Goal: Information Seeking & Learning: Learn about a topic

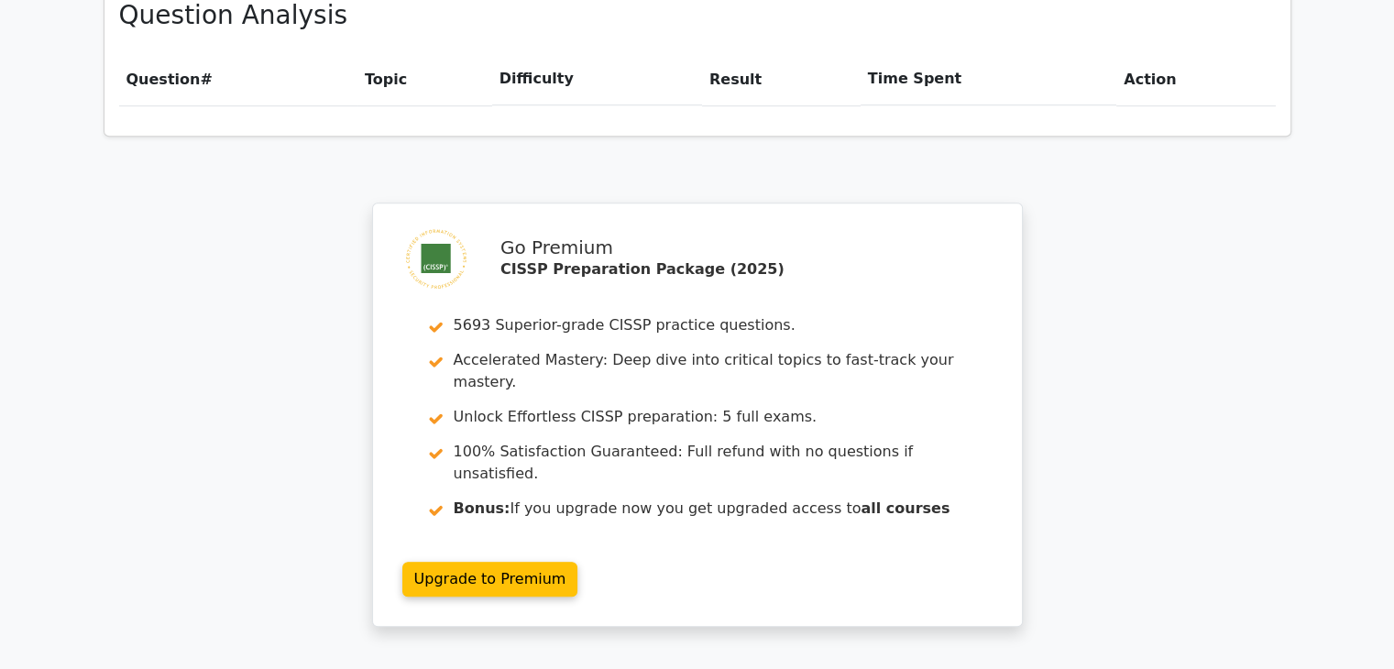
scroll to position [1511, 0]
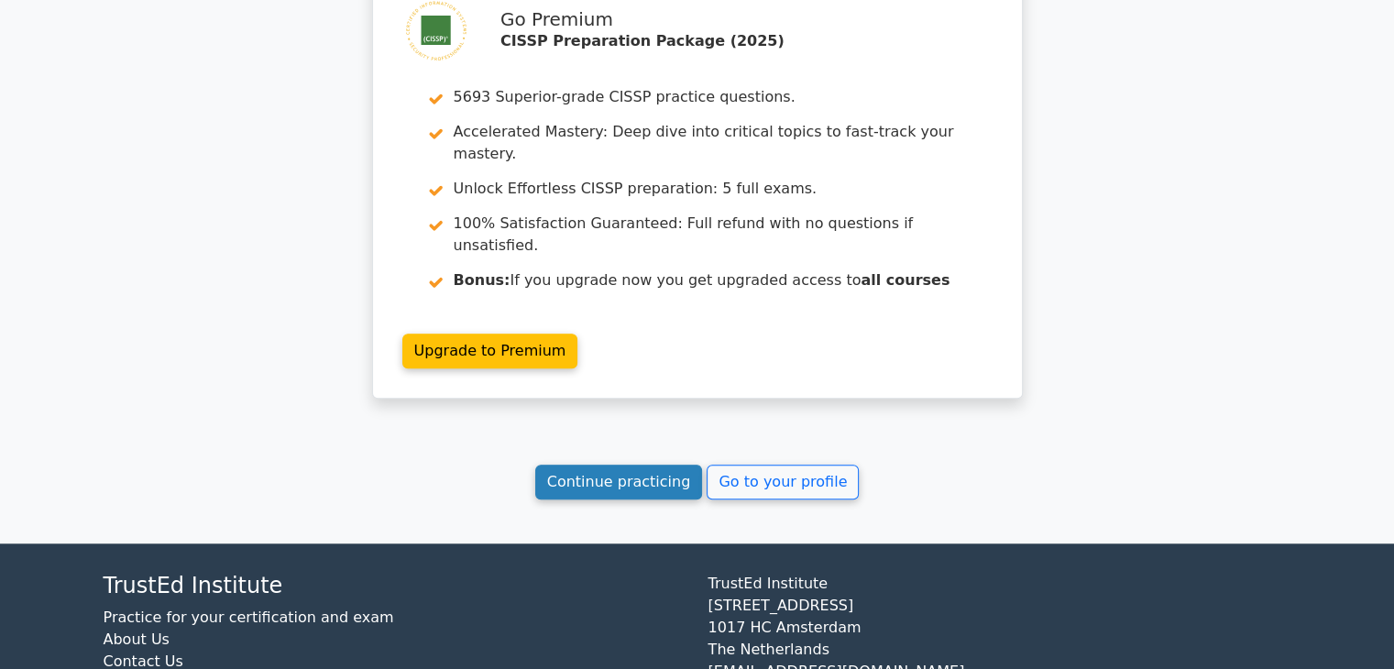
click at [585, 465] on link "Continue practicing" at bounding box center [619, 482] width 168 height 35
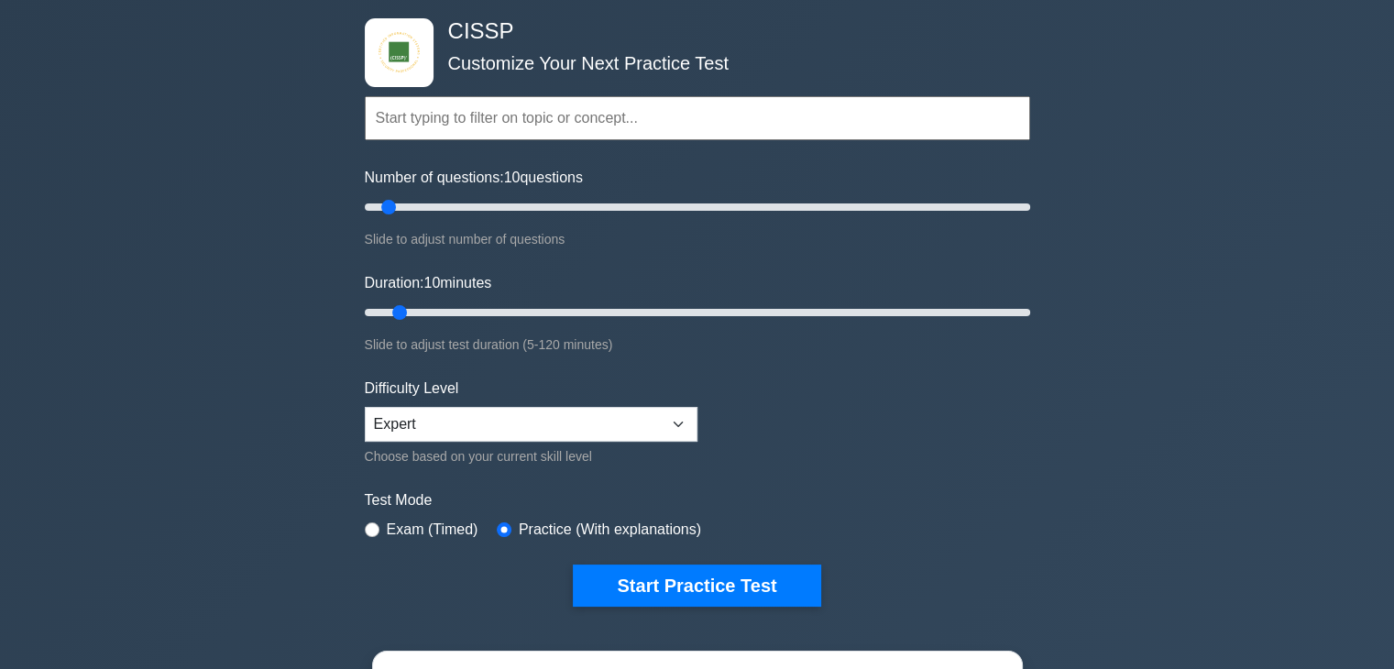
scroll to position [92, 0]
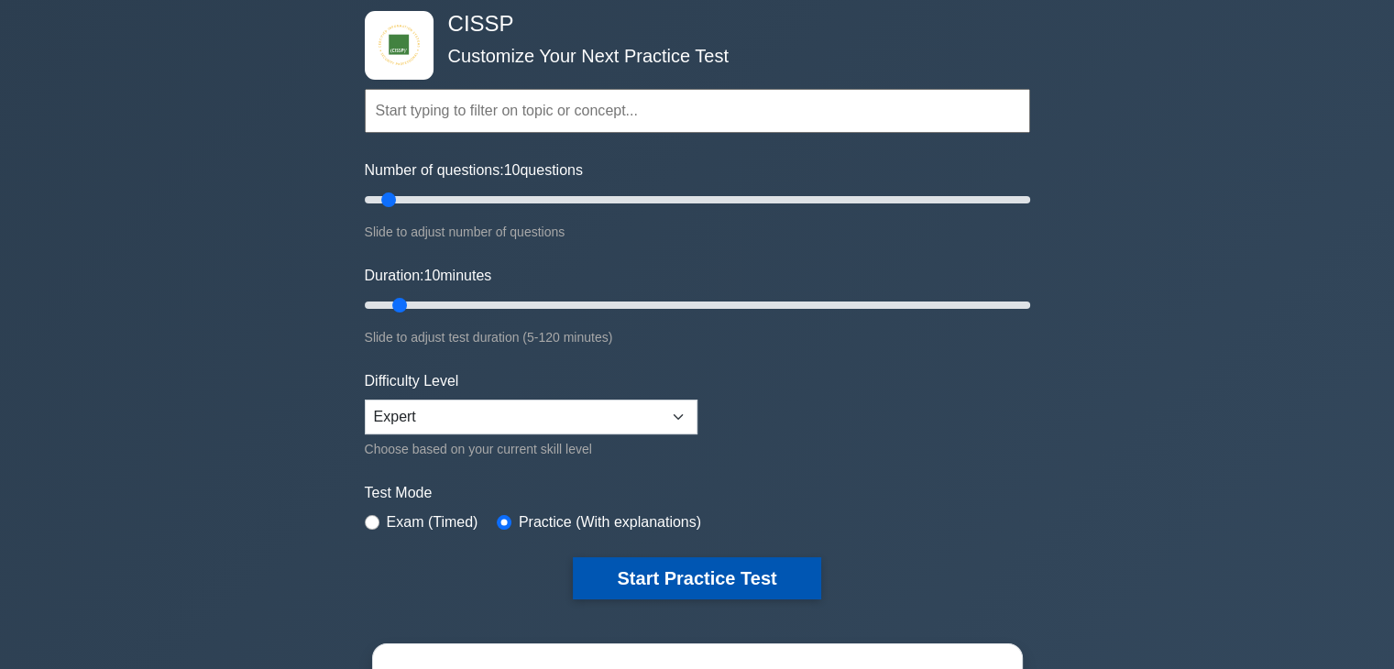
click at [696, 569] on button "Start Practice Test" at bounding box center [696, 578] width 247 height 42
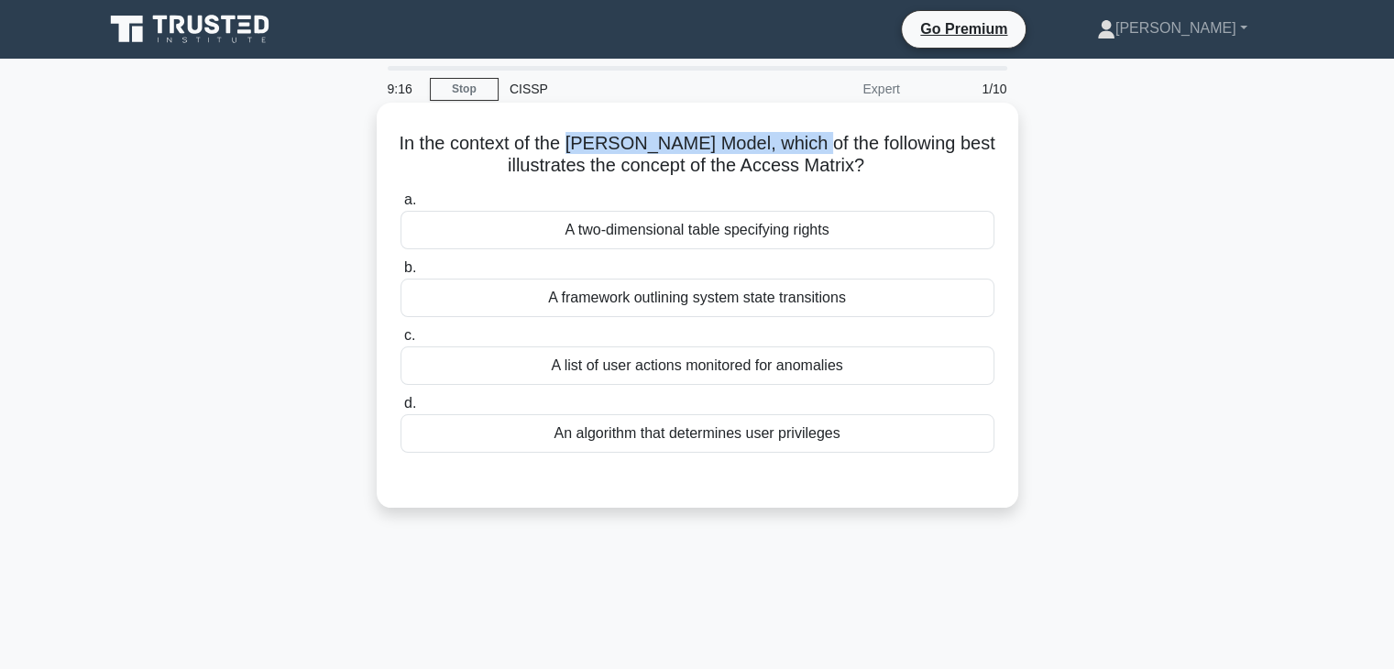
drag, startPoint x: 606, startPoint y: 143, endPoint x: 856, endPoint y: 148, distance: 250.2
click at [856, 148] on h5 "In the context of the Harrison-Ruzzo-Ullman Model, which of the following best …" at bounding box center [698, 155] width 598 height 46
click at [831, 228] on div "A two-dimensional table specifying rights" at bounding box center [698, 230] width 594 height 38
click at [401, 206] on input "a. A two-dimensional table specifying rights" at bounding box center [401, 200] width 0 height 12
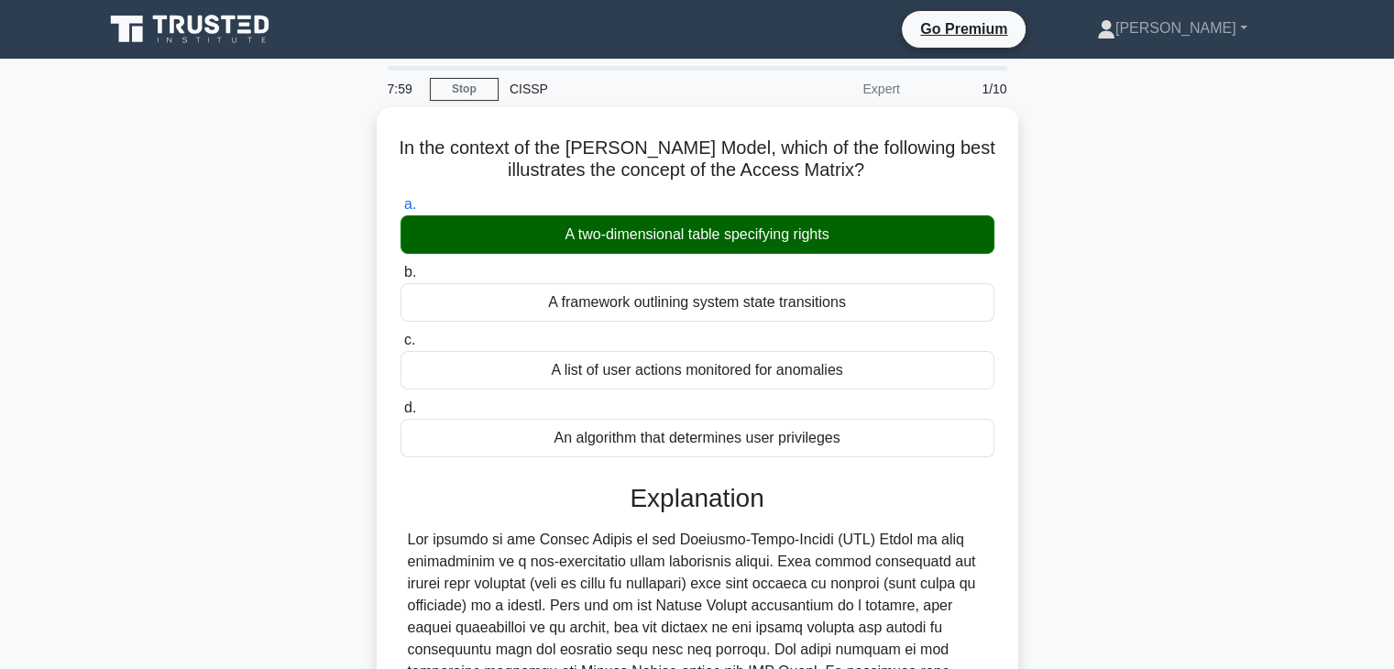
scroll to position [183, 0]
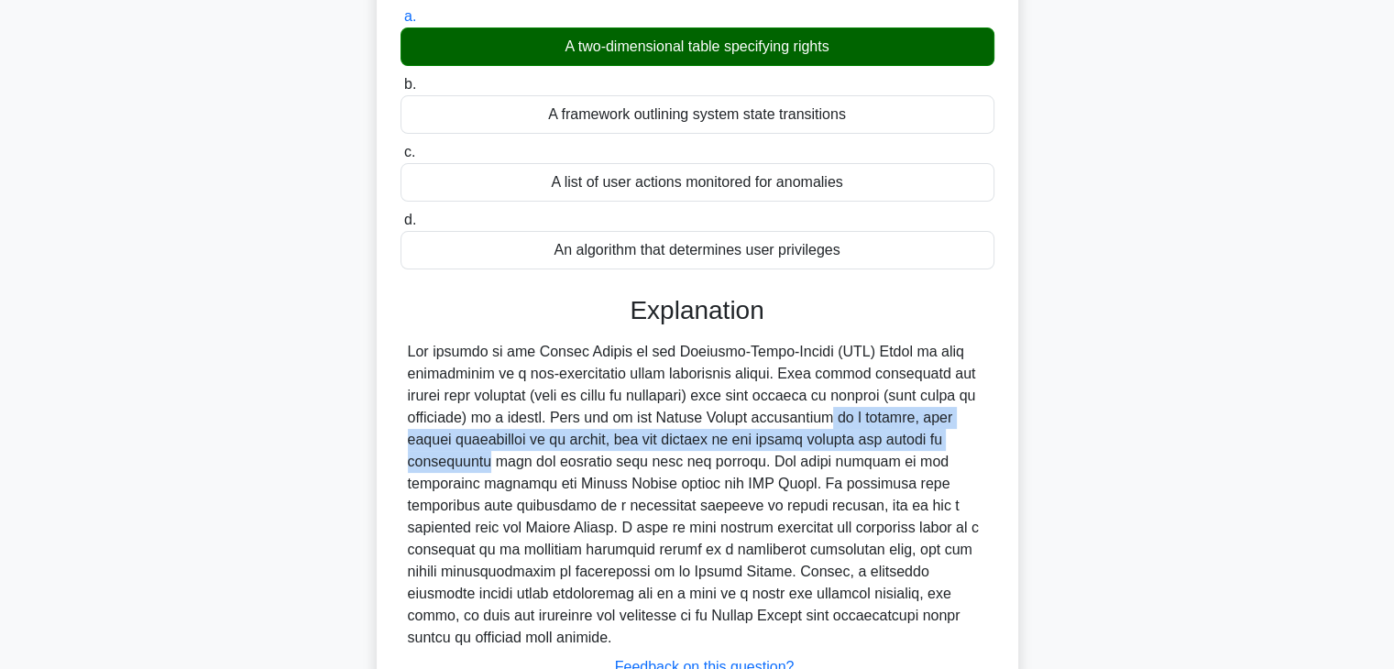
drag, startPoint x: 719, startPoint y: 415, endPoint x: 912, endPoint y: 429, distance: 193.0
click at [912, 429] on div at bounding box center [697, 495] width 579 height 308
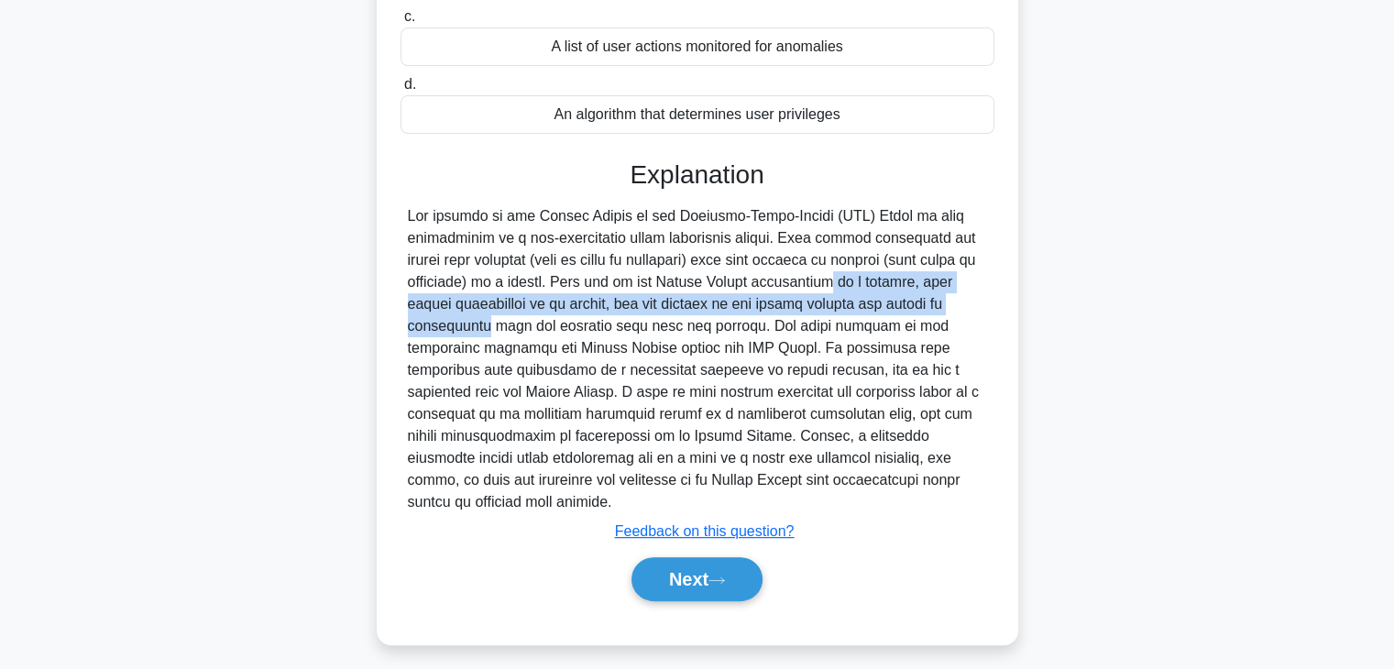
scroll to position [322, 0]
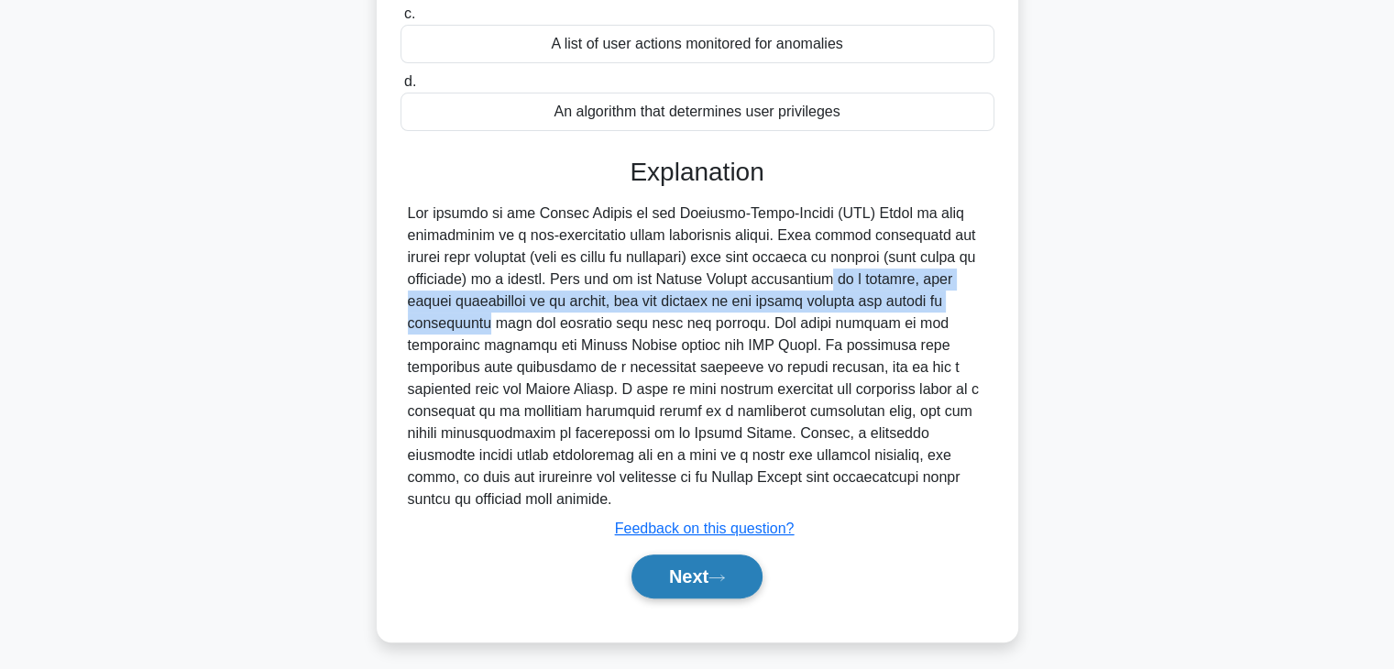
click at [720, 573] on icon at bounding box center [716, 578] width 16 height 10
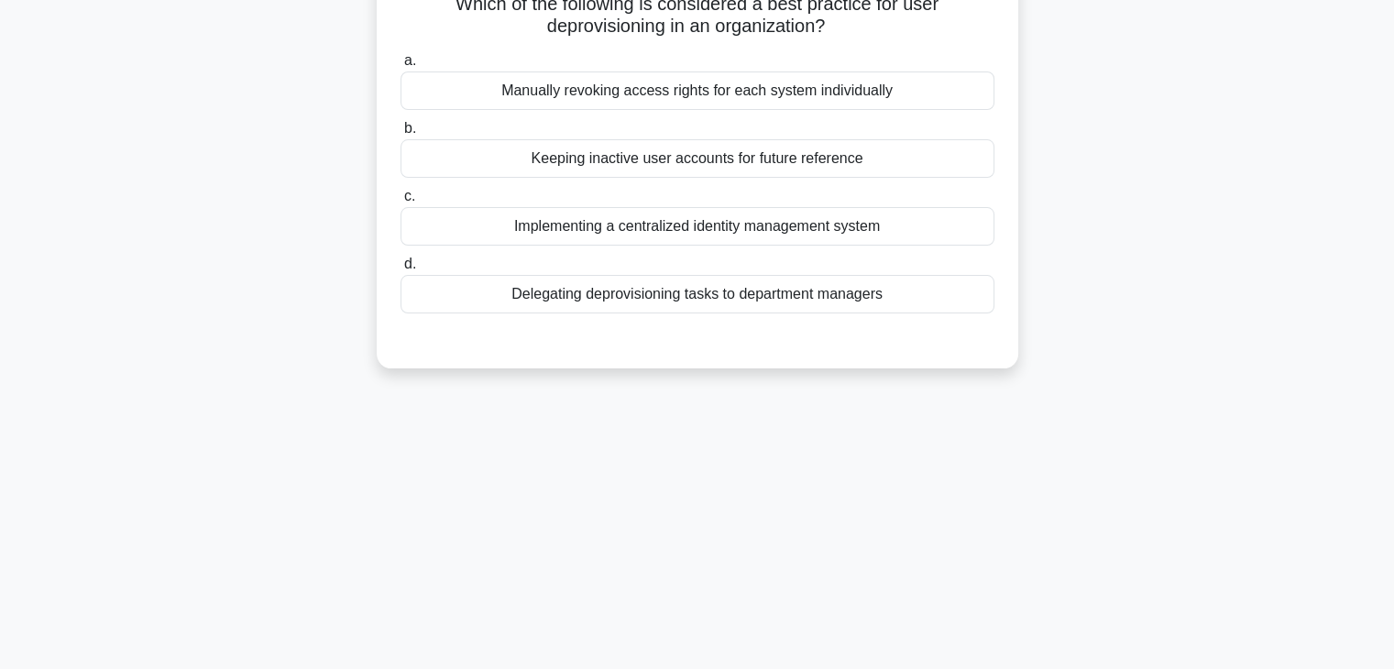
scroll to position [0, 0]
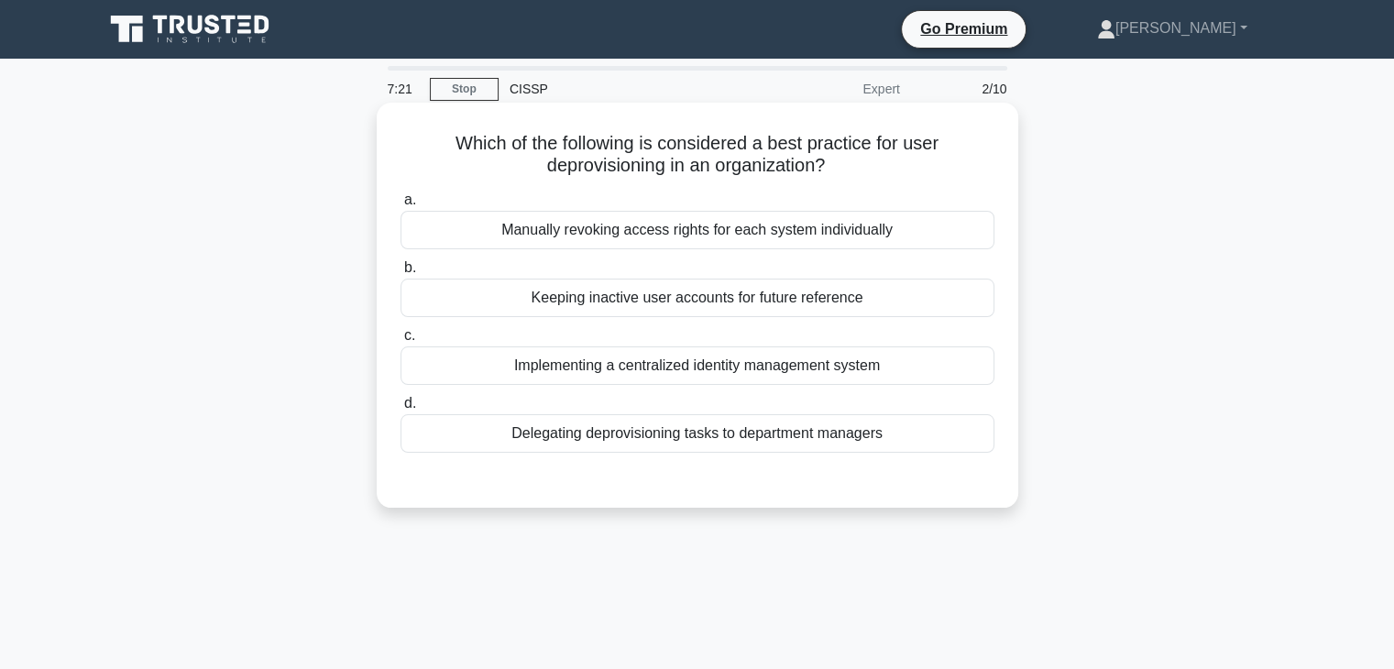
click at [785, 232] on div "Manually revoking access rights for each system individually" at bounding box center [698, 230] width 594 height 38
click at [401, 206] on input "a. Manually revoking access rights for each system individually" at bounding box center [401, 200] width 0 height 12
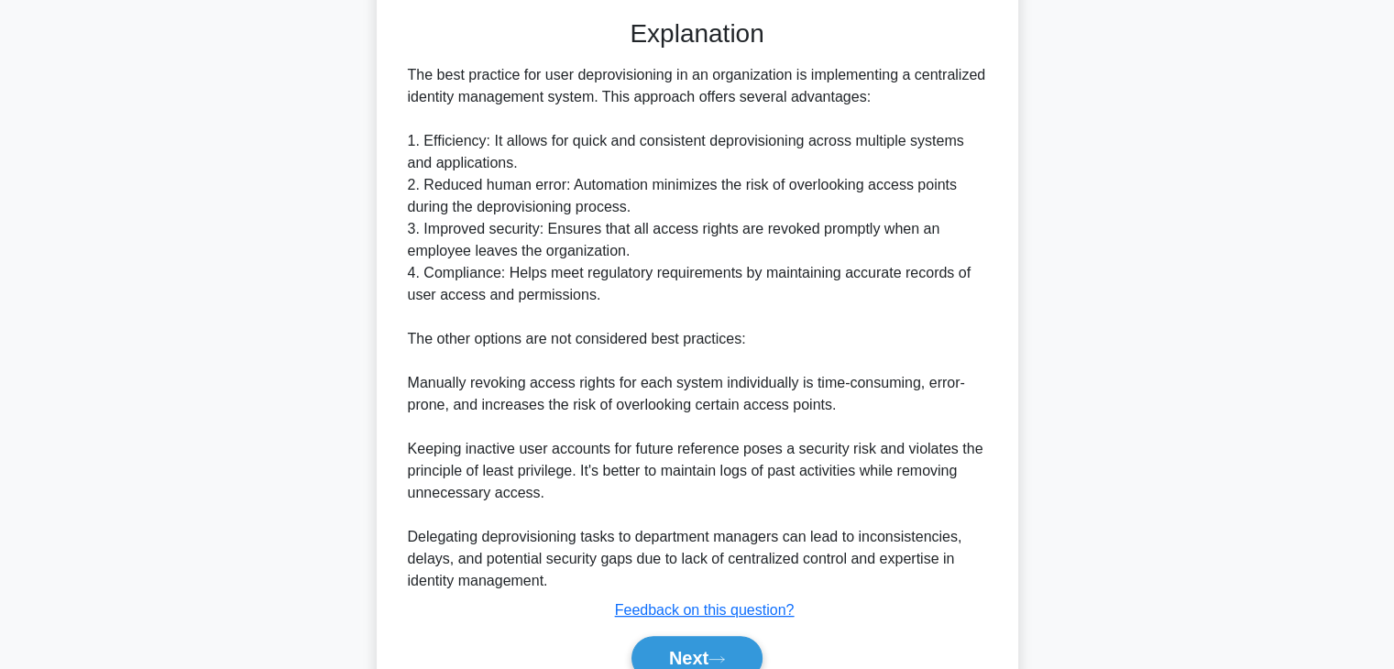
scroll to position [550, 0]
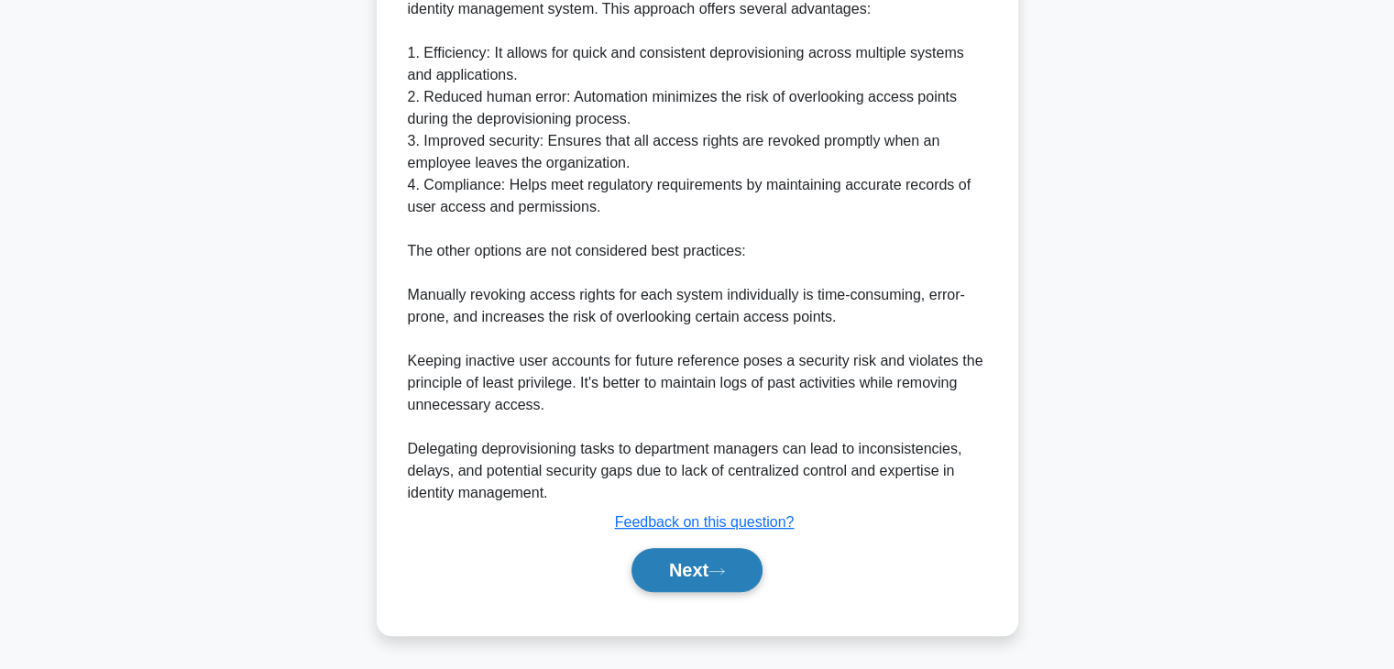
click at [680, 579] on button "Next" at bounding box center [696, 570] width 131 height 44
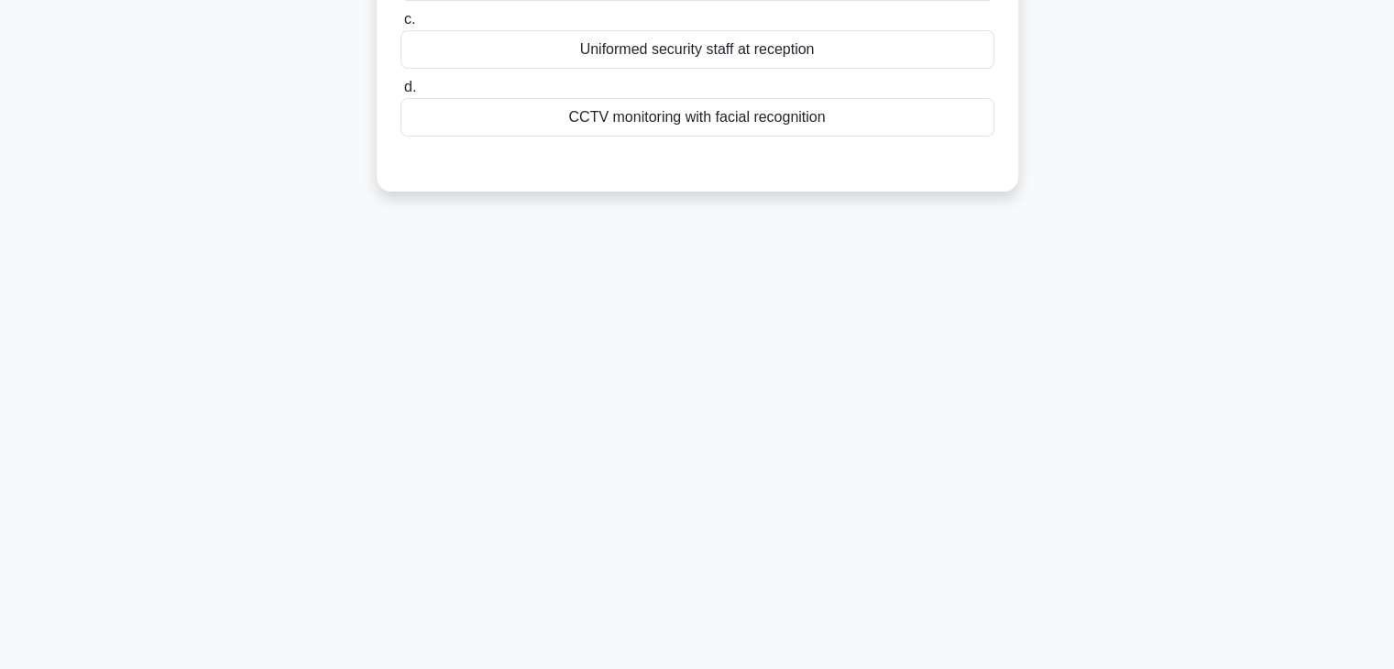
scroll to position [0, 0]
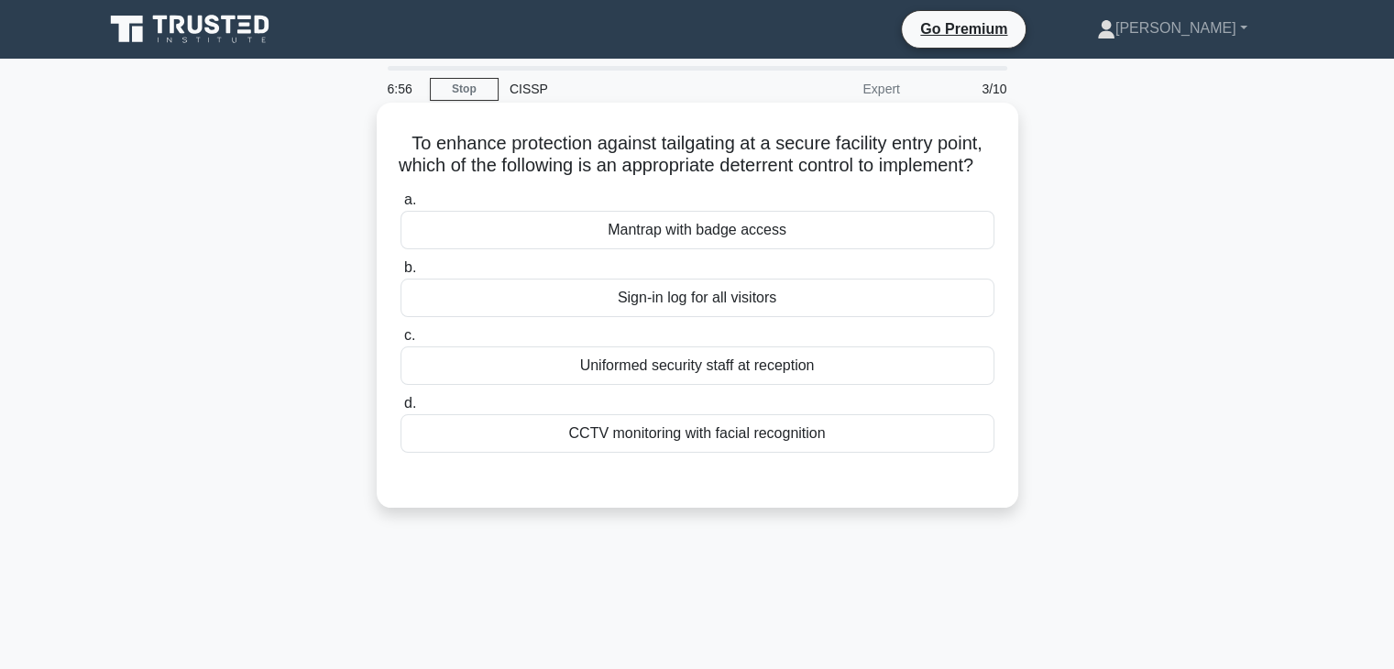
click at [789, 248] on div "Mantrap with badge access" at bounding box center [698, 230] width 594 height 38
click at [401, 206] on input "a. Mantrap with badge access" at bounding box center [401, 200] width 0 height 12
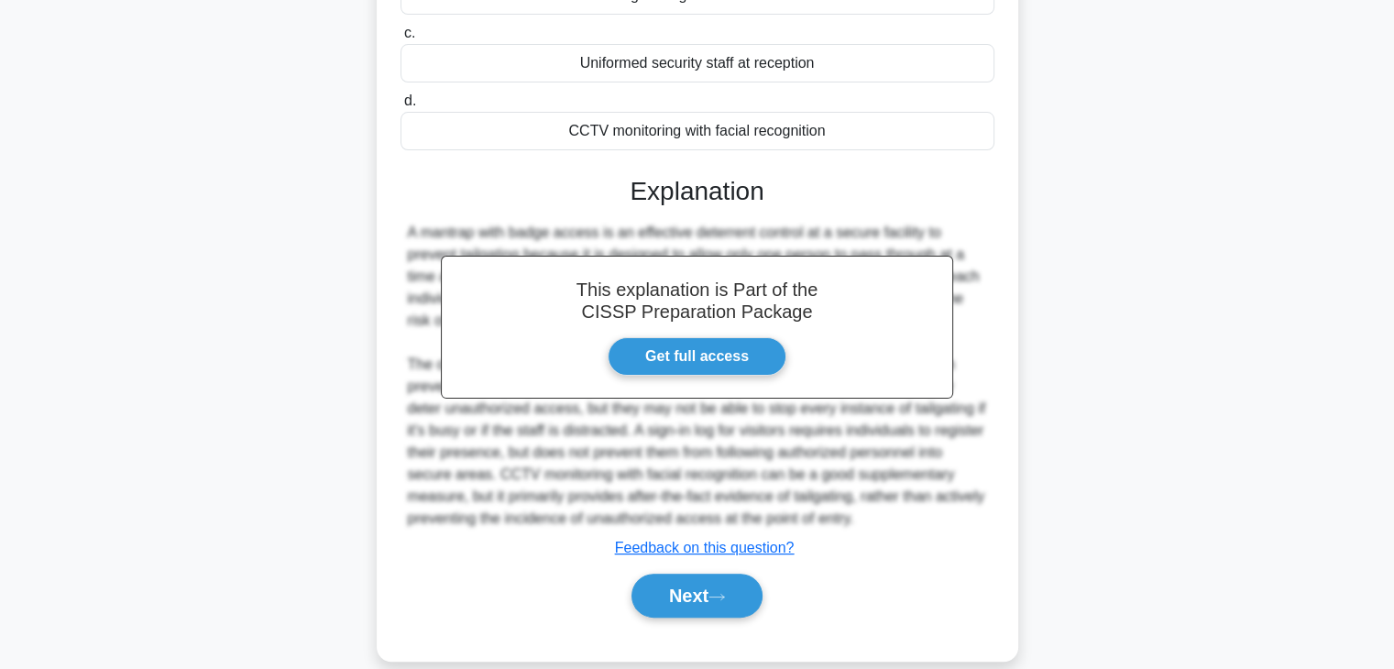
scroll to position [350, 0]
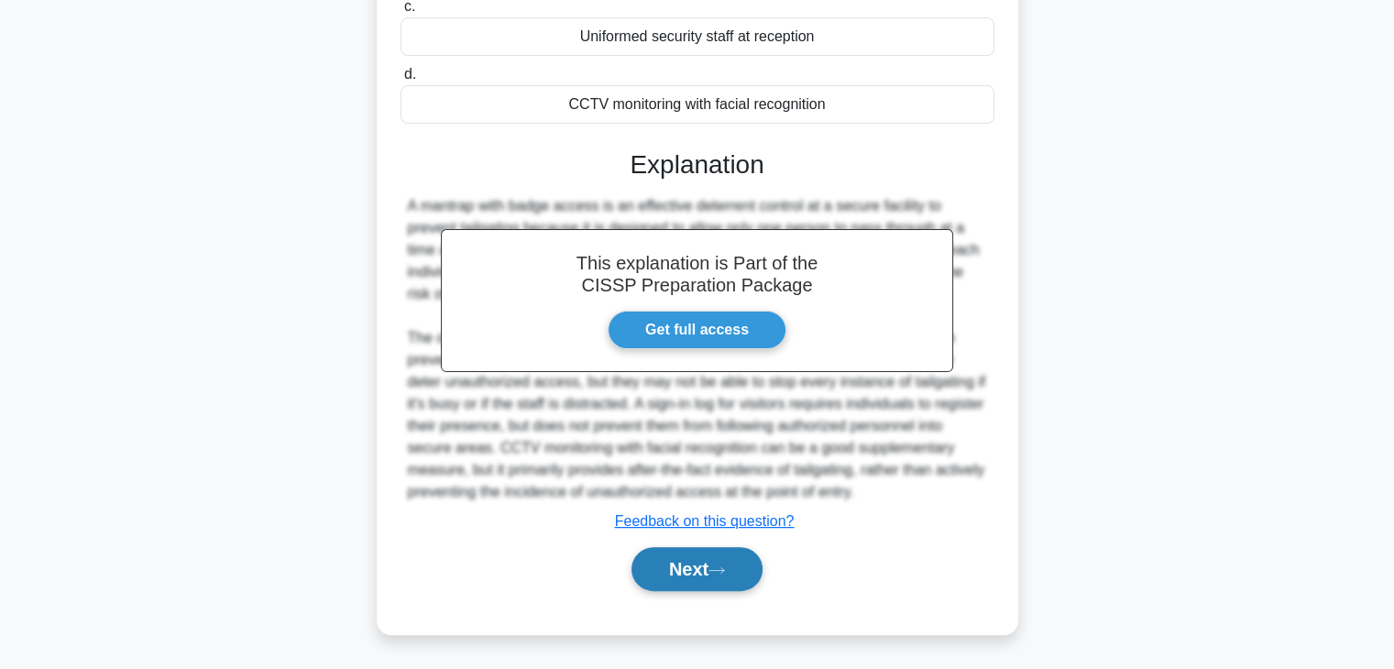
click at [745, 562] on button "Next" at bounding box center [696, 569] width 131 height 44
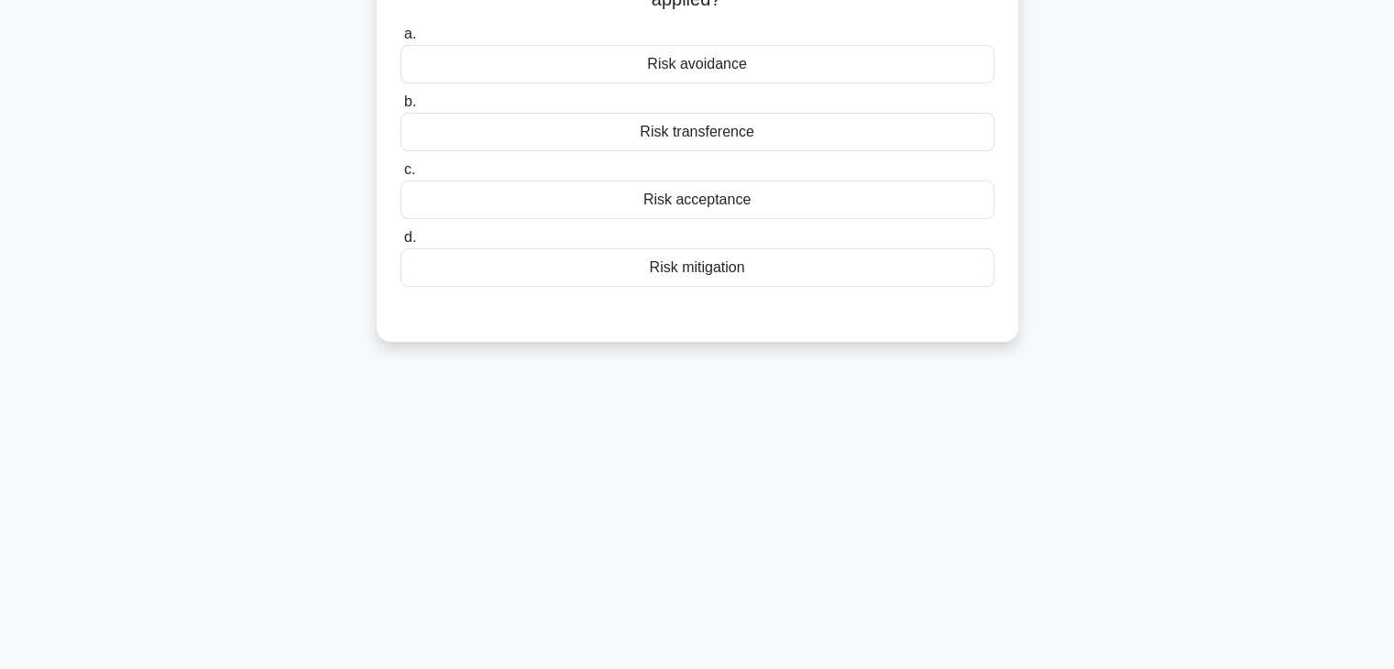
scroll to position [47, 0]
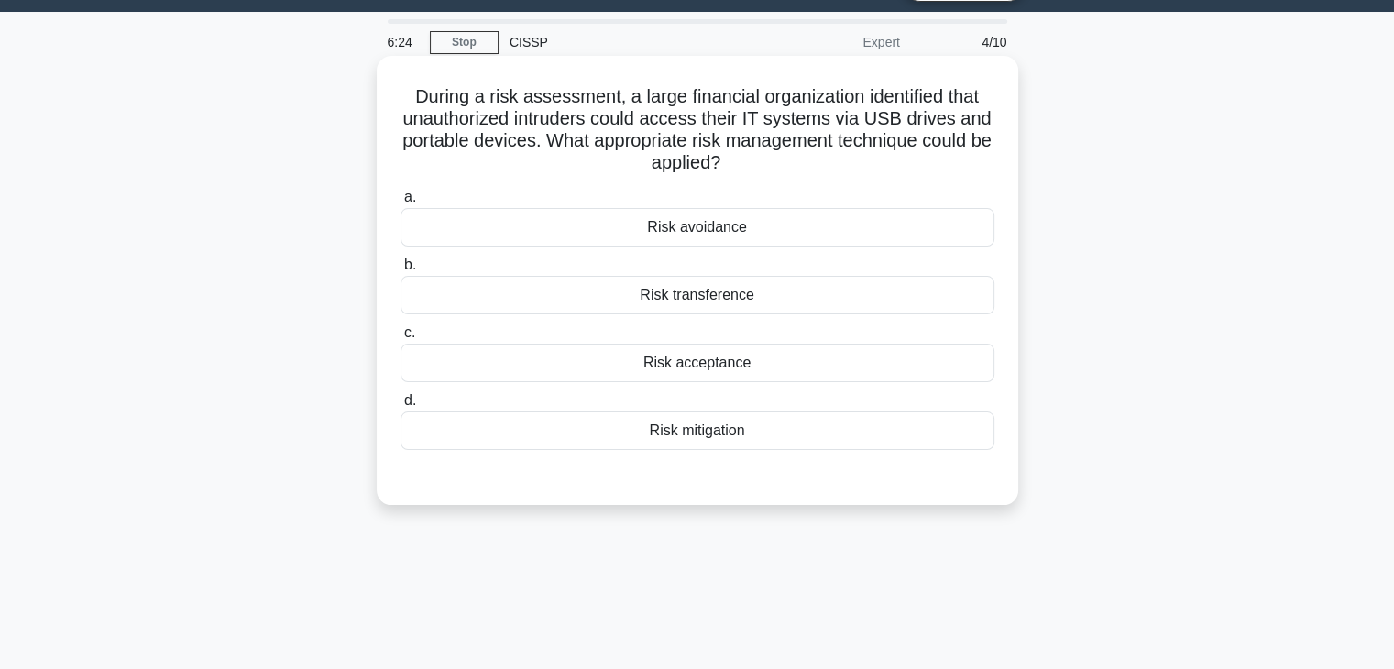
click at [715, 433] on div "Risk mitigation" at bounding box center [698, 431] width 594 height 38
click at [401, 407] on input "d. Risk mitigation" at bounding box center [401, 401] width 0 height 12
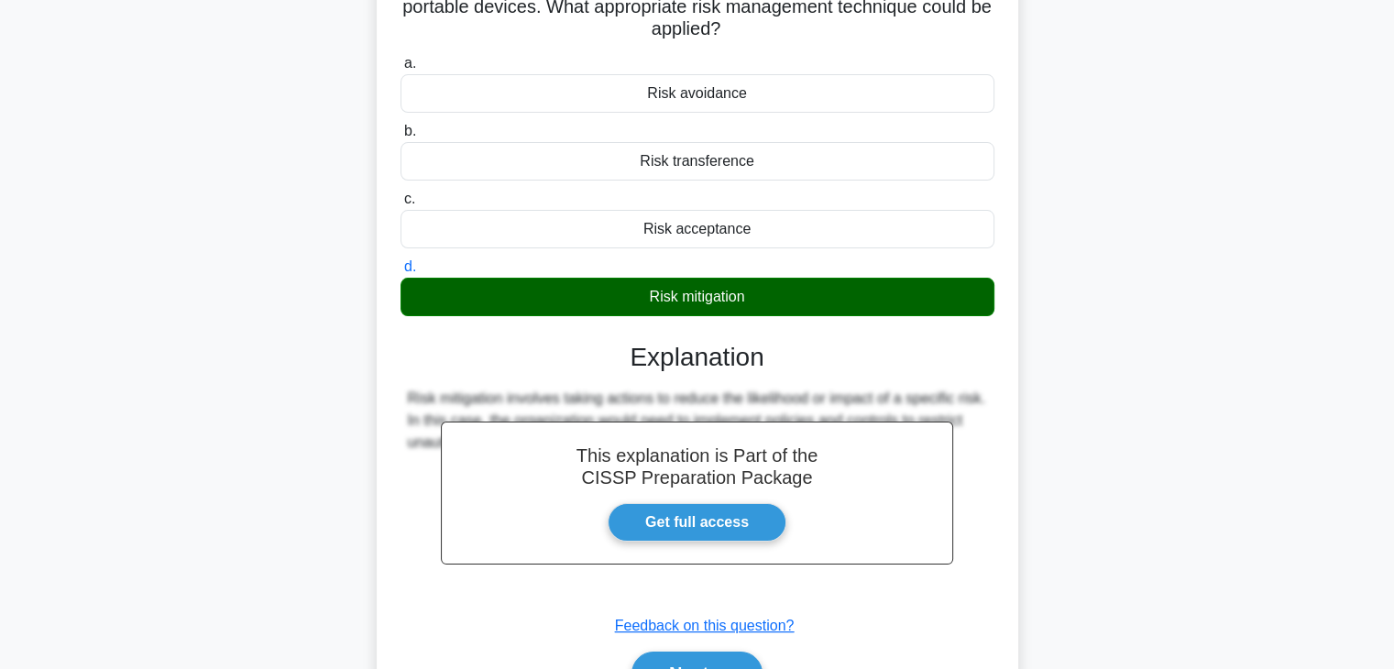
scroll to position [322, 0]
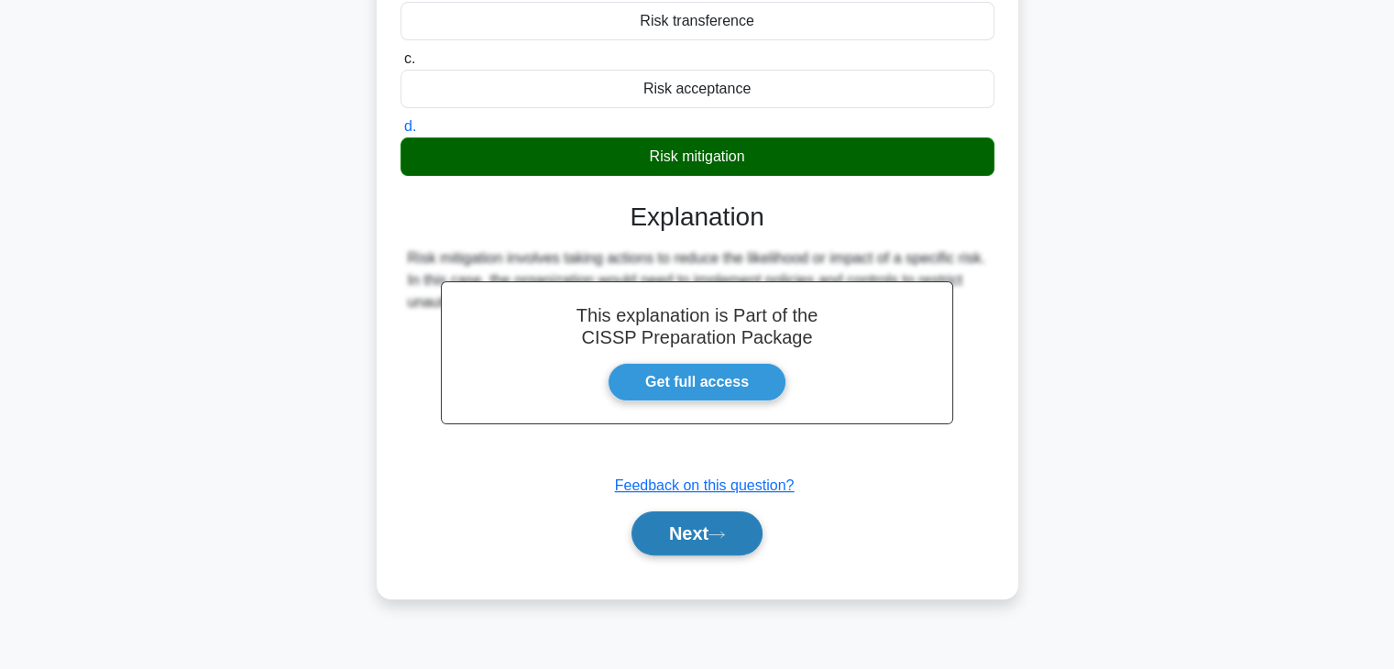
click at [699, 532] on button "Next" at bounding box center [696, 533] width 131 height 44
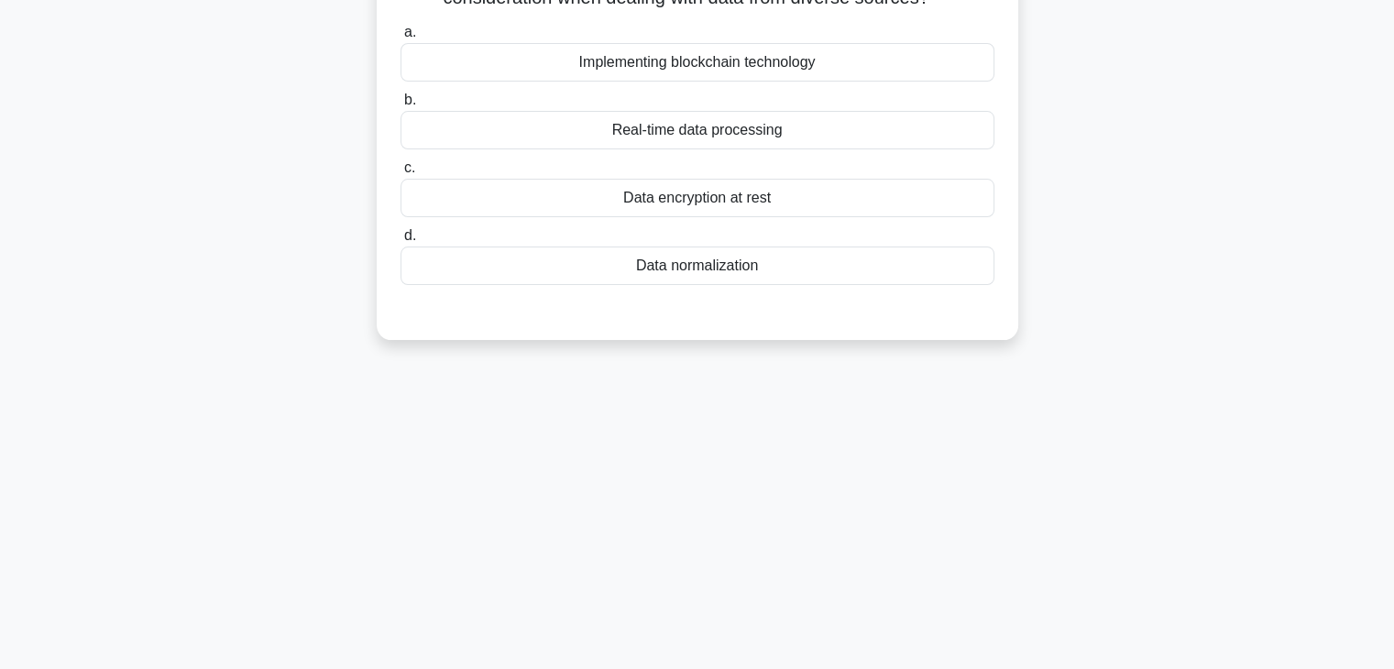
scroll to position [0, 0]
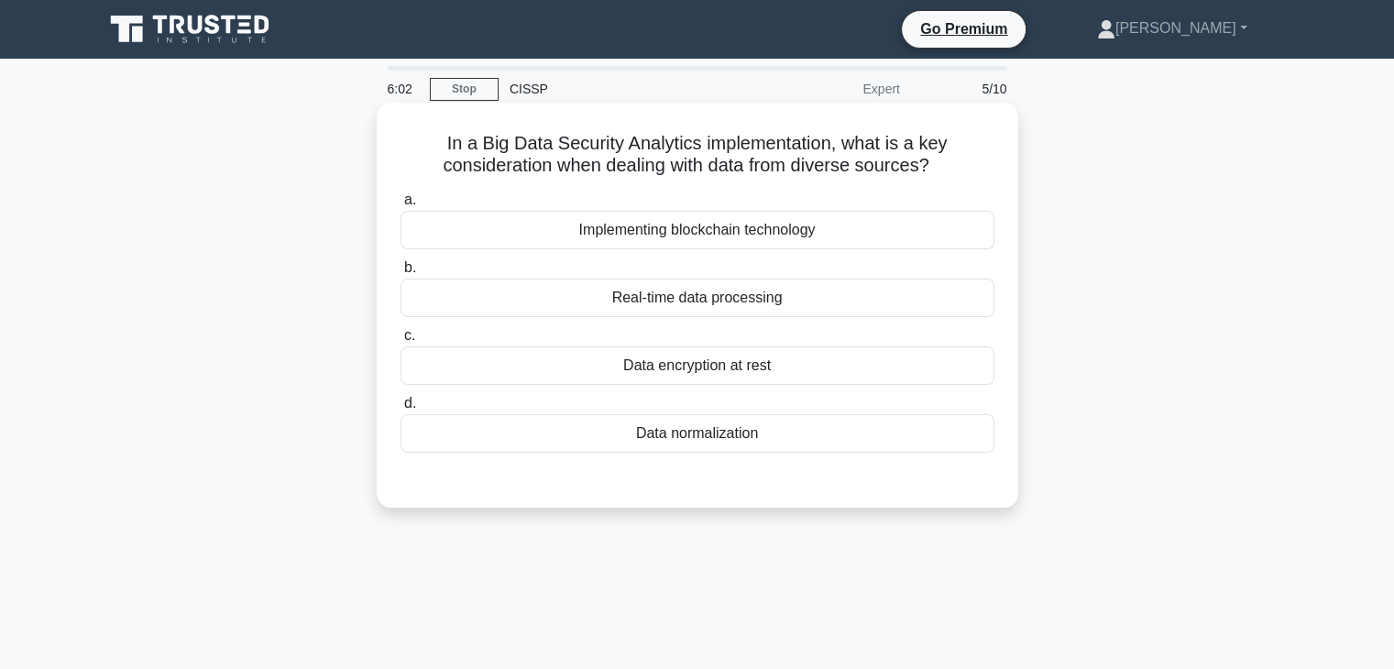
click at [693, 444] on div "Data normalization" at bounding box center [698, 433] width 594 height 38
click at [401, 410] on input "d. Data normalization" at bounding box center [401, 404] width 0 height 12
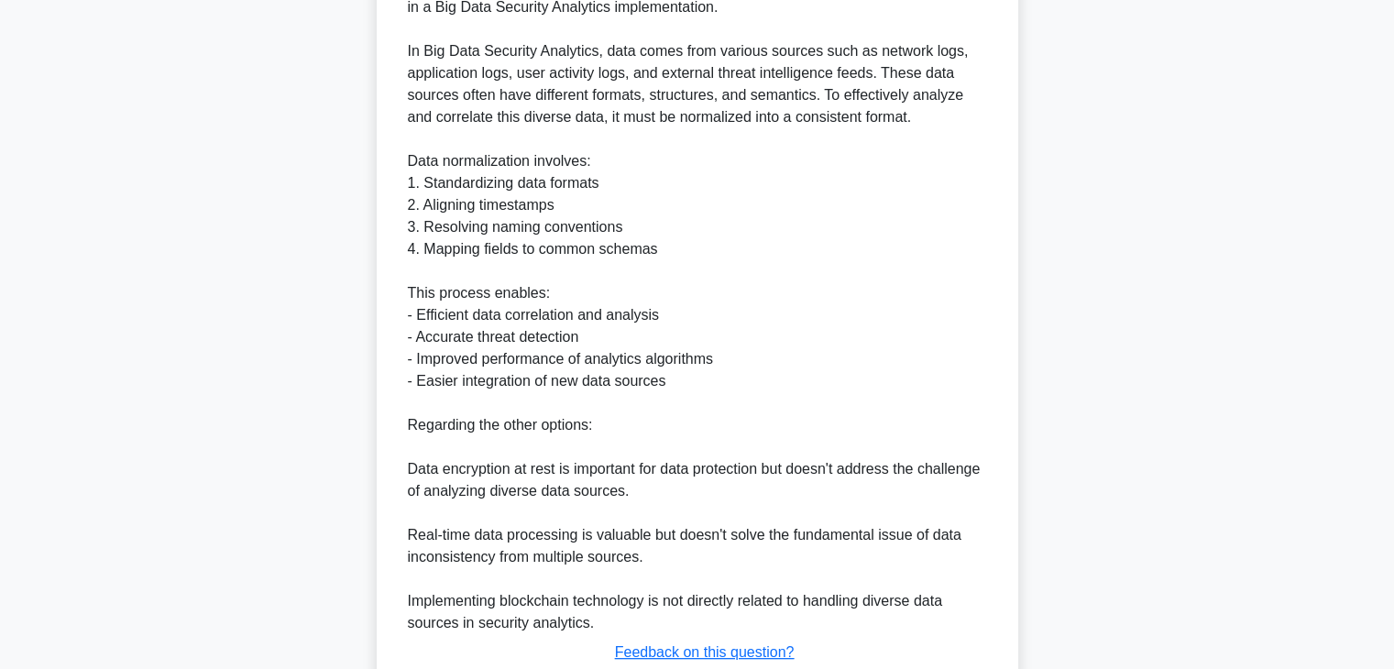
scroll to position [642, 0]
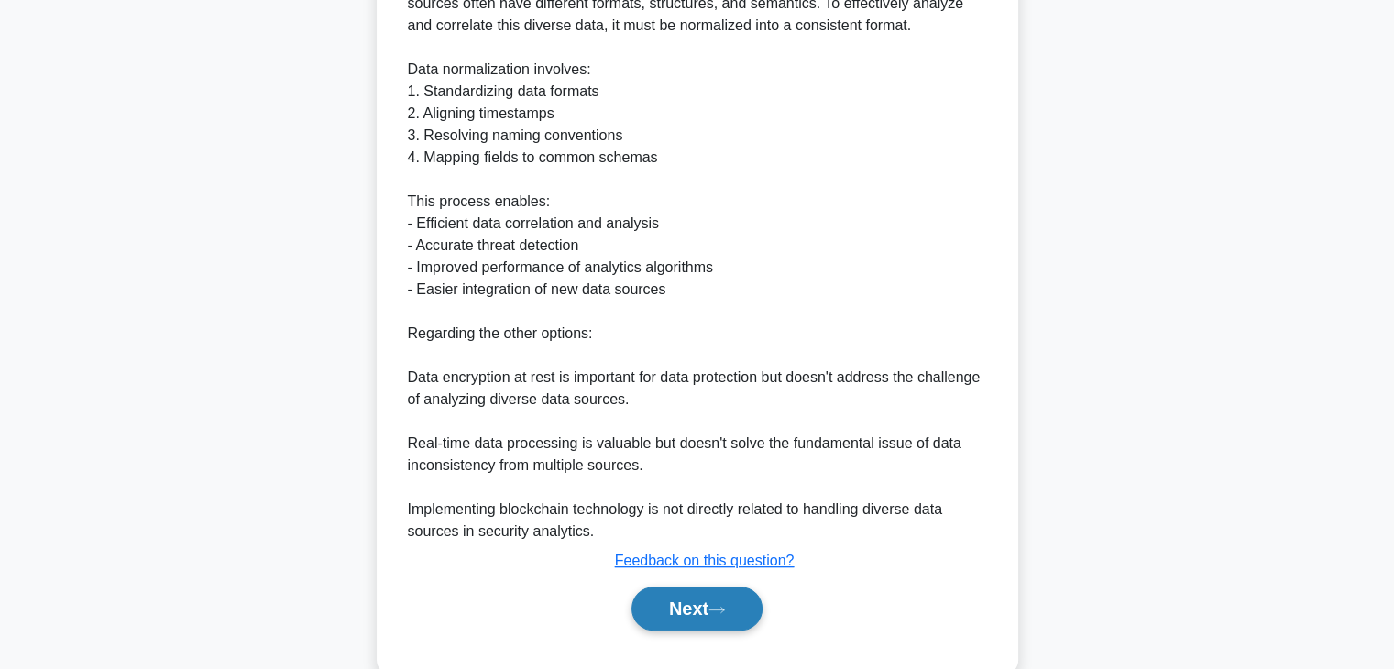
click at [715, 618] on button "Next" at bounding box center [696, 609] width 131 height 44
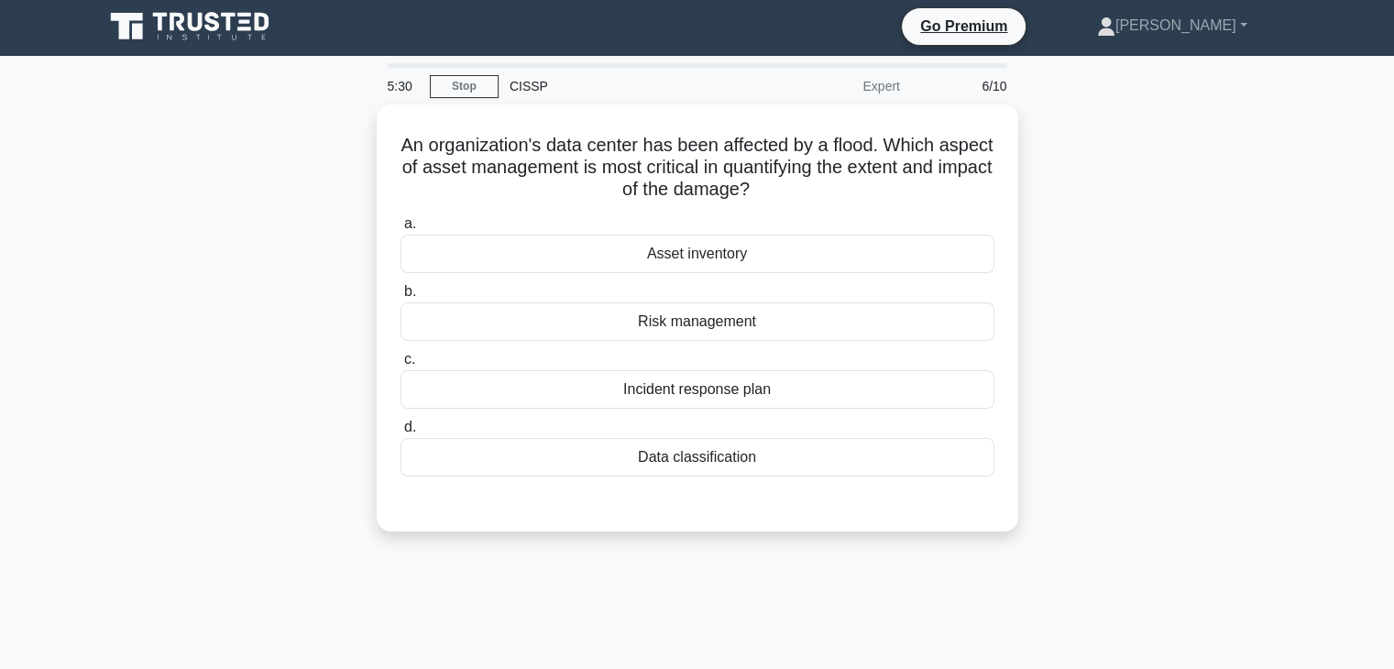
scroll to position [0, 0]
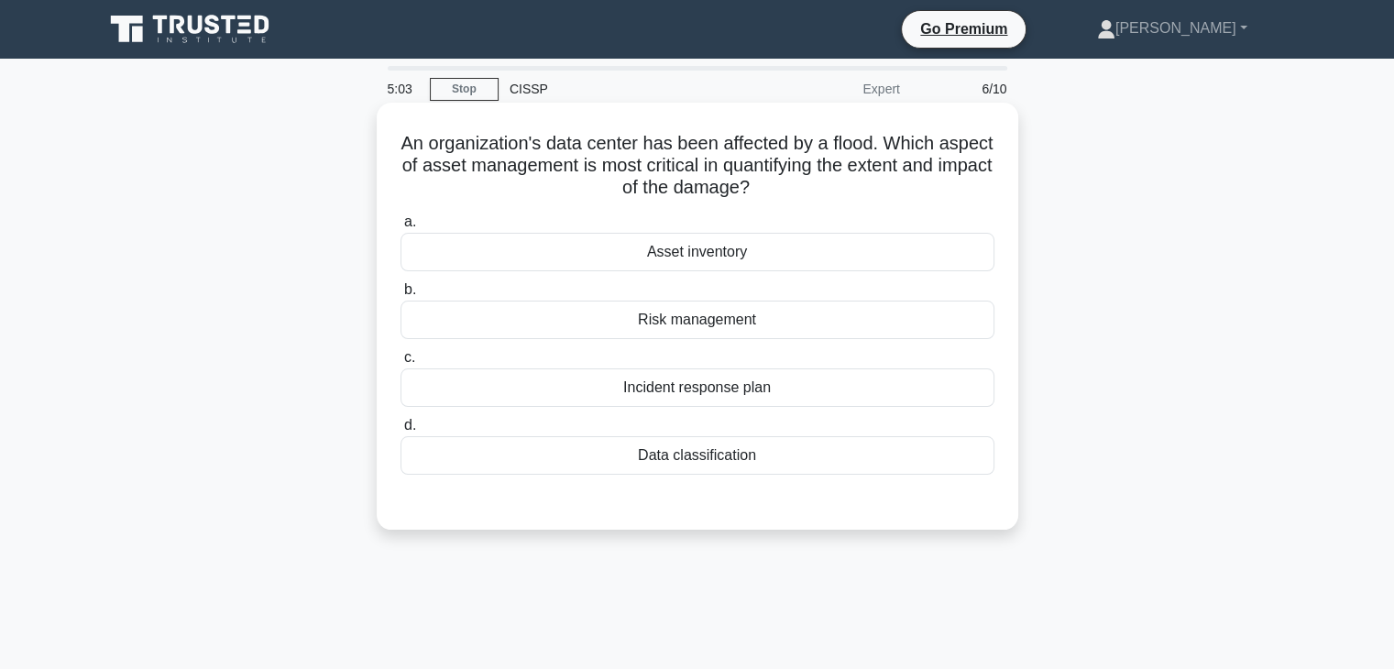
click at [700, 256] on div "Asset inventory" at bounding box center [698, 252] width 594 height 38
click at [401, 228] on input "a. Asset inventory" at bounding box center [401, 222] width 0 height 12
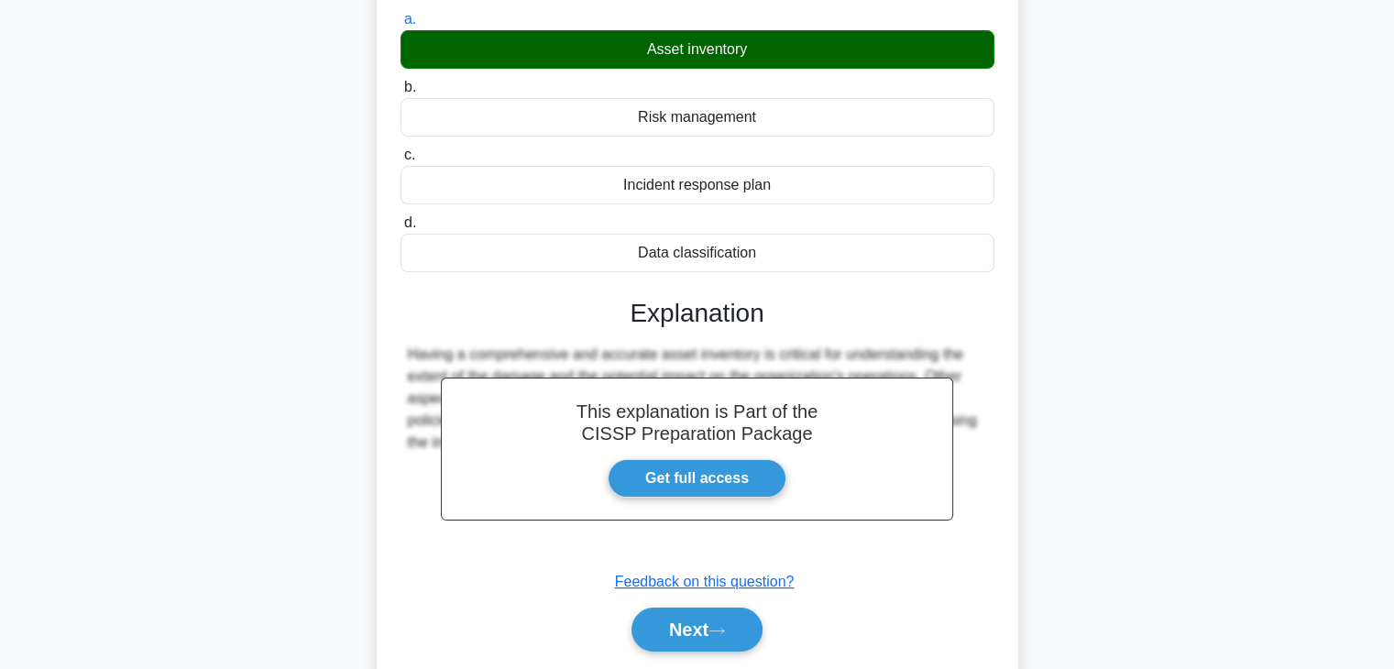
scroll to position [322, 0]
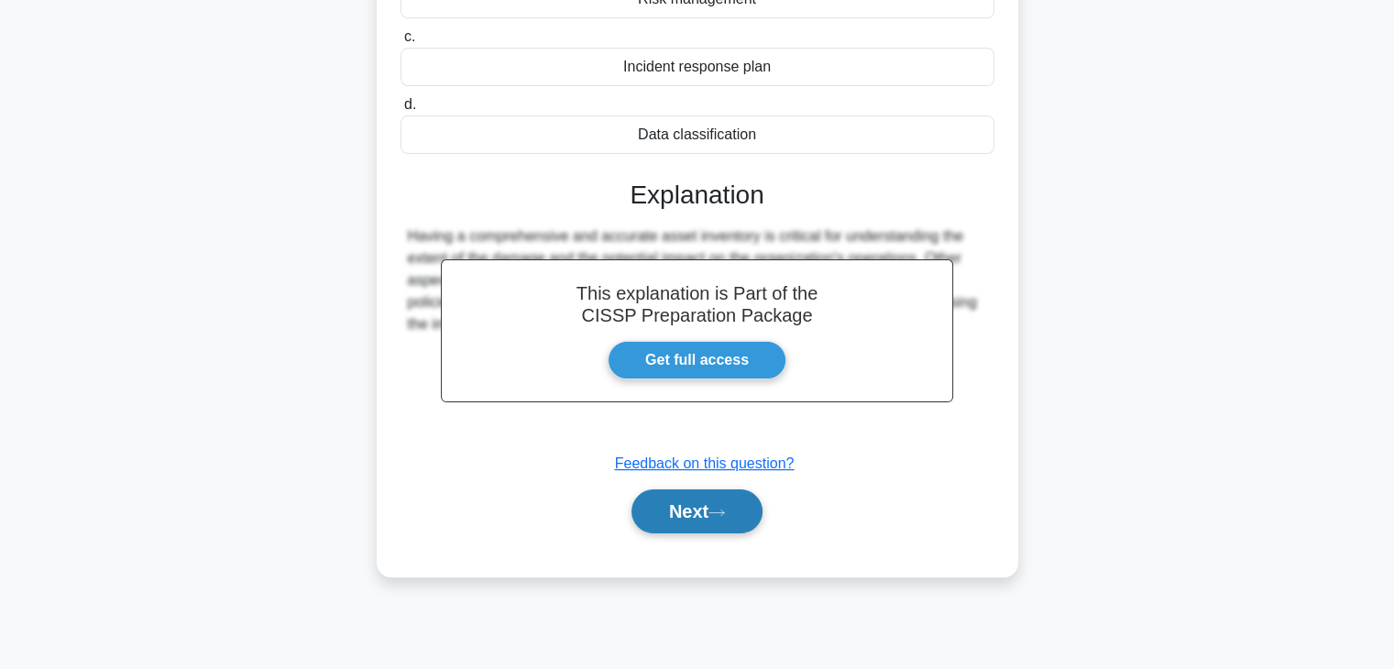
click at [687, 504] on button "Next" at bounding box center [696, 511] width 131 height 44
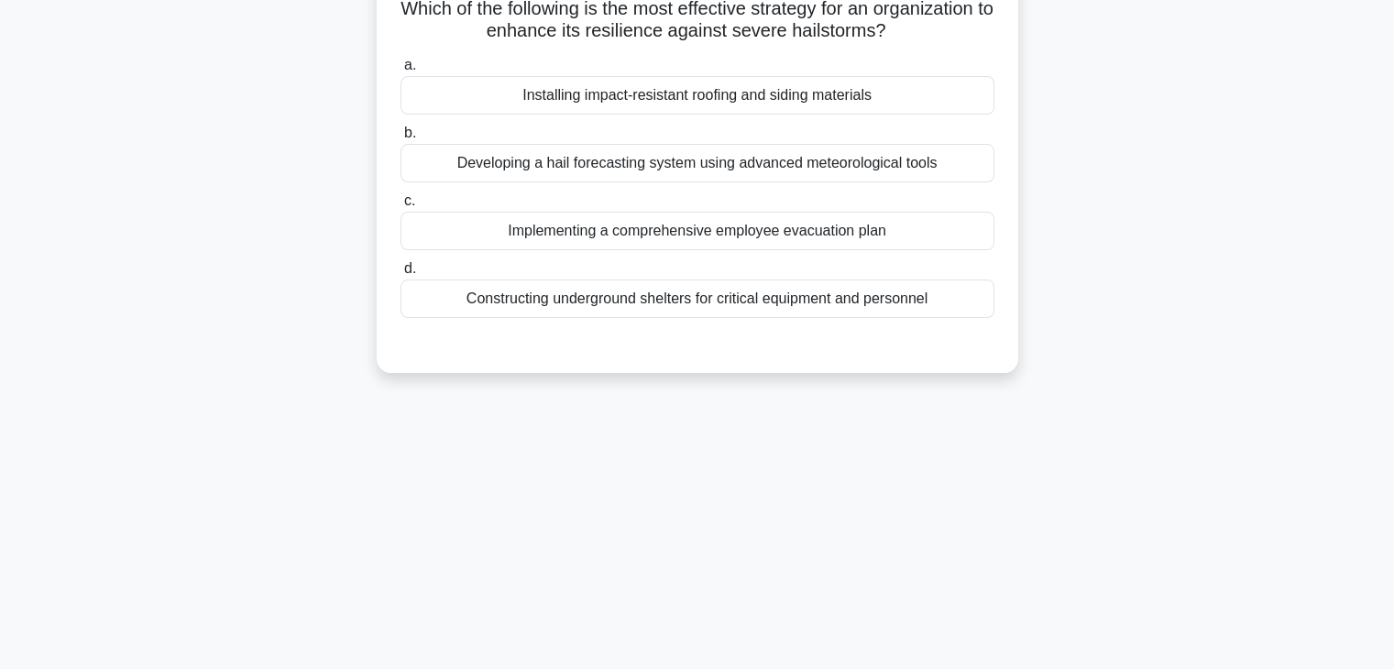
scroll to position [0, 0]
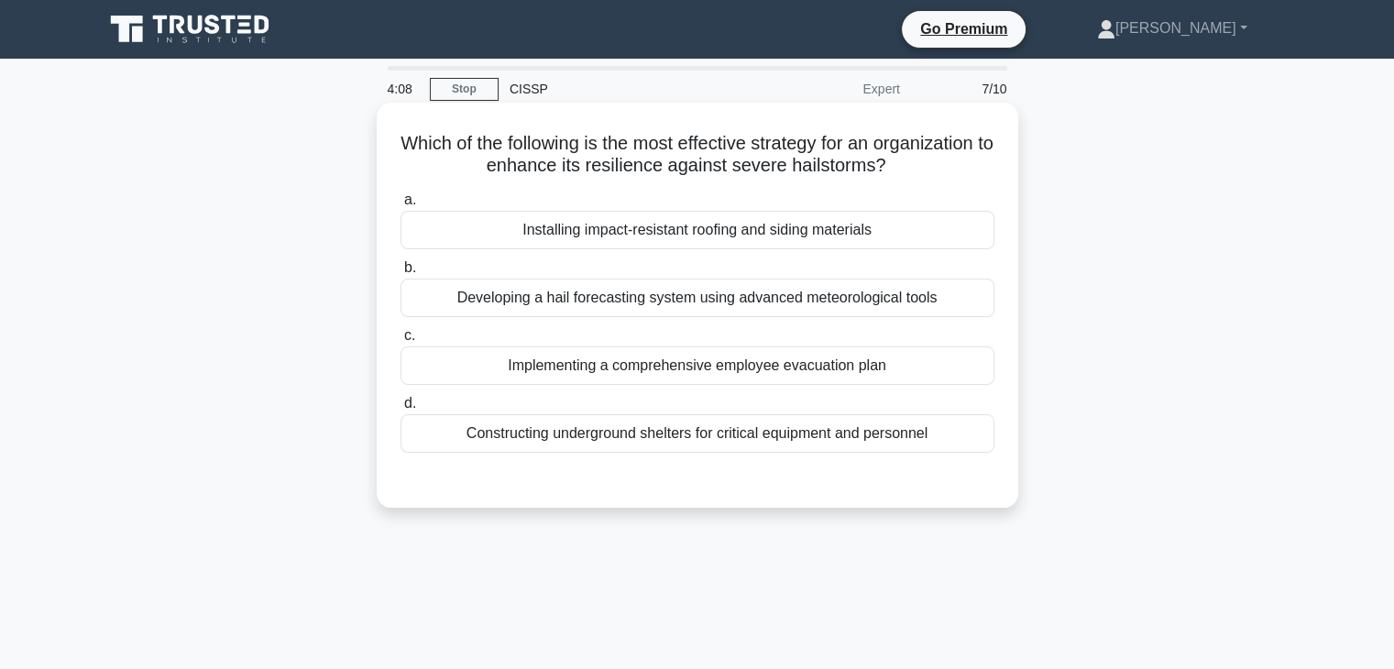
click at [711, 227] on div "Installing impact-resistant roofing and siding materials" at bounding box center [698, 230] width 594 height 38
click at [401, 206] on input "a. Installing impact-resistant roofing and siding materials" at bounding box center [401, 200] width 0 height 12
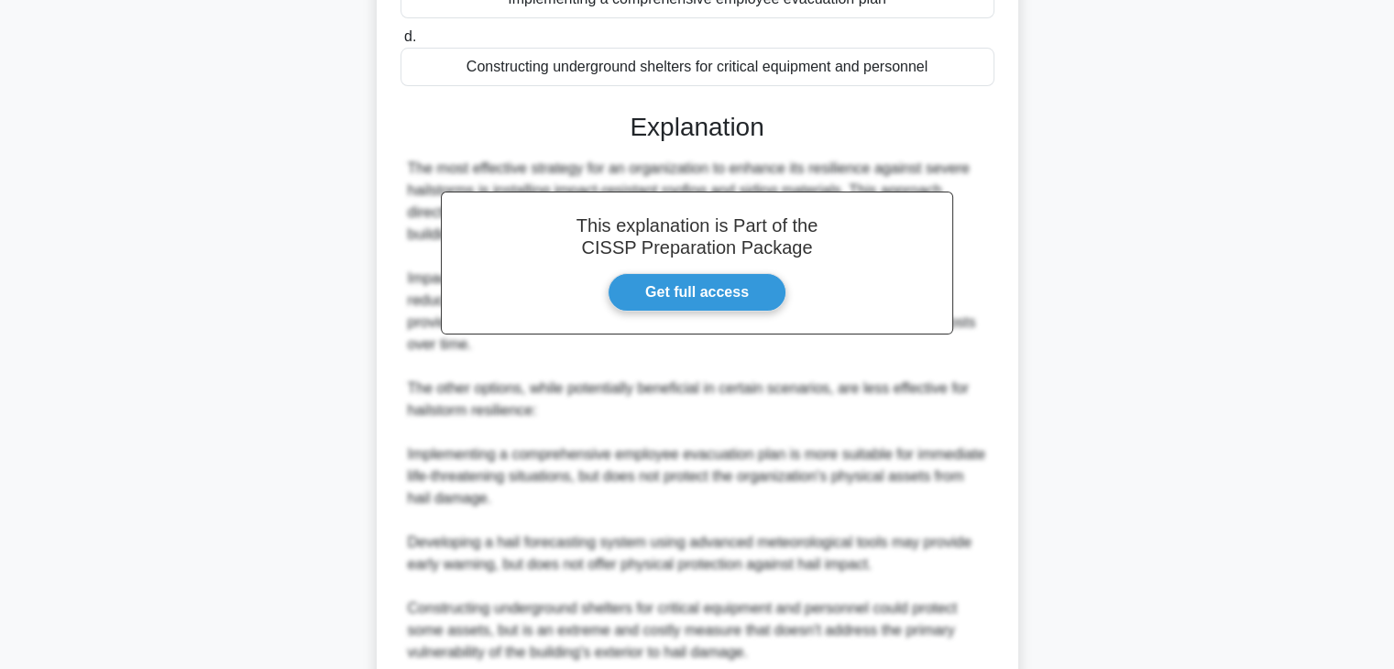
scroll to position [614, 0]
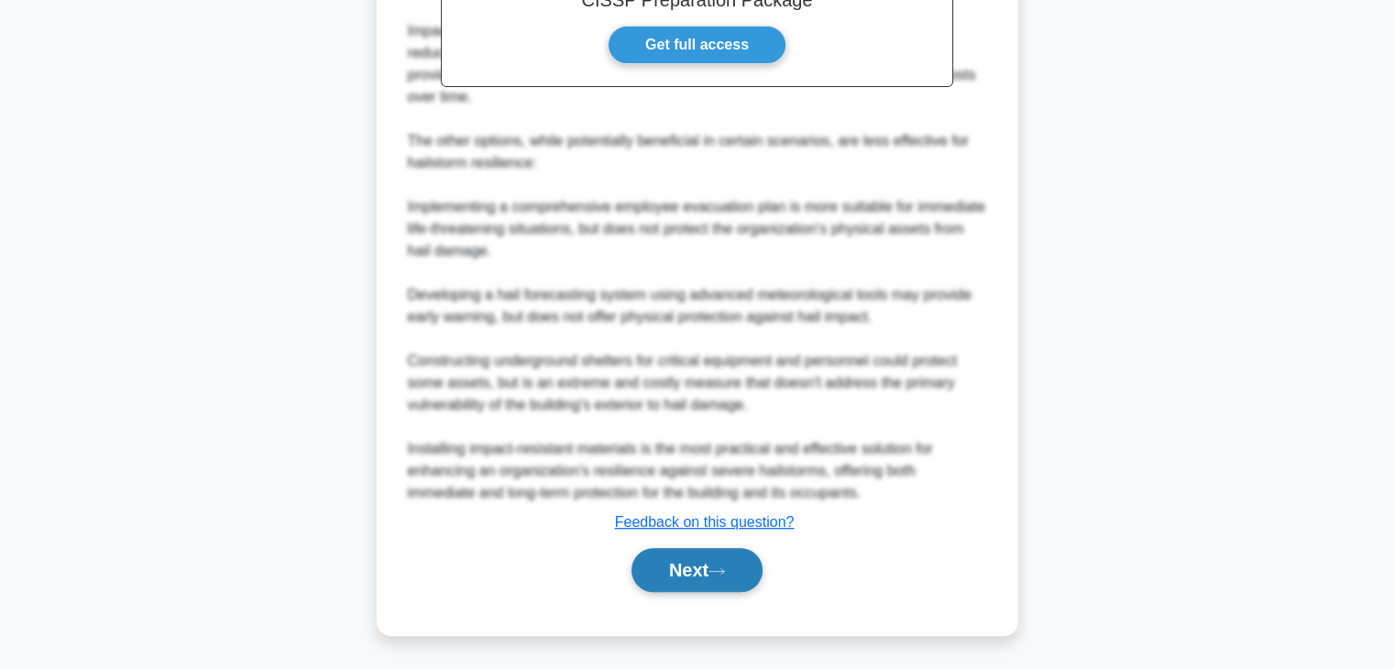
click at [664, 560] on button "Next" at bounding box center [696, 570] width 131 height 44
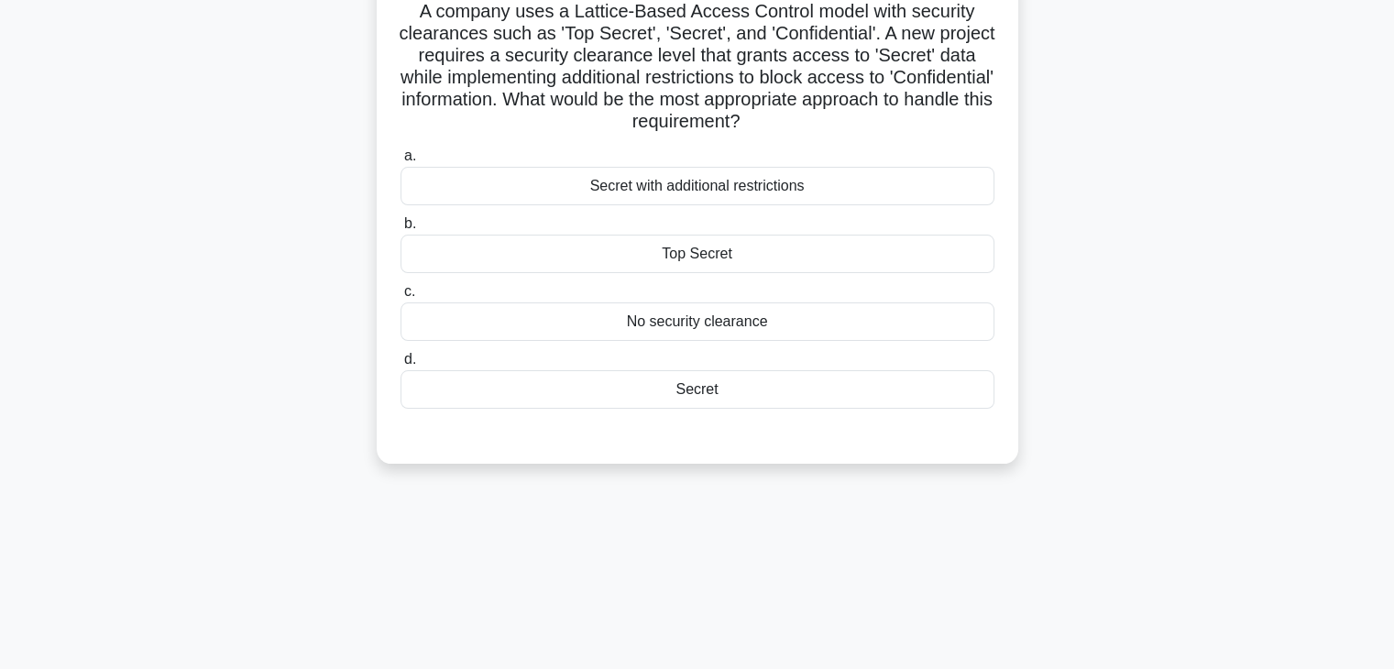
scroll to position [0, 0]
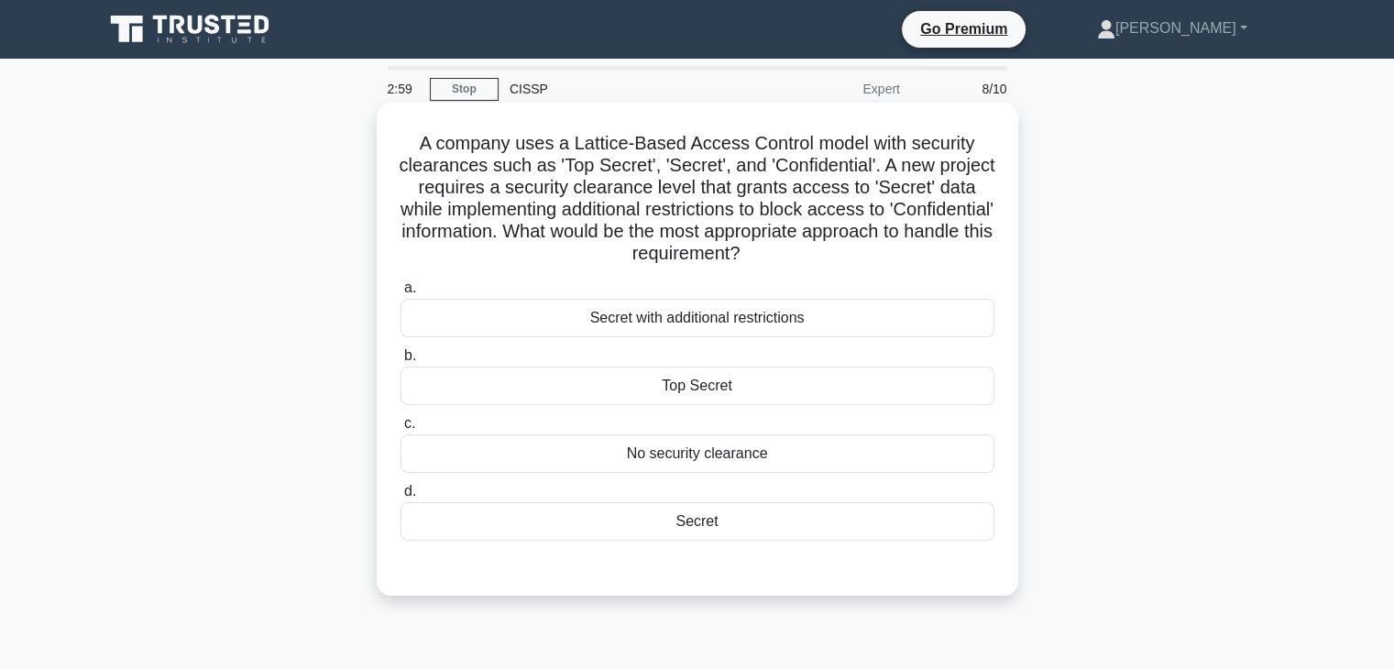
click at [773, 381] on div "Top Secret" at bounding box center [698, 386] width 594 height 38
click at [401, 362] on input "b. Top Secret" at bounding box center [401, 356] width 0 height 12
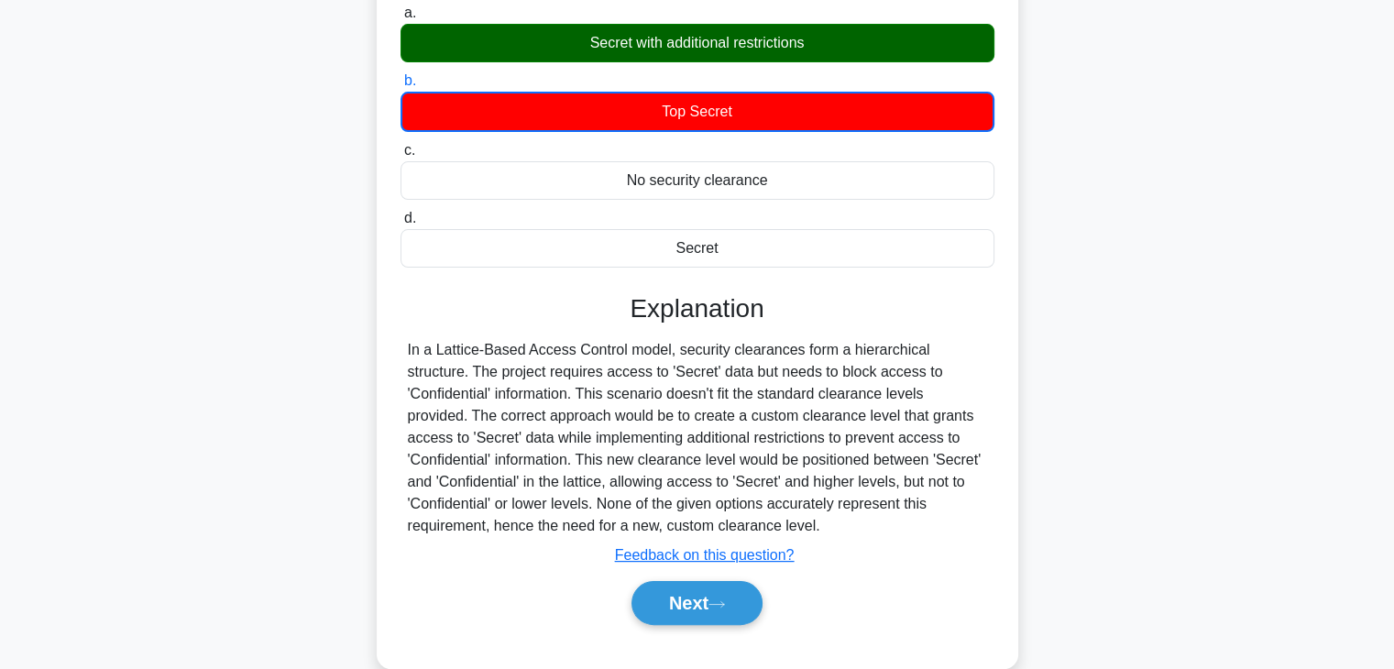
scroll to position [322, 0]
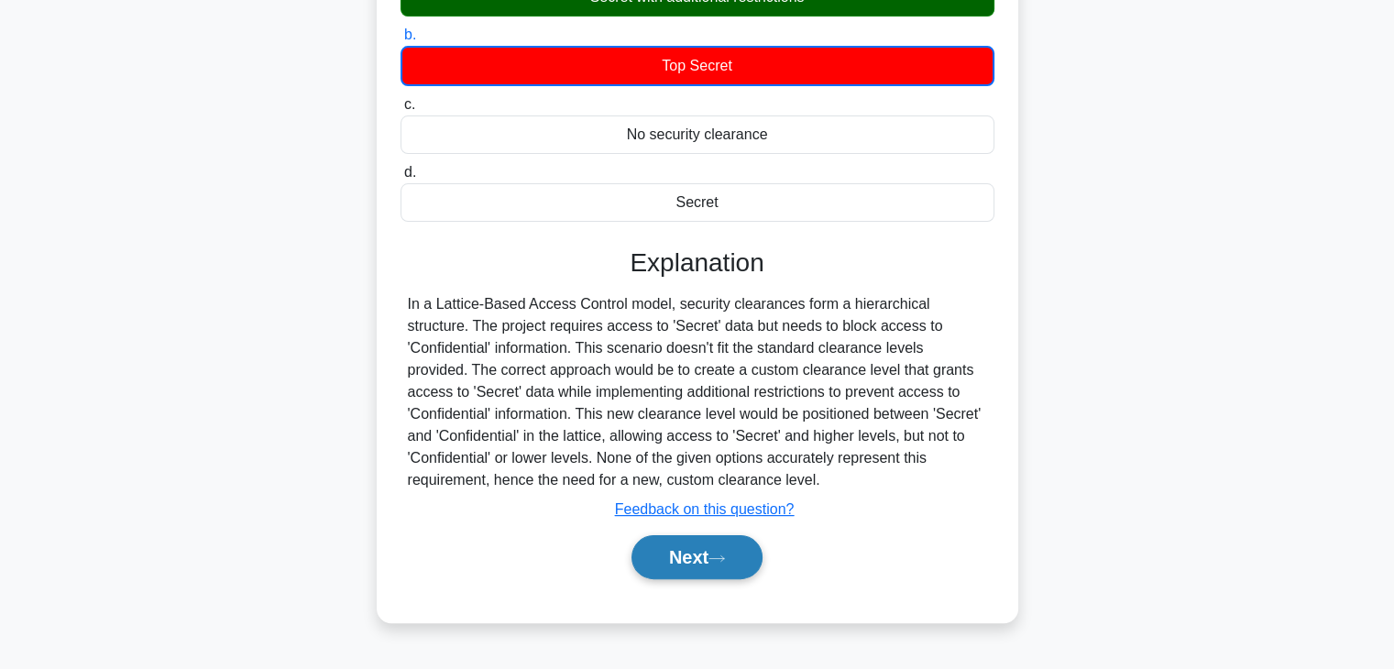
click at [735, 566] on button "Next" at bounding box center [696, 557] width 131 height 44
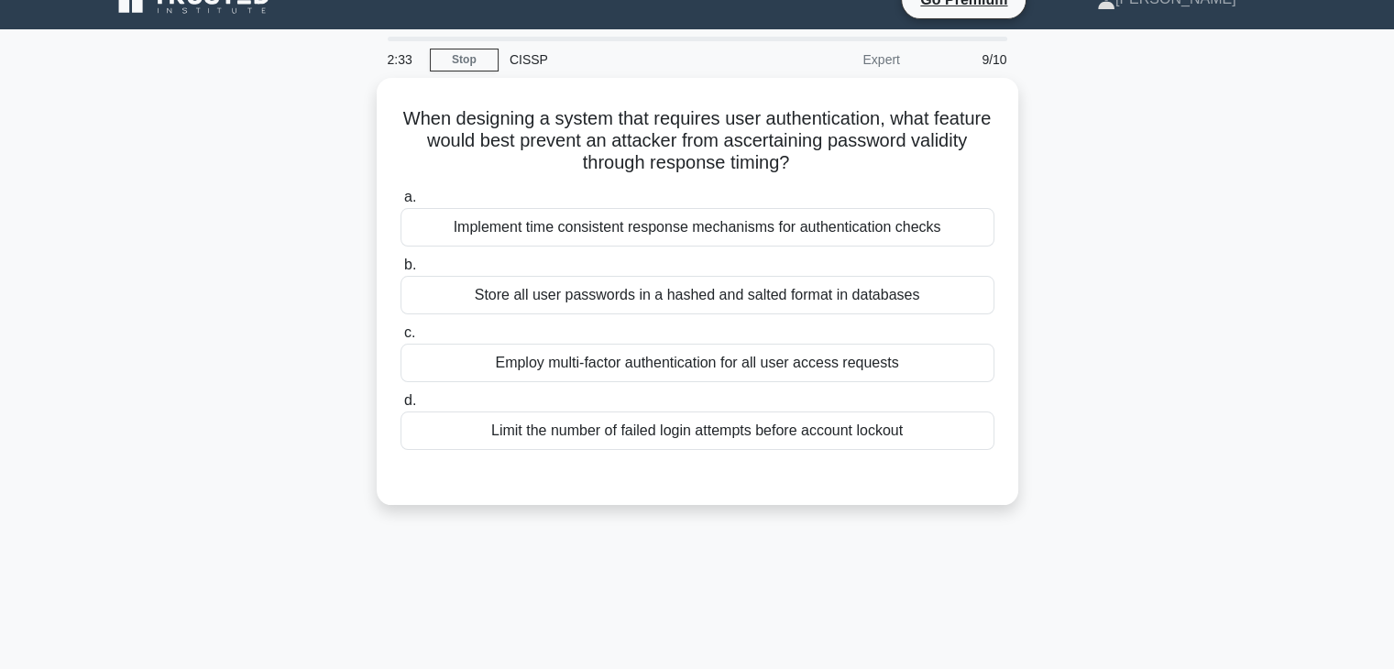
scroll to position [0, 0]
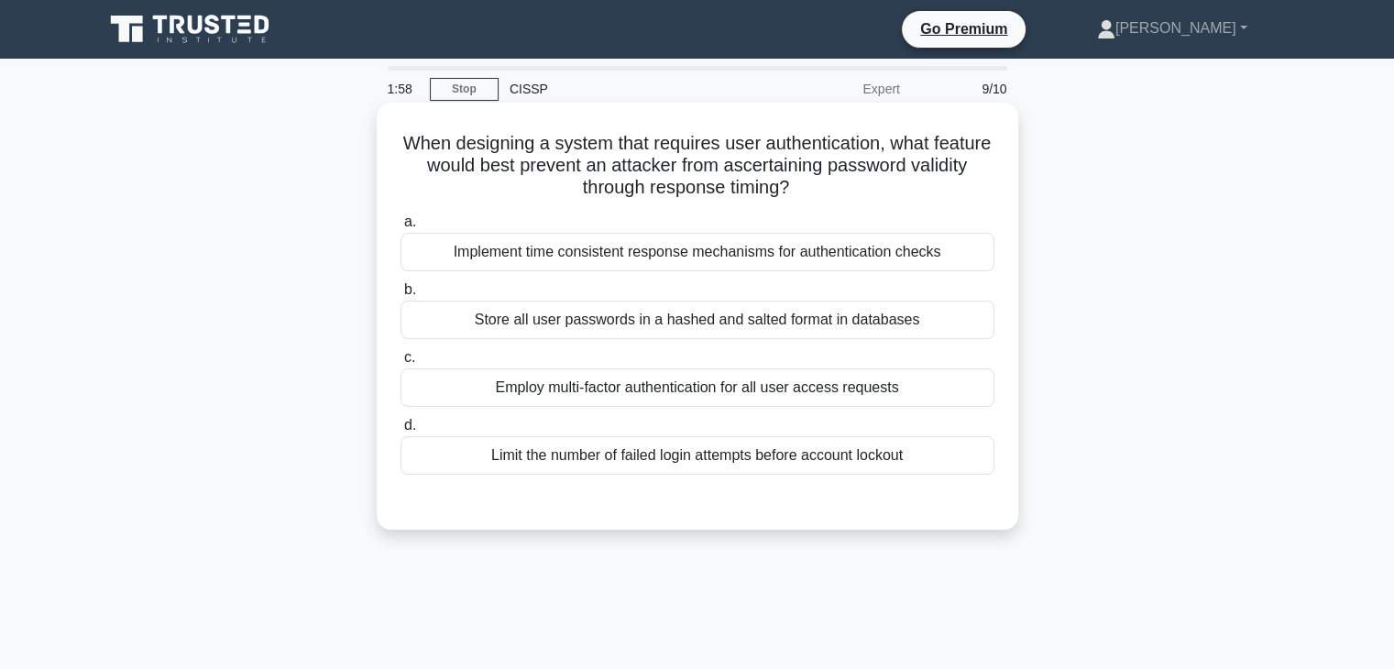
click at [752, 252] on div "Implement time consistent response mechanisms for authentication checks" at bounding box center [698, 252] width 594 height 38
click at [401, 228] on input "a. Implement time consistent response mechanisms for authentication checks" at bounding box center [401, 222] width 0 height 12
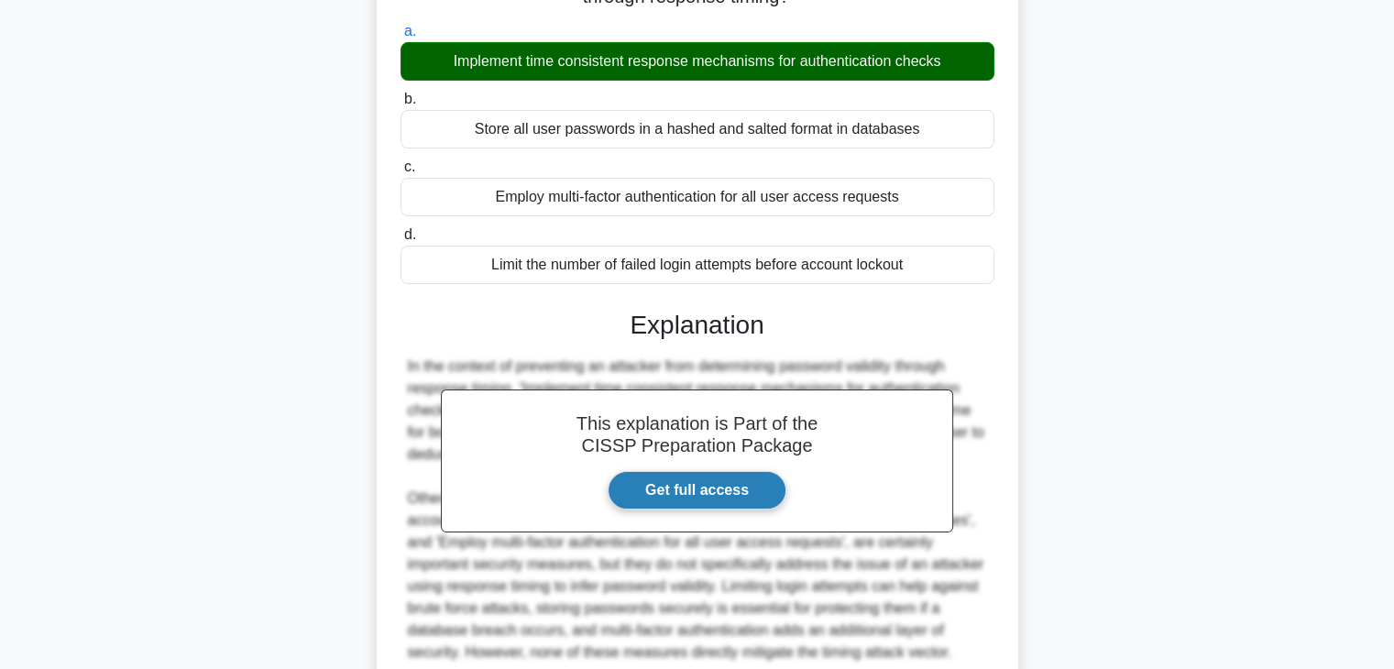
scroll to position [350, 0]
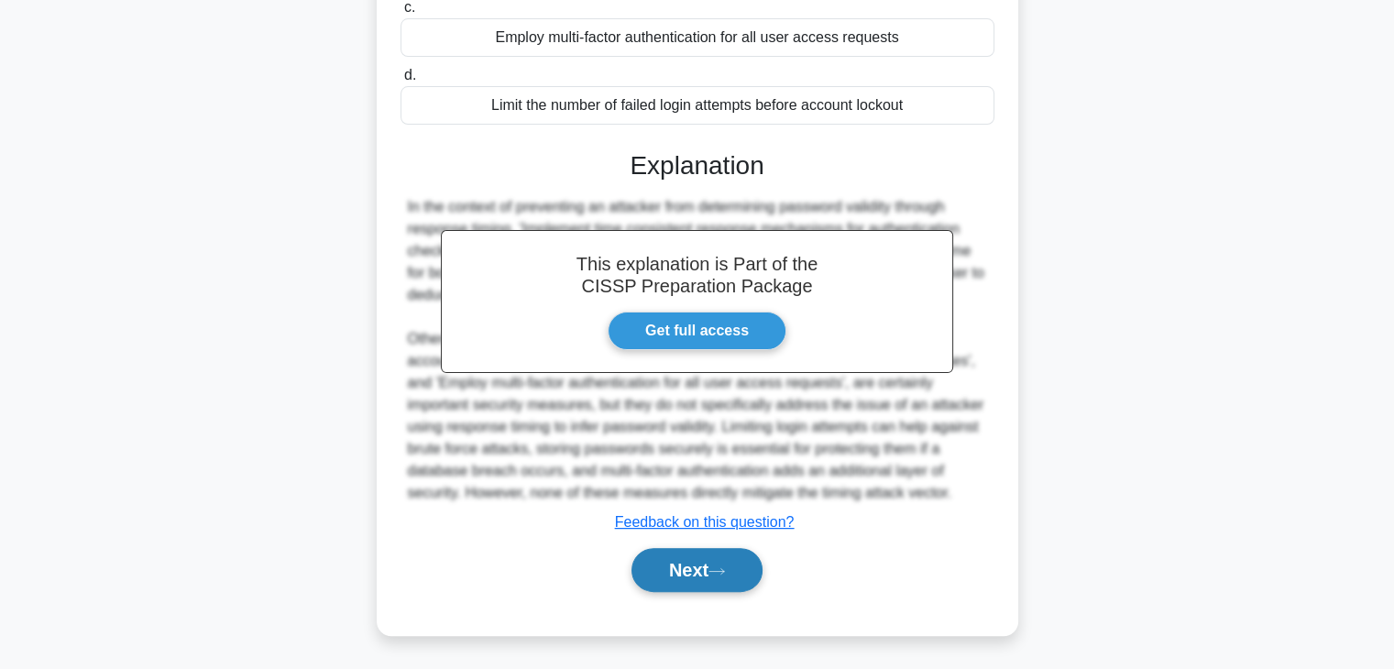
click at [706, 584] on button "Next" at bounding box center [696, 570] width 131 height 44
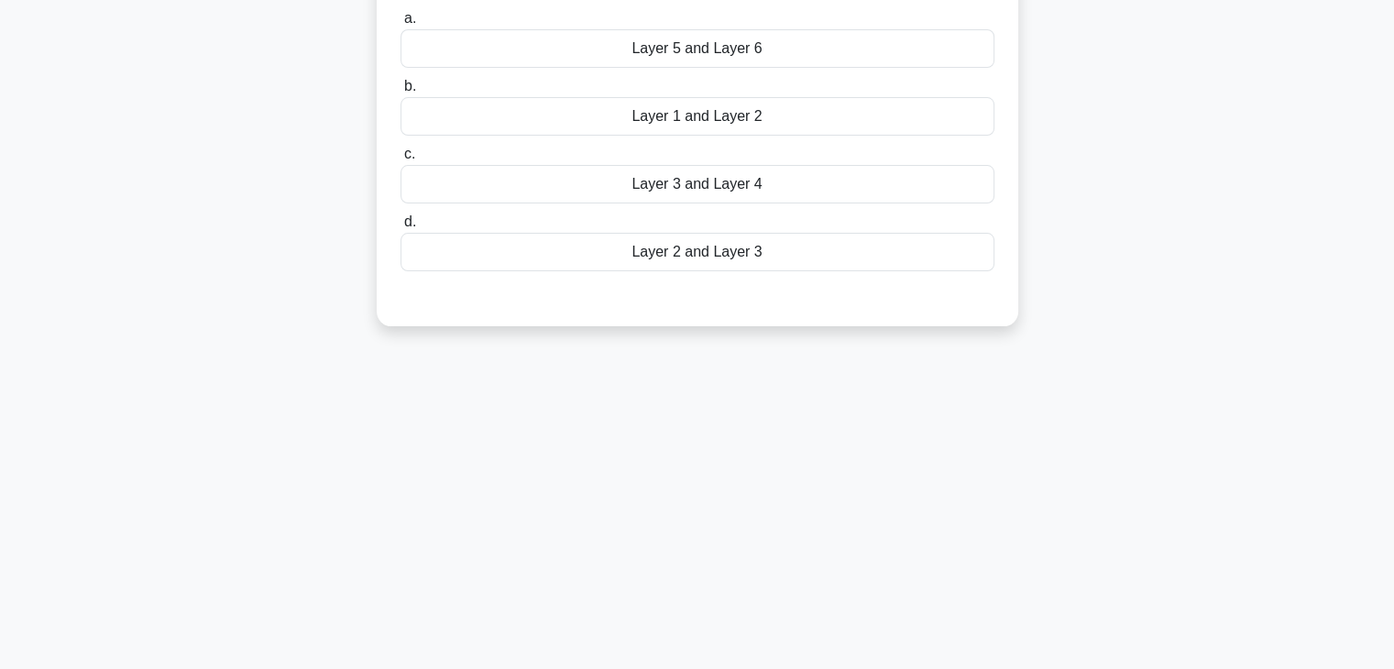
scroll to position [0, 0]
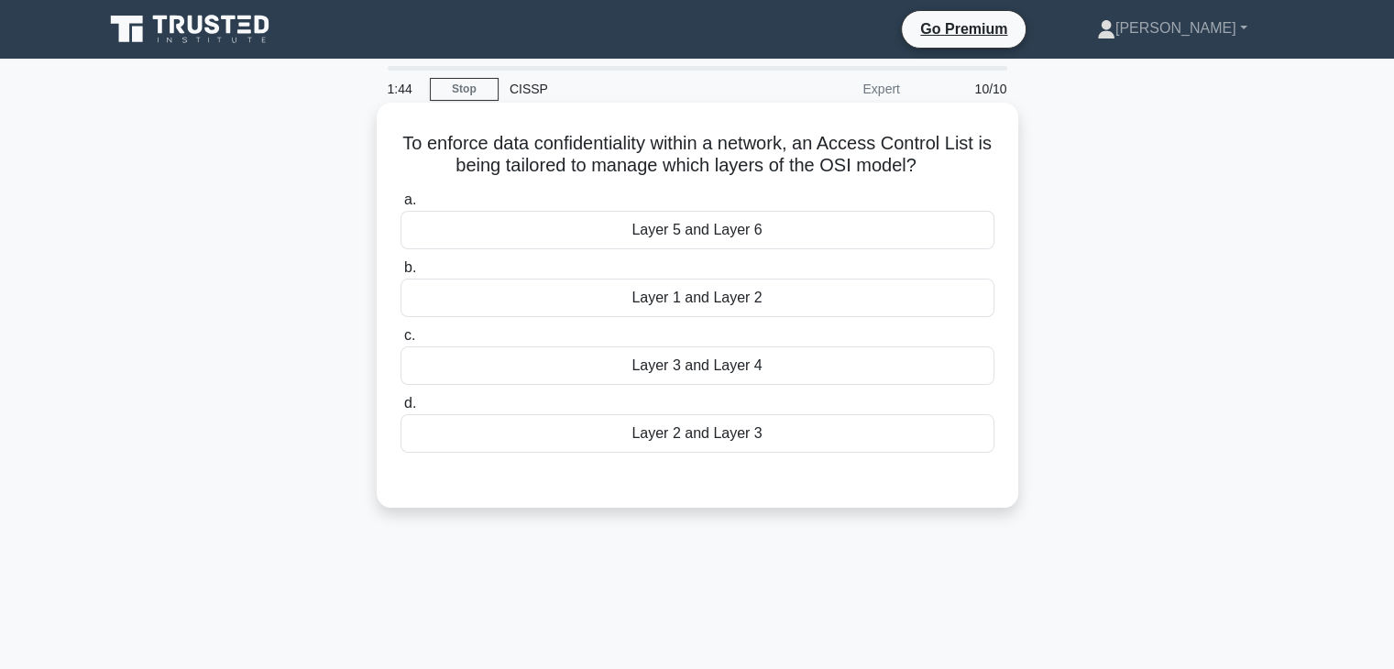
click at [732, 227] on div "Layer 5 and Layer 6" at bounding box center [698, 230] width 594 height 38
click at [401, 206] on input "a. Layer 5 and Layer 6" at bounding box center [401, 200] width 0 height 12
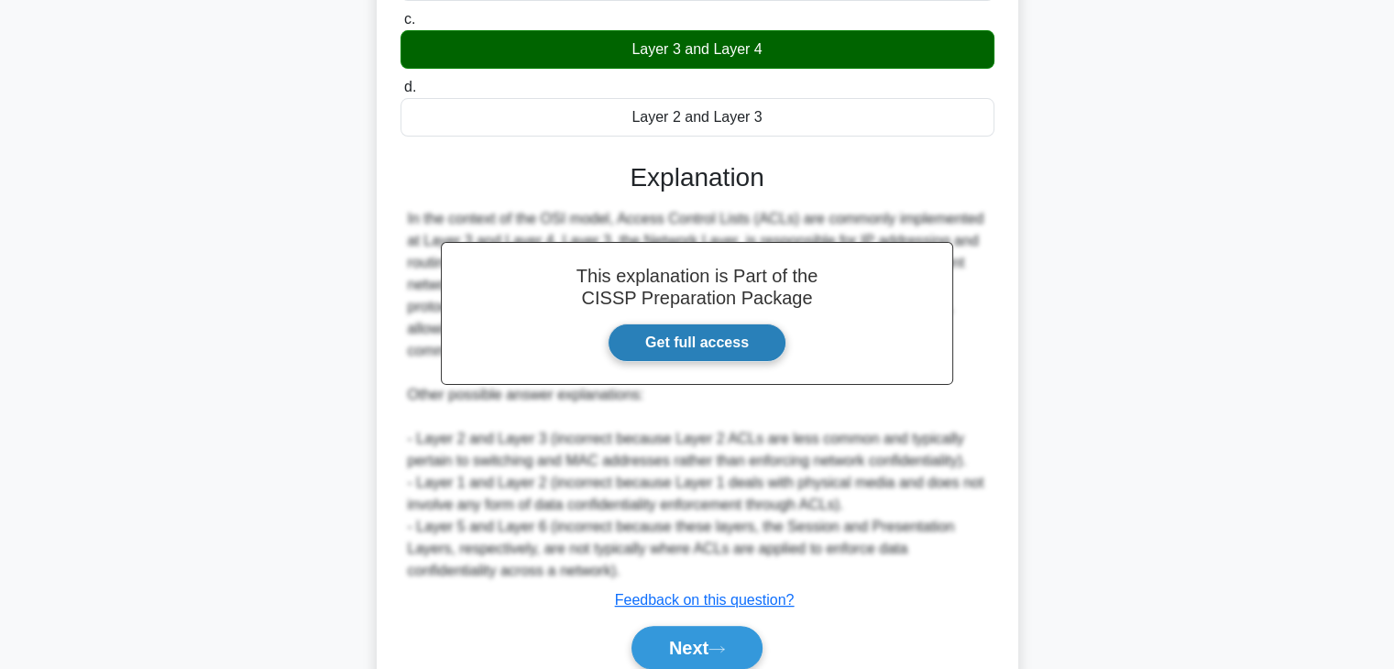
scroll to position [367, 0]
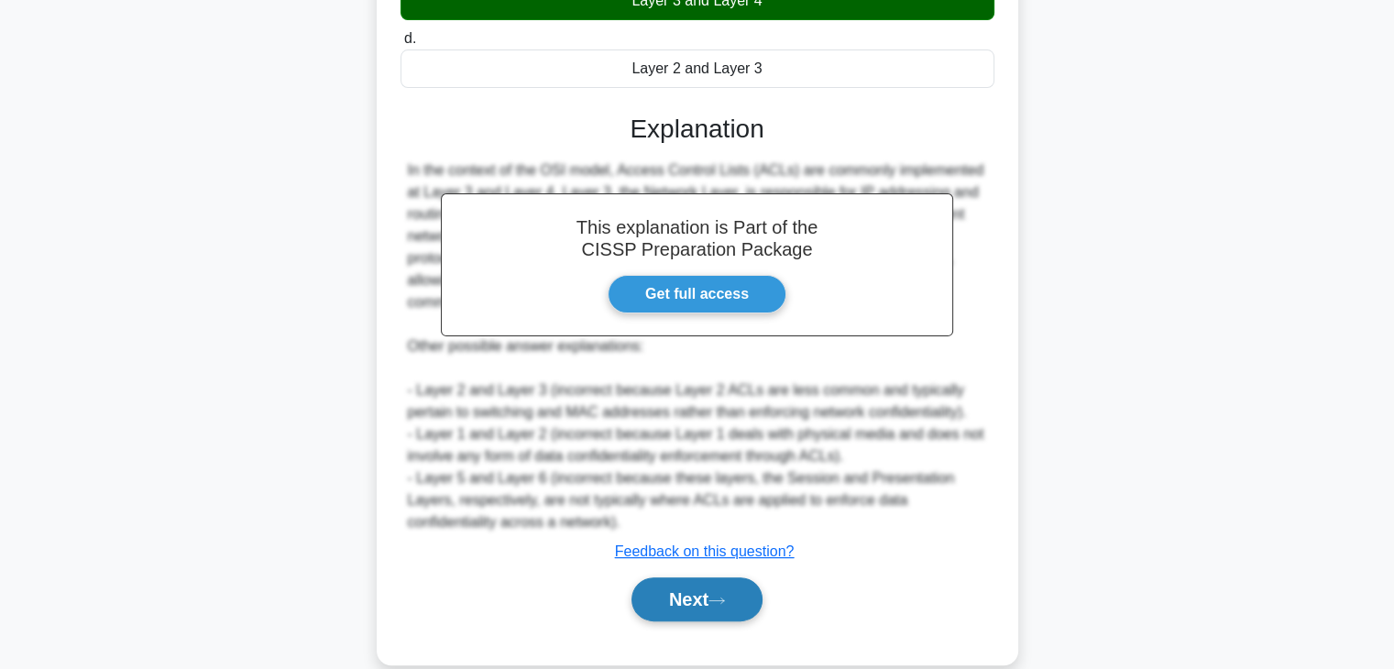
click at [691, 597] on button "Next" at bounding box center [696, 599] width 131 height 44
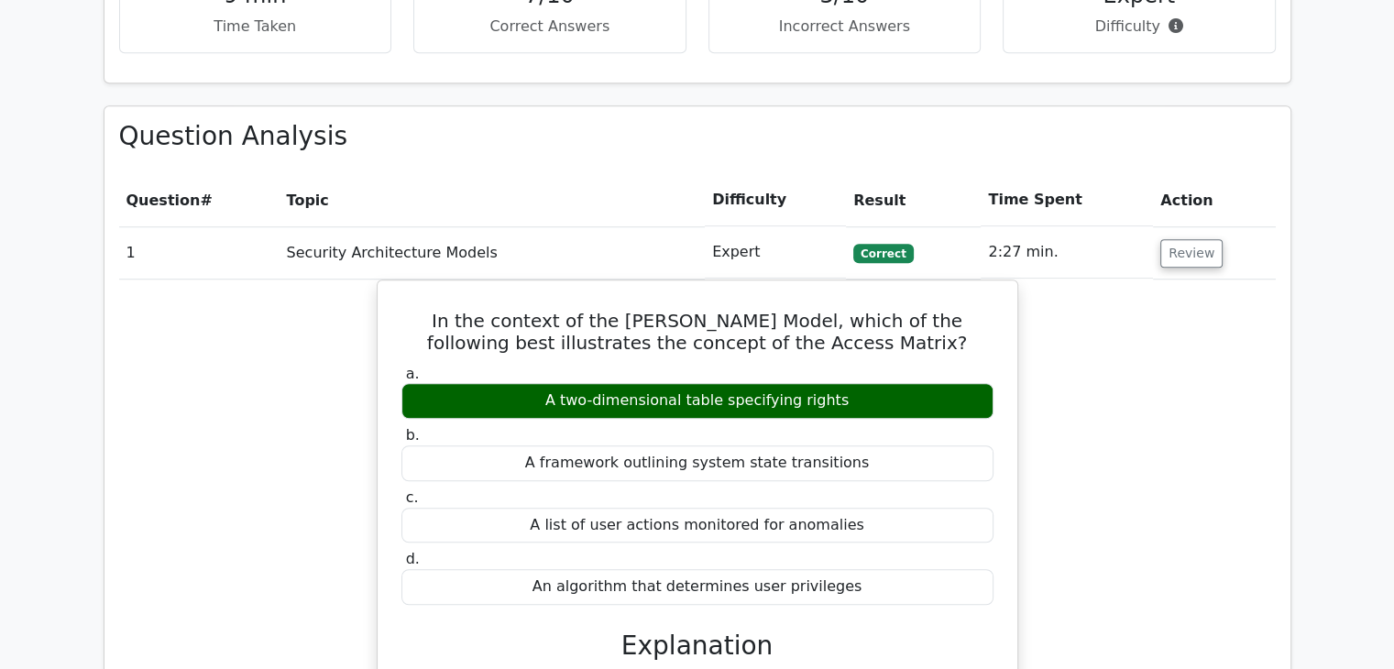
scroll to position [1191, 0]
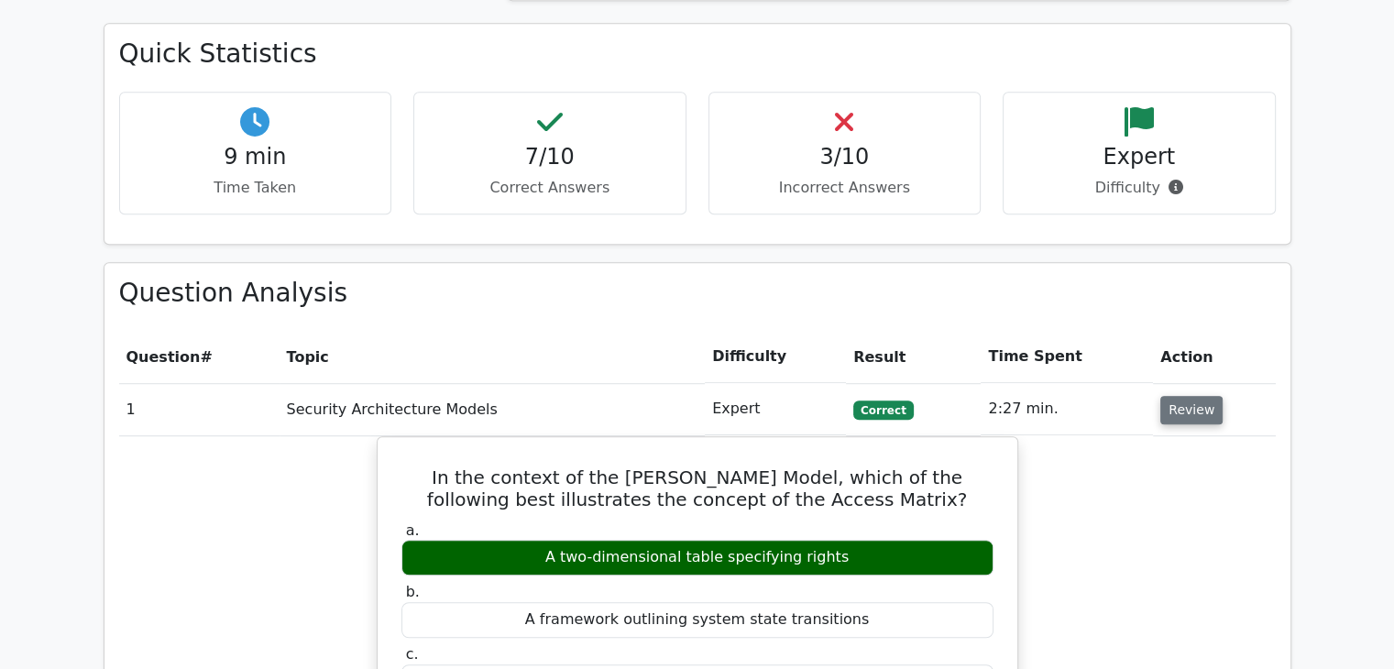
click at [1192, 396] on button "Review" at bounding box center [1191, 410] width 62 height 28
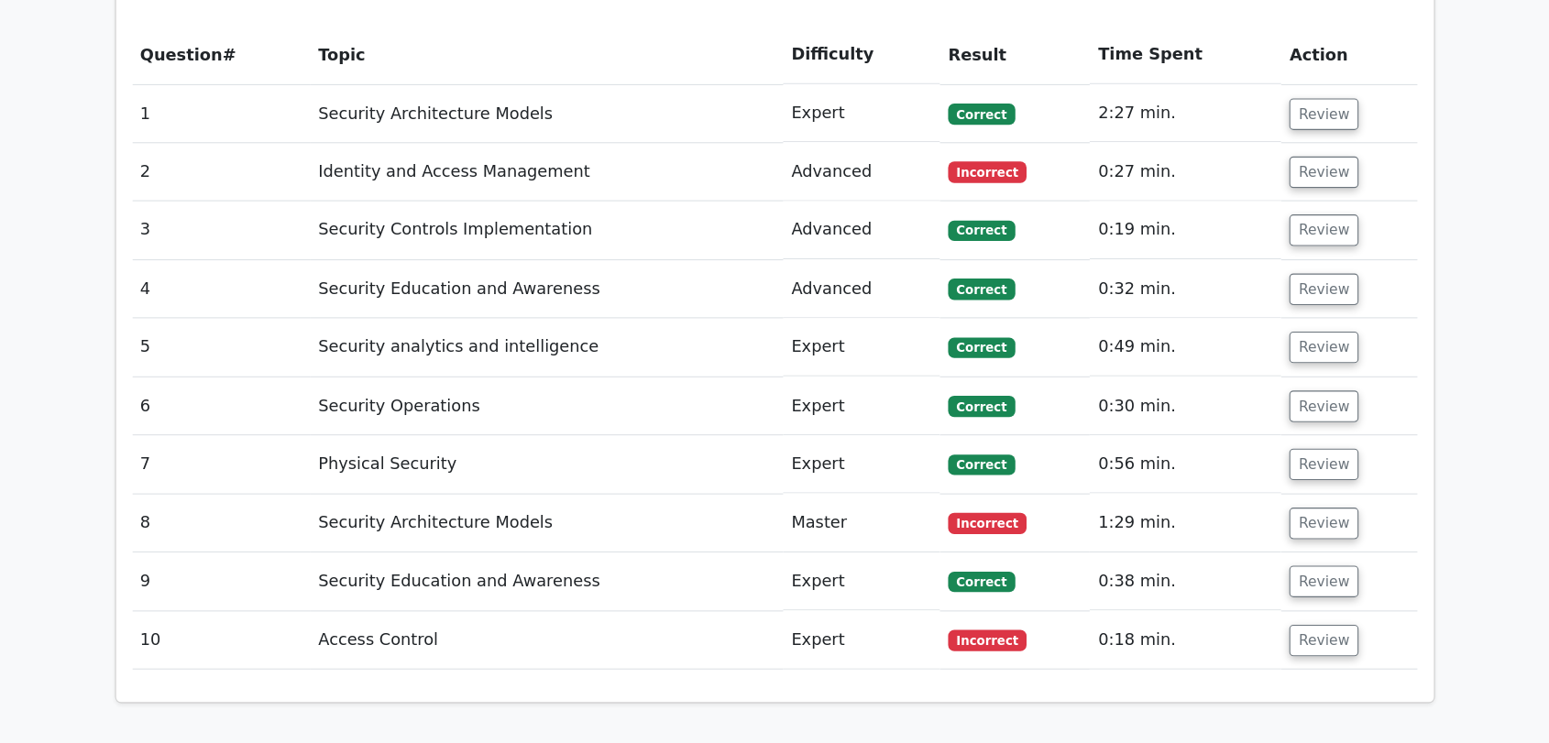
scroll to position [1466, 0]
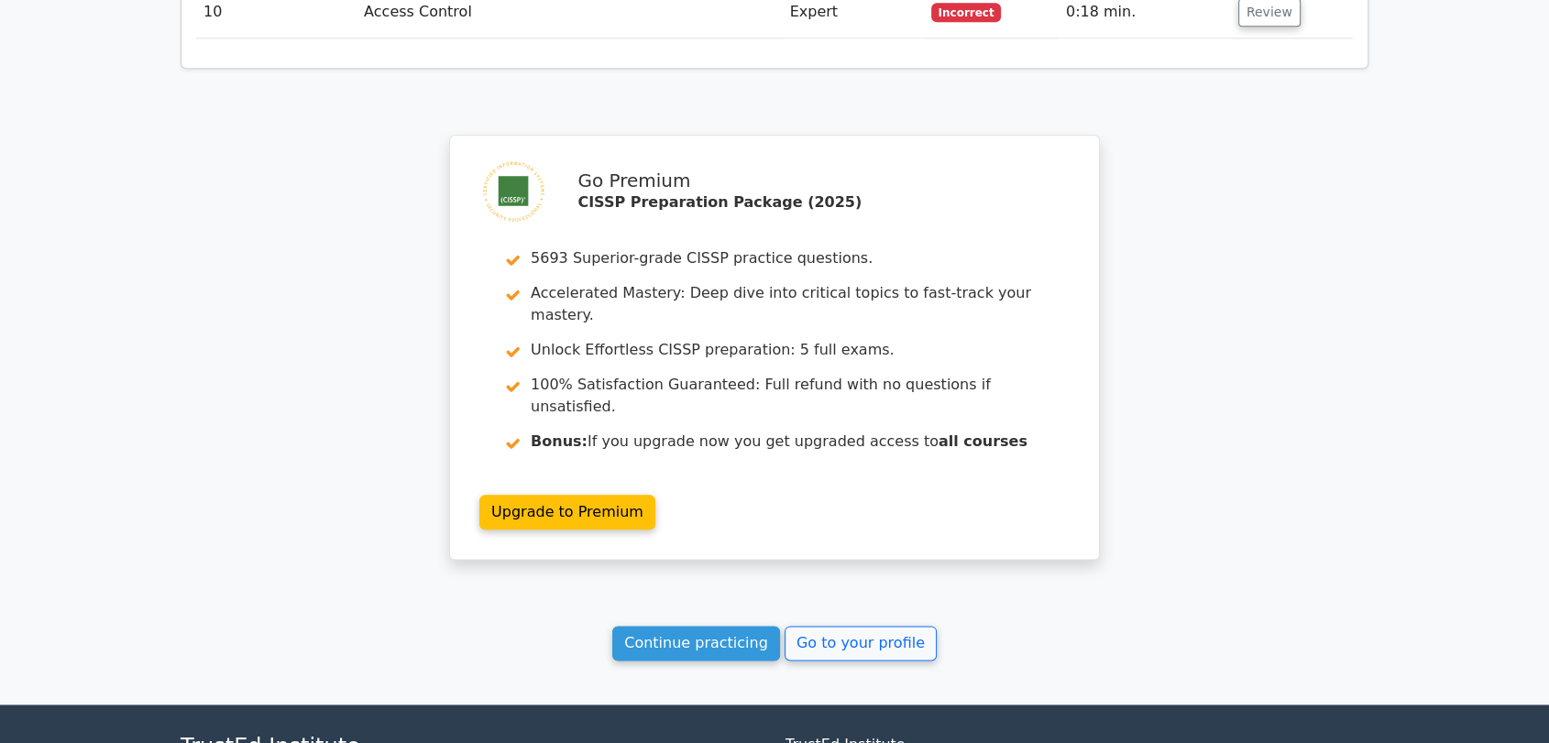
scroll to position [2155, 0]
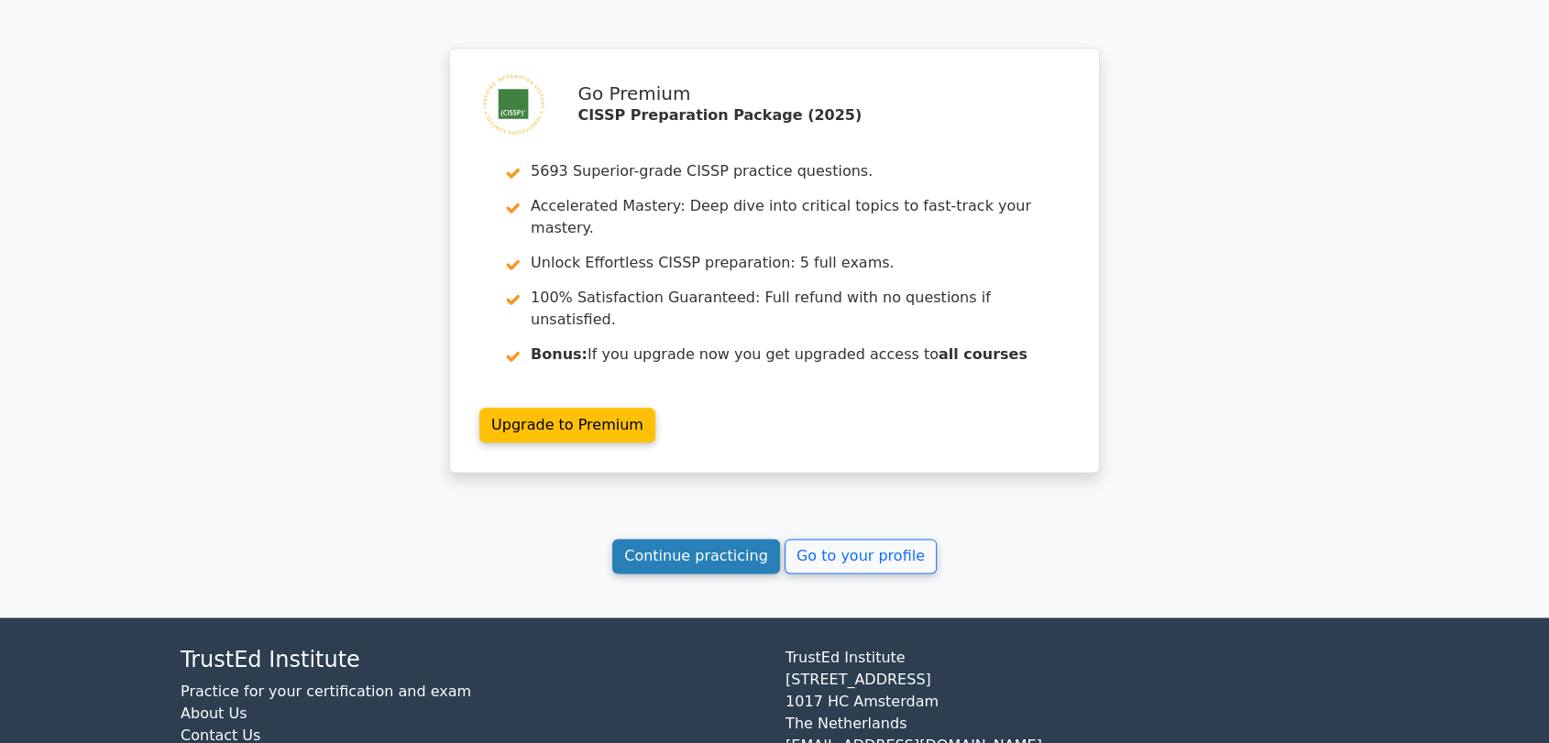
click at [684, 539] on link "Continue practicing" at bounding box center [696, 556] width 168 height 35
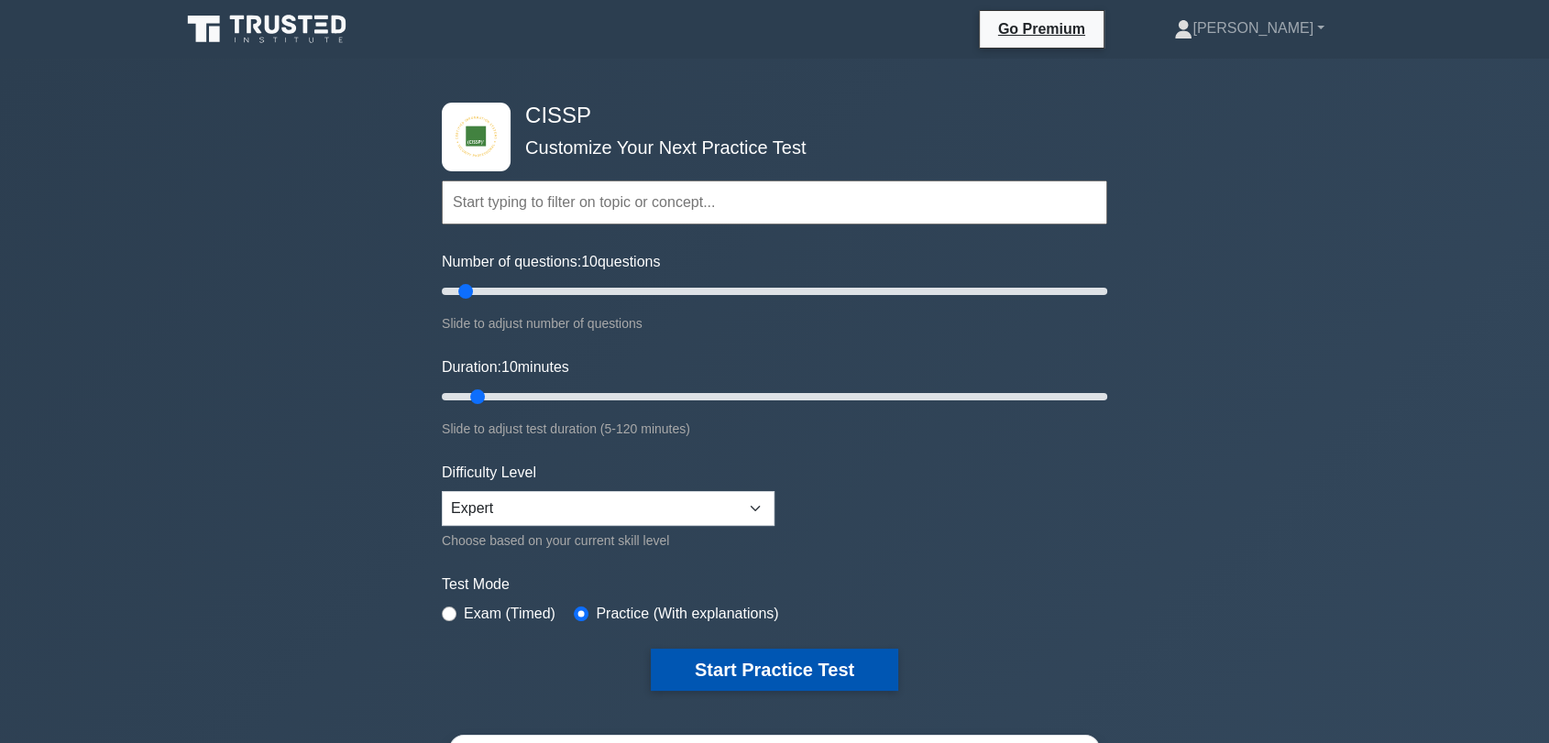
click at [827, 661] on button "Start Practice Test" at bounding box center [774, 670] width 247 height 42
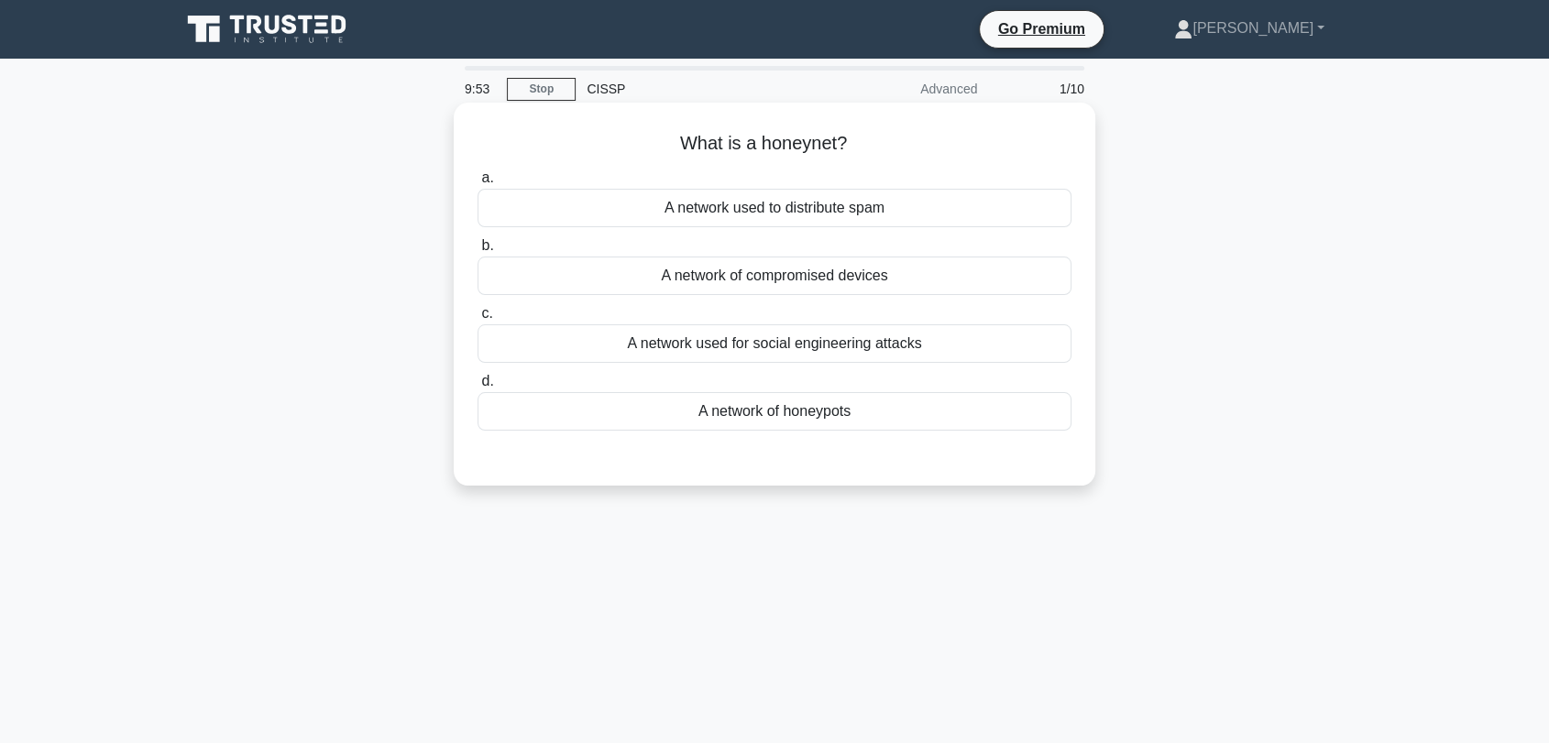
click at [815, 409] on div "A network of honeypots" at bounding box center [774, 411] width 594 height 38
click at [477, 388] on input "d. A network of honeypots" at bounding box center [477, 382] width 0 height 12
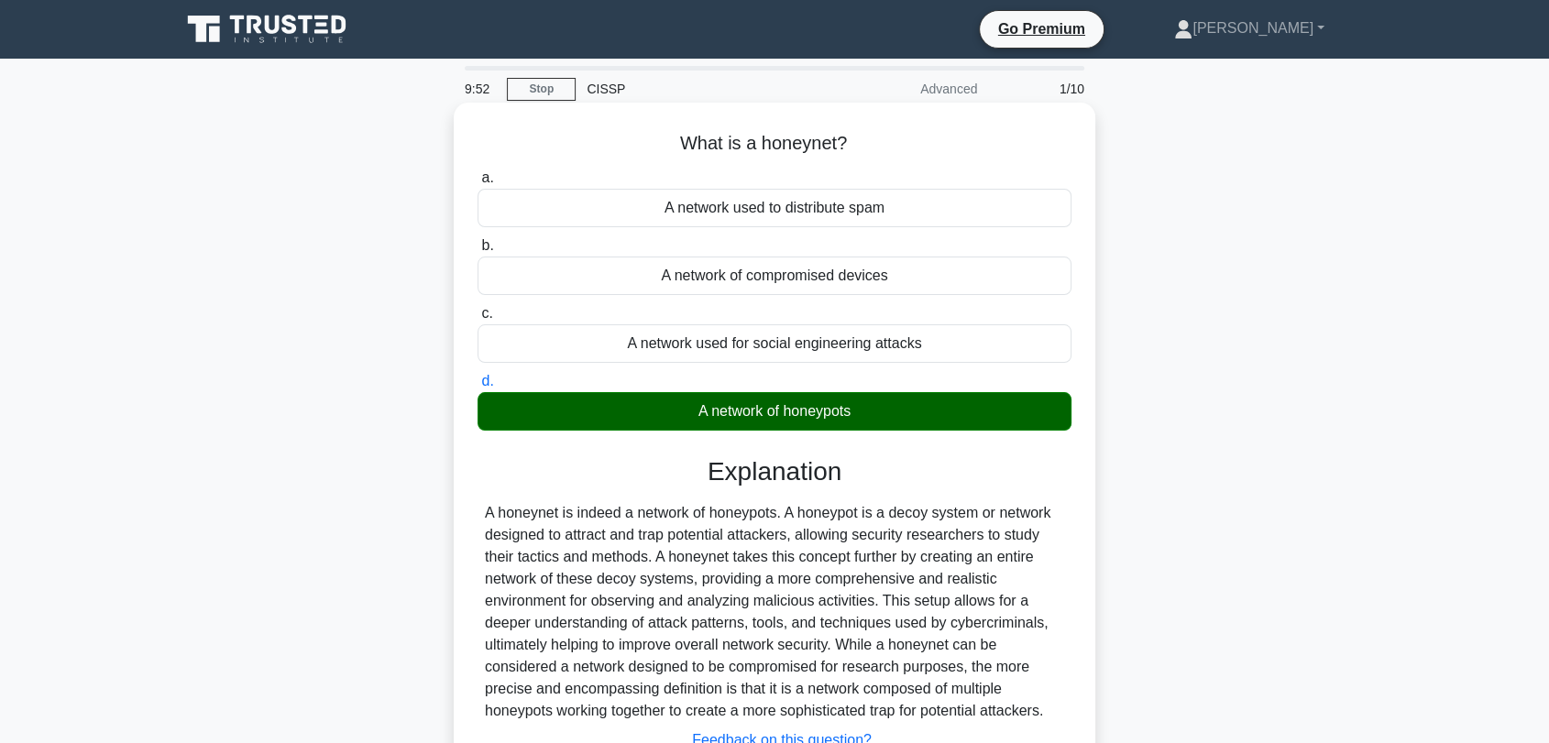
scroll to position [247, 0]
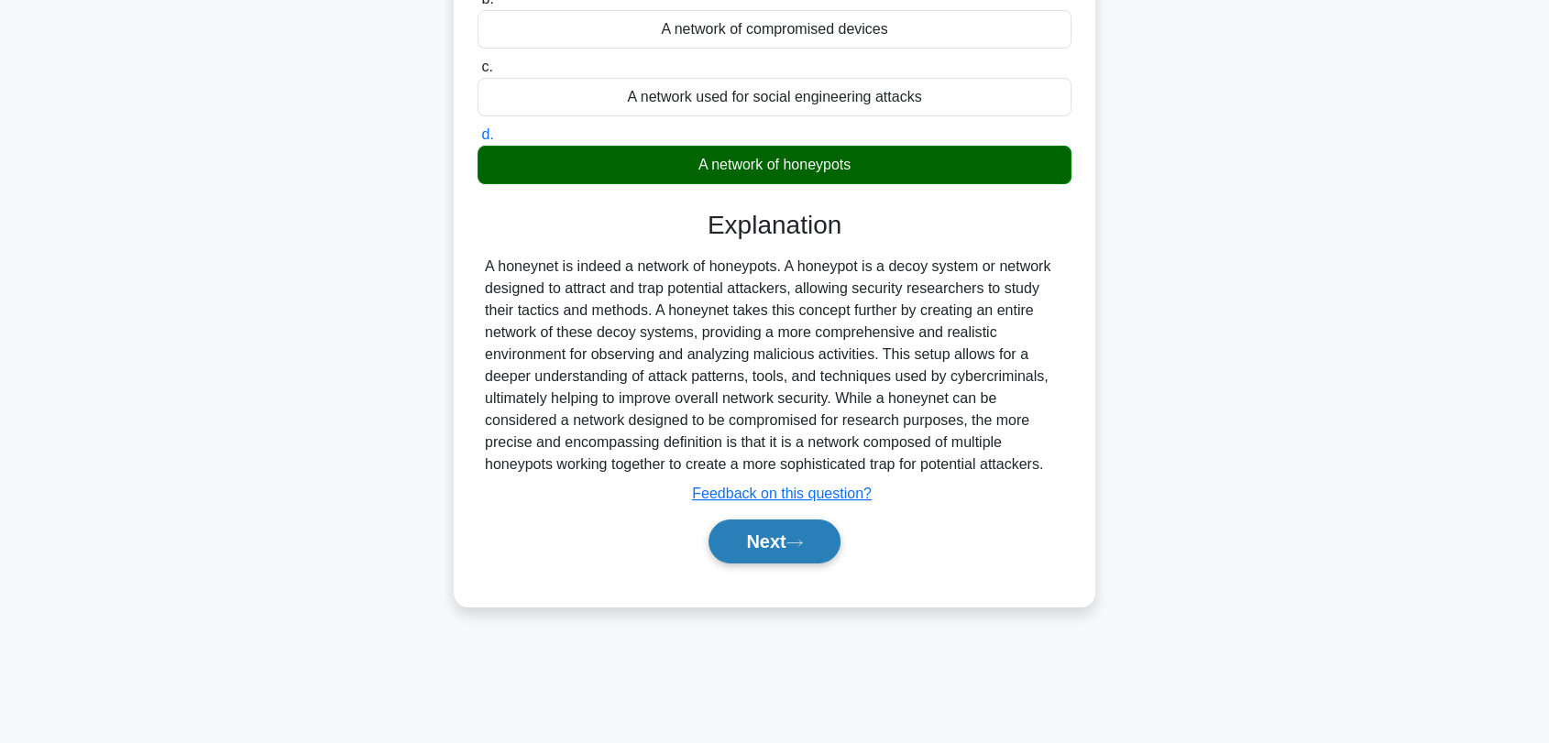
click at [803, 544] on icon at bounding box center [794, 543] width 16 height 10
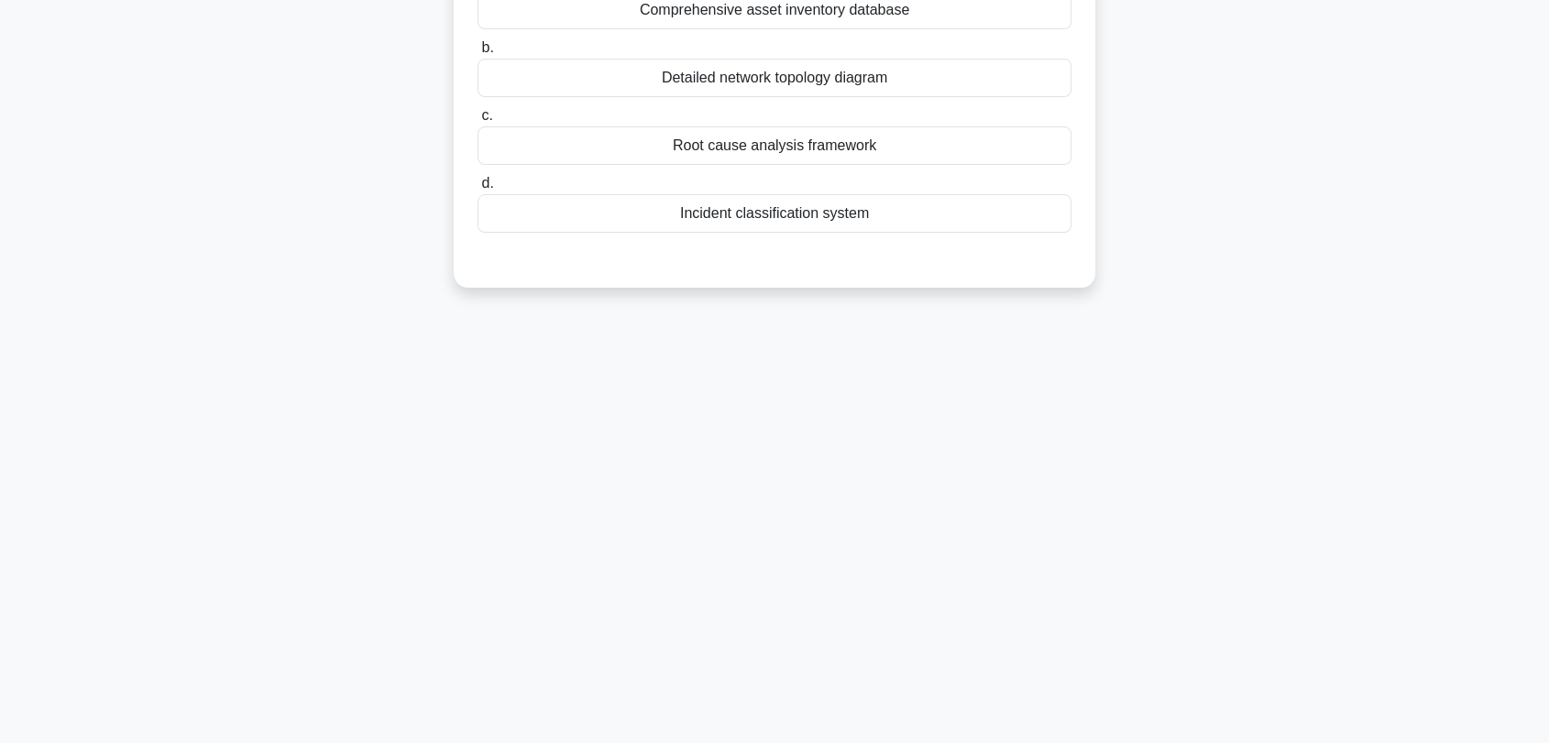
scroll to position [44, 0]
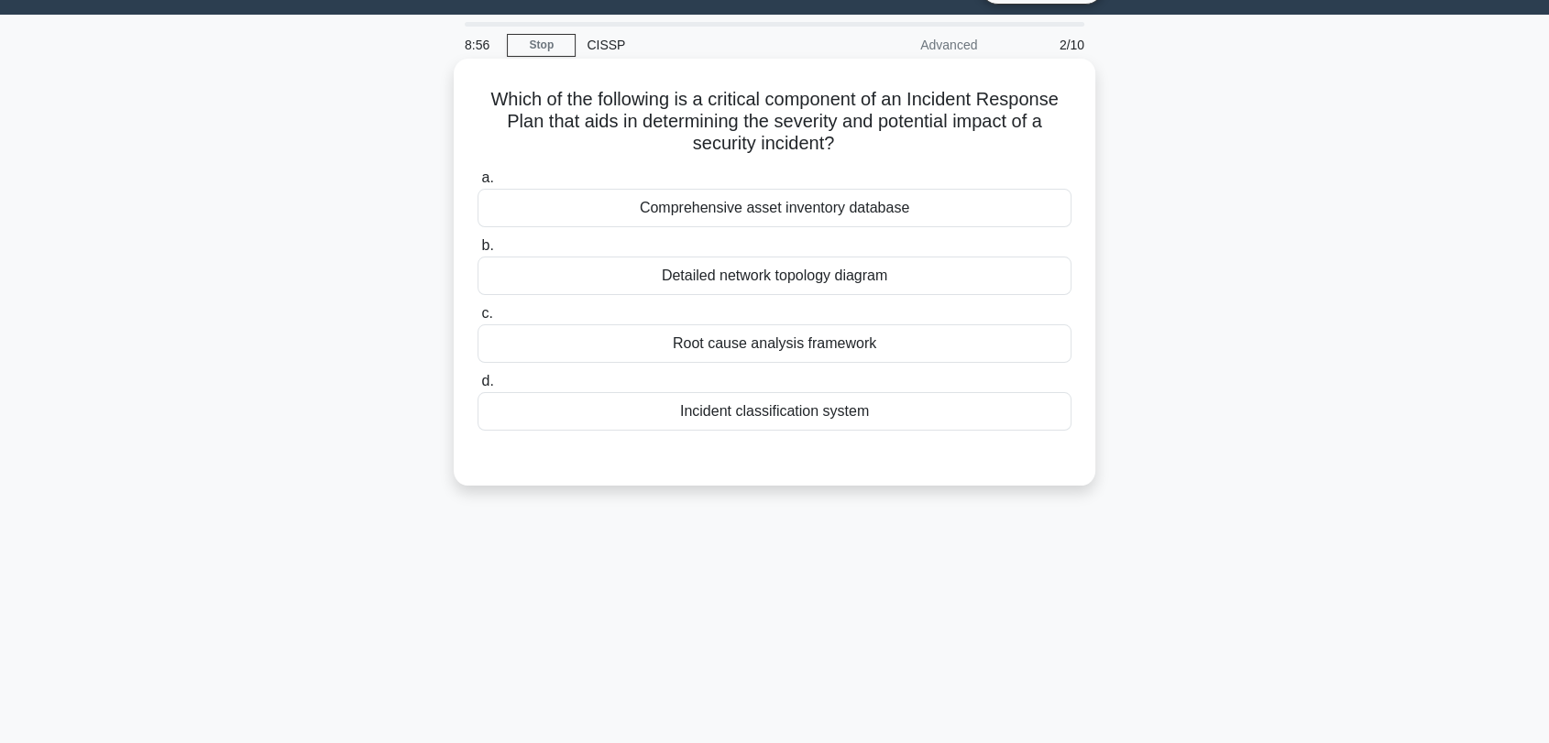
click at [704, 212] on div "Comprehensive asset inventory database" at bounding box center [774, 208] width 594 height 38
click at [477, 184] on input "a. Comprehensive asset inventory database" at bounding box center [477, 178] width 0 height 12
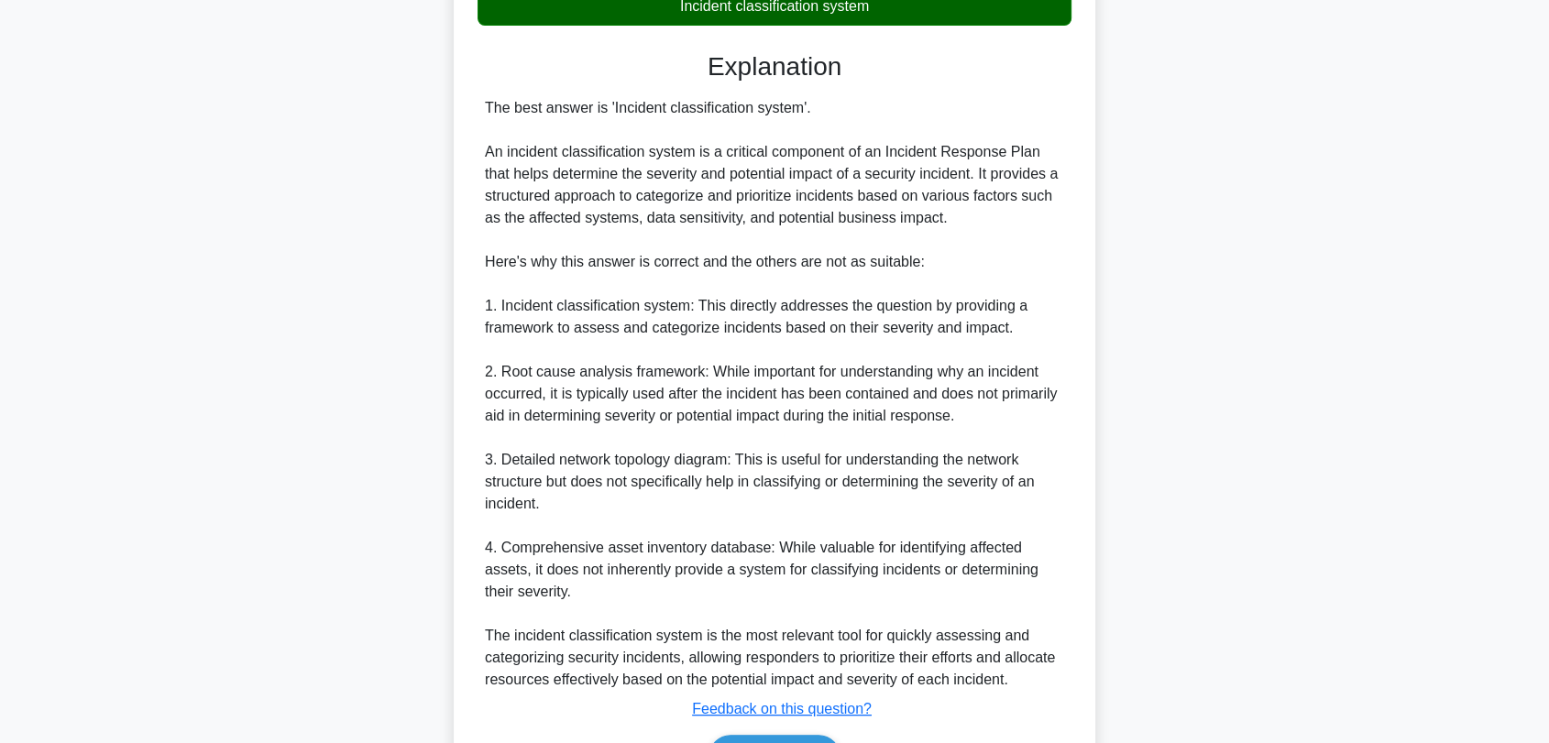
scroll to position [553, 0]
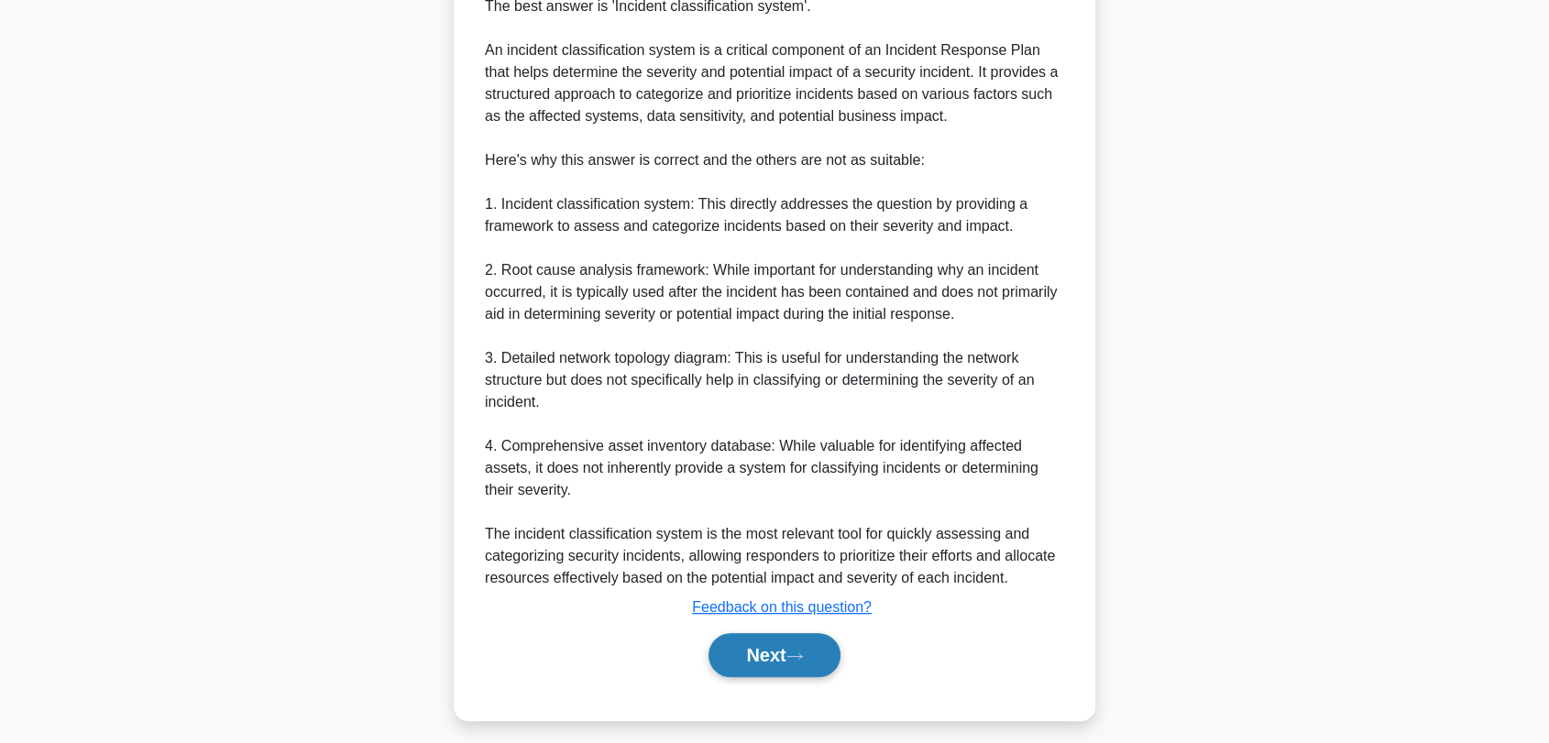
click at [765, 652] on button "Next" at bounding box center [773, 655] width 131 height 44
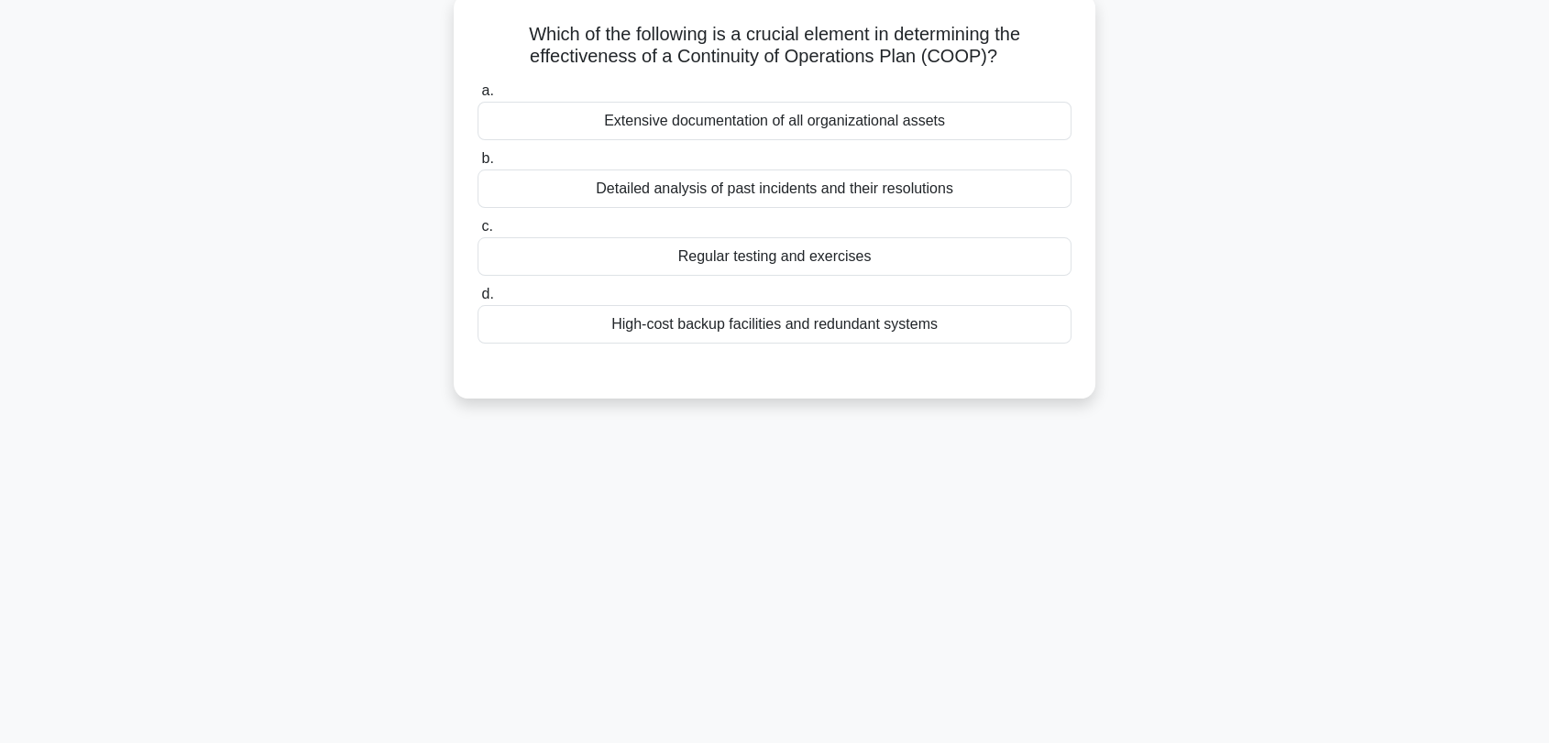
scroll to position [0, 0]
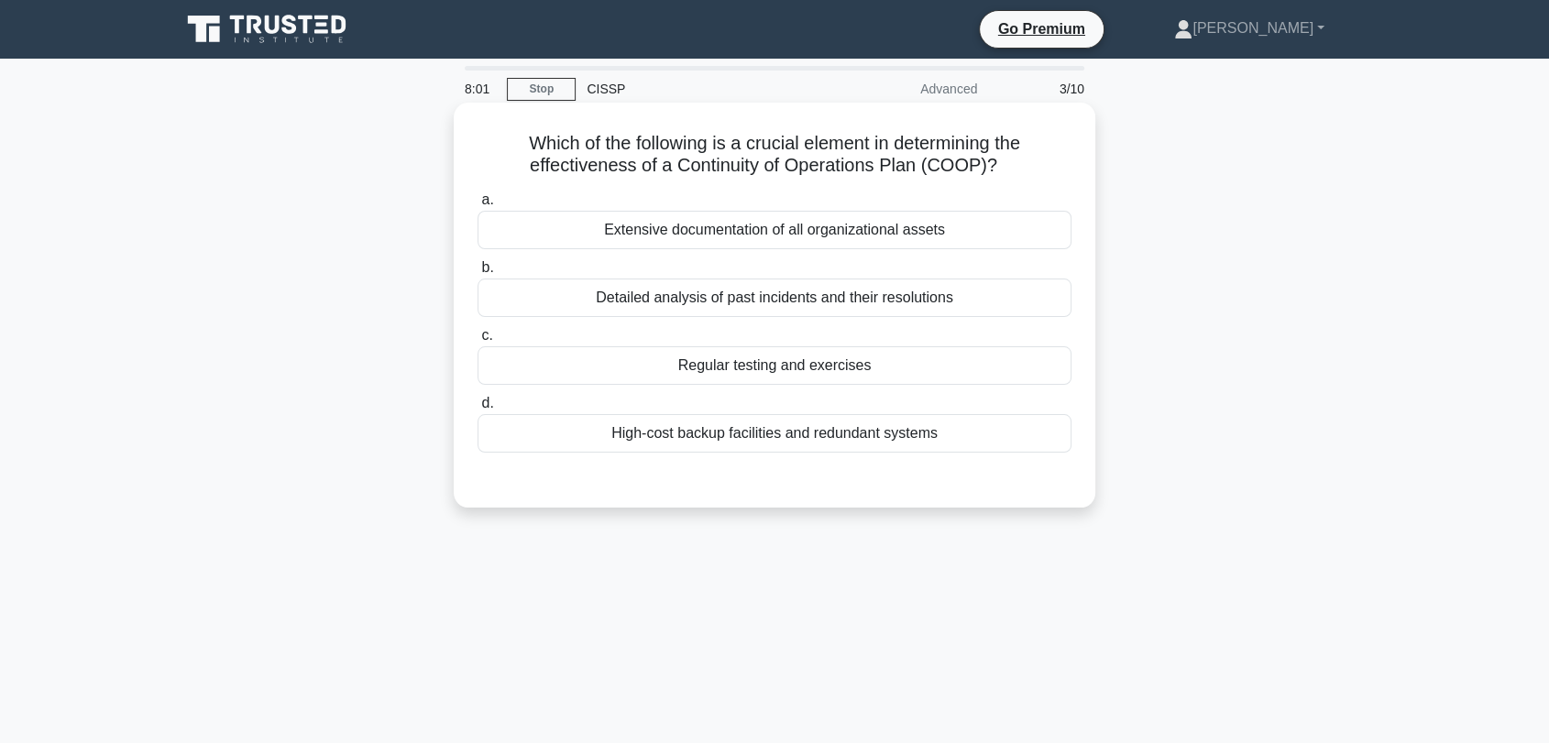
click at [673, 441] on div "High-cost backup facilities and redundant systems" at bounding box center [774, 433] width 594 height 38
click at [477, 410] on input "d. High-cost backup facilities and redundant systems" at bounding box center [477, 404] width 0 height 12
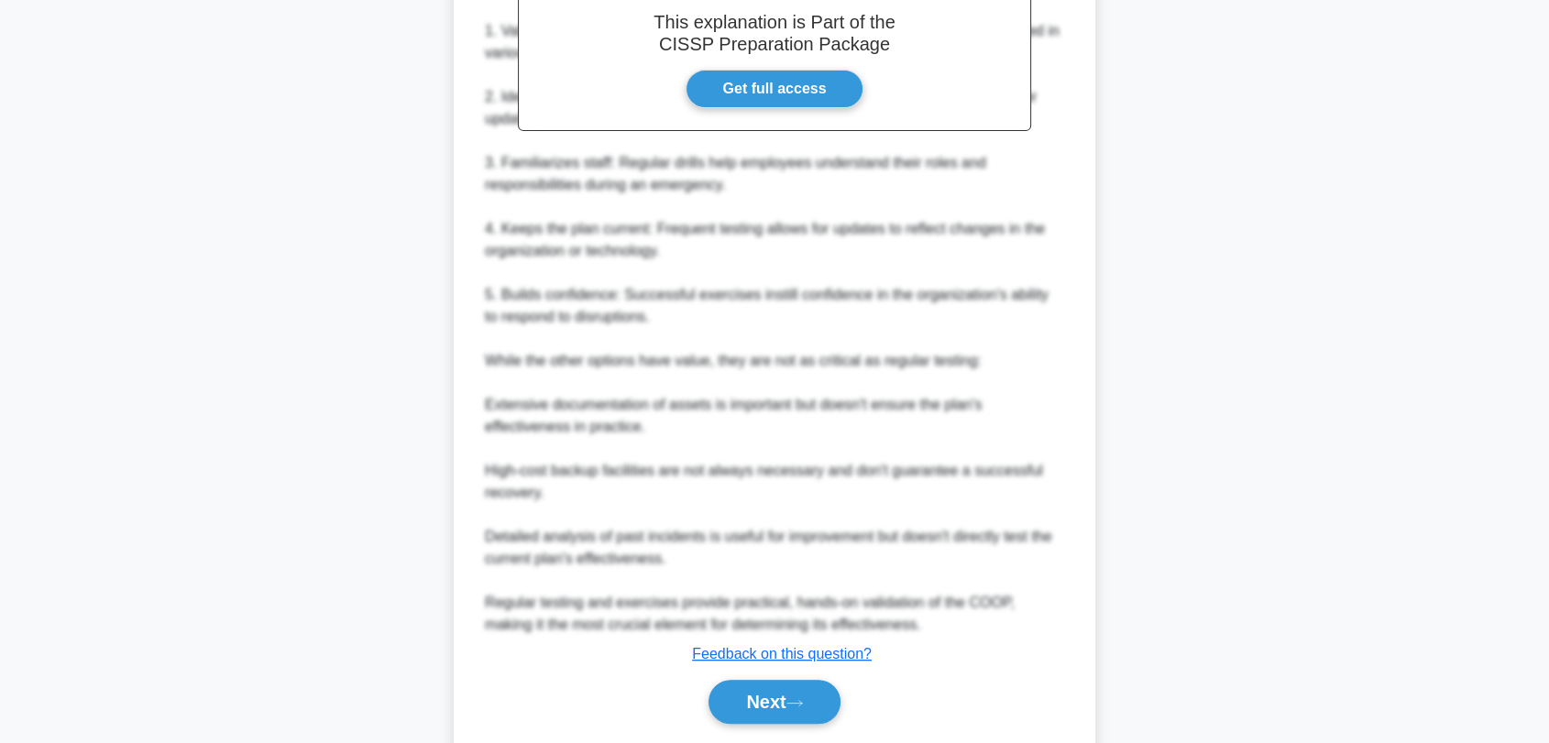
scroll to position [631, 0]
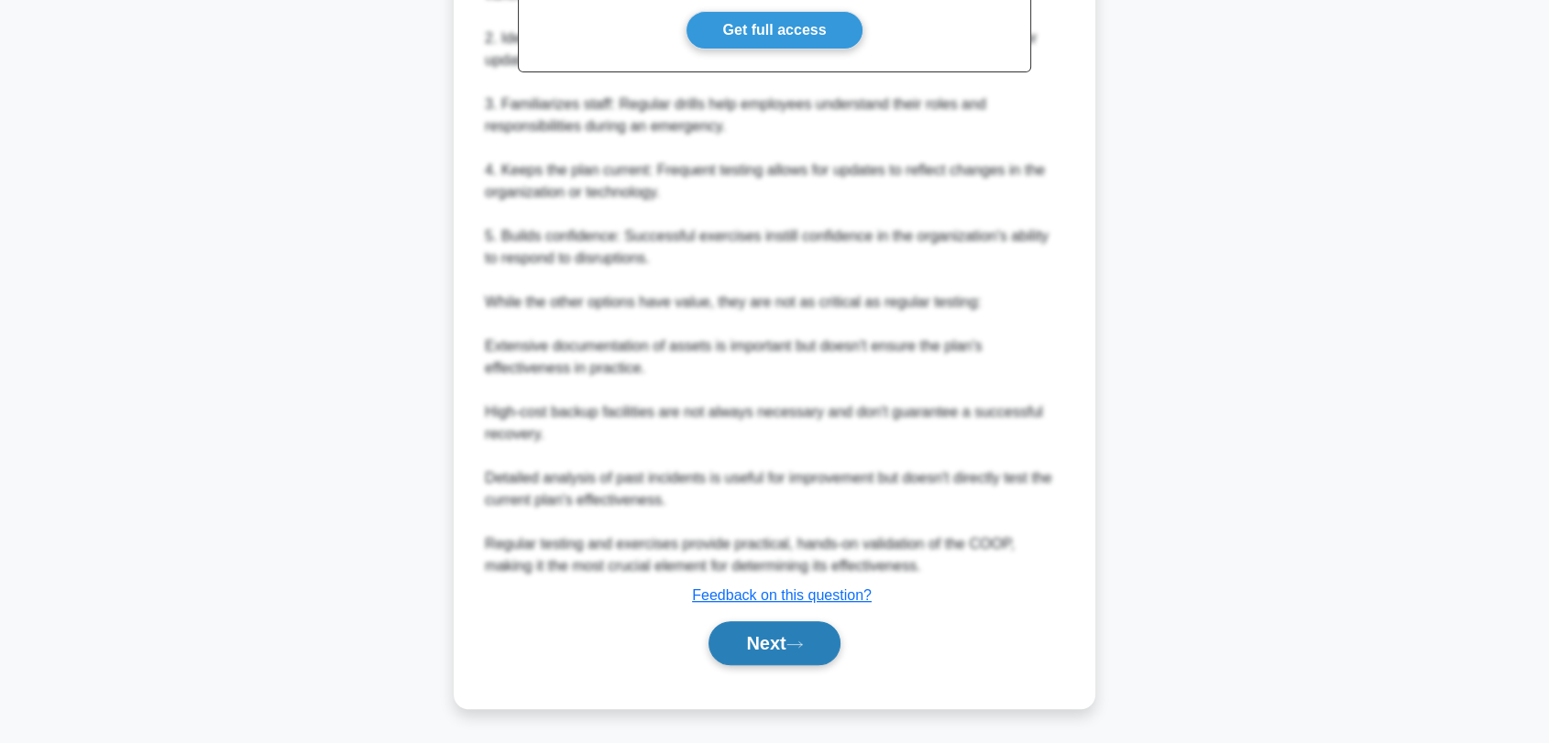
click at [793, 648] on icon at bounding box center [794, 645] width 16 height 10
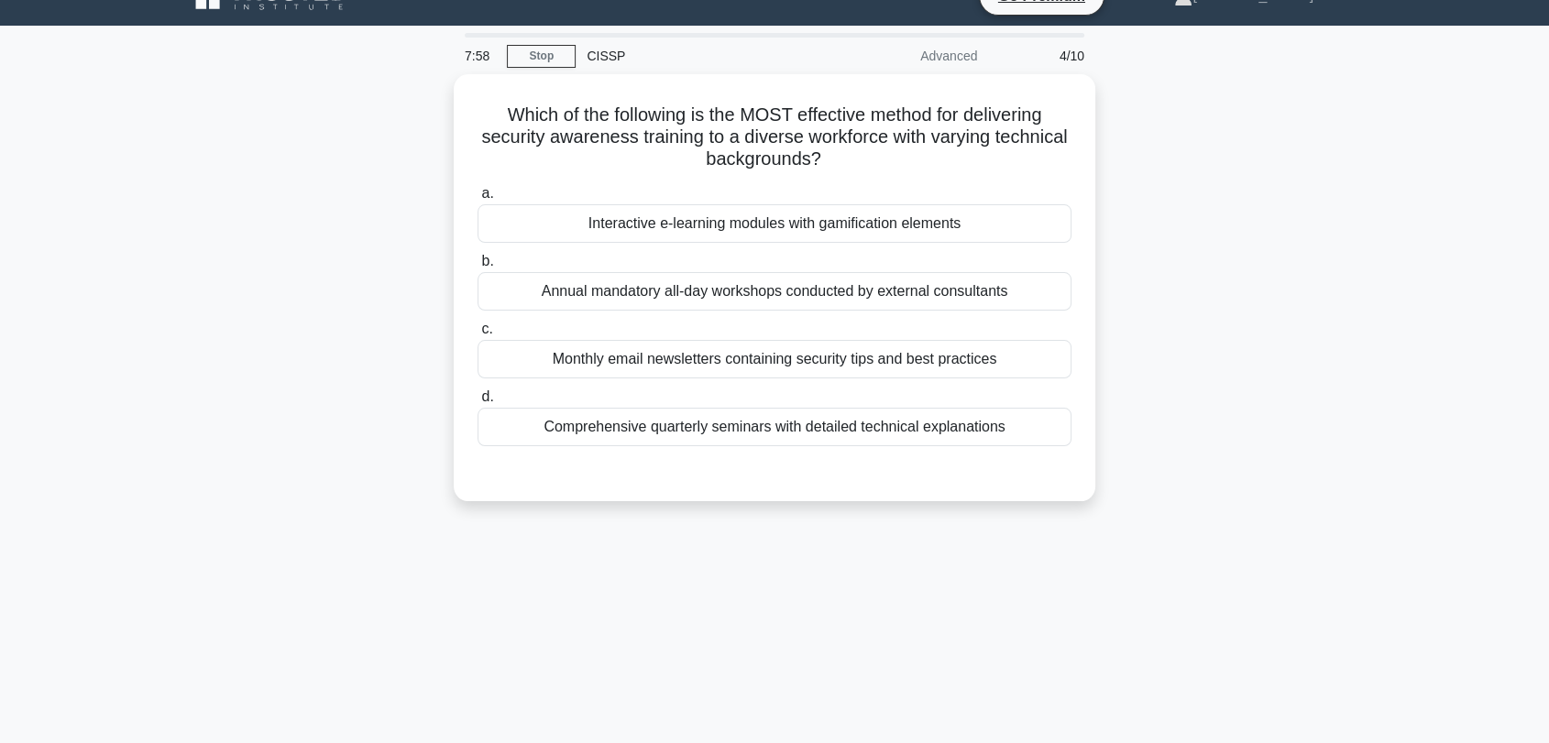
scroll to position [0, 0]
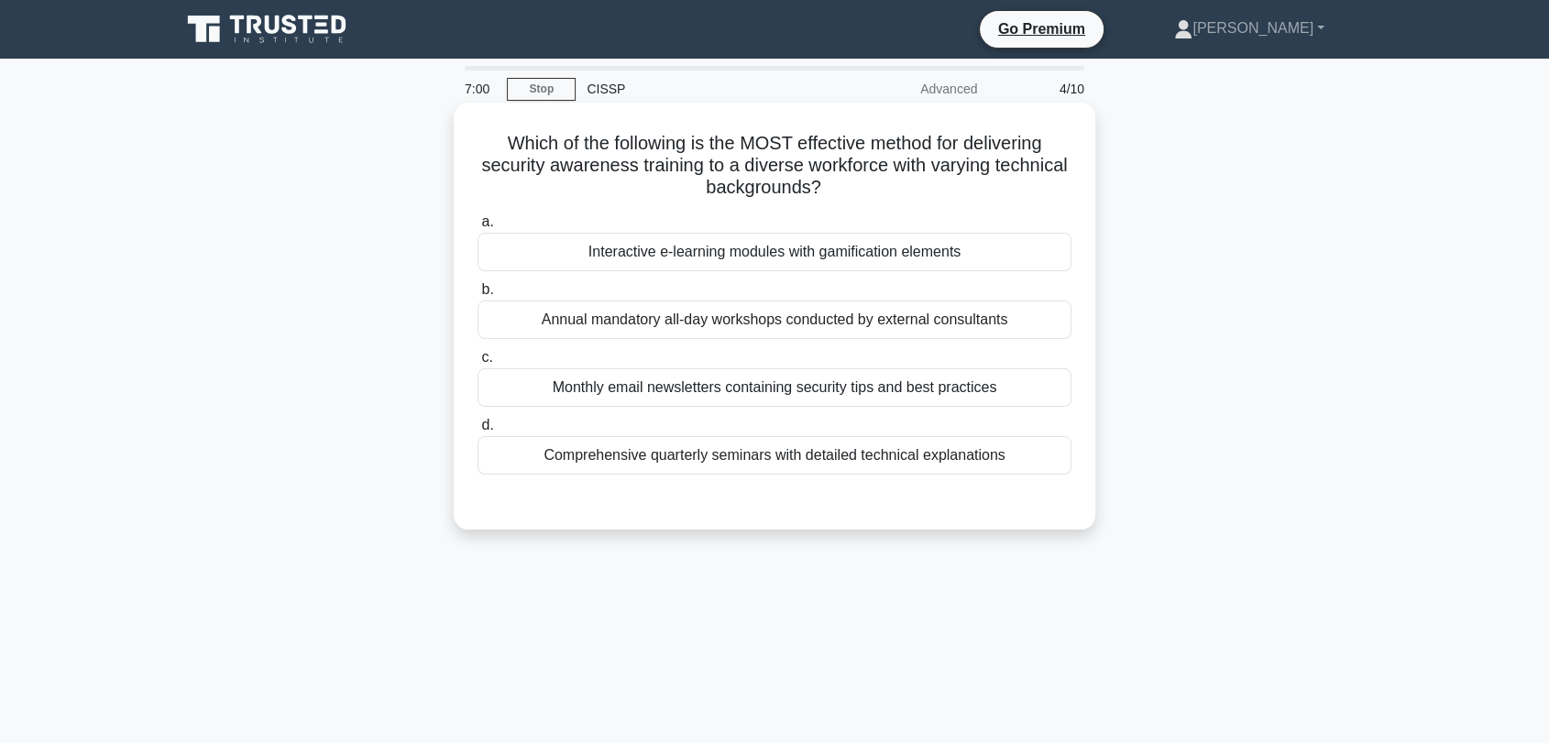
click at [681, 401] on div "Monthly email newsletters containing security tips and best practices" at bounding box center [774, 387] width 594 height 38
click at [477, 364] on input "c. Monthly email newsletters containing security tips and best practices" at bounding box center [477, 358] width 0 height 12
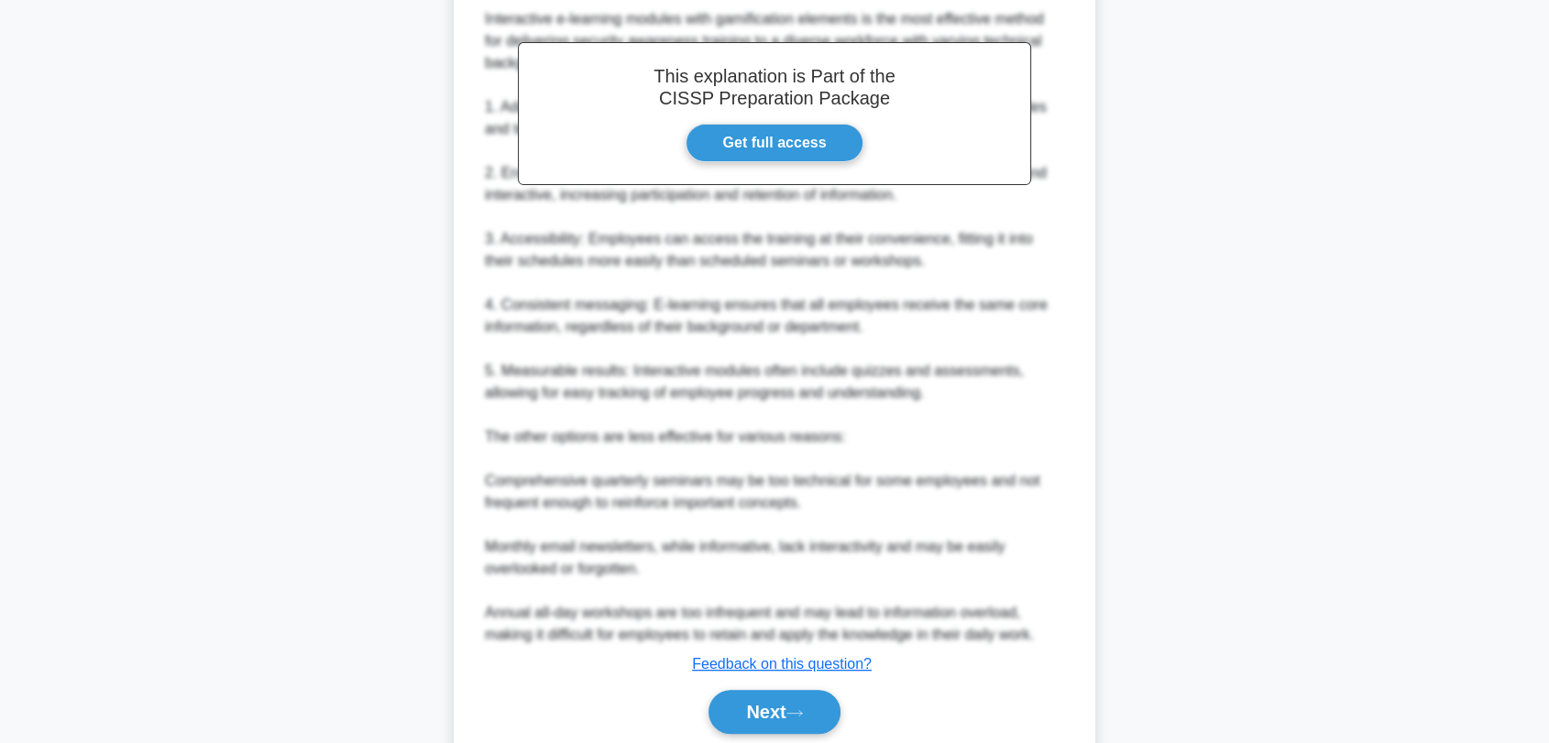
scroll to position [609, 0]
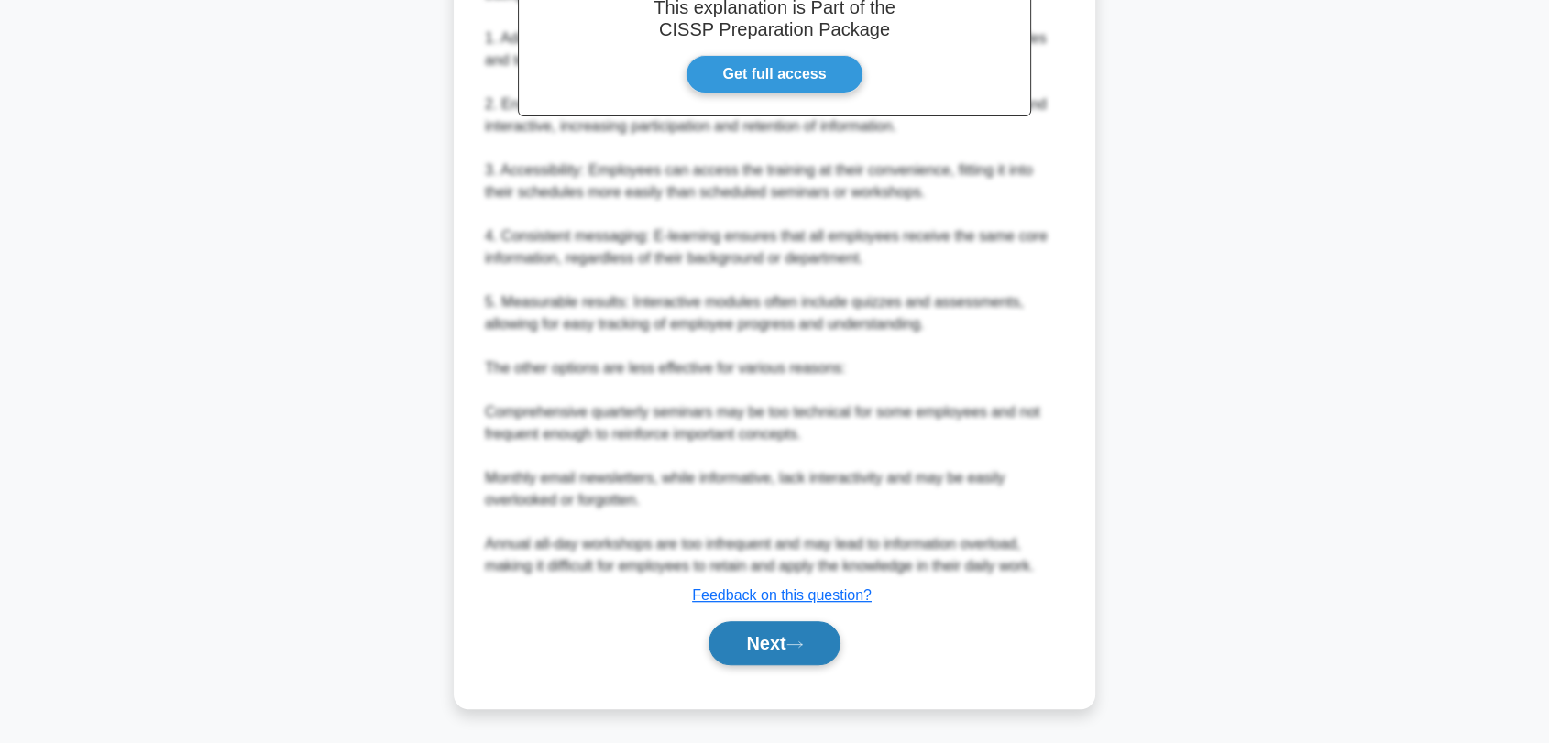
click at [748, 633] on button "Next" at bounding box center [773, 643] width 131 height 44
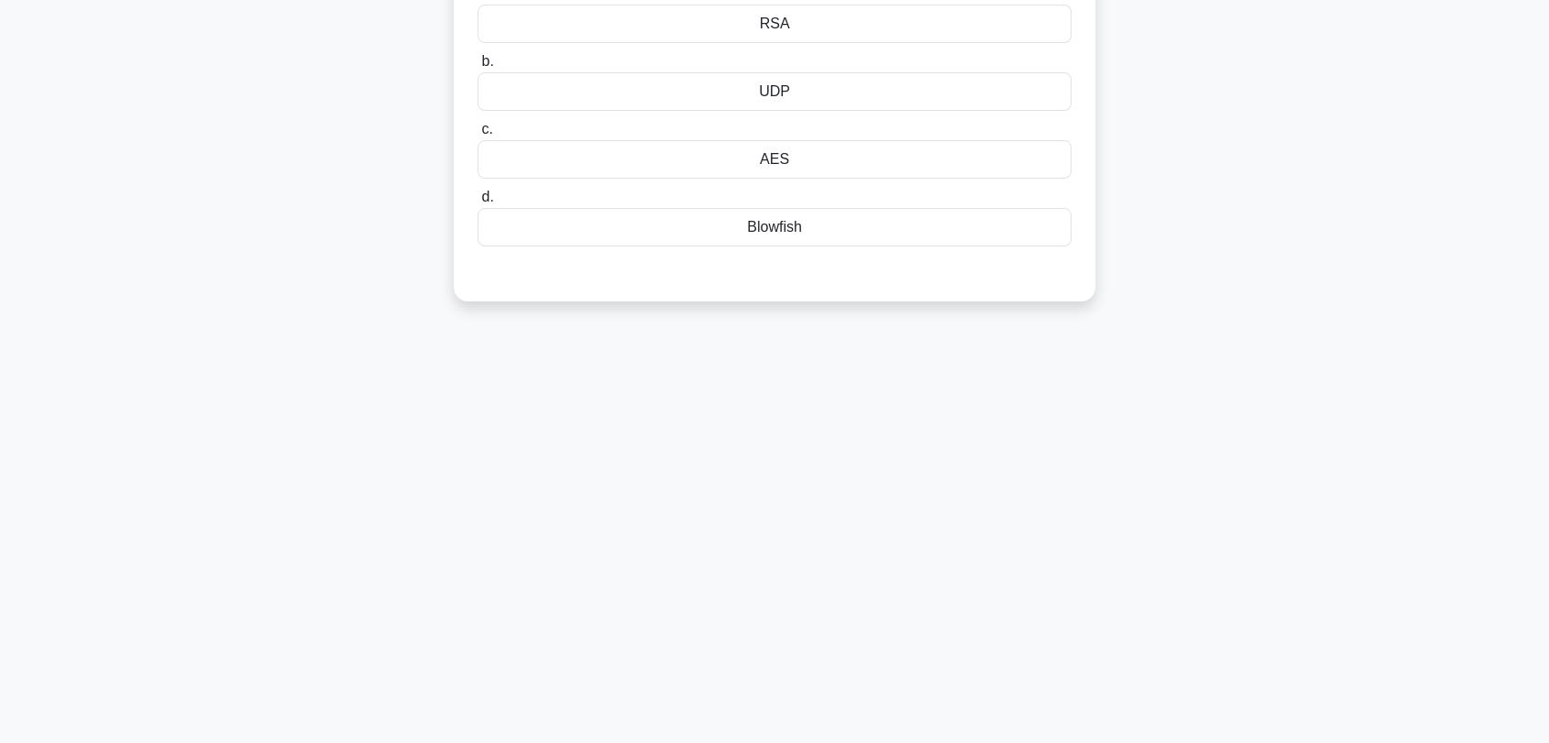
scroll to position [0, 0]
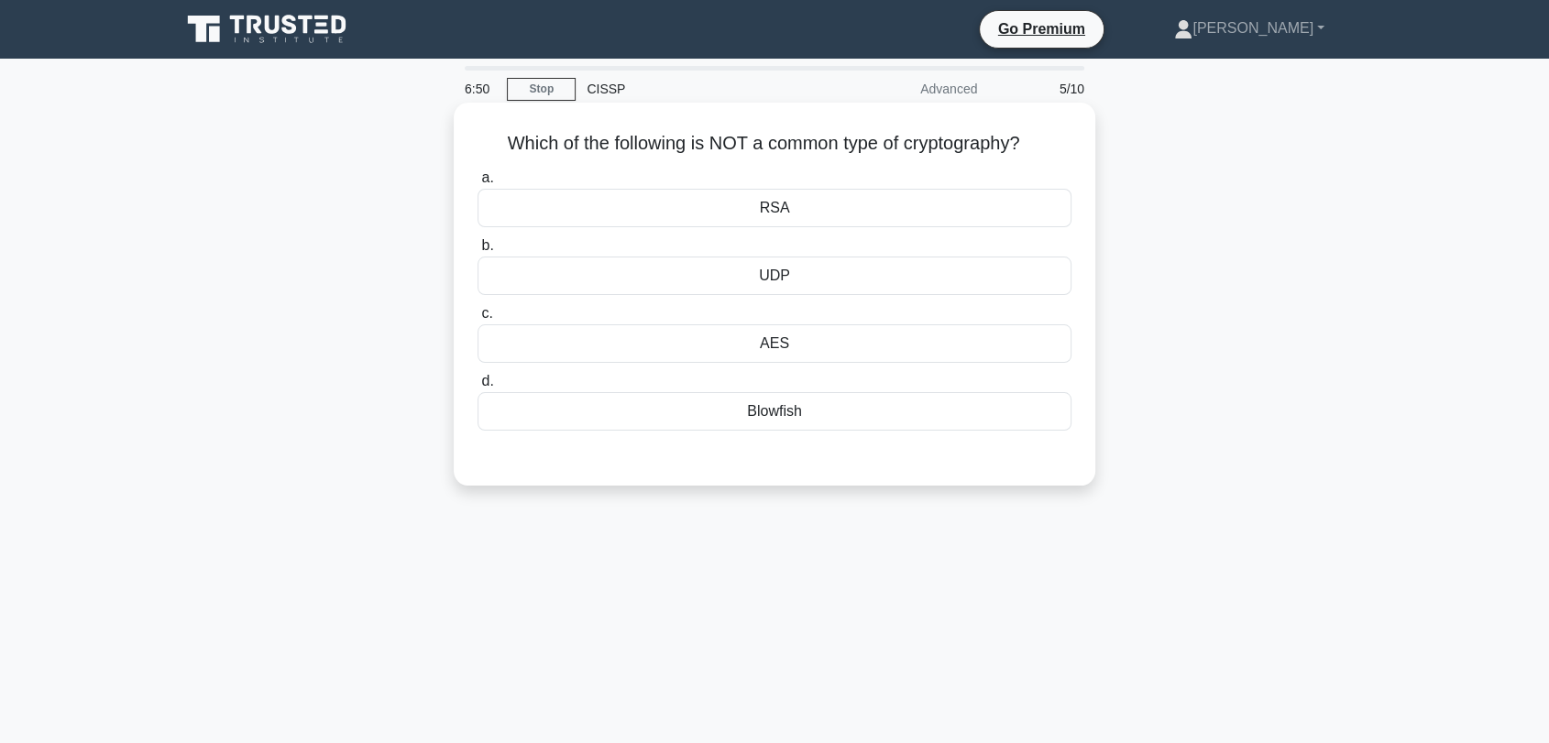
click at [778, 281] on div "UDP" at bounding box center [774, 276] width 594 height 38
click at [477, 252] on input "b. UDP" at bounding box center [477, 246] width 0 height 12
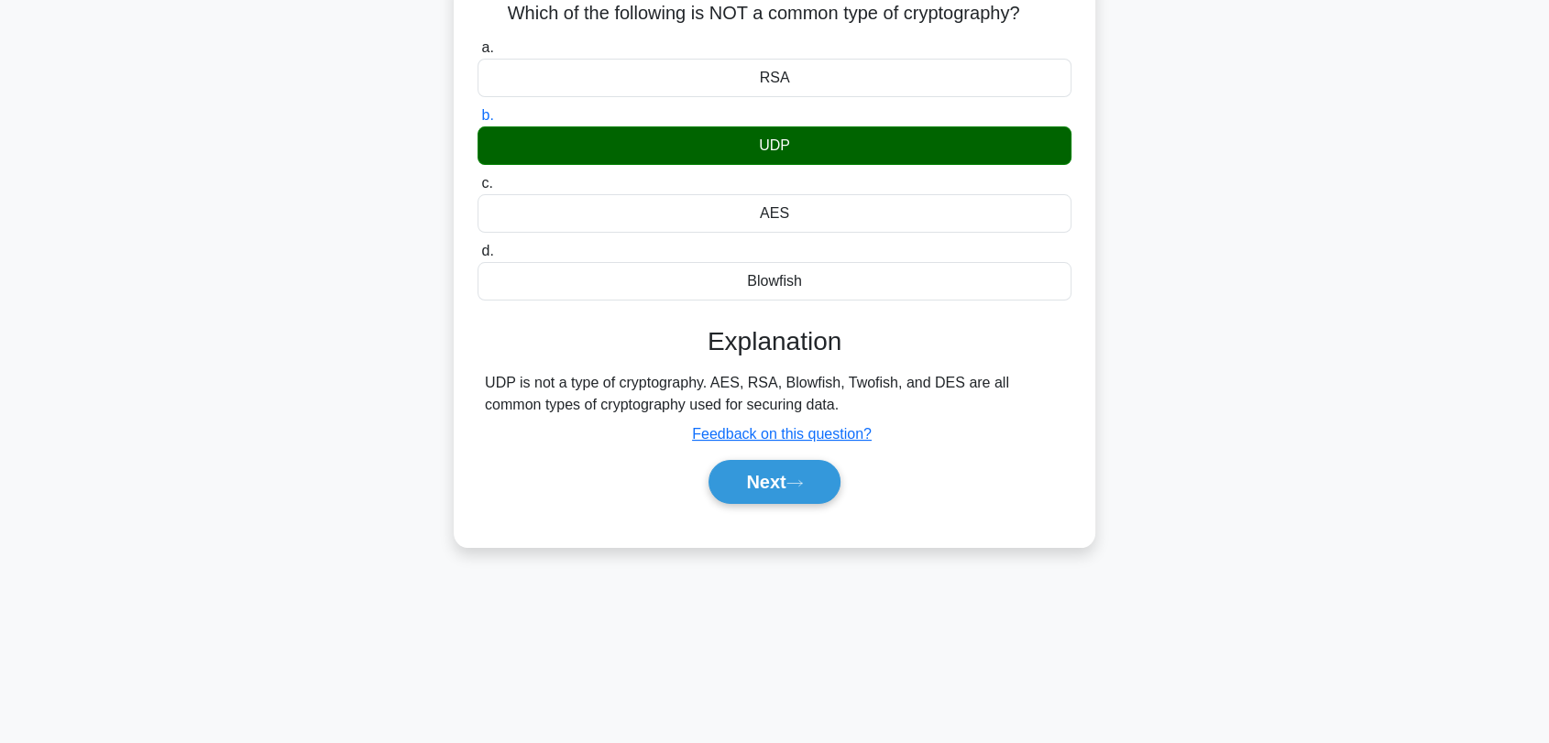
scroll to position [247, 0]
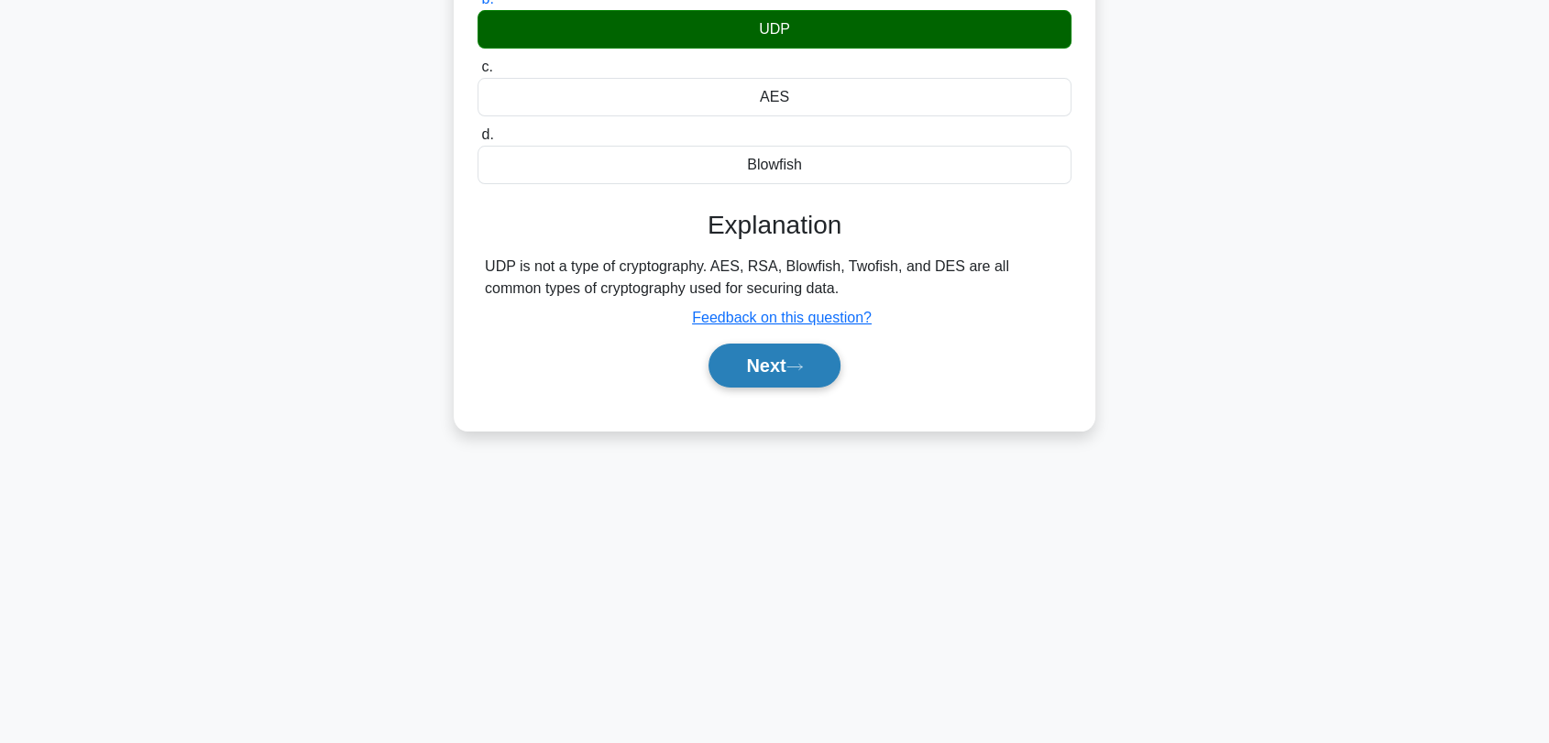
click at [788, 372] on button "Next" at bounding box center [773, 366] width 131 height 44
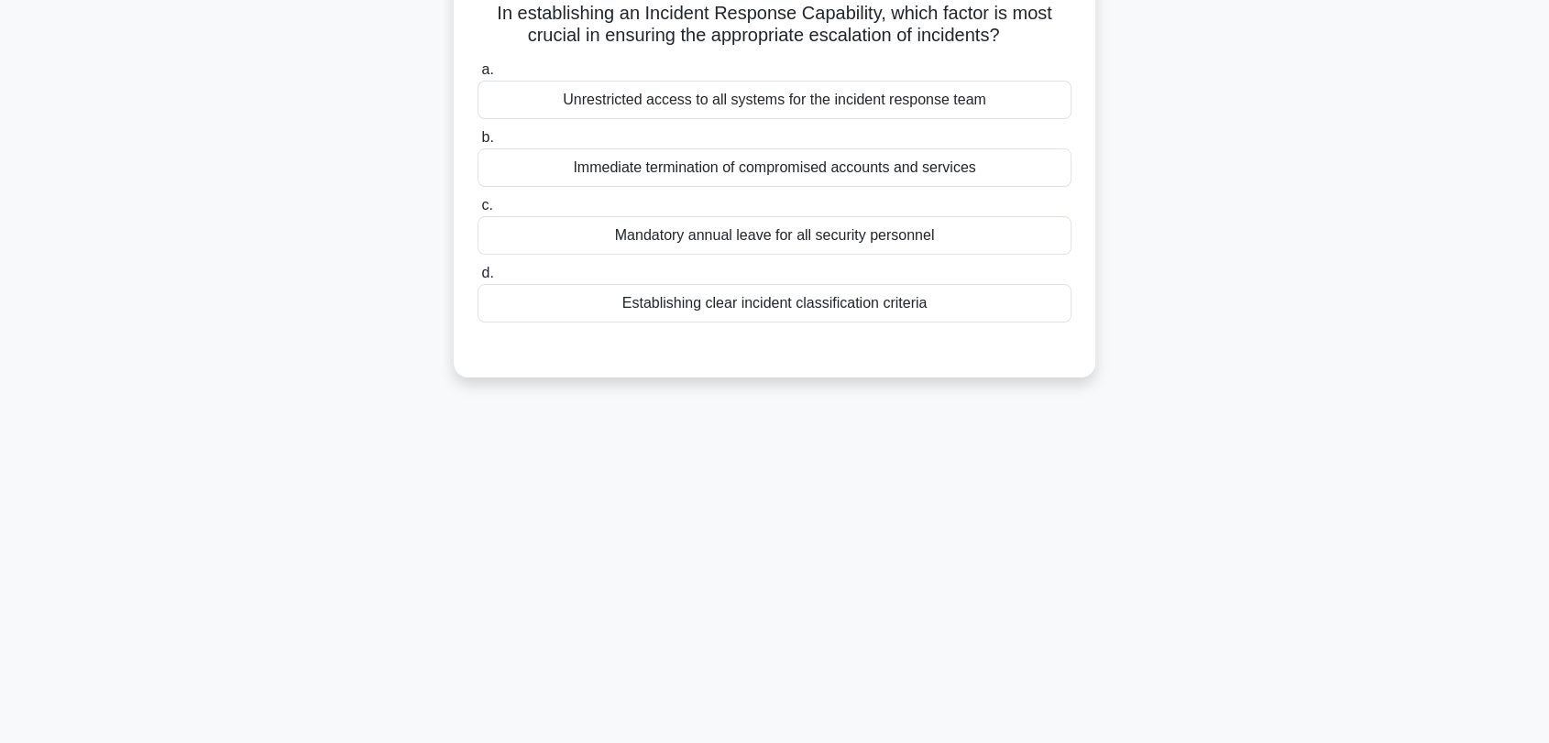
scroll to position [0, 0]
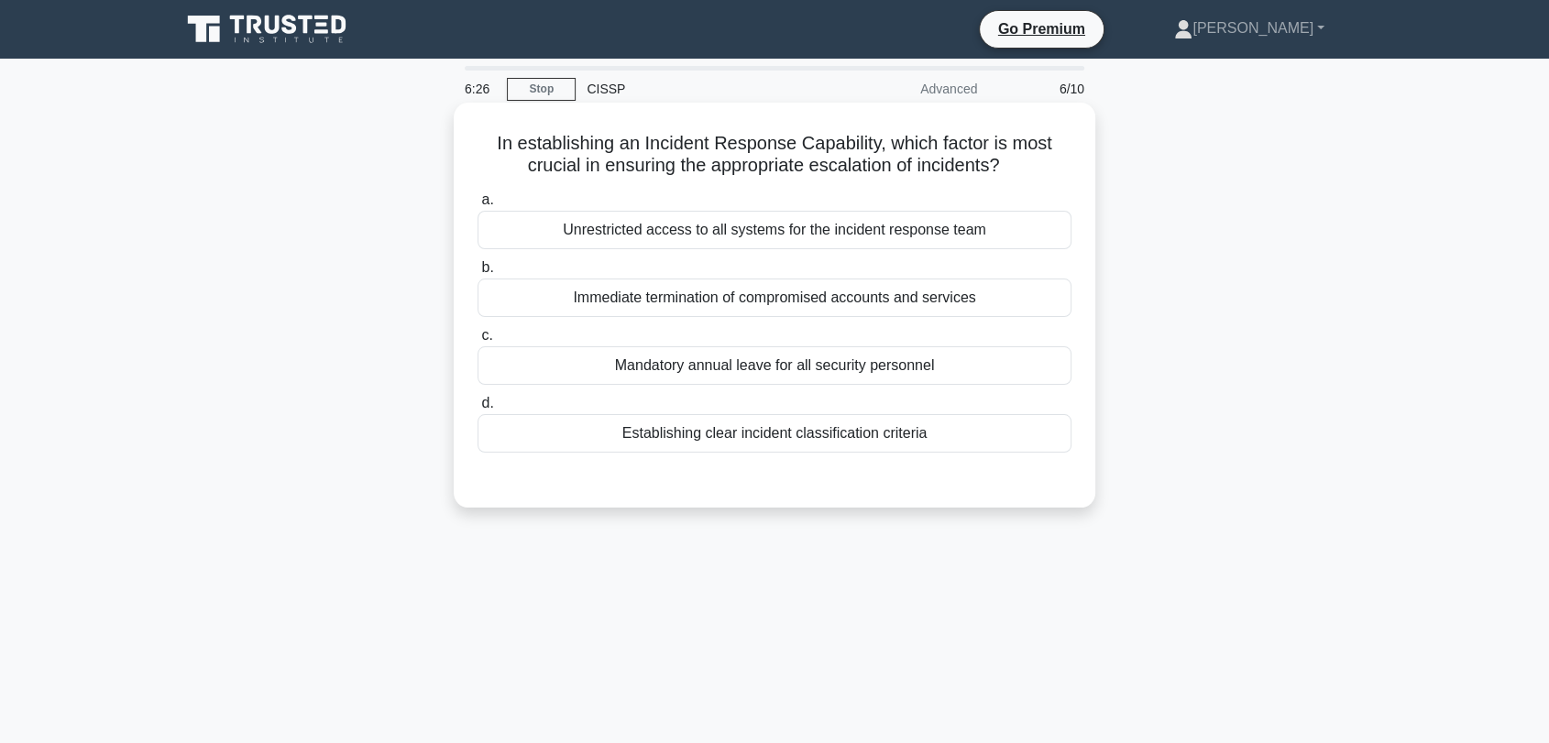
click at [600, 438] on div "Establishing clear incident classification criteria" at bounding box center [774, 433] width 594 height 38
click at [477, 410] on input "d. Establishing clear incident classification criteria" at bounding box center [477, 404] width 0 height 12
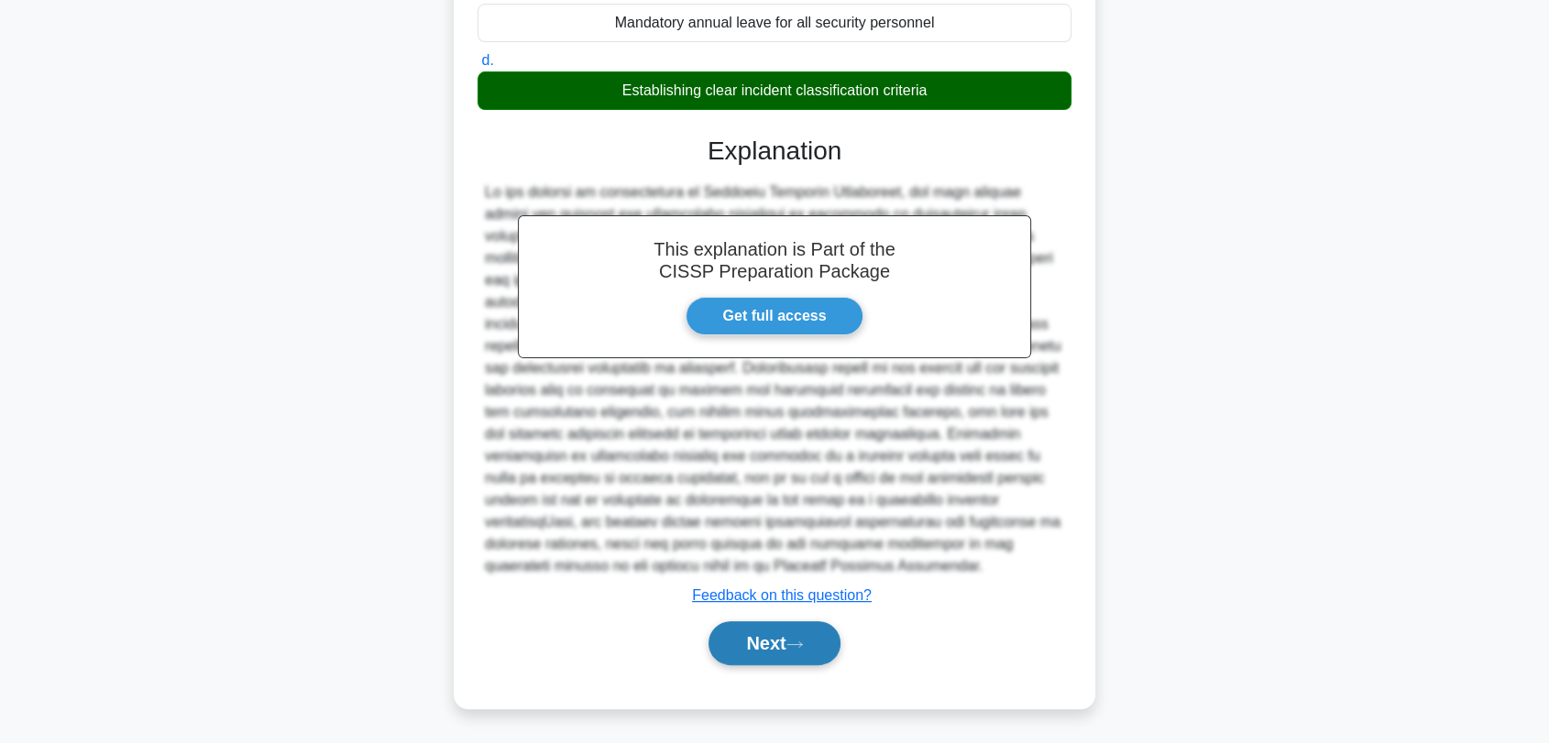
click at [741, 648] on button "Next" at bounding box center [773, 643] width 131 height 44
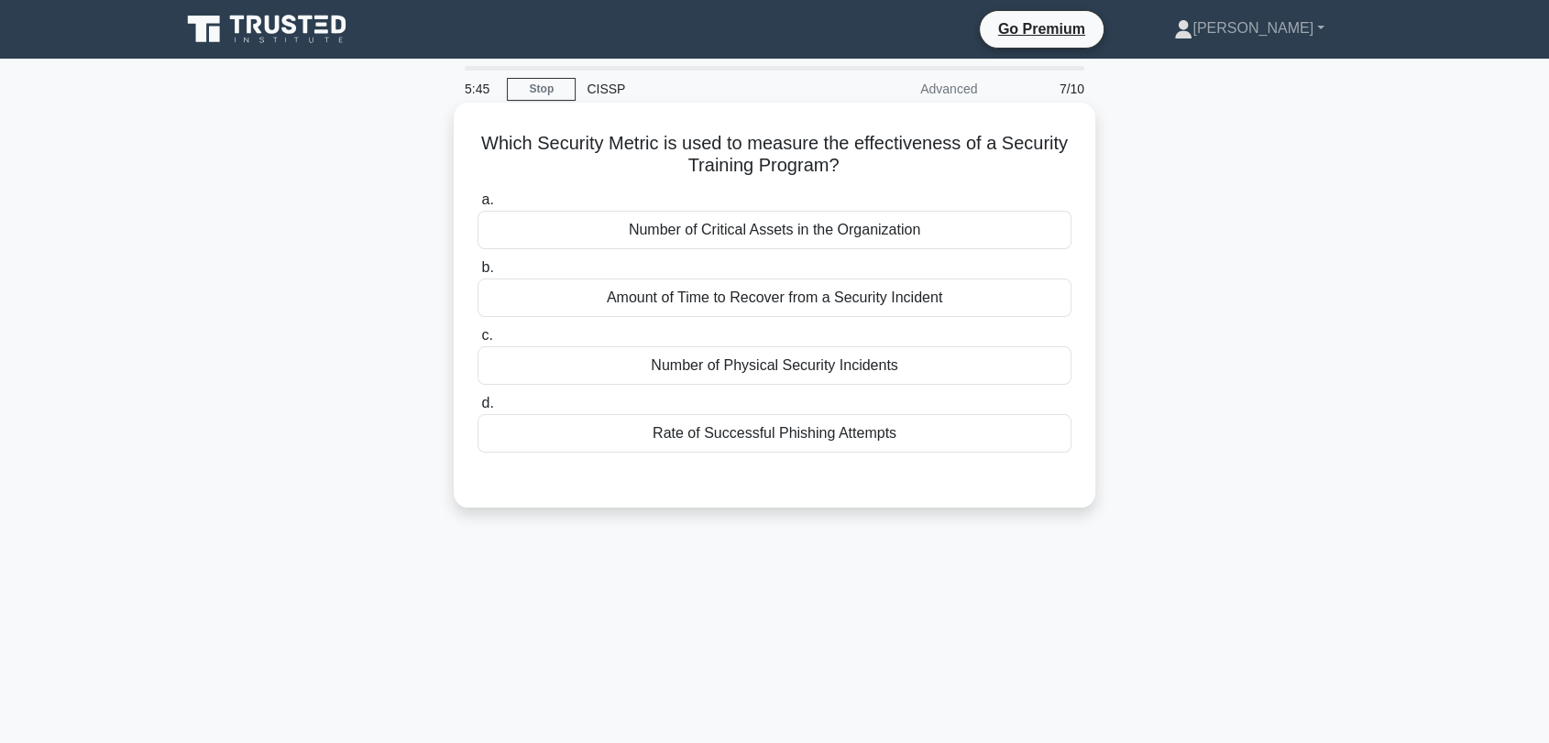
click at [762, 432] on div "Rate of Successful Phishing Attempts" at bounding box center [774, 433] width 594 height 38
click at [477, 410] on input "d. Rate of Successful Phishing Attempts" at bounding box center [477, 404] width 0 height 12
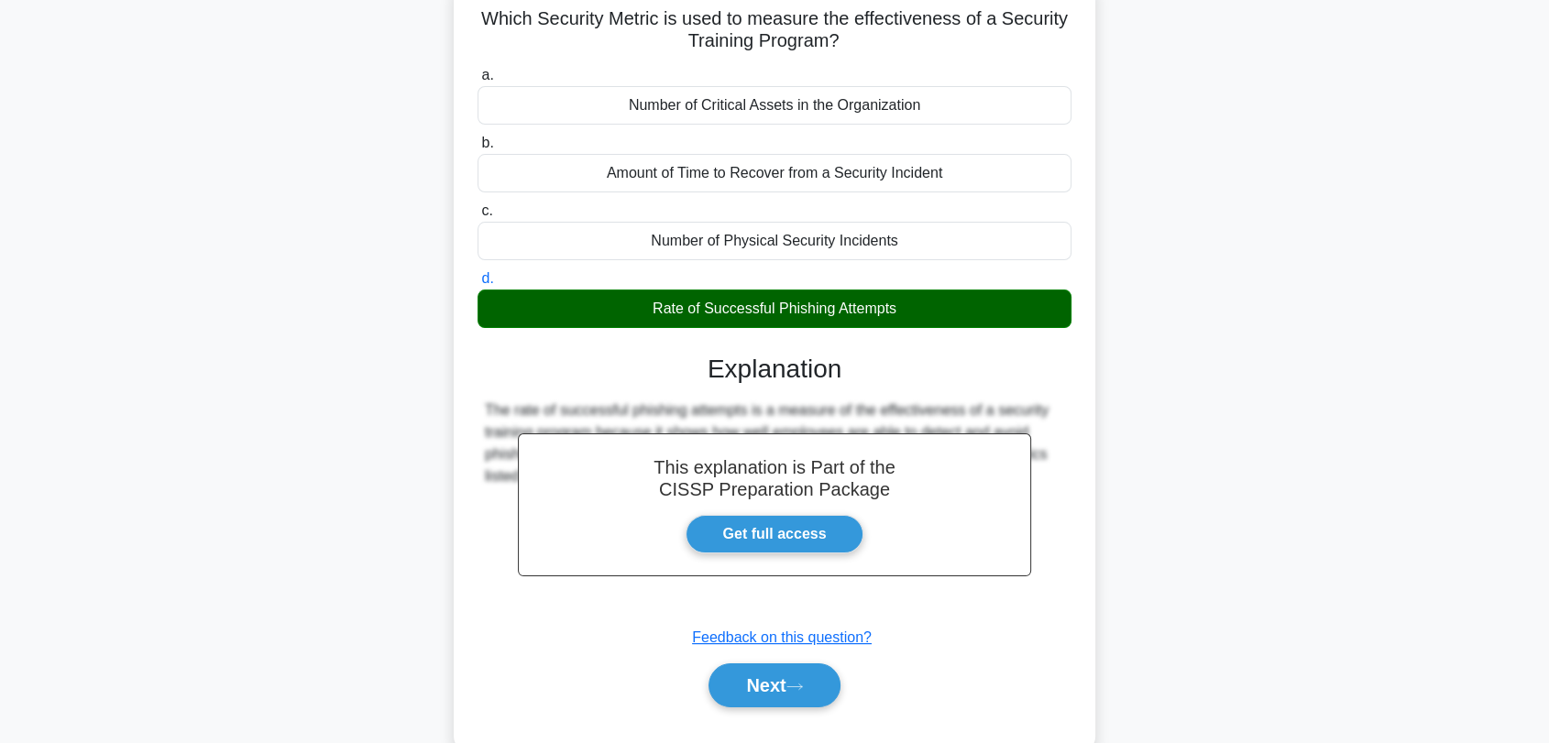
scroll to position [247, 0]
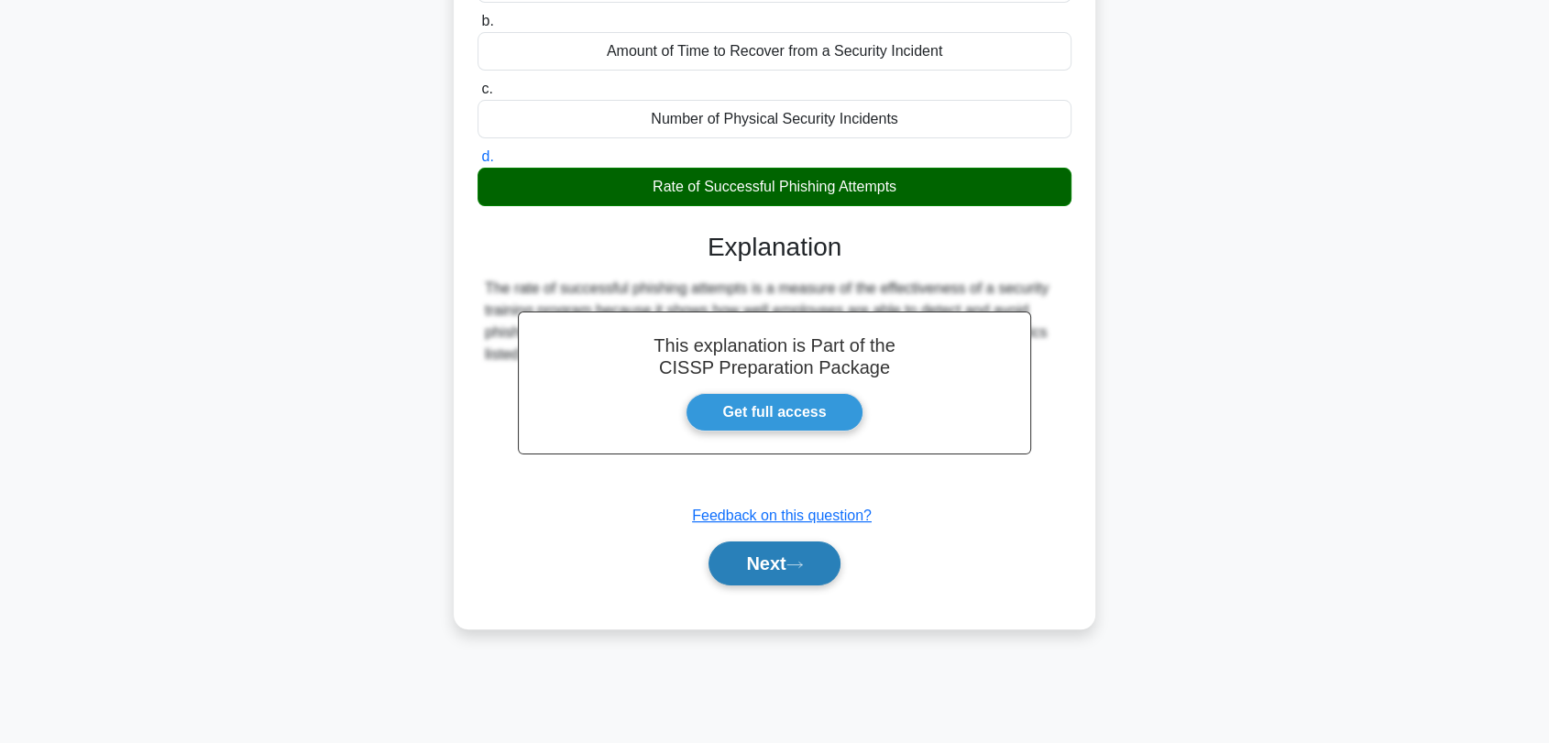
click at [783, 569] on button "Next" at bounding box center [773, 564] width 131 height 44
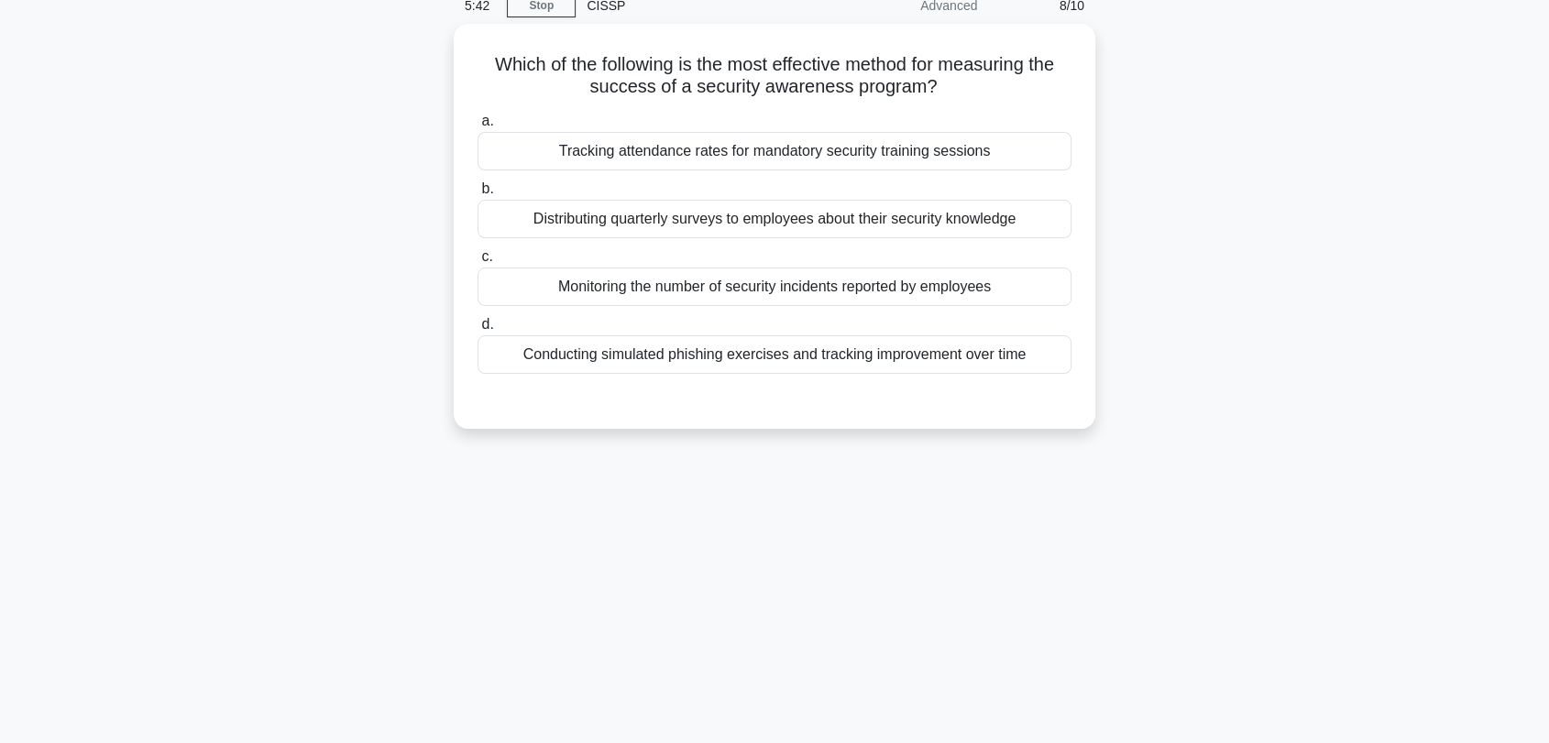
scroll to position [0, 0]
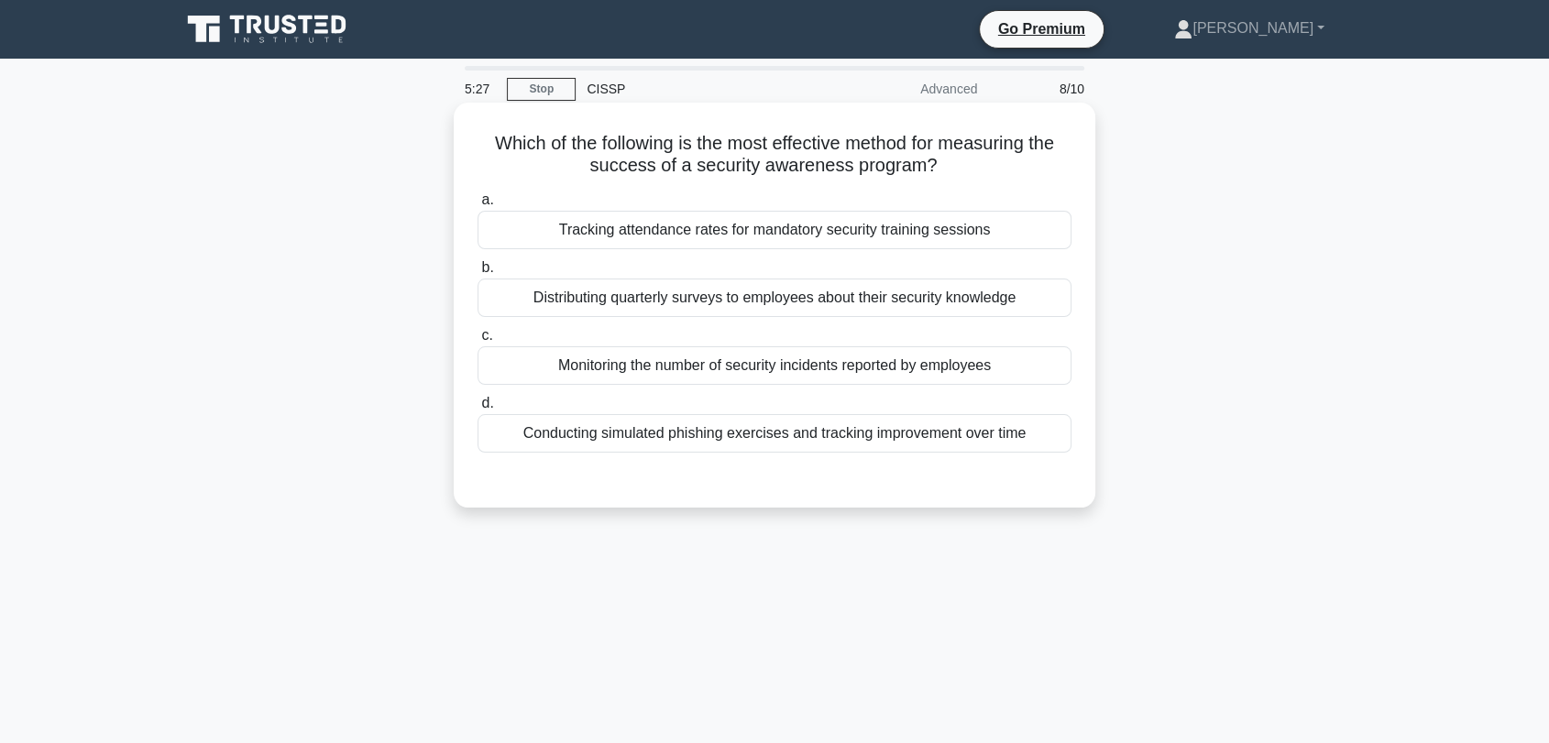
click at [557, 441] on div "Conducting simulated phishing exercises and tracking improvement over time" at bounding box center [774, 433] width 594 height 38
click at [477, 410] on input "d. Conducting simulated phishing exercises and tracking improvement over time" at bounding box center [477, 404] width 0 height 12
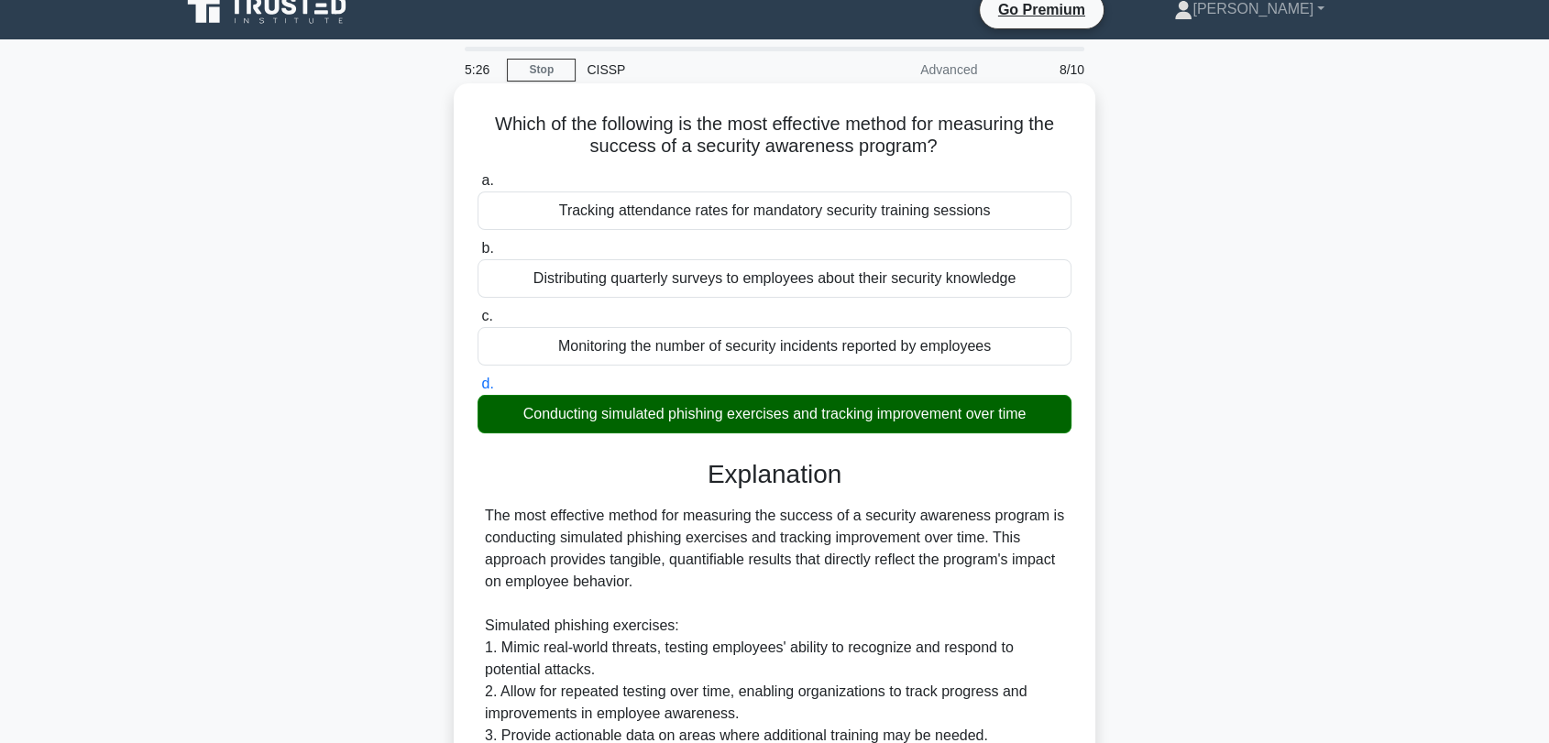
scroll to position [610, 0]
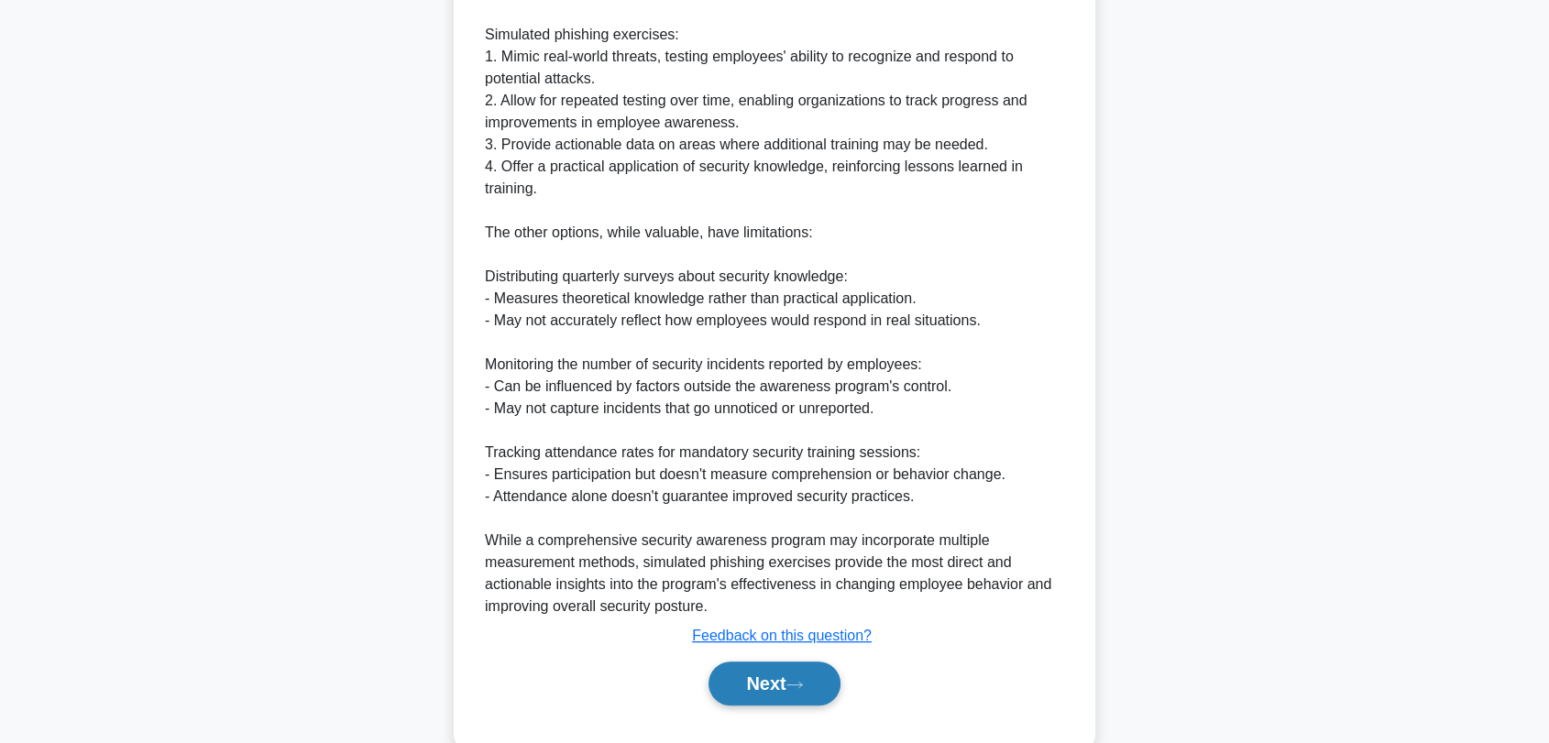
click at [793, 689] on button "Next" at bounding box center [773, 684] width 131 height 44
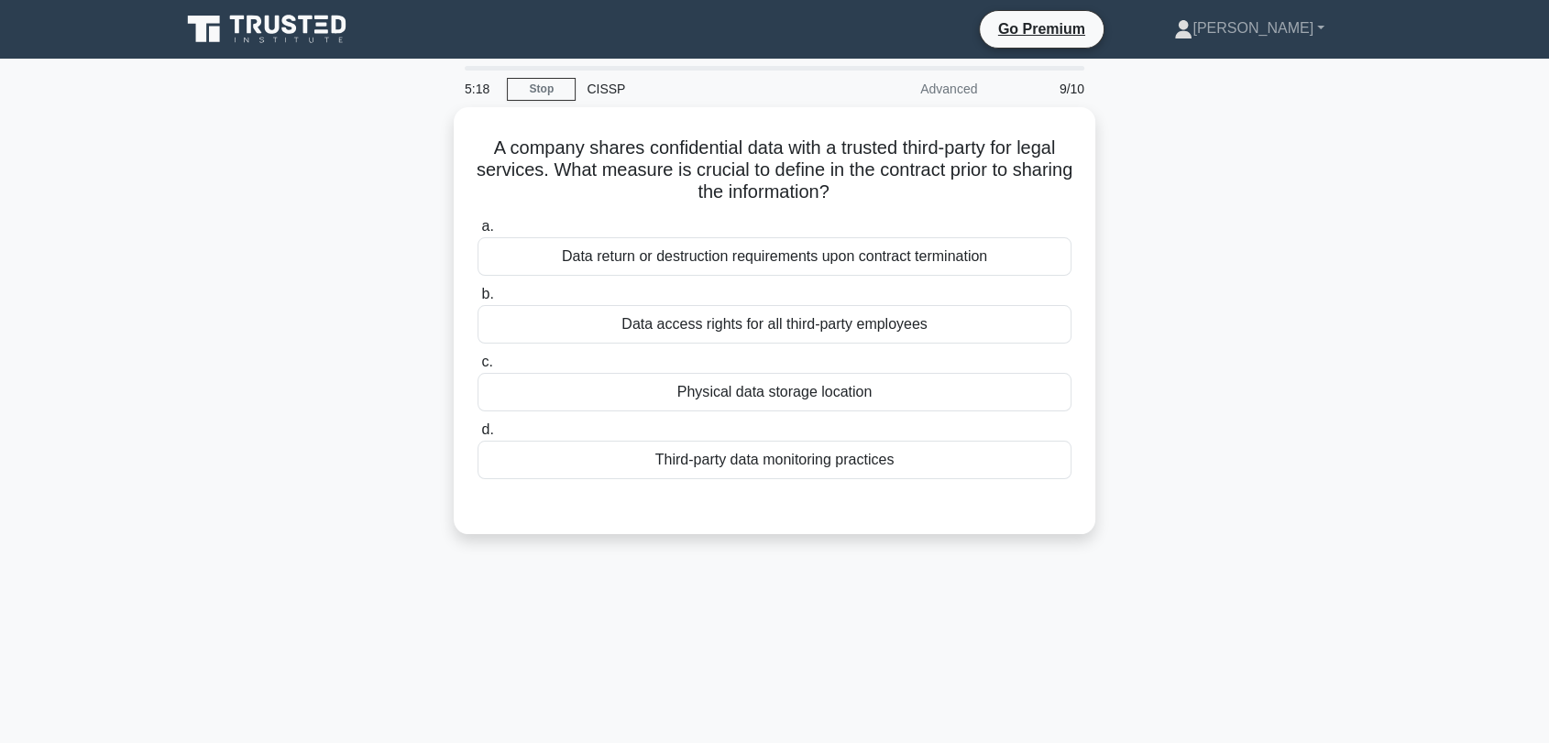
scroll to position [0, 0]
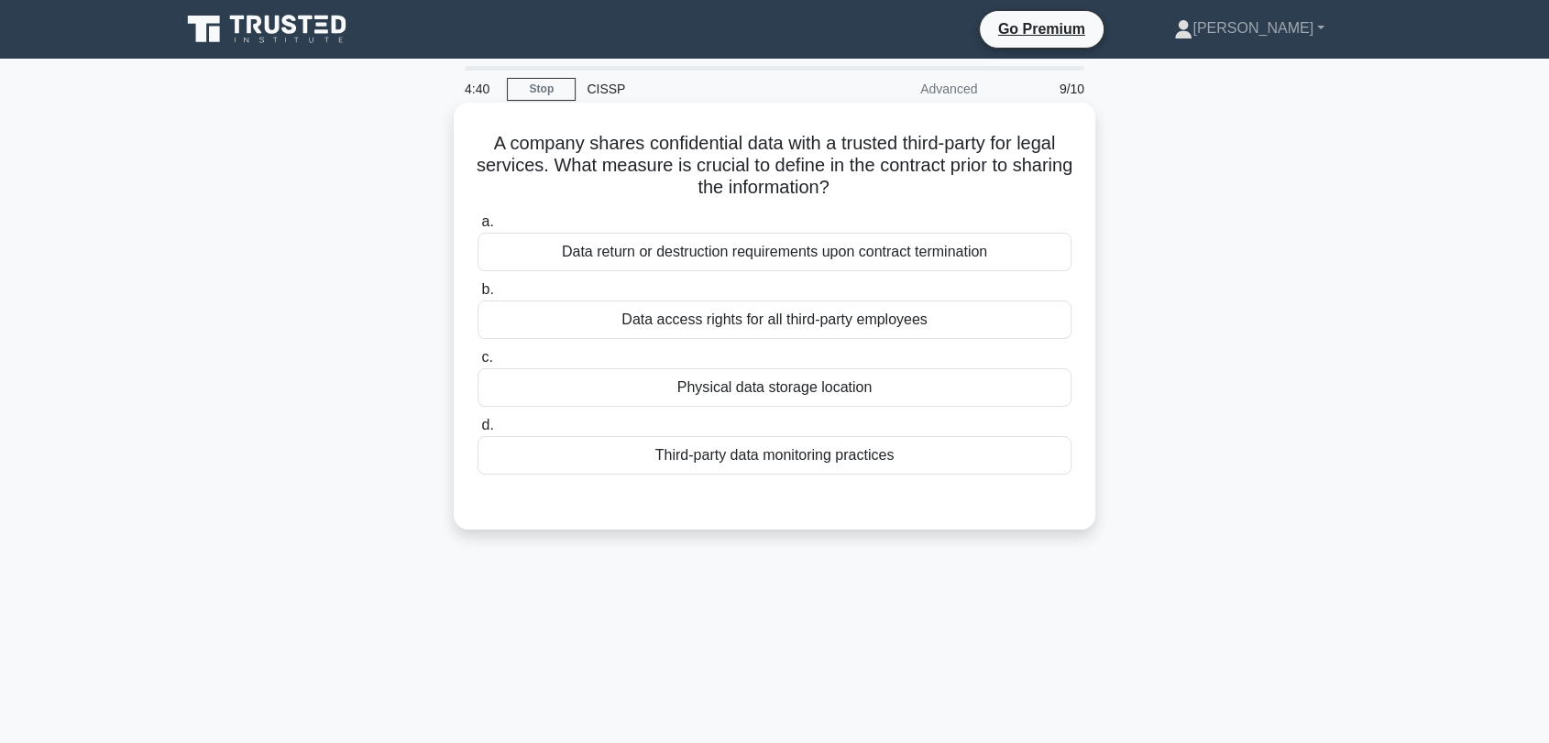
click at [687, 330] on div "Data access rights for all third-party employees" at bounding box center [774, 320] width 594 height 38
click at [477, 296] on input "b. Data access rights for all third-party employees" at bounding box center [477, 290] width 0 height 12
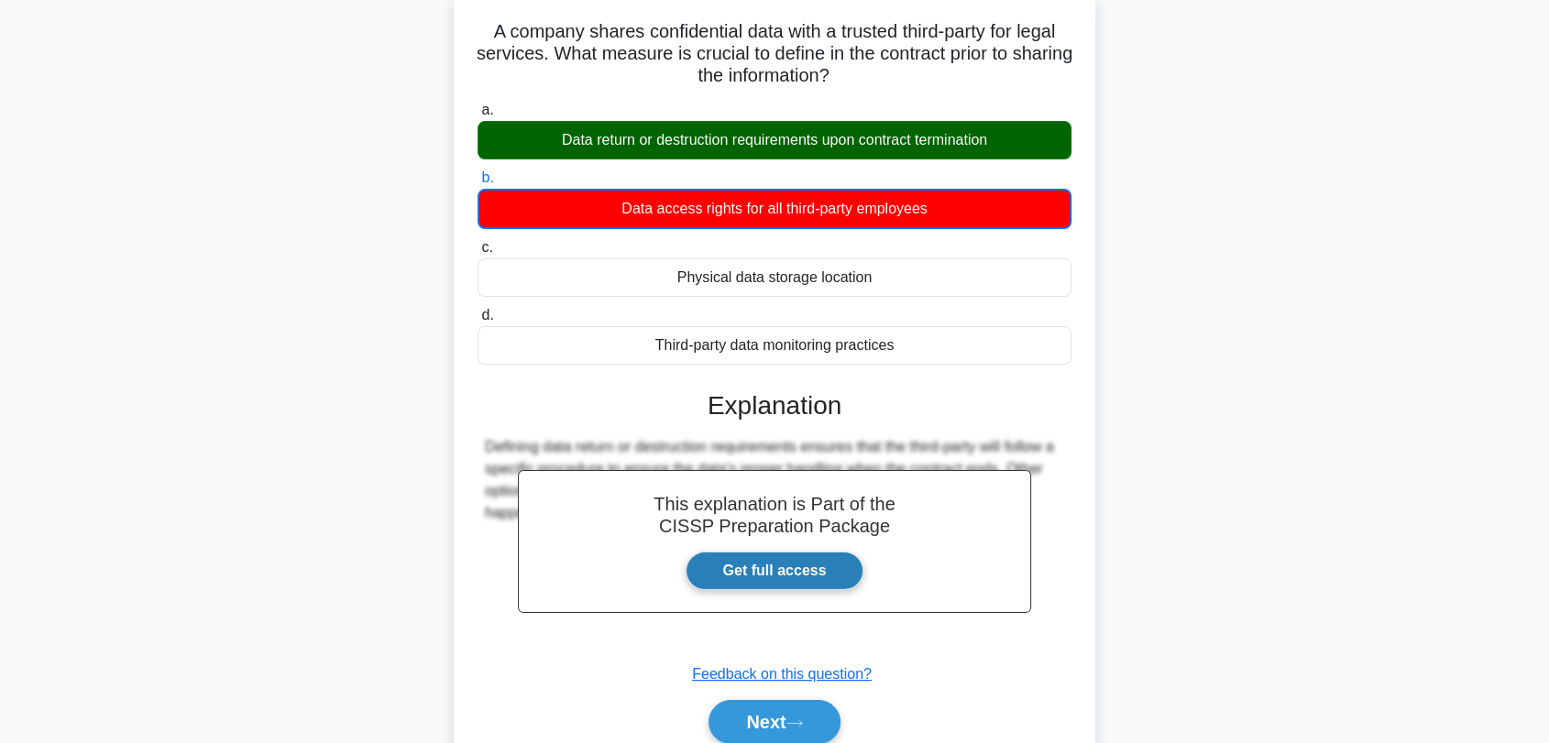
scroll to position [247, 0]
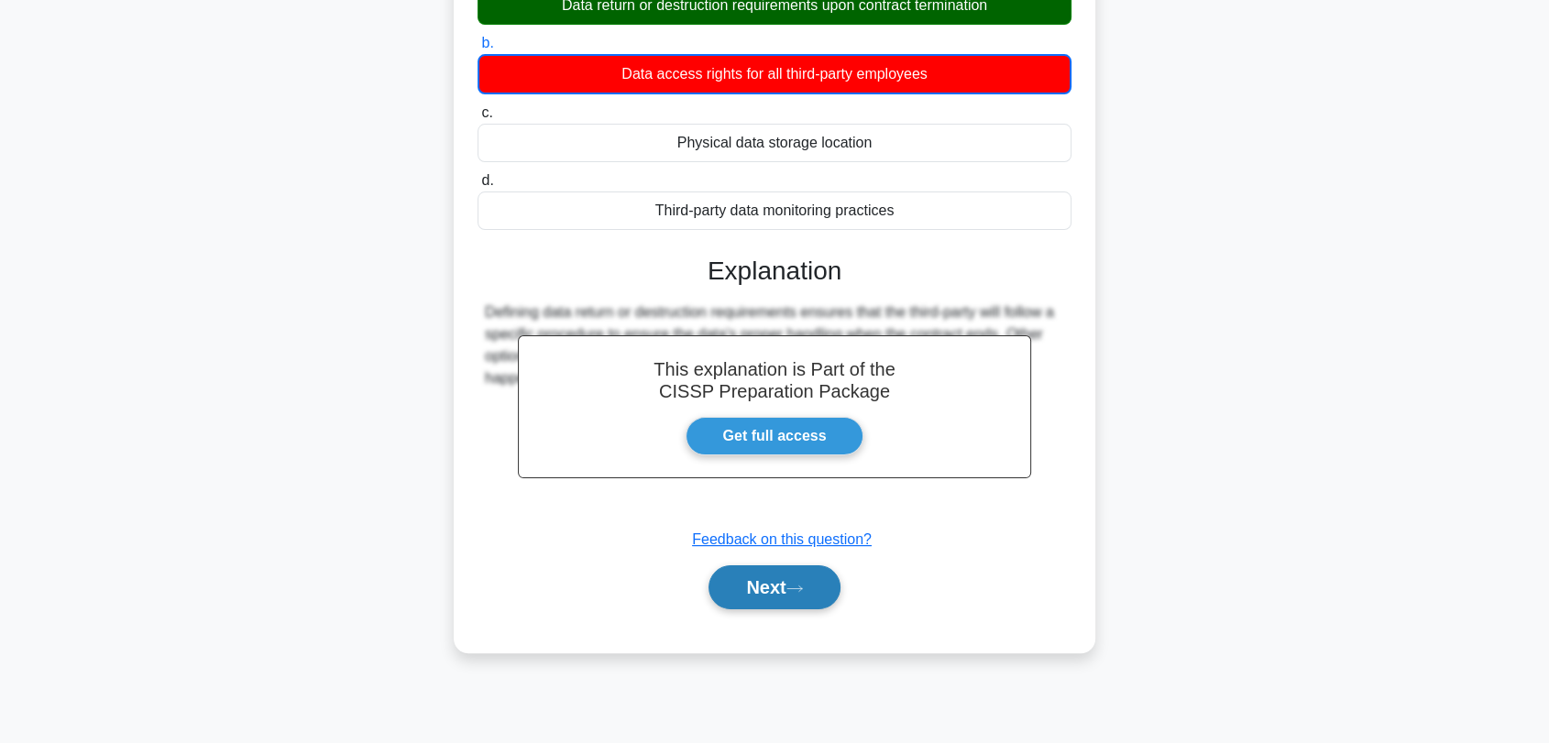
click at [787, 599] on button "Next" at bounding box center [773, 587] width 131 height 44
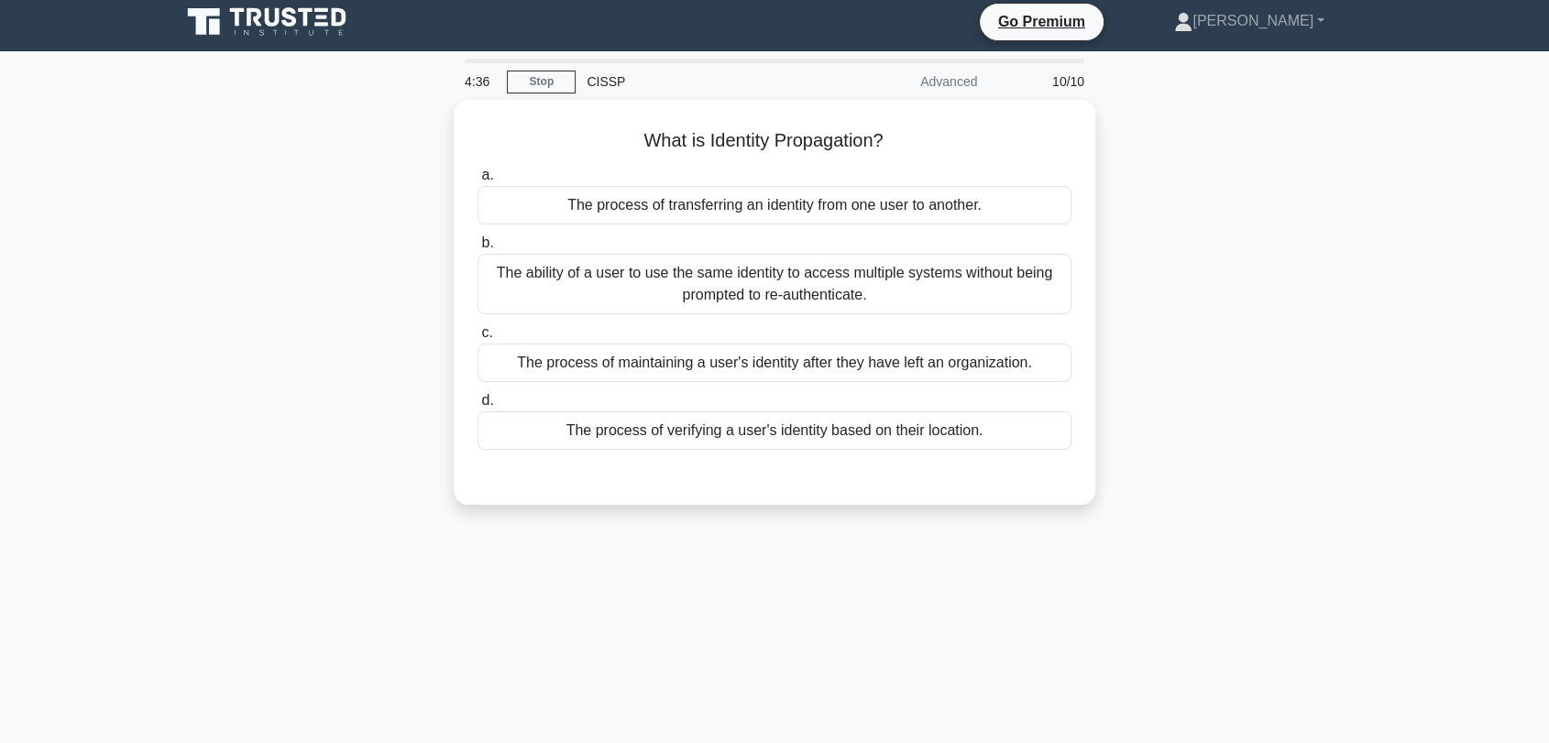
scroll to position [0, 0]
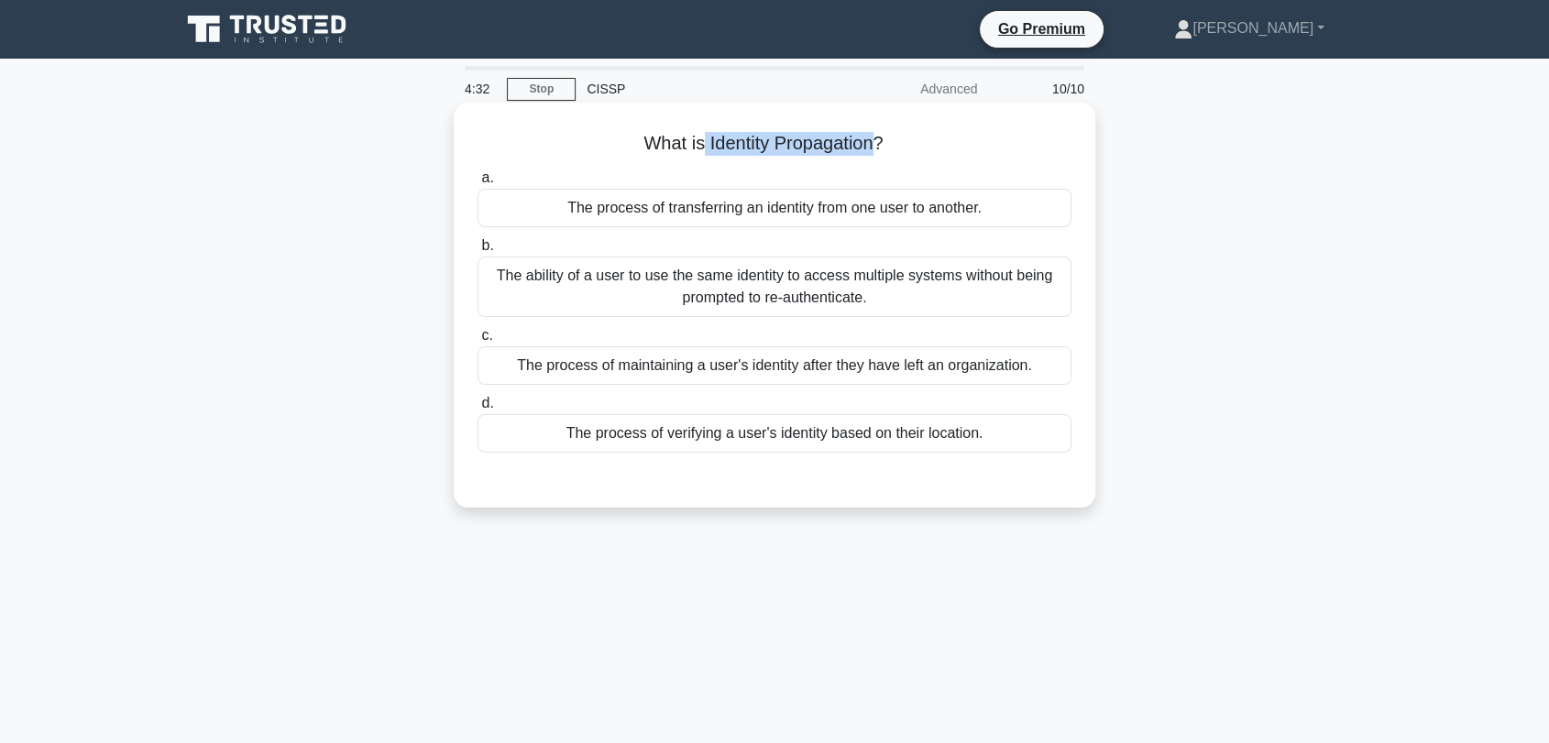
drag, startPoint x: 701, startPoint y: 143, endPoint x: 872, endPoint y: 144, distance: 171.4
click at [872, 144] on h5 "What is Identity Propagation? .spinner_0XTQ{transform-origin:center;animation:s…" at bounding box center [775, 144] width 598 height 24
click at [757, 274] on div "The ability of a user to use the same identity to access multiple systems witho…" at bounding box center [774, 287] width 594 height 60
click at [477, 252] on input "b. The ability of a user to use the same identity to access multiple systems wi…" at bounding box center [477, 246] width 0 height 12
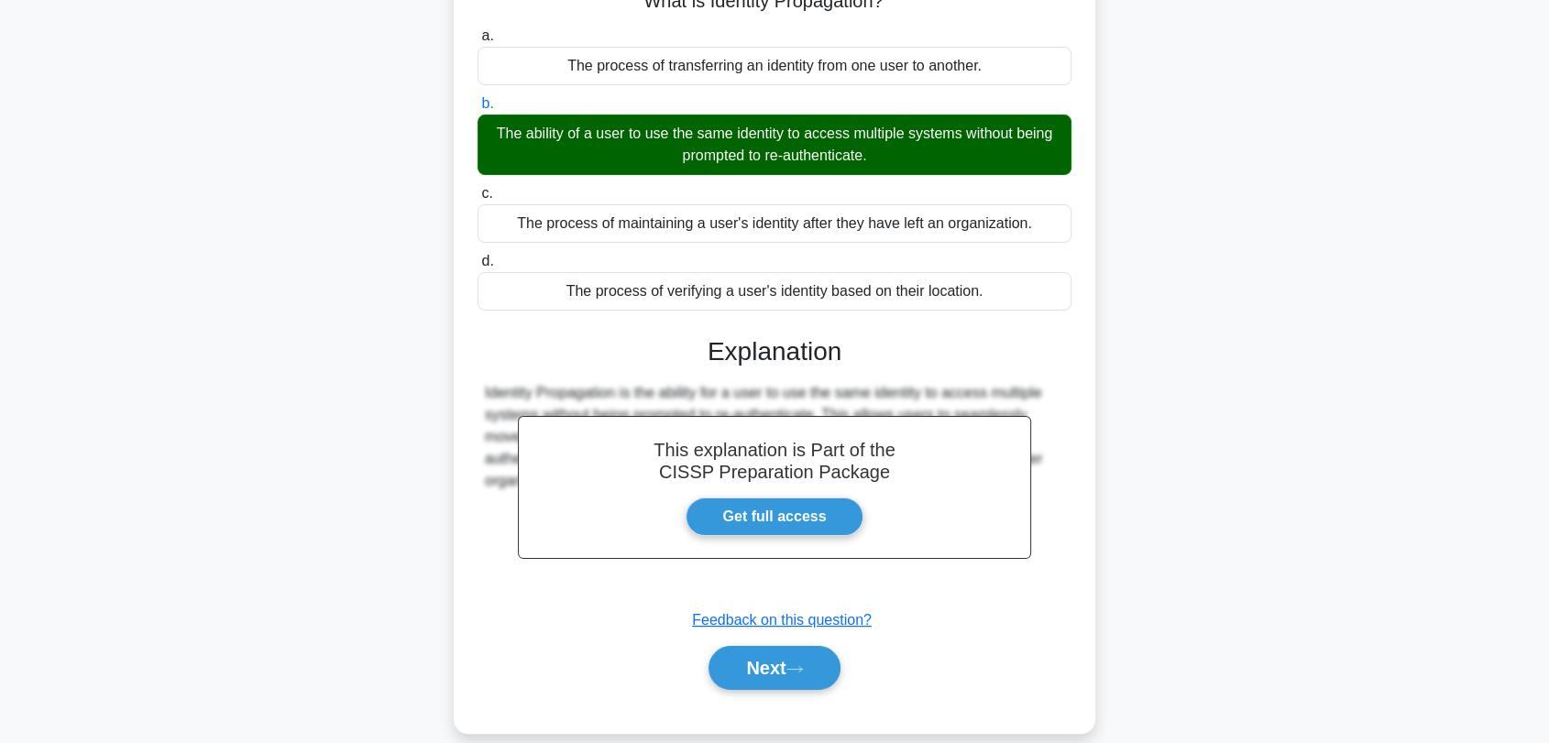
scroll to position [247, 0]
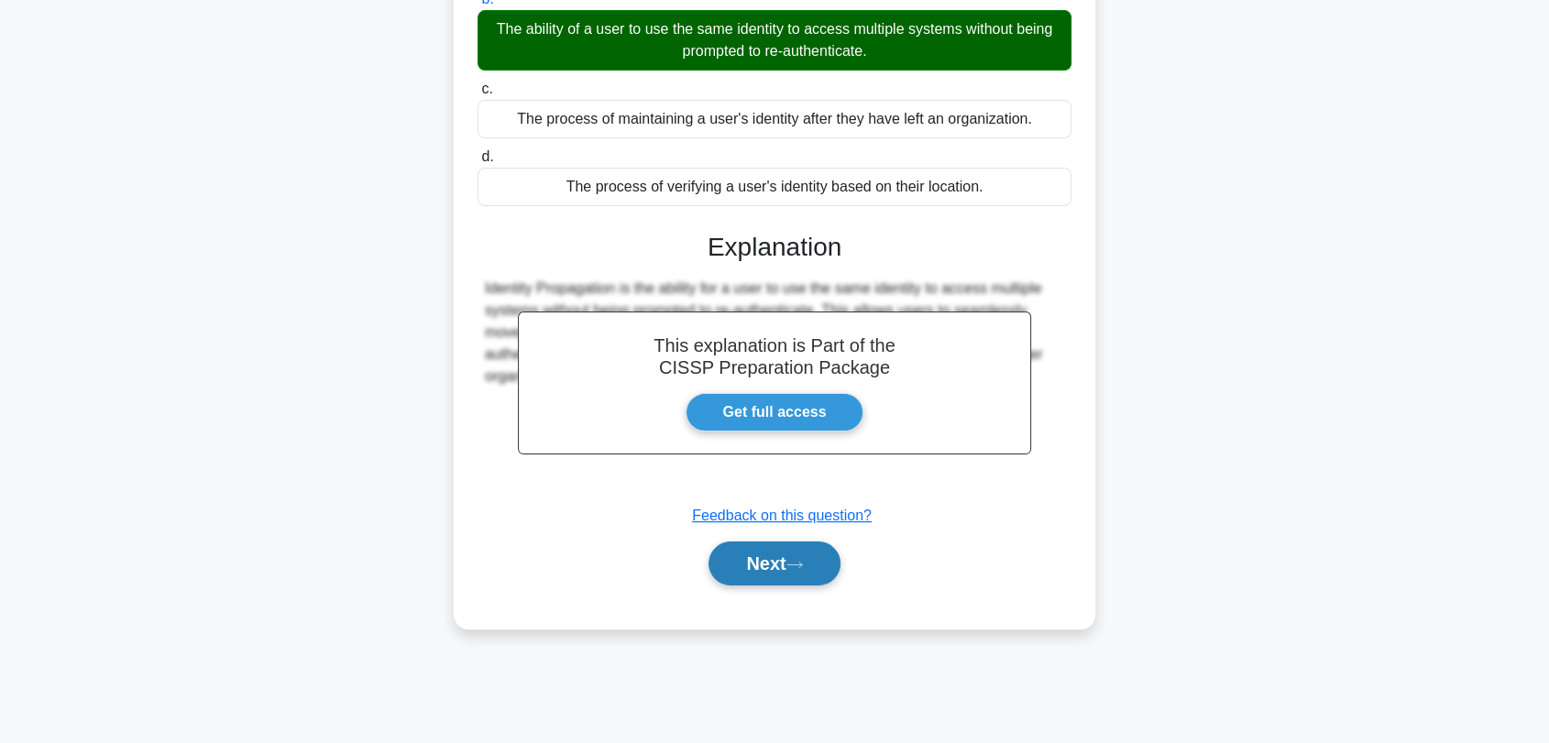
click at [768, 560] on button "Next" at bounding box center [773, 564] width 131 height 44
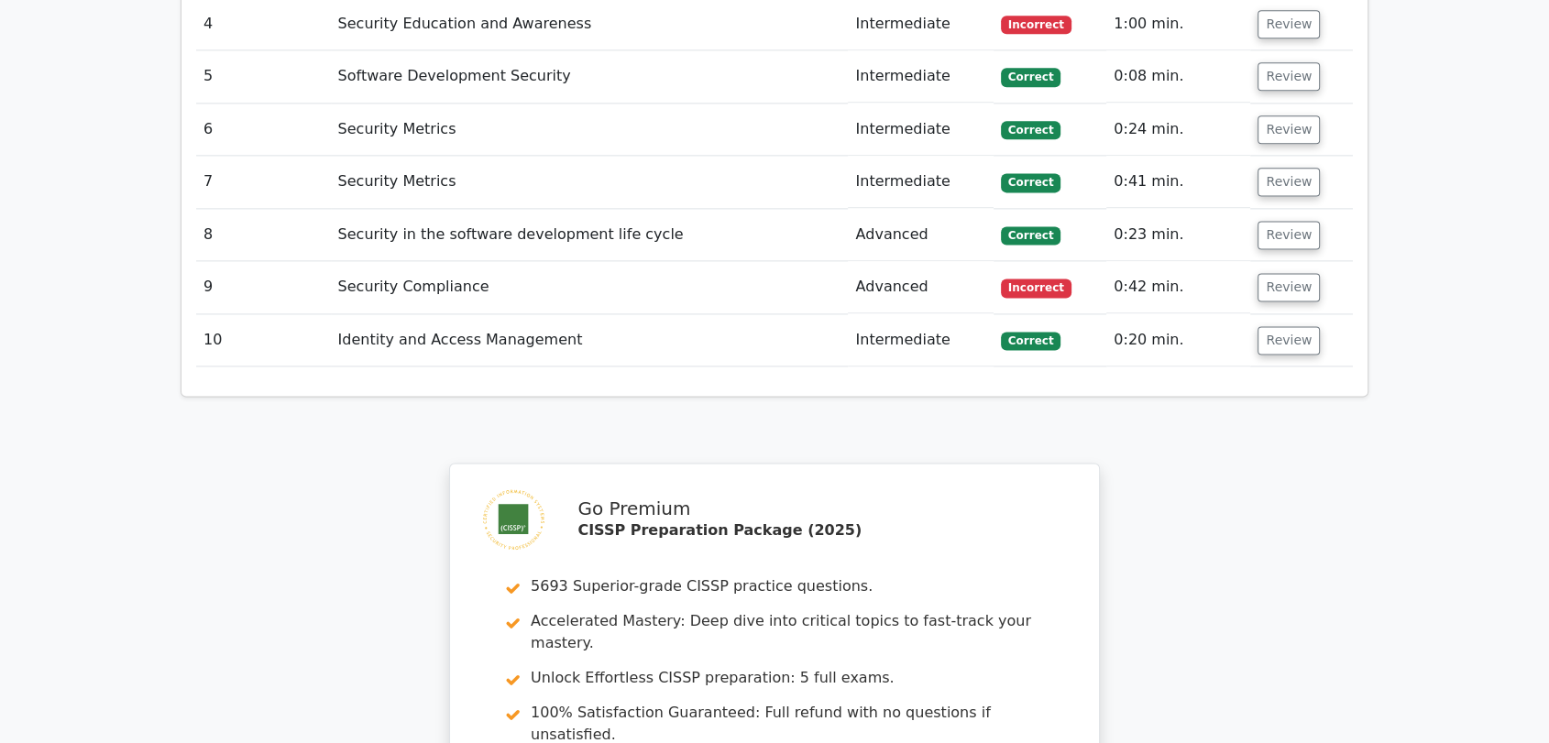
scroll to position [2836, 0]
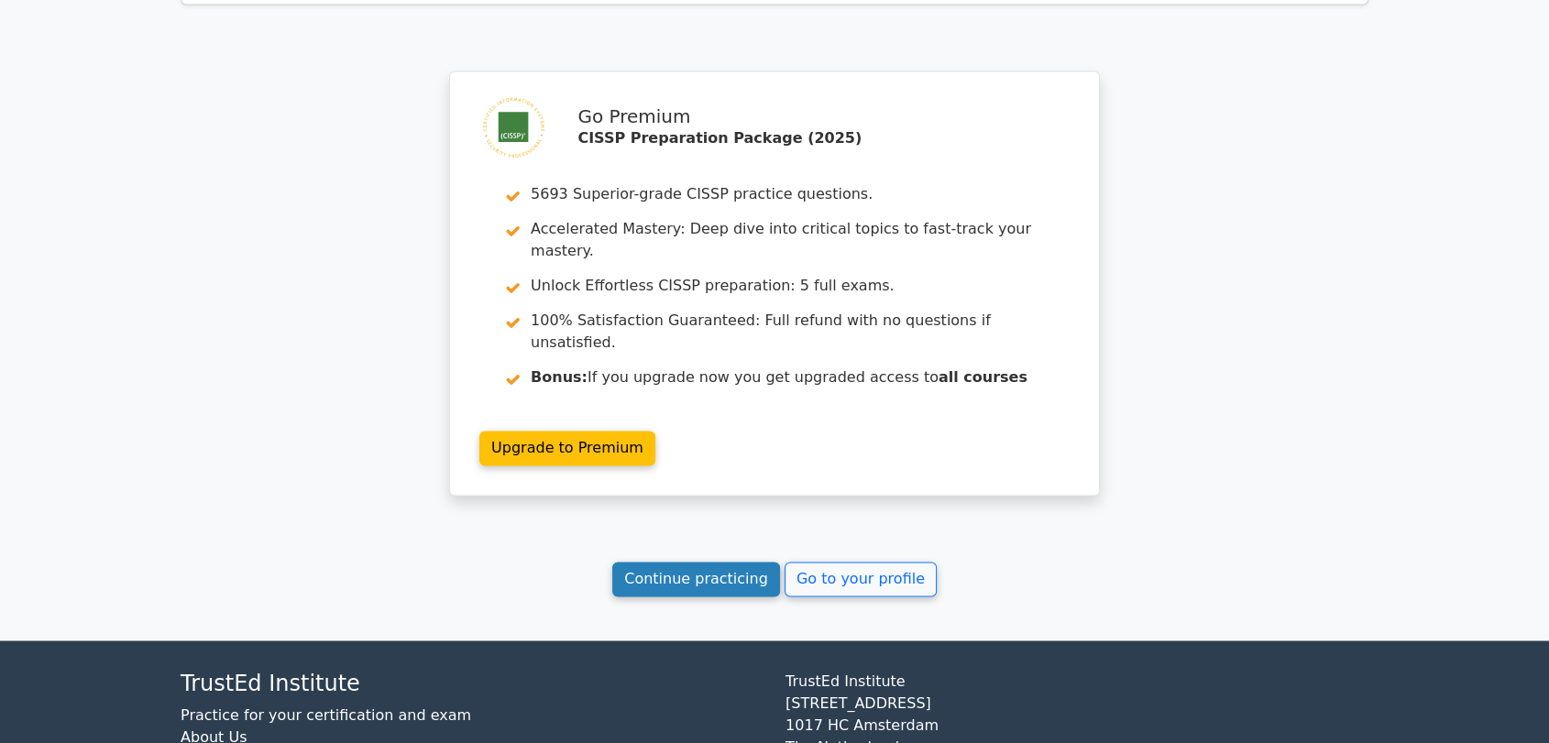
click at [664, 562] on link "Continue practicing" at bounding box center [696, 579] width 168 height 35
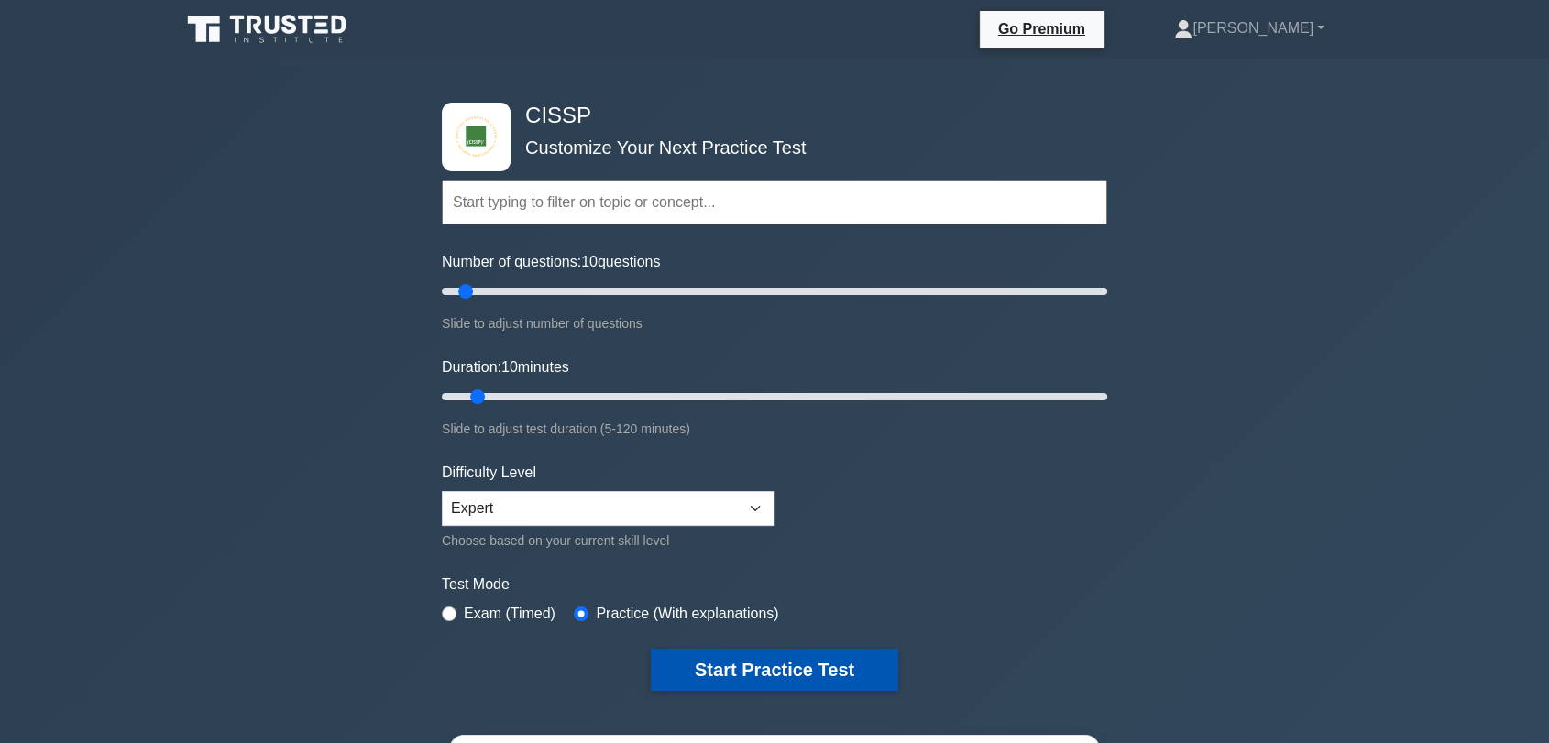
click at [764, 663] on button "Start Practice Test" at bounding box center [774, 670] width 247 height 42
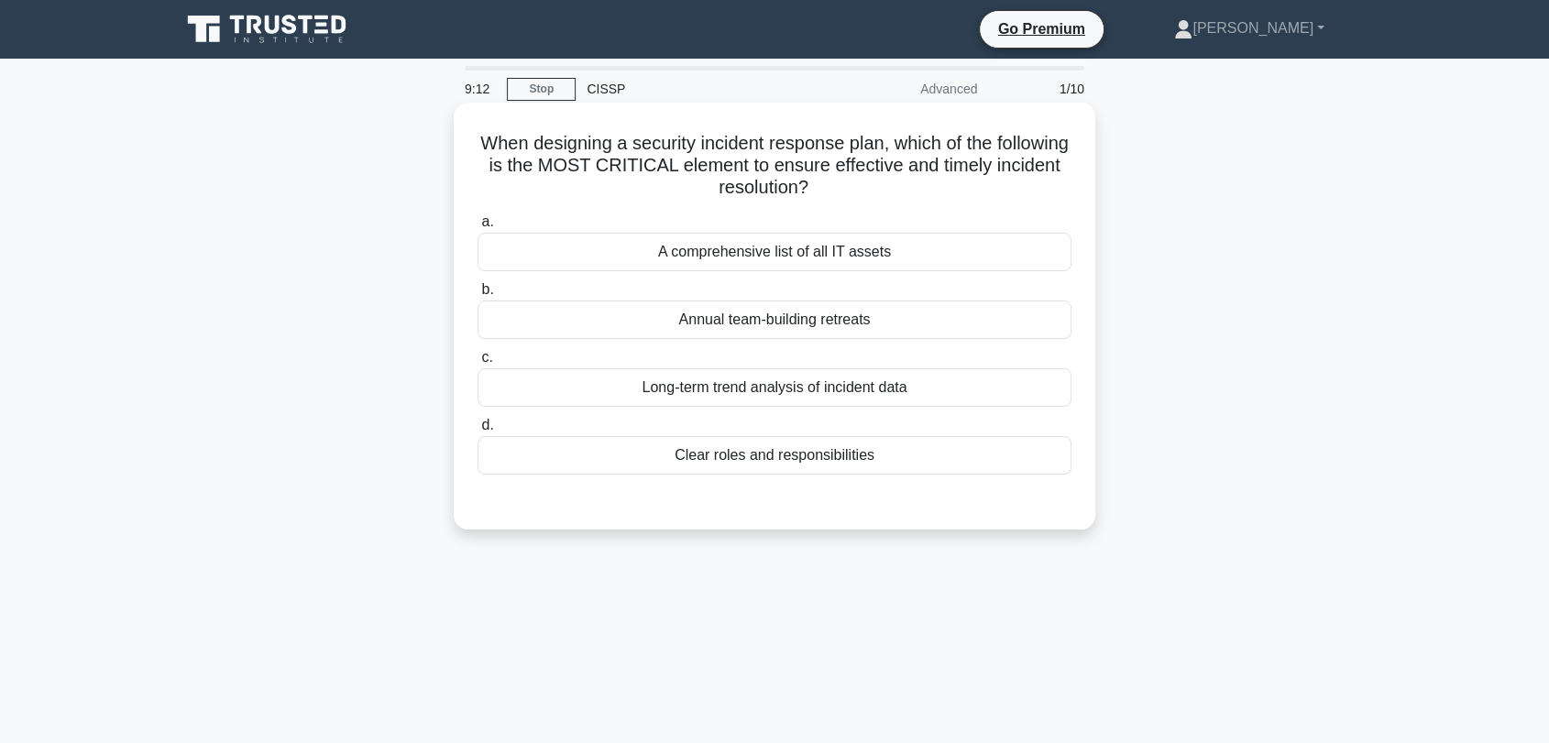
click at [636, 470] on div "Clear roles and responsibilities" at bounding box center [774, 455] width 594 height 38
click at [477, 432] on input "d. Clear roles and responsibilities" at bounding box center [477, 426] width 0 height 12
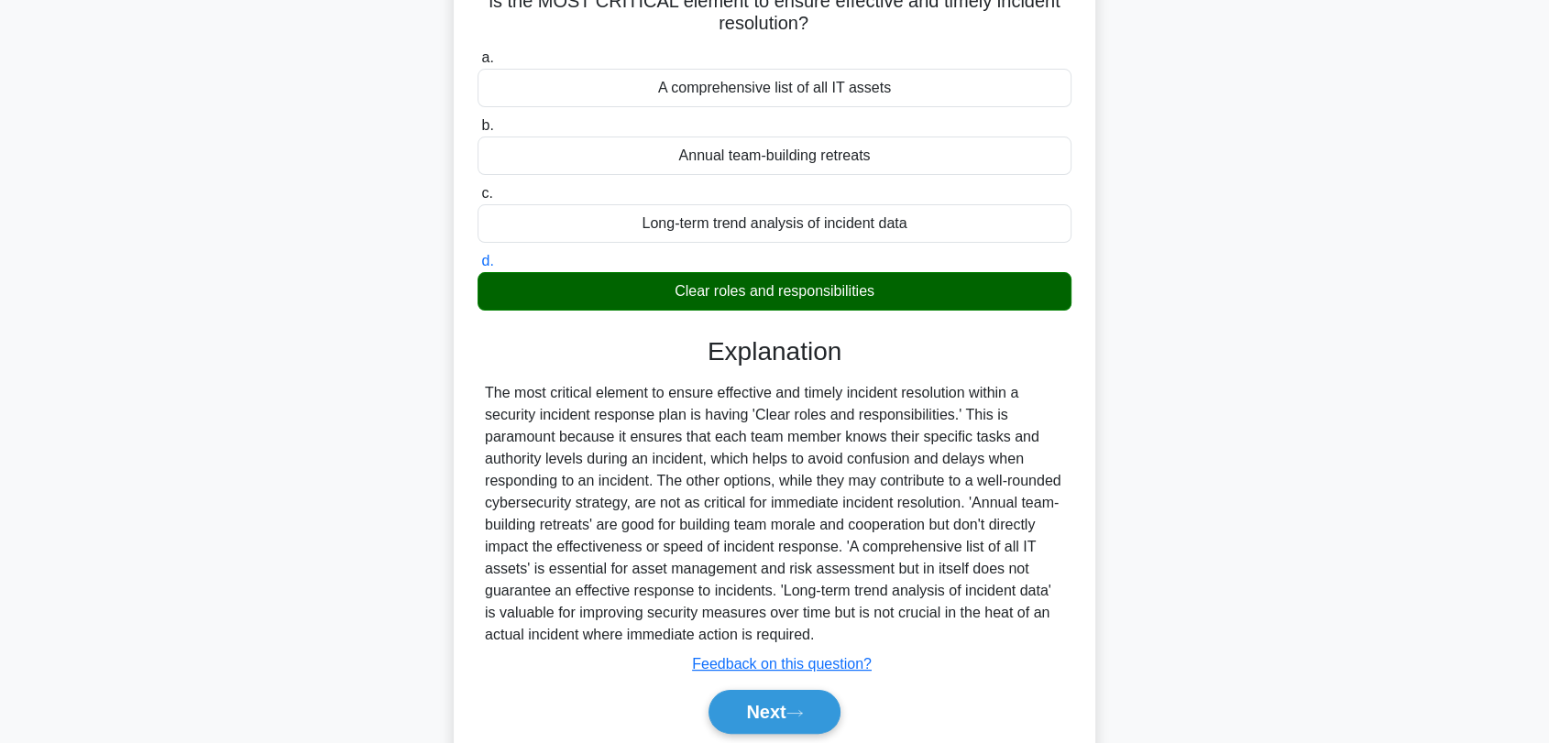
scroll to position [247, 0]
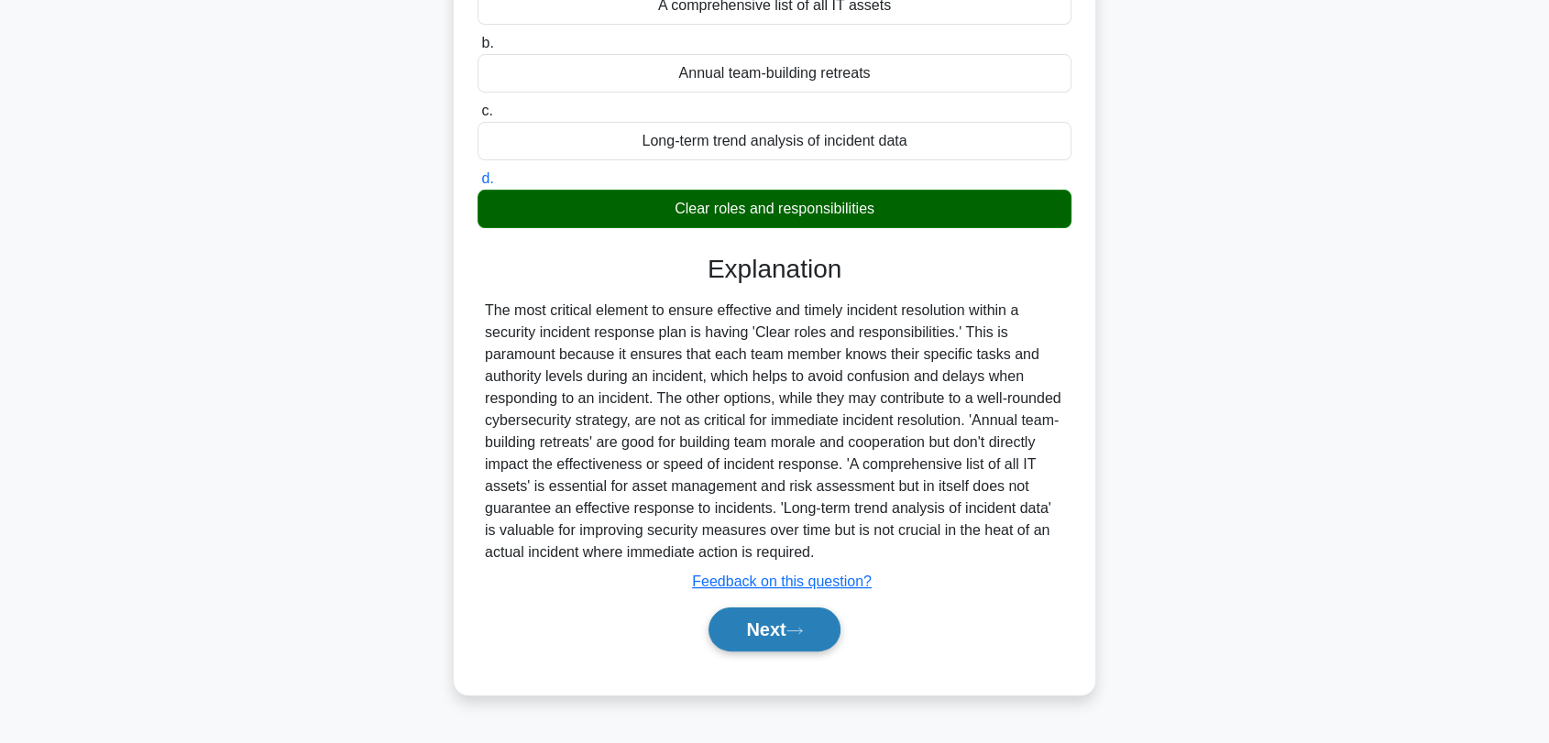
click at [799, 626] on icon at bounding box center [794, 631] width 16 height 10
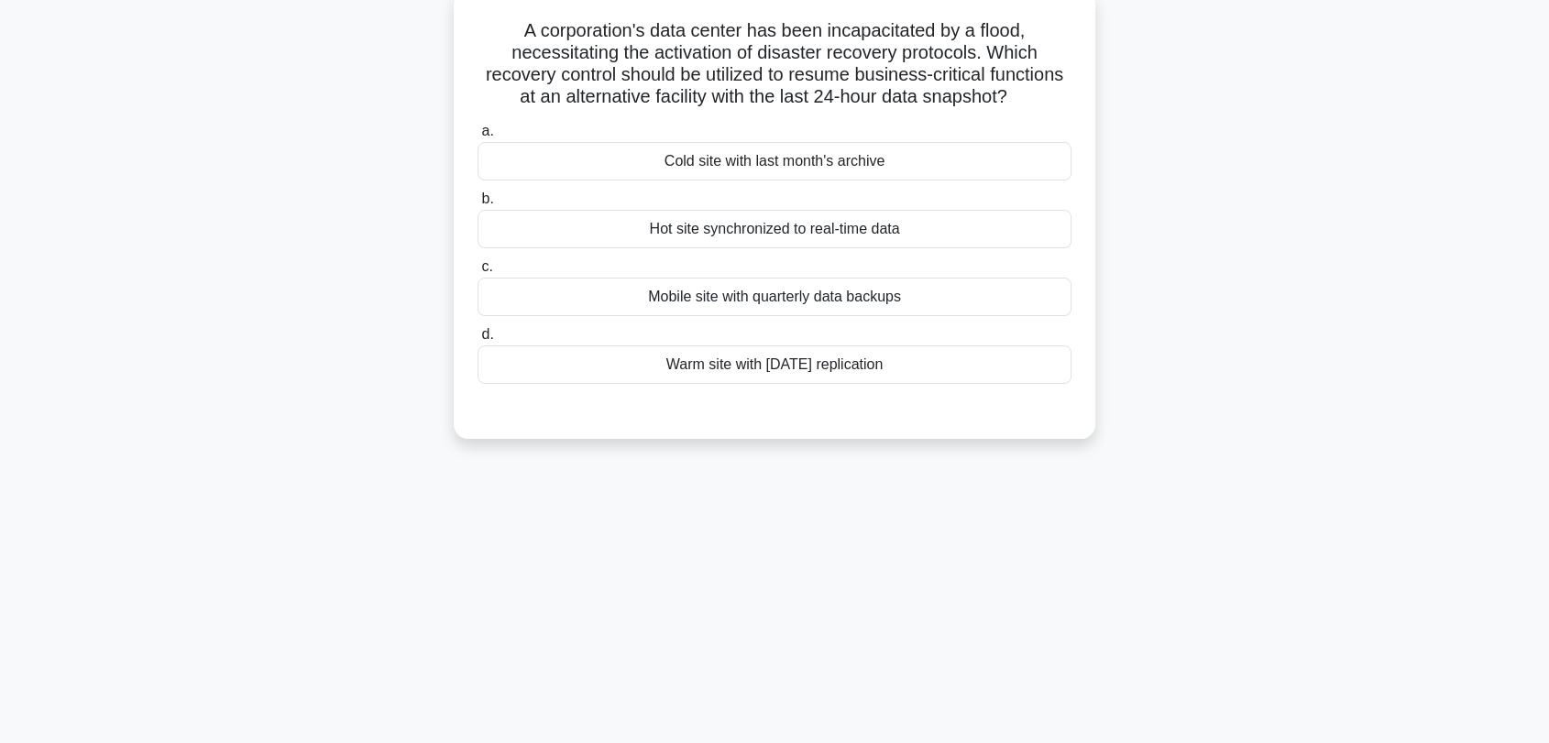
scroll to position [0, 0]
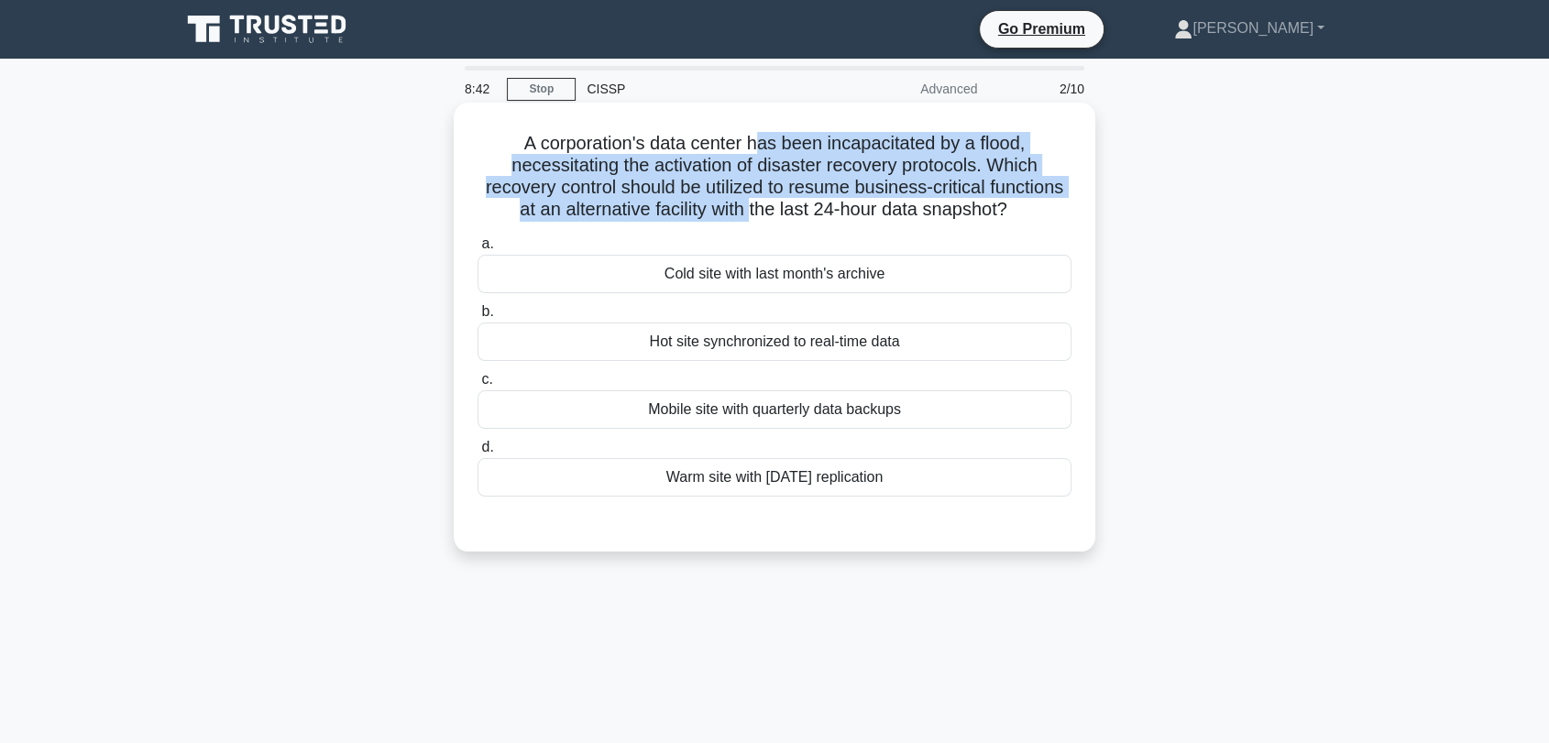
drag, startPoint x: 762, startPoint y: 143, endPoint x: 749, endPoint y: 225, distance: 82.6
click at [749, 225] on div "A corporation's data center has been incapacitated by a flood, necessitating th…" at bounding box center [774, 327] width 627 height 434
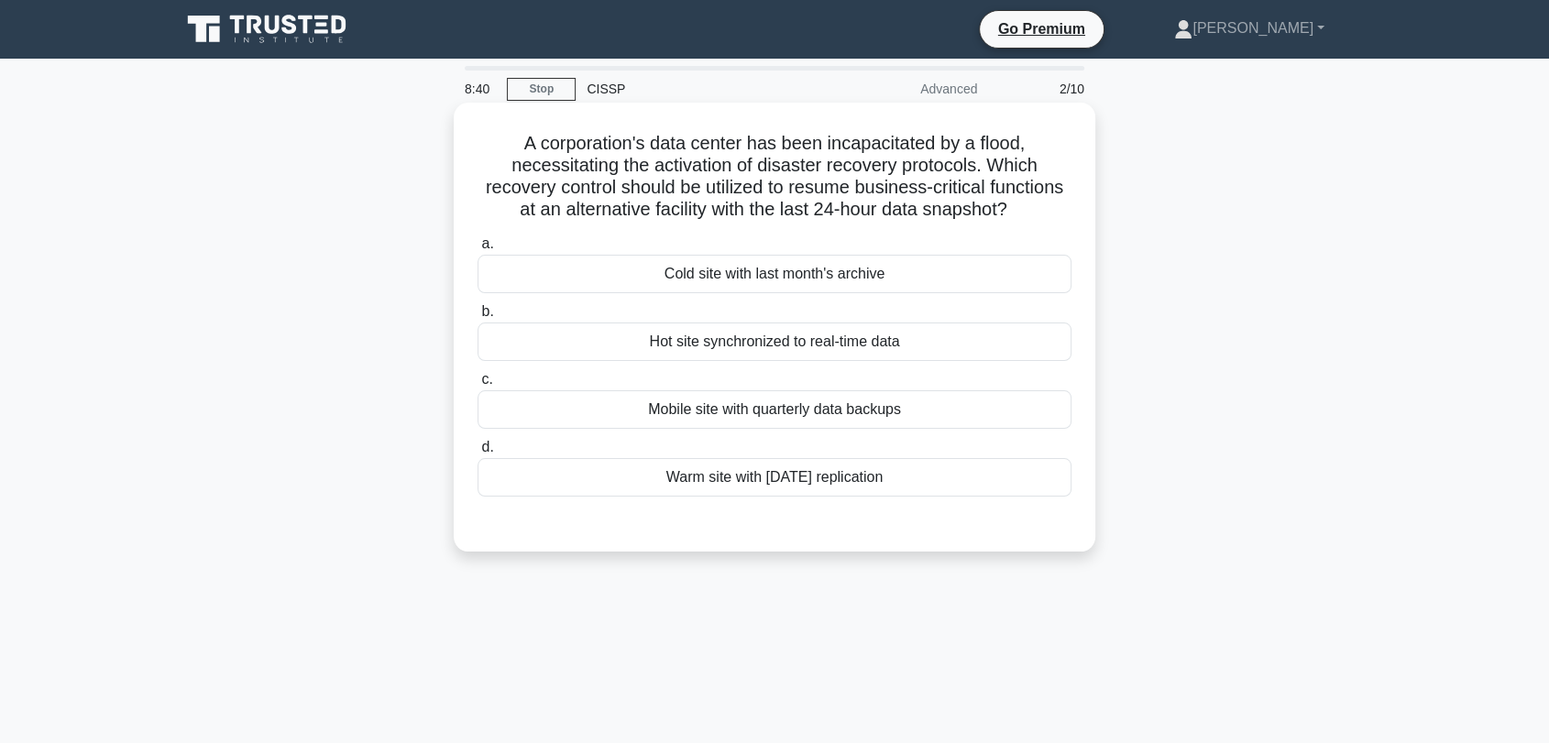
click at [710, 352] on div "Hot site synchronized to real-time data" at bounding box center [774, 342] width 594 height 38
click at [477, 318] on input "b. Hot site synchronized to real-time data" at bounding box center [477, 312] width 0 height 12
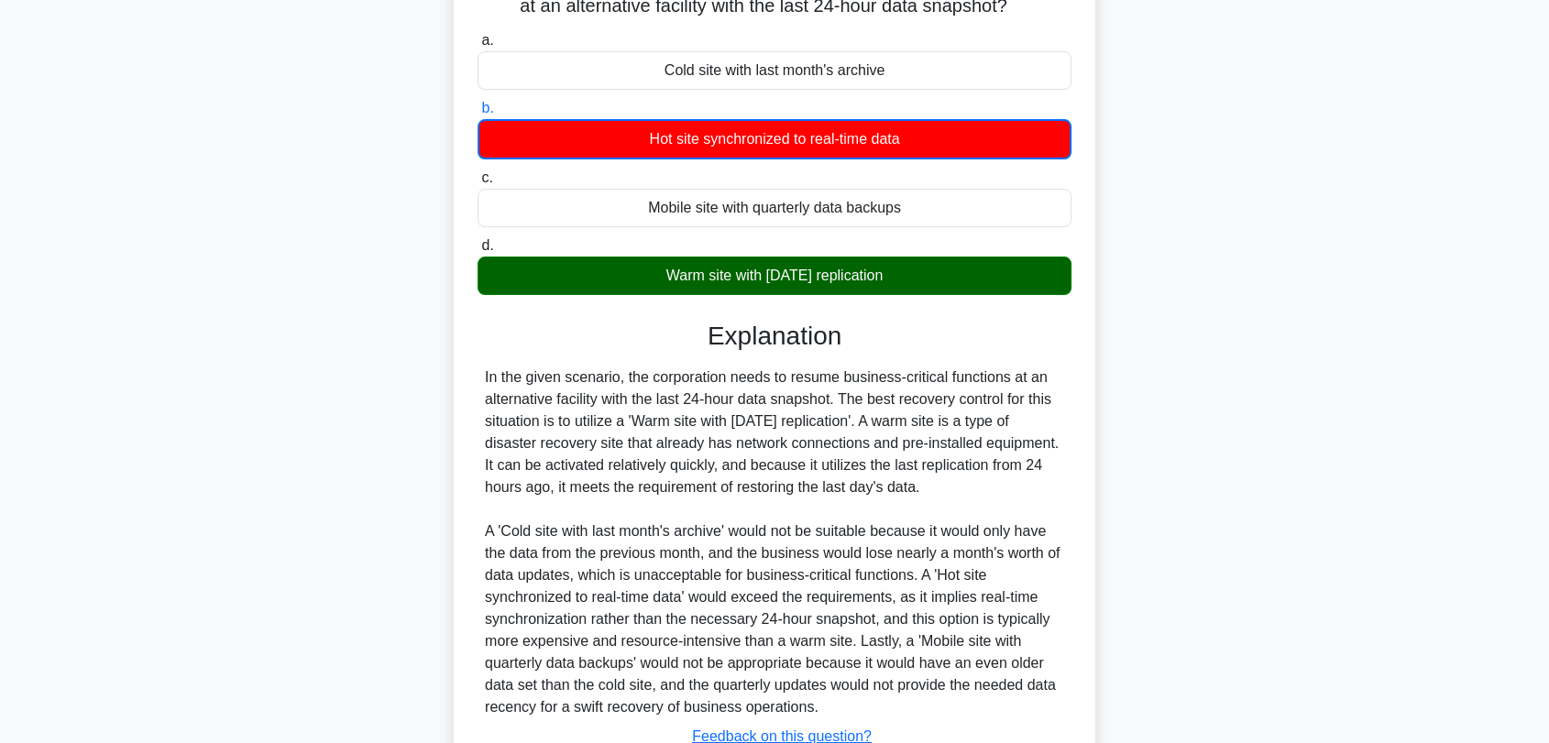
scroll to position [305, 0]
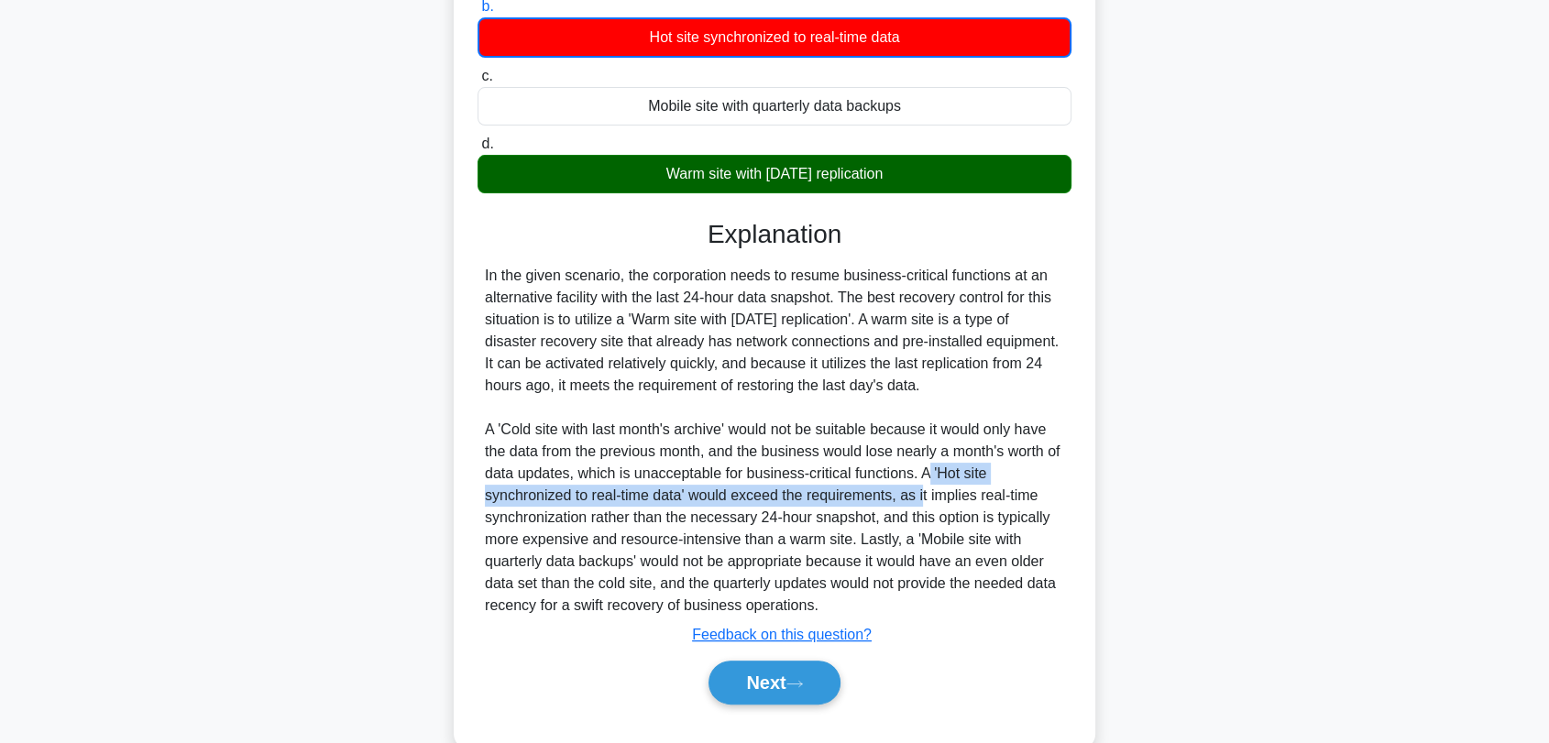
drag, startPoint x: 927, startPoint y: 477, endPoint x: 922, endPoint y: 495, distance: 19.1
click at [922, 495] on div "In the given scenario, the corporation needs to resume business-critical functi…" at bounding box center [774, 441] width 579 height 352
click at [796, 679] on icon at bounding box center [794, 684] width 16 height 10
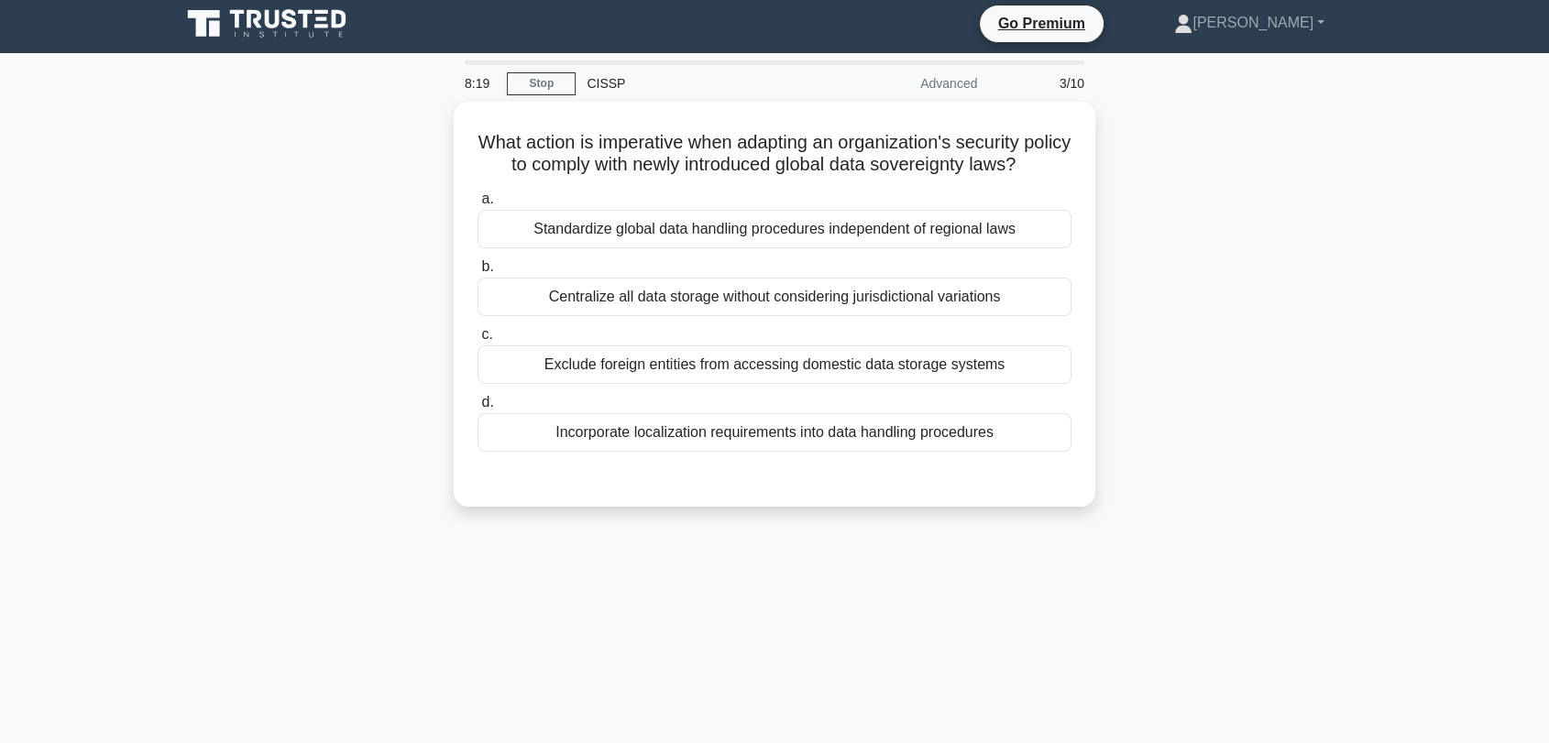
scroll to position [0, 0]
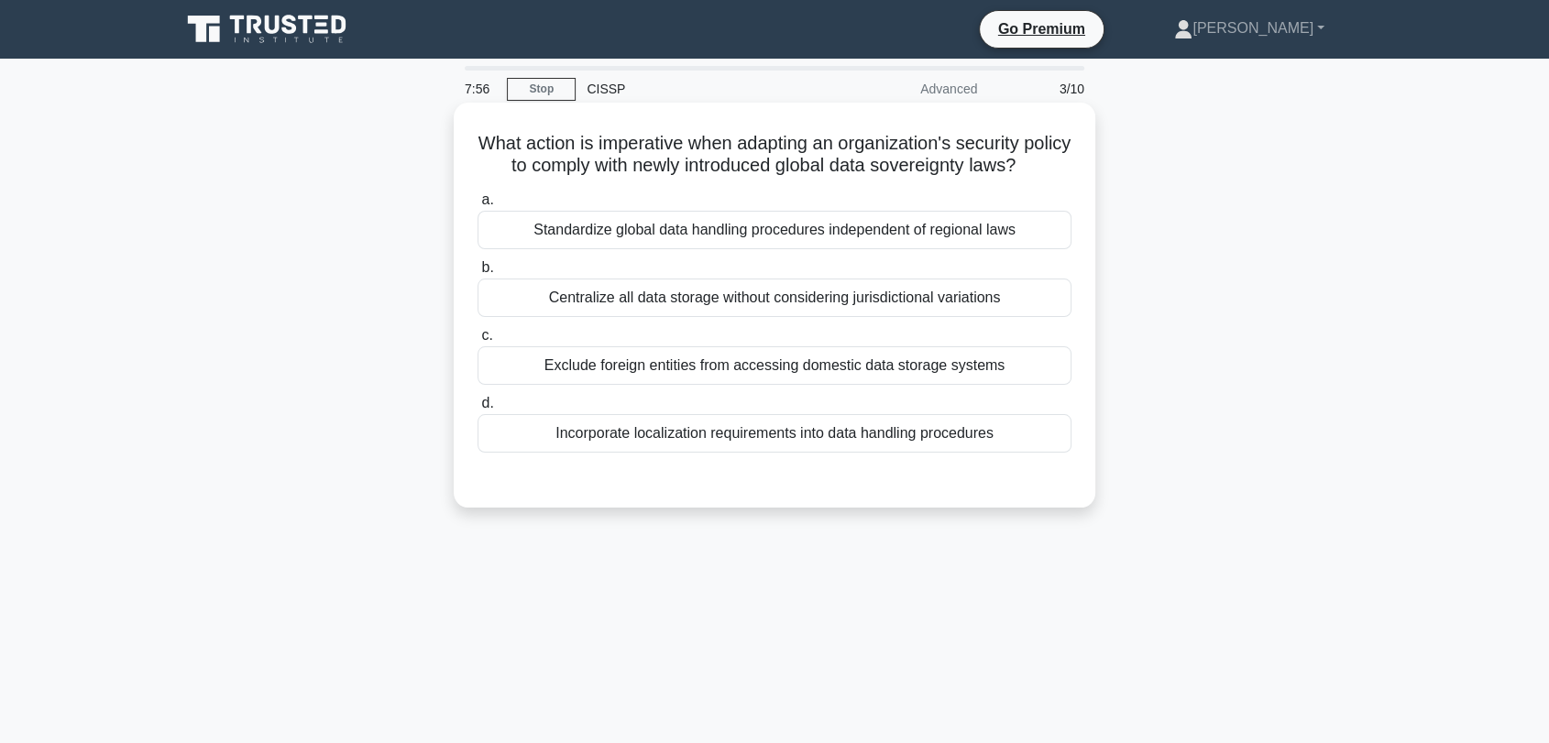
click at [542, 453] on div "Incorporate localization requirements into data handling procedures" at bounding box center [774, 433] width 594 height 38
click at [477, 410] on input "d. Incorporate localization requirements into data handling procedures" at bounding box center [477, 404] width 0 height 12
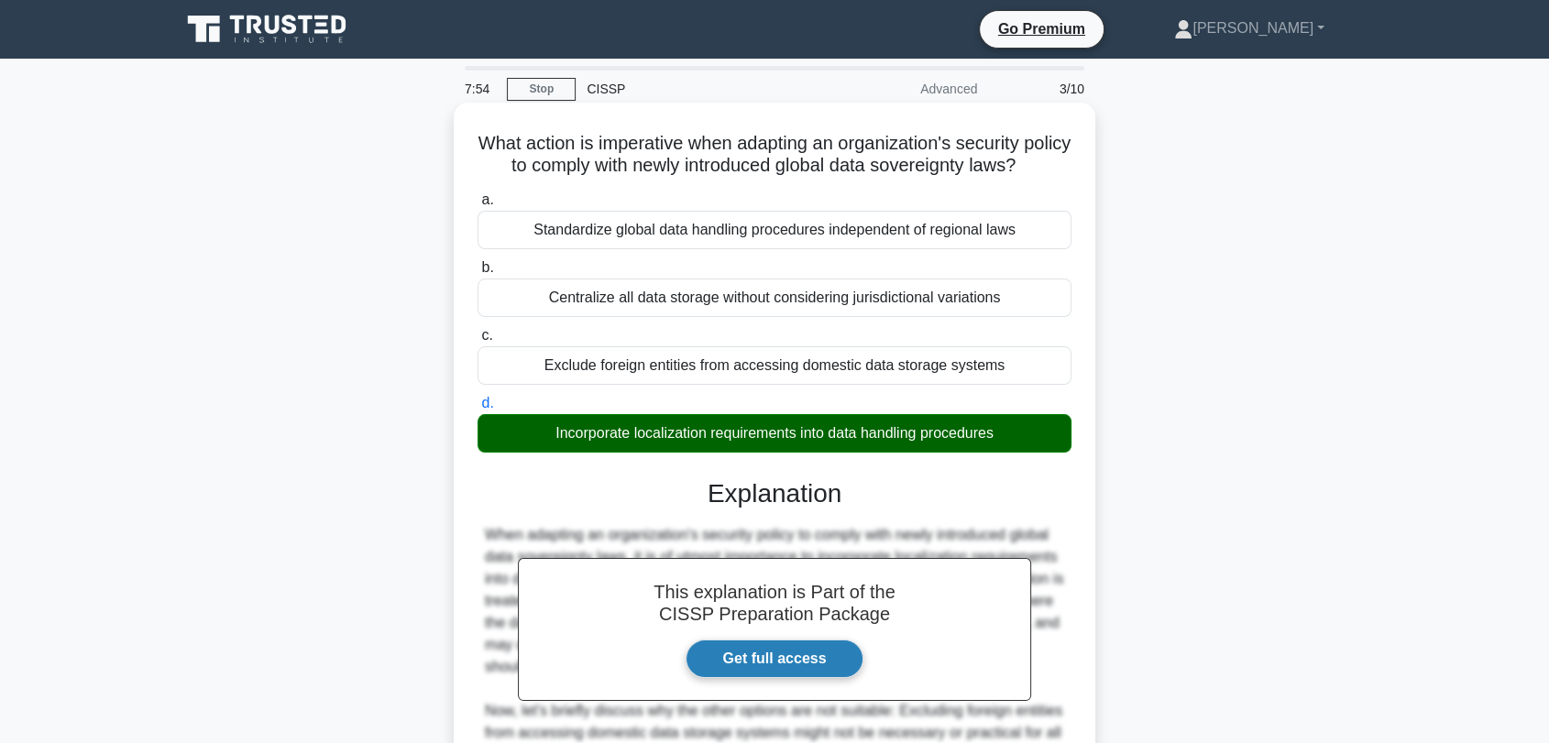
scroll to position [365, 0]
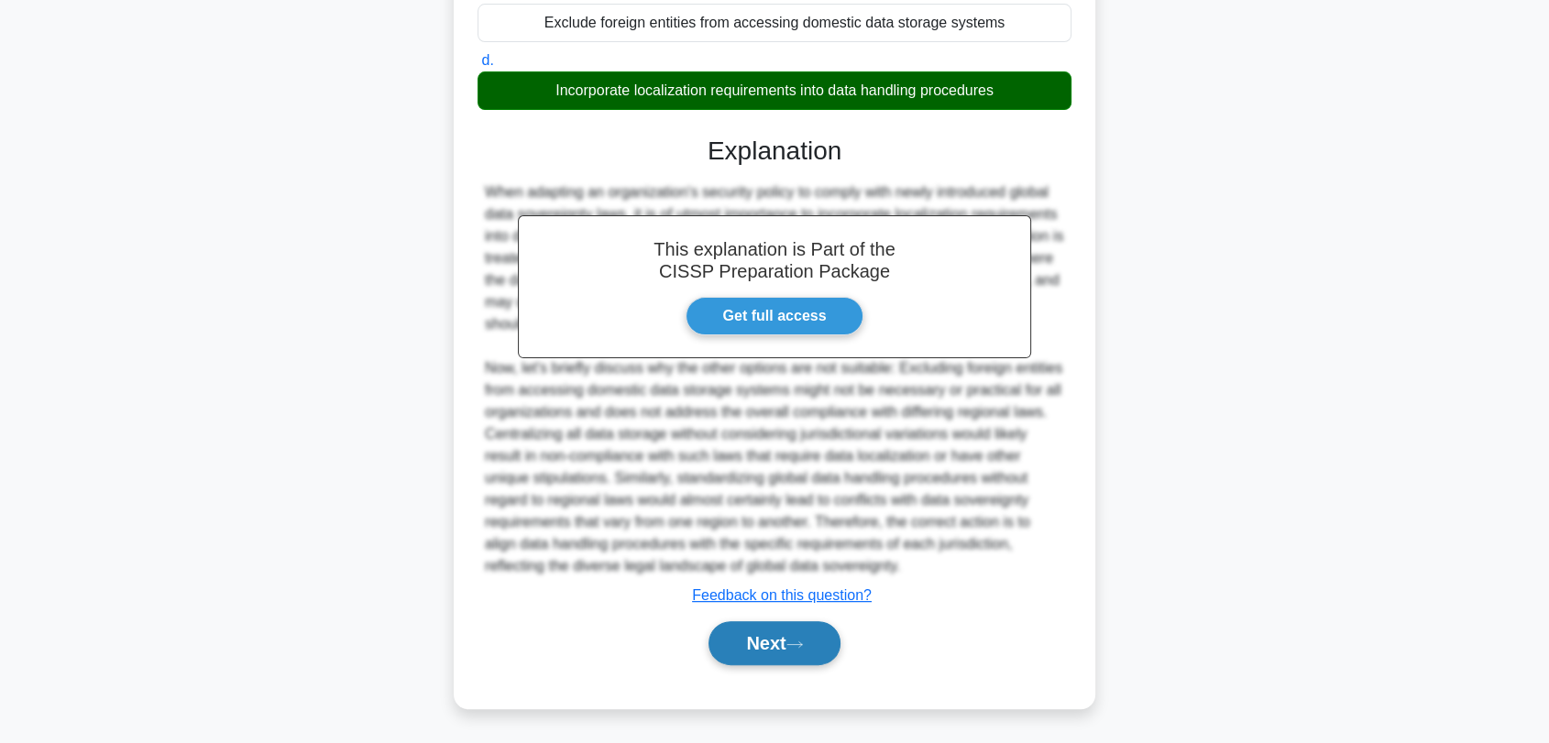
click at [803, 651] on button "Next" at bounding box center [773, 643] width 131 height 44
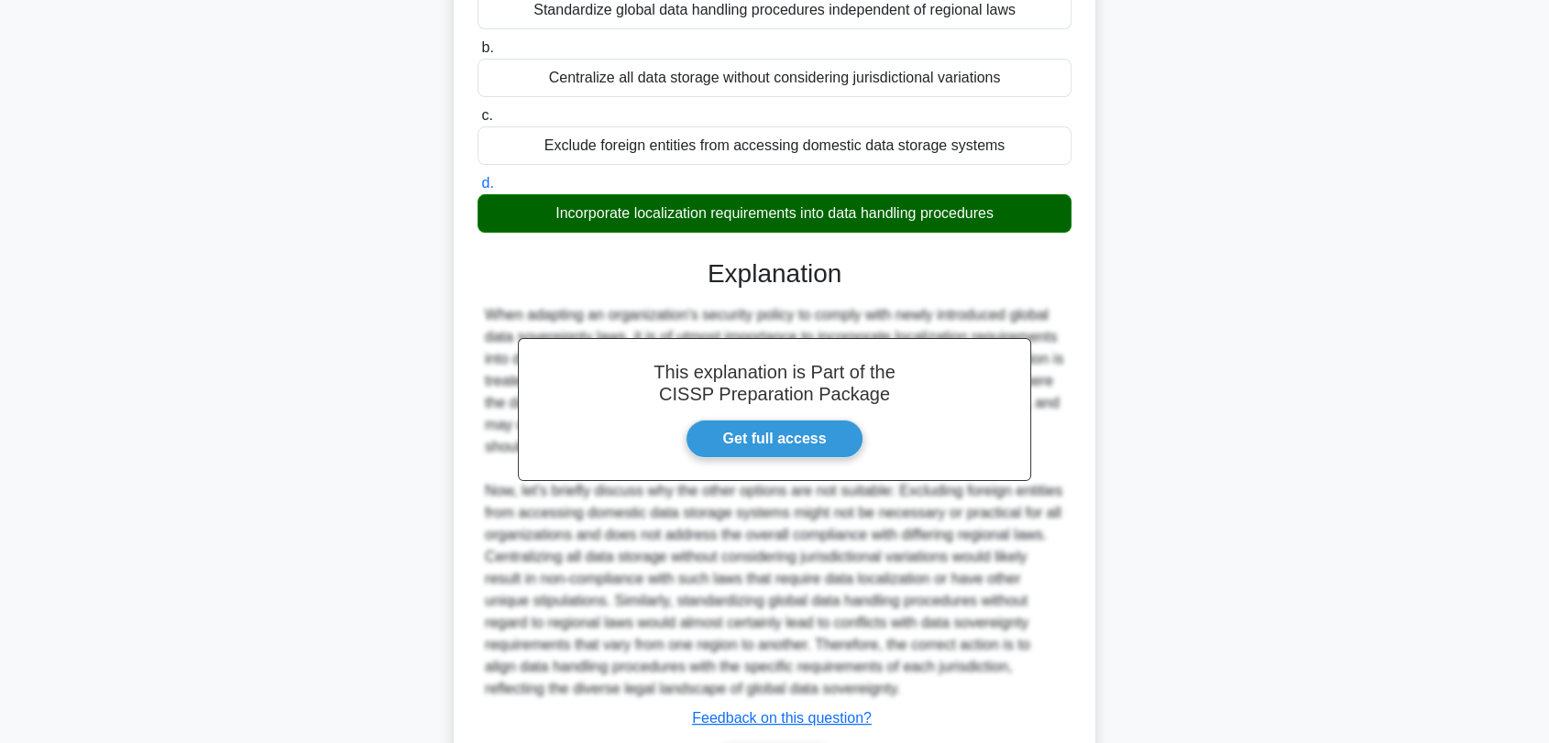
scroll to position [0, 0]
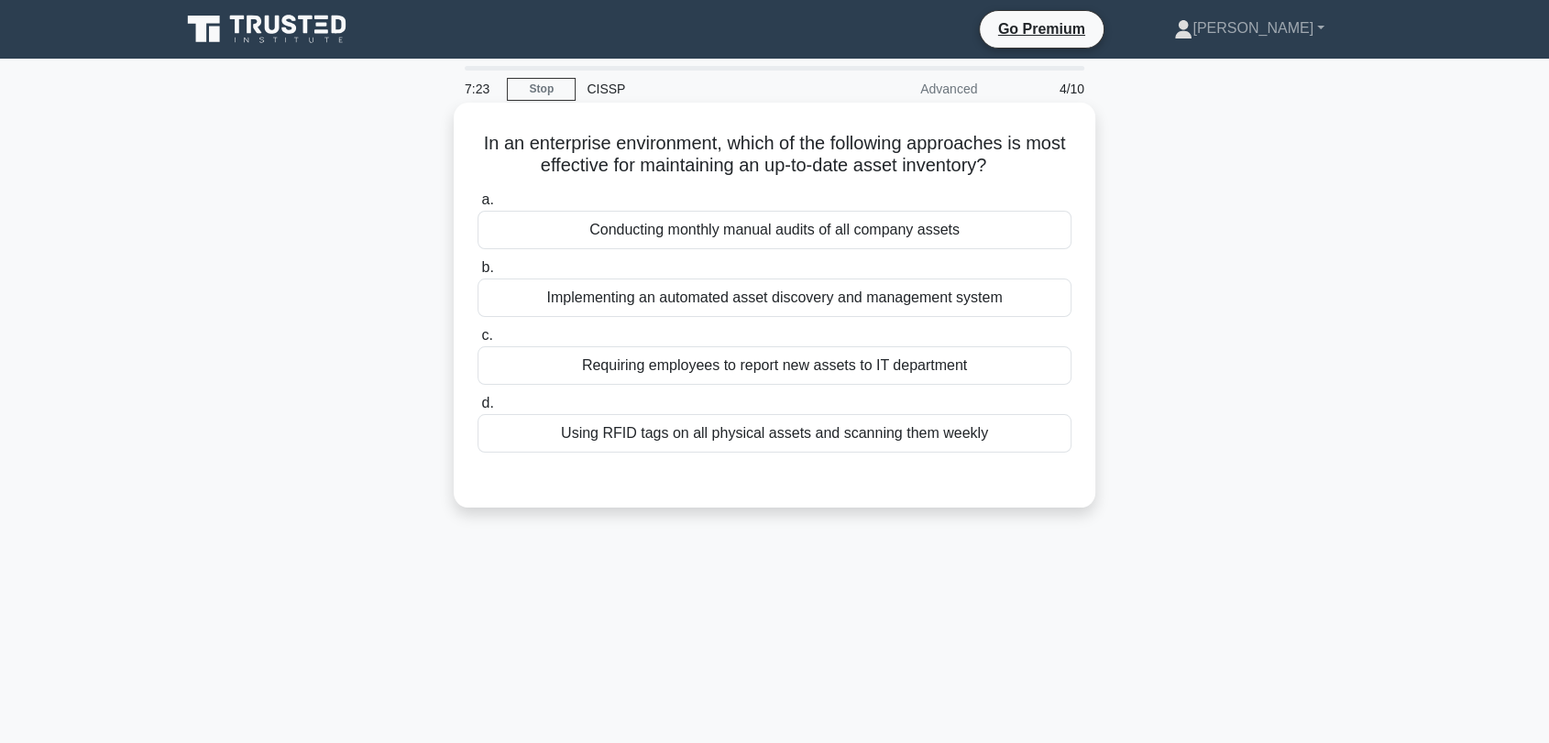
click at [765, 302] on div "Implementing an automated asset discovery and management system" at bounding box center [774, 298] width 594 height 38
click at [477, 274] on input "b. Implementing an automated asset discovery and management system" at bounding box center [477, 268] width 0 height 12
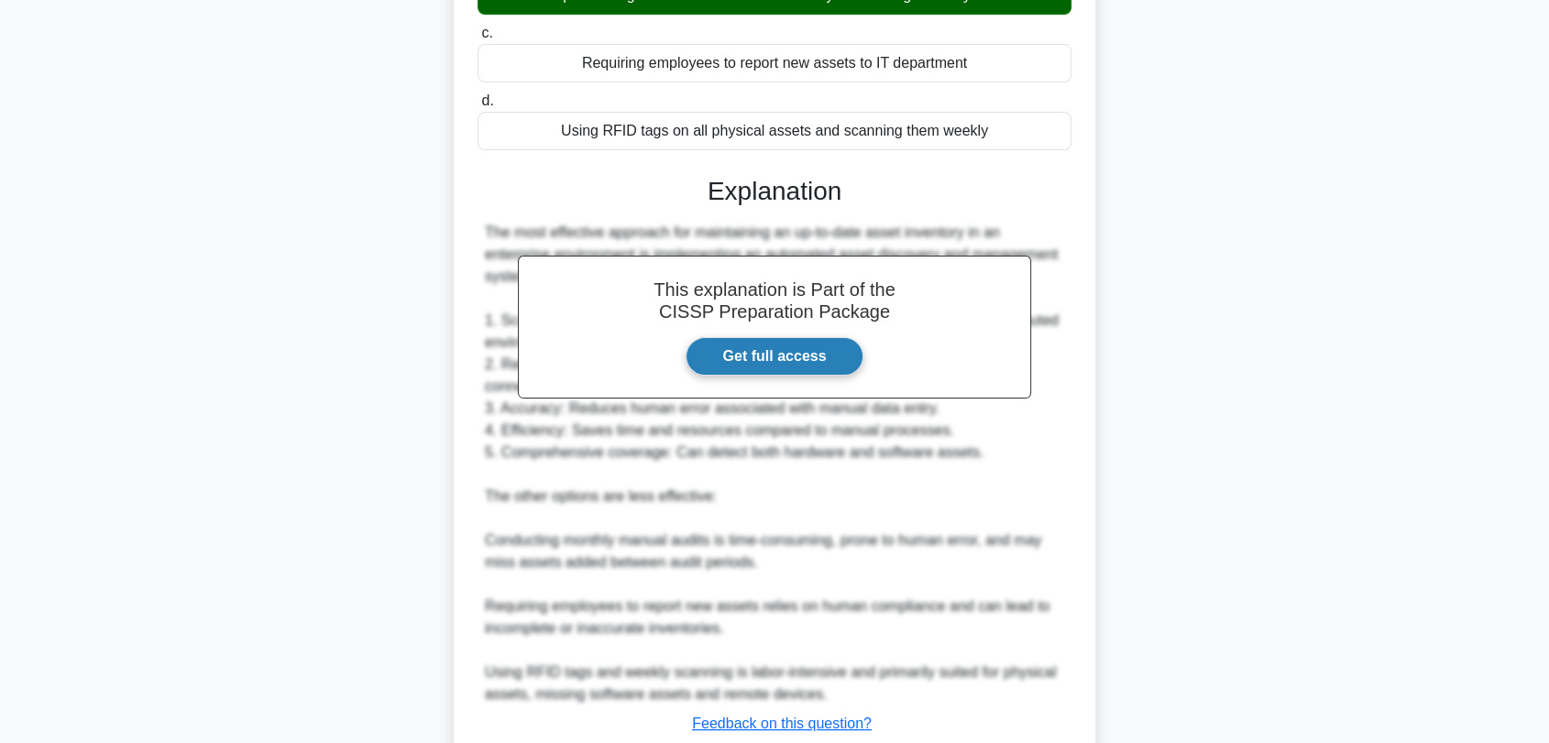
scroll to position [431, 0]
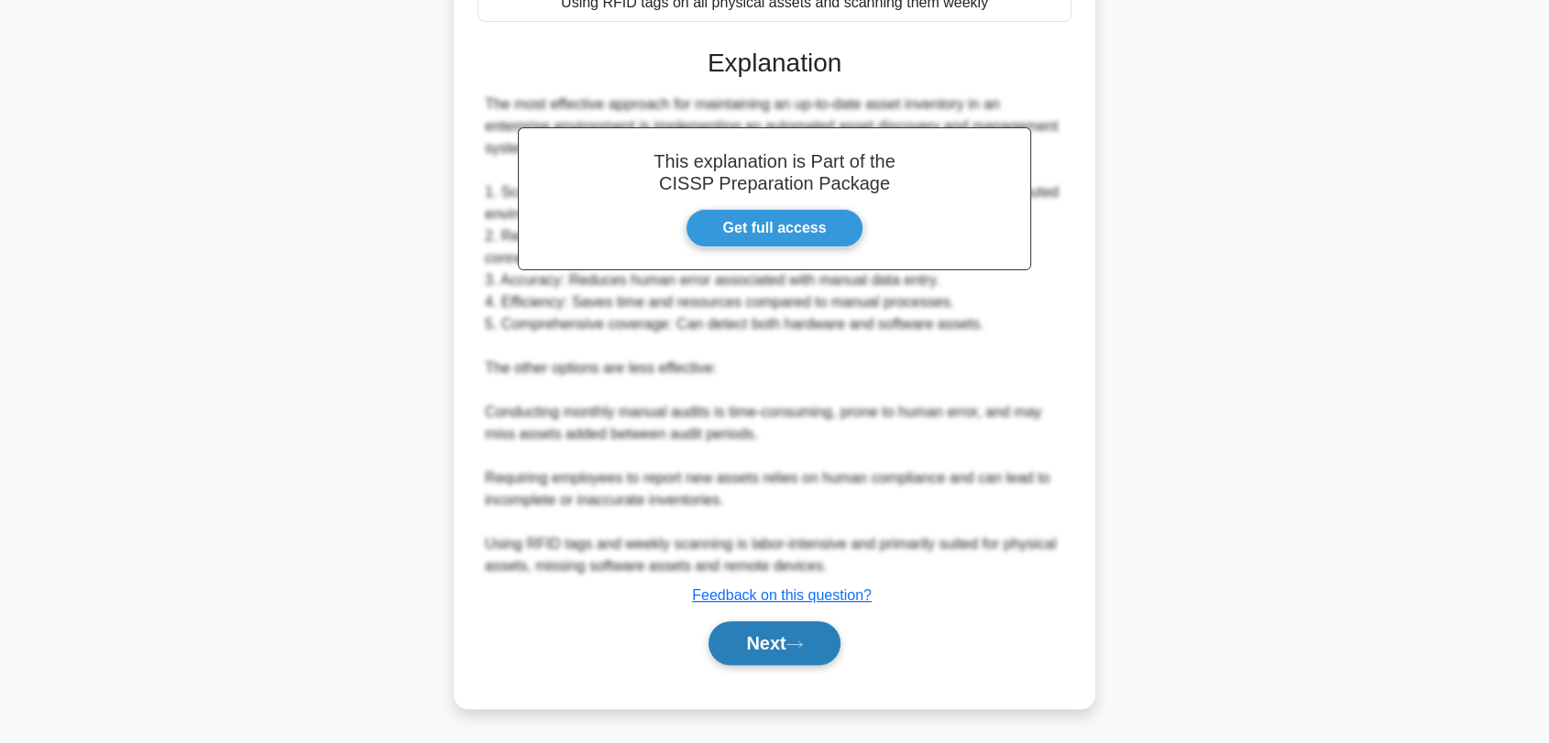
click at [772, 632] on button "Next" at bounding box center [773, 643] width 131 height 44
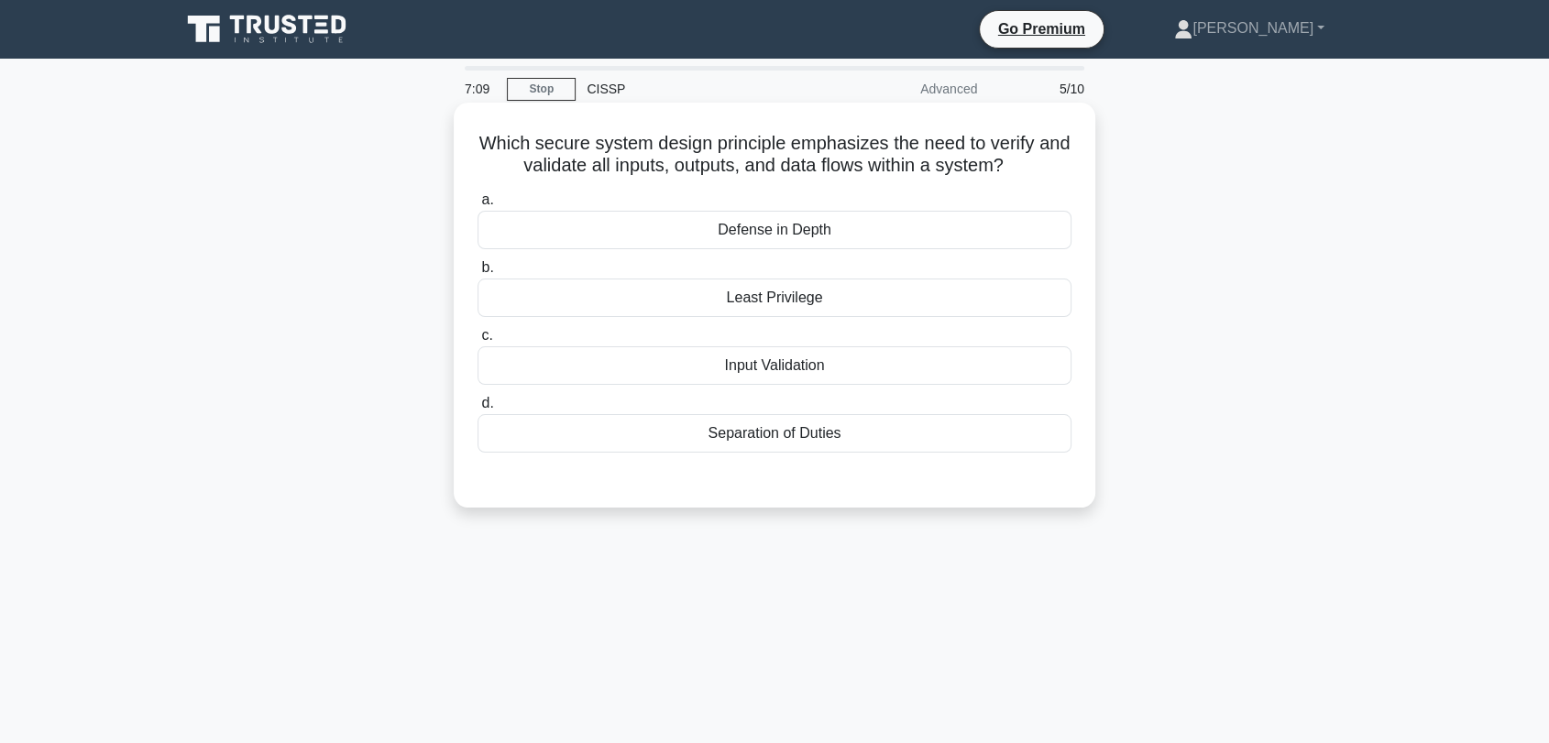
click at [759, 368] on div "Input Validation" at bounding box center [774, 365] width 594 height 38
click at [477, 342] on input "c. Input Validation" at bounding box center [477, 336] width 0 height 12
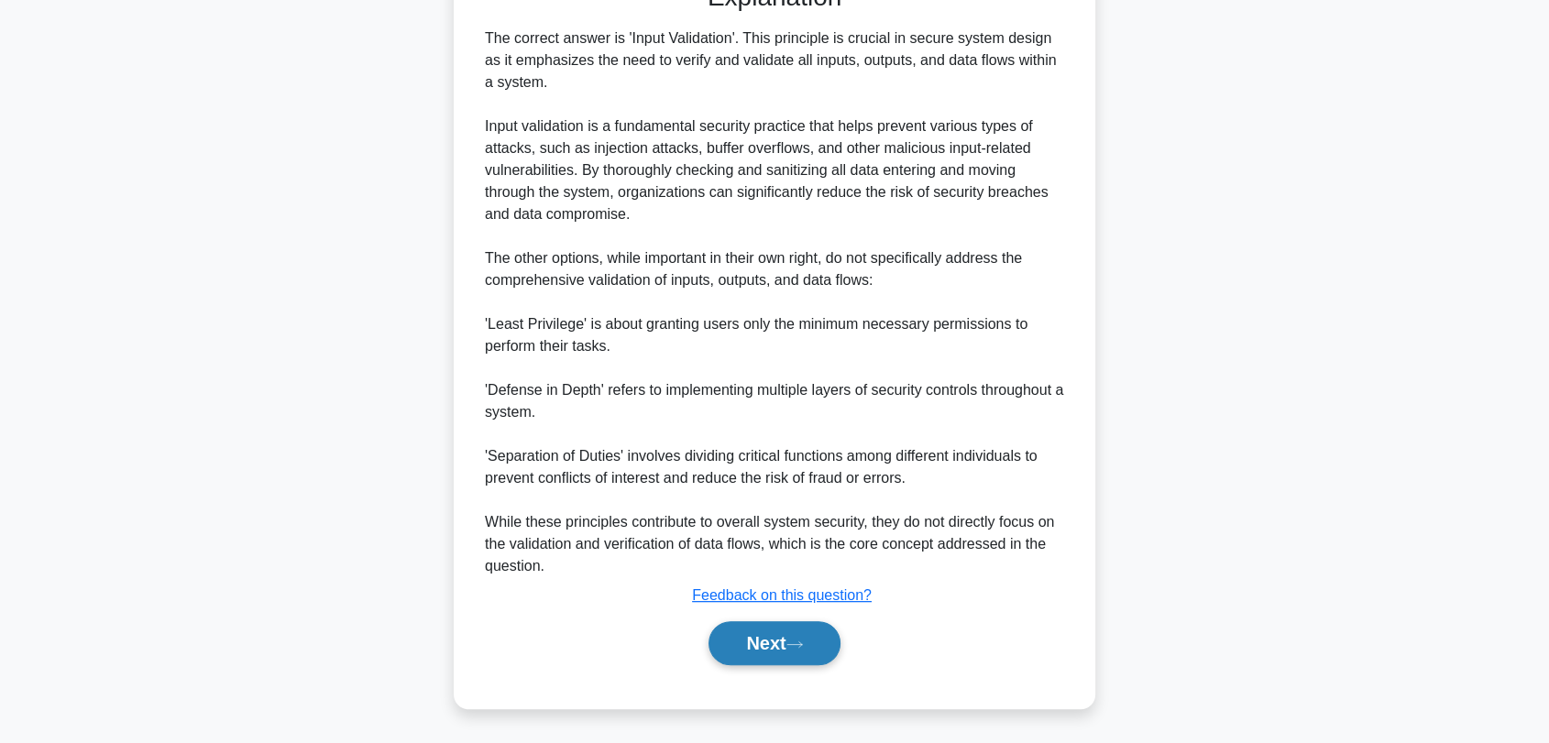
click at [802, 642] on icon at bounding box center [794, 645] width 16 height 10
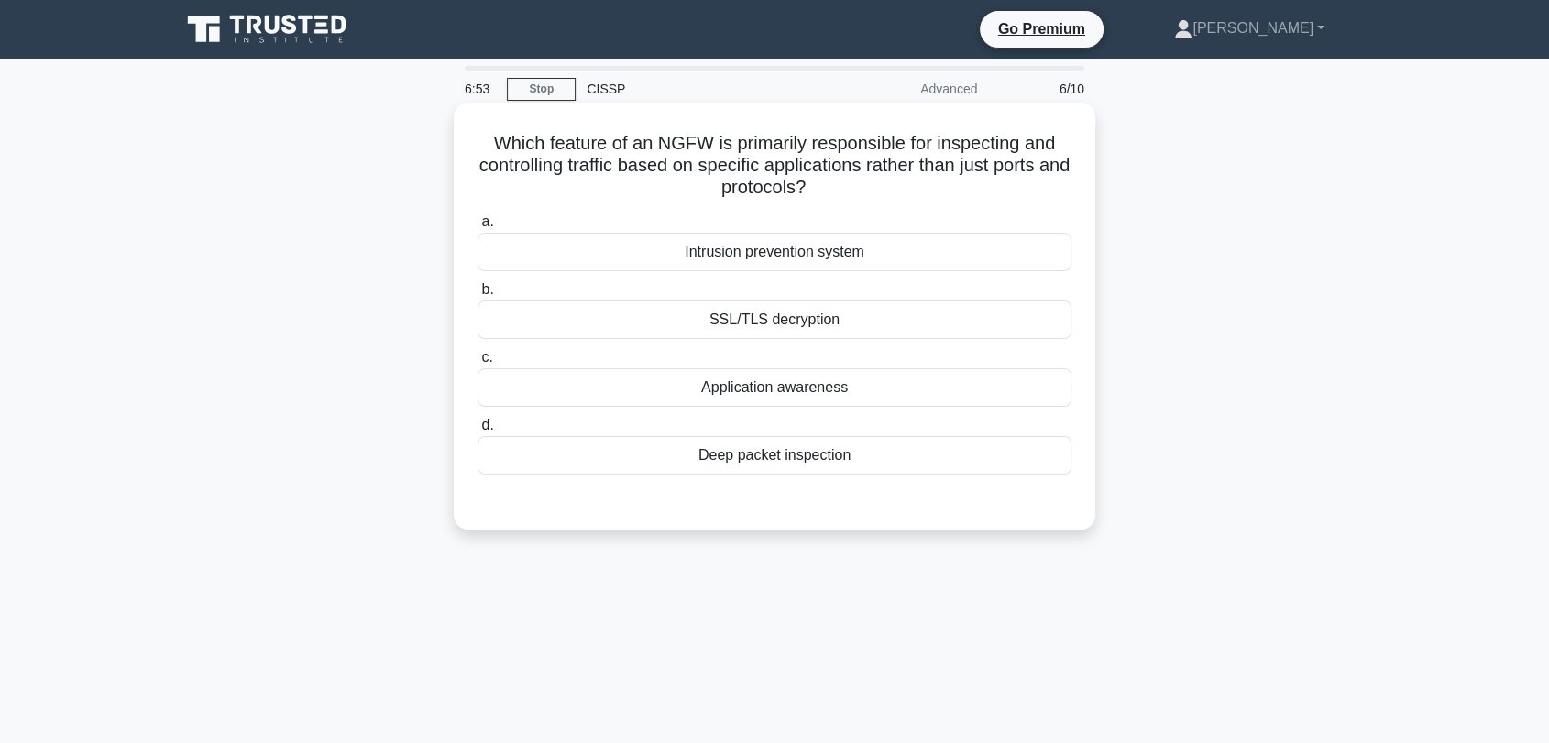
click at [825, 445] on div "Deep packet inspection" at bounding box center [774, 455] width 594 height 38
click at [477, 432] on input "d. Deep packet inspection" at bounding box center [477, 426] width 0 height 12
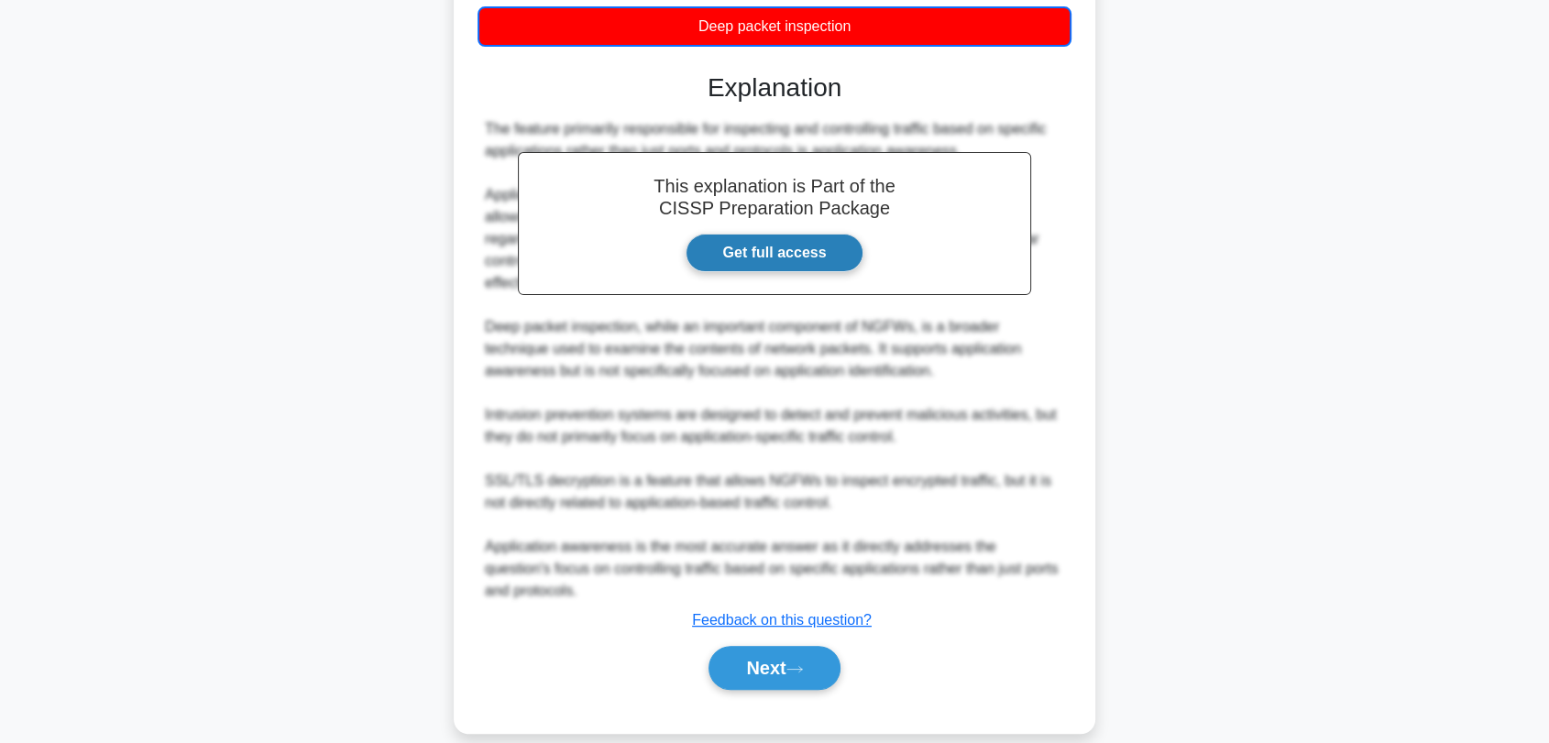
scroll to position [433, 0]
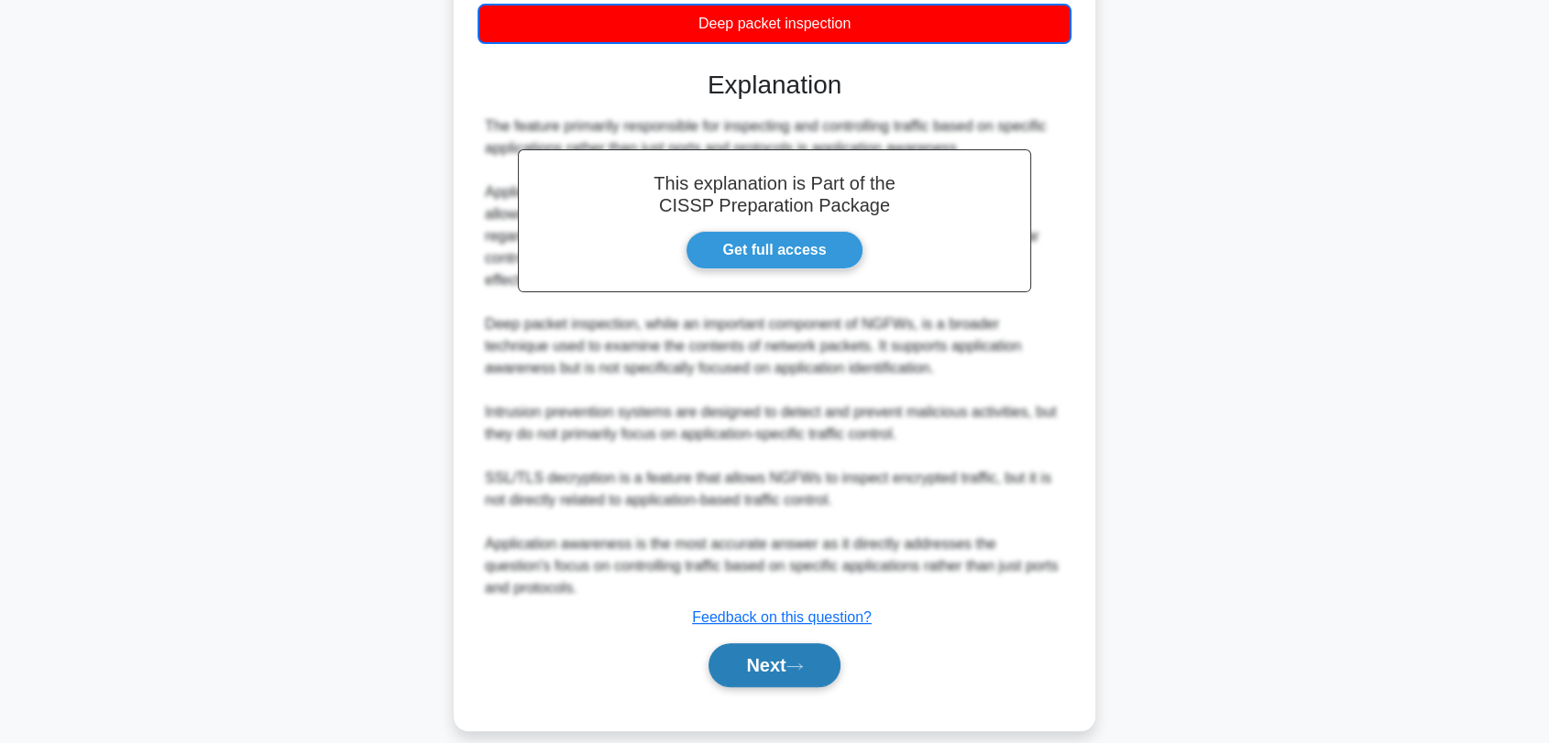
click at [820, 653] on button "Next" at bounding box center [773, 665] width 131 height 44
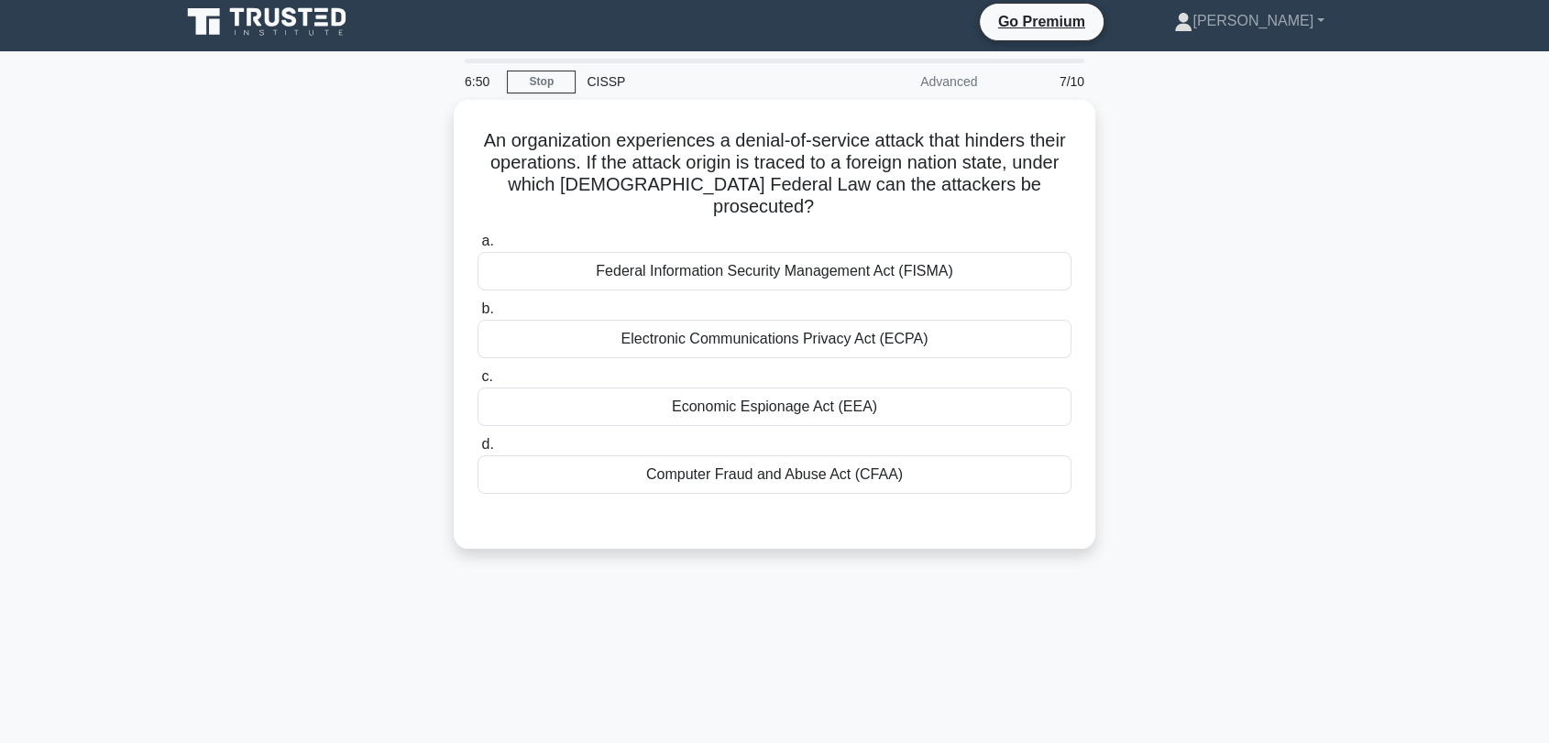
scroll to position [0, 0]
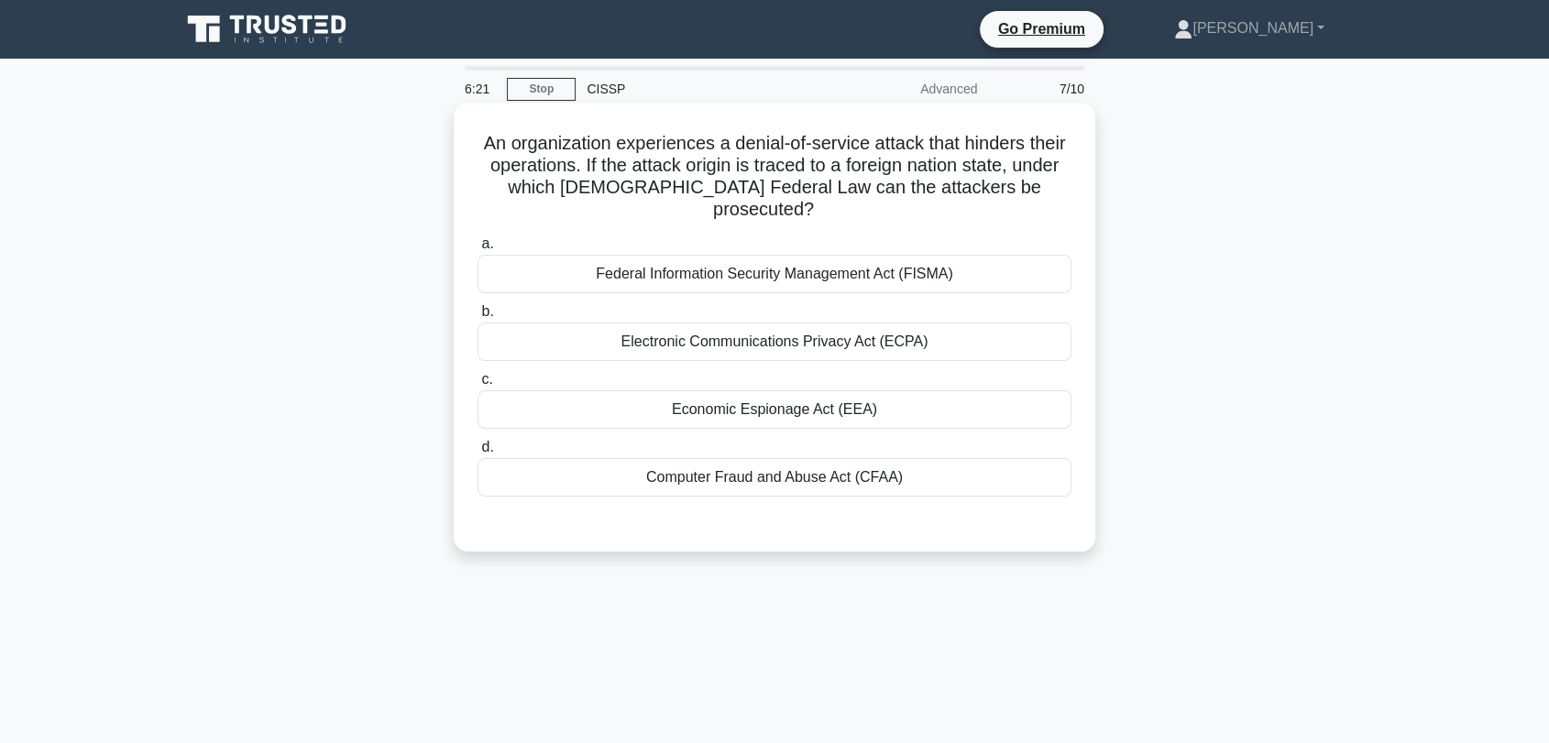
drag, startPoint x: 592, startPoint y: 256, endPoint x: 896, endPoint y: 257, distance: 304.3
click at [896, 257] on div "Federal Information Security Management Act (FISMA)" at bounding box center [774, 274] width 594 height 38
drag, startPoint x: 645, startPoint y: 462, endPoint x: 852, endPoint y: 460, distance: 207.1
click at [852, 460] on div "Computer Fraud and Abuse Act (CFAA)" at bounding box center [774, 477] width 594 height 38
click at [821, 258] on div "Federal Information Security Management Act (FISMA)" at bounding box center [774, 274] width 594 height 38
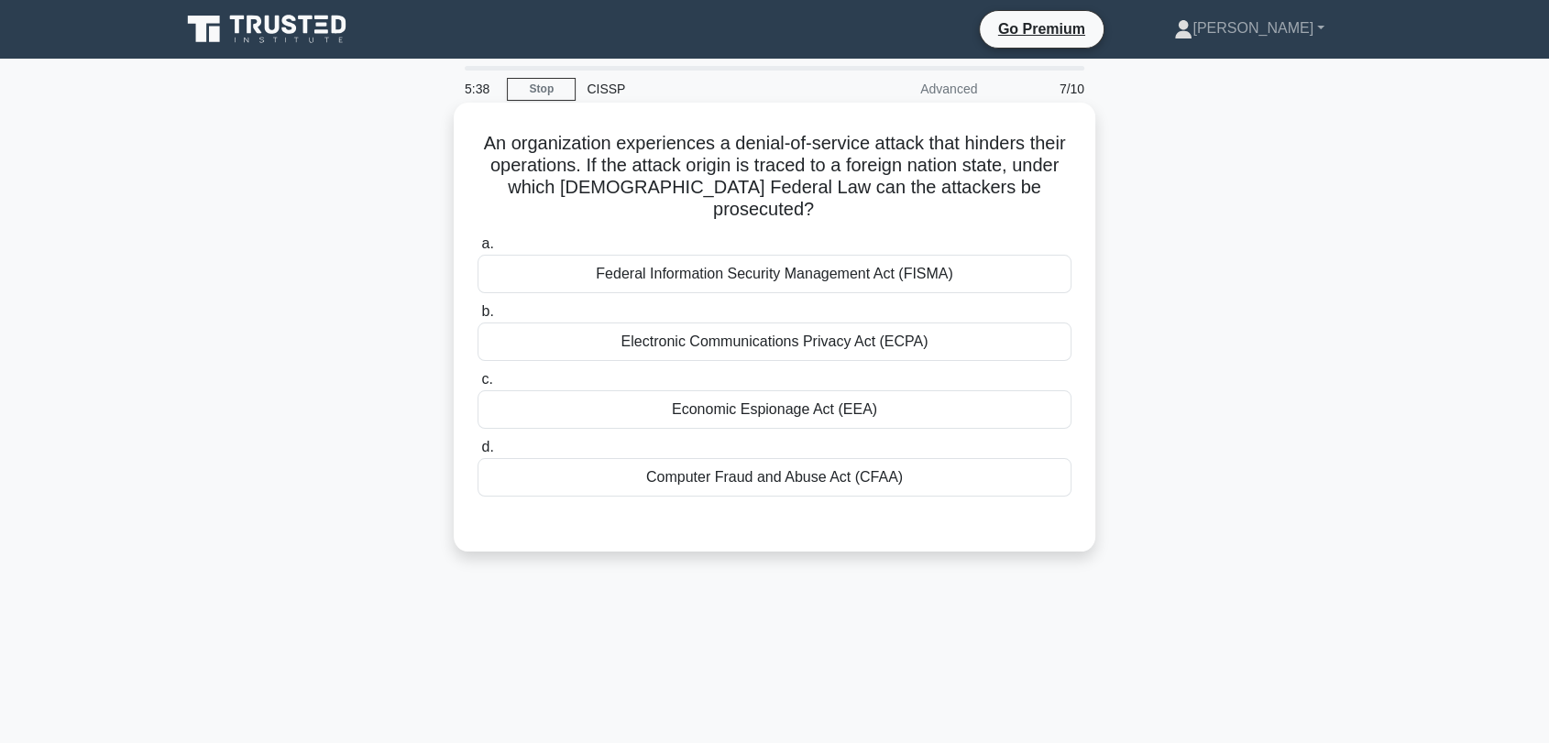
click at [477, 250] on input "a. Federal Information Security Management Act (FISMA)" at bounding box center [477, 244] width 0 height 12
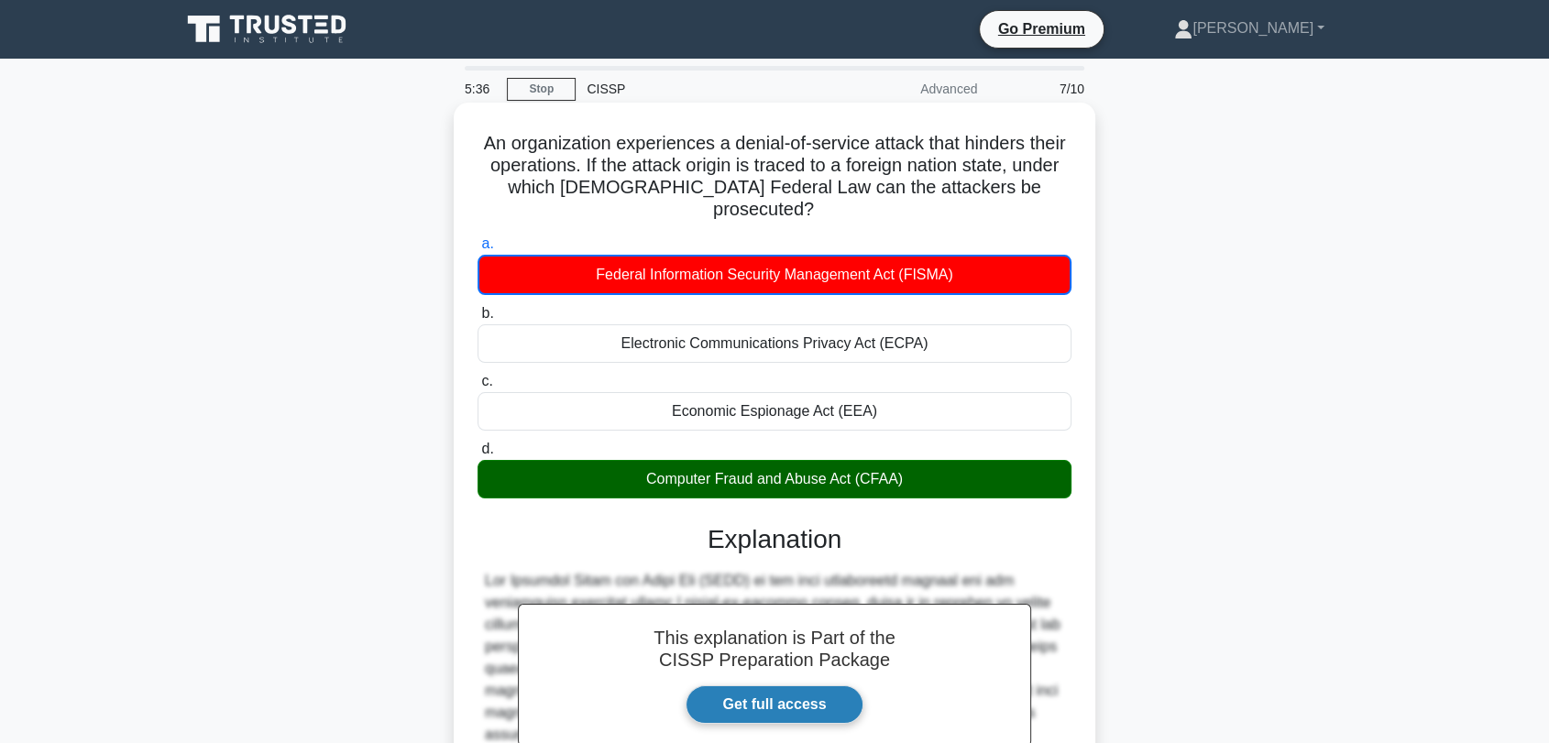
scroll to position [323, 0]
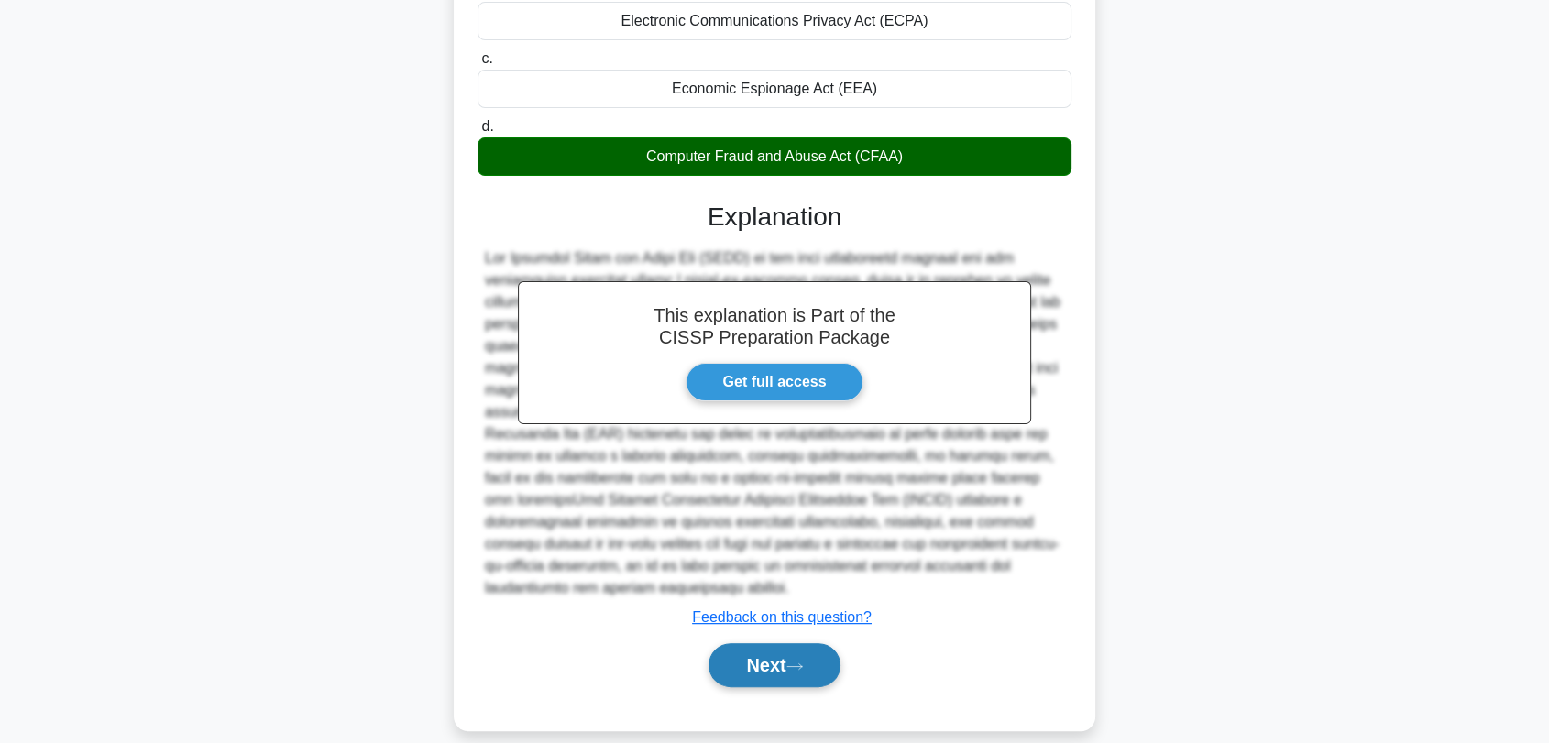
click at [767, 647] on button "Next" at bounding box center [773, 665] width 131 height 44
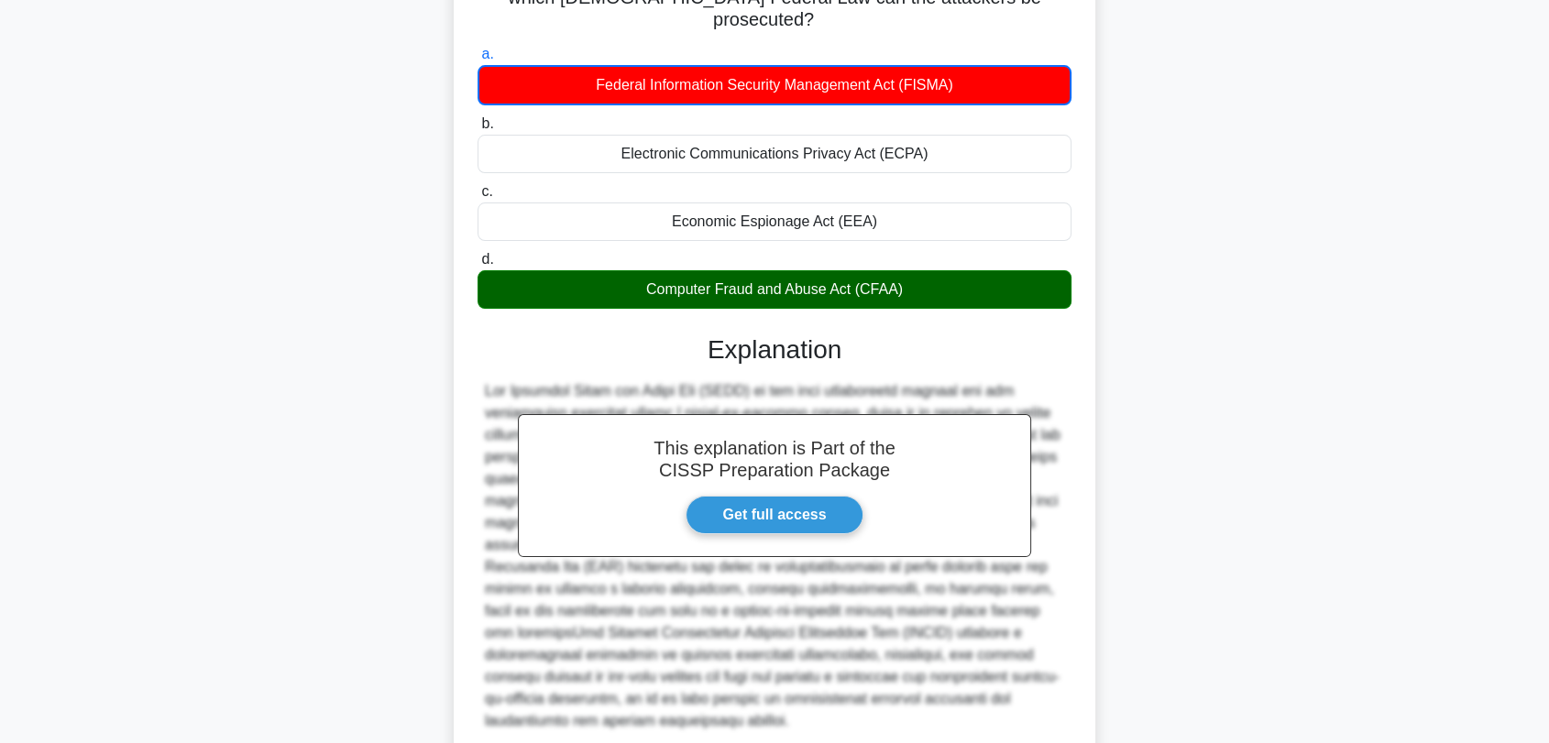
scroll to position [0, 0]
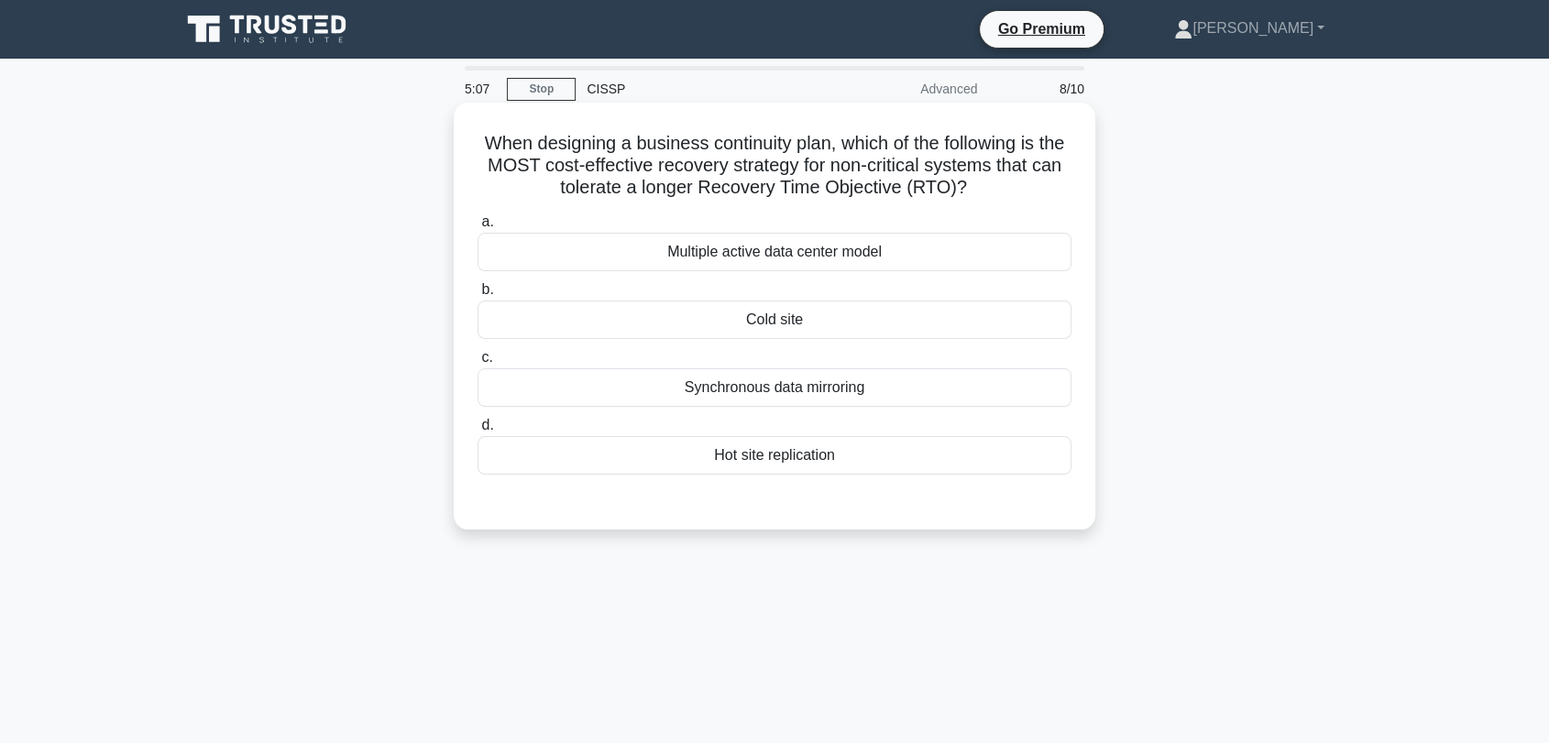
click at [880, 317] on div "Cold site" at bounding box center [774, 320] width 594 height 38
click at [477, 296] on input "b. Cold site" at bounding box center [477, 290] width 0 height 12
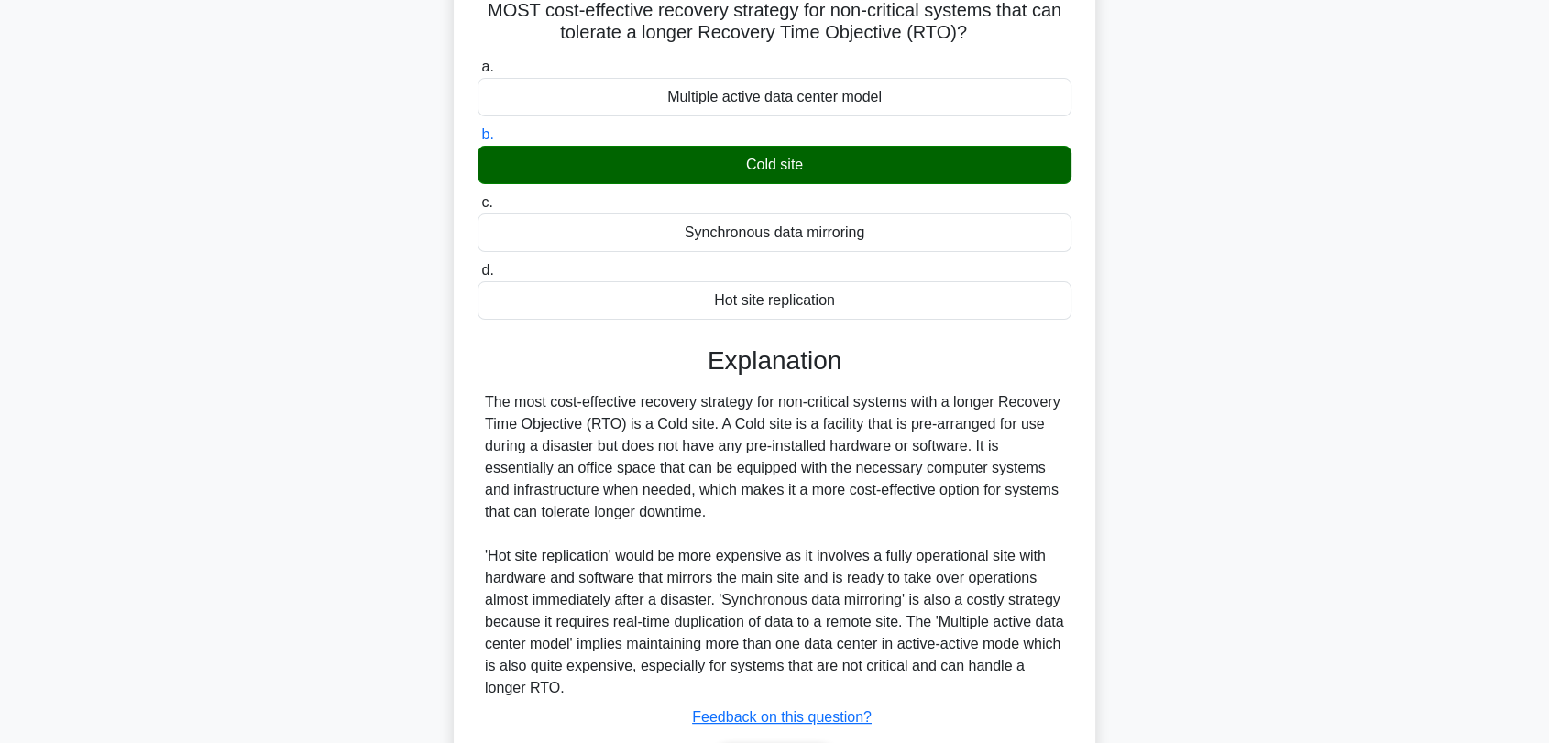
scroll to position [277, 0]
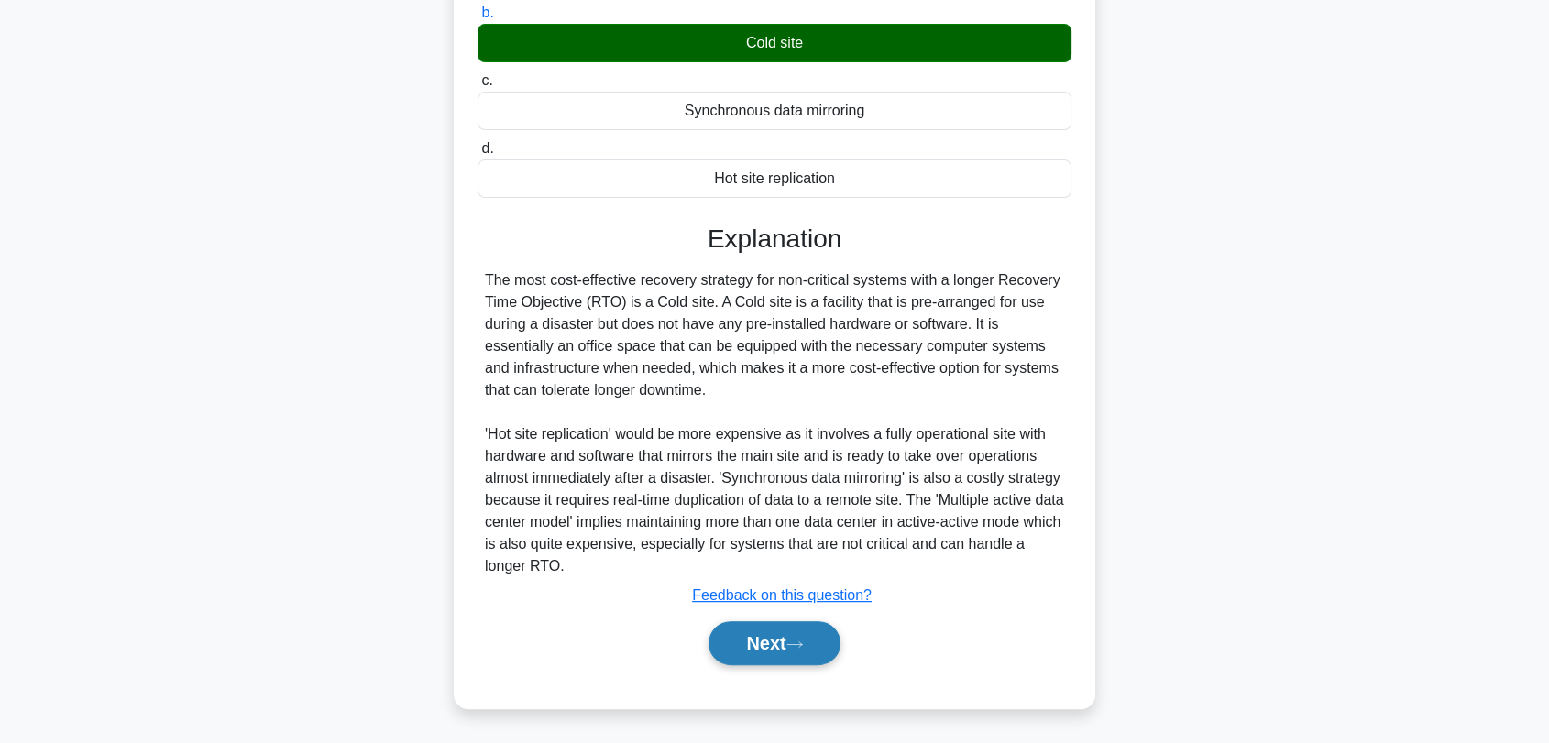
click at [748, 654] on button "Next" at bounding box center [773, 643] width 131 height 44
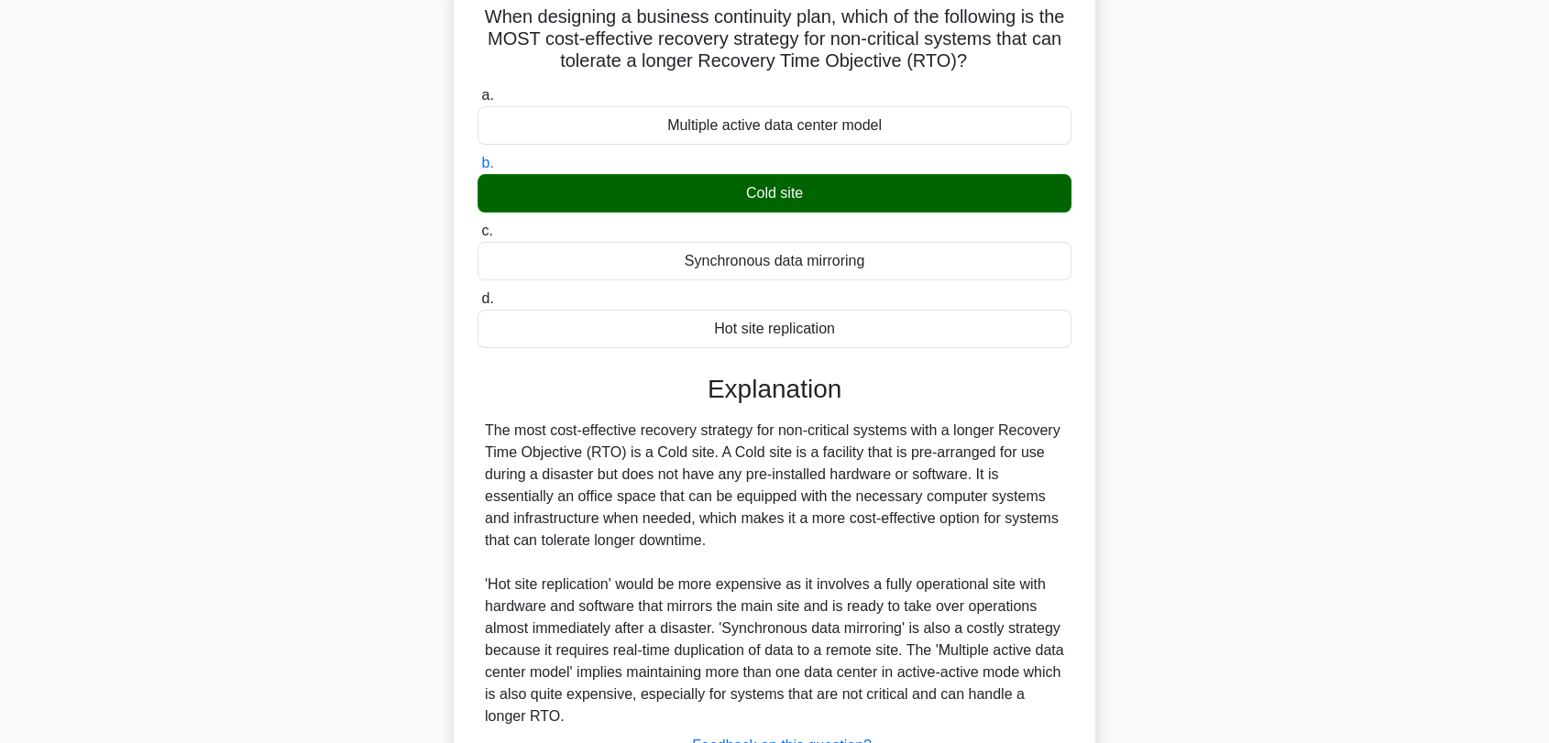
scroll to position [0, 0]
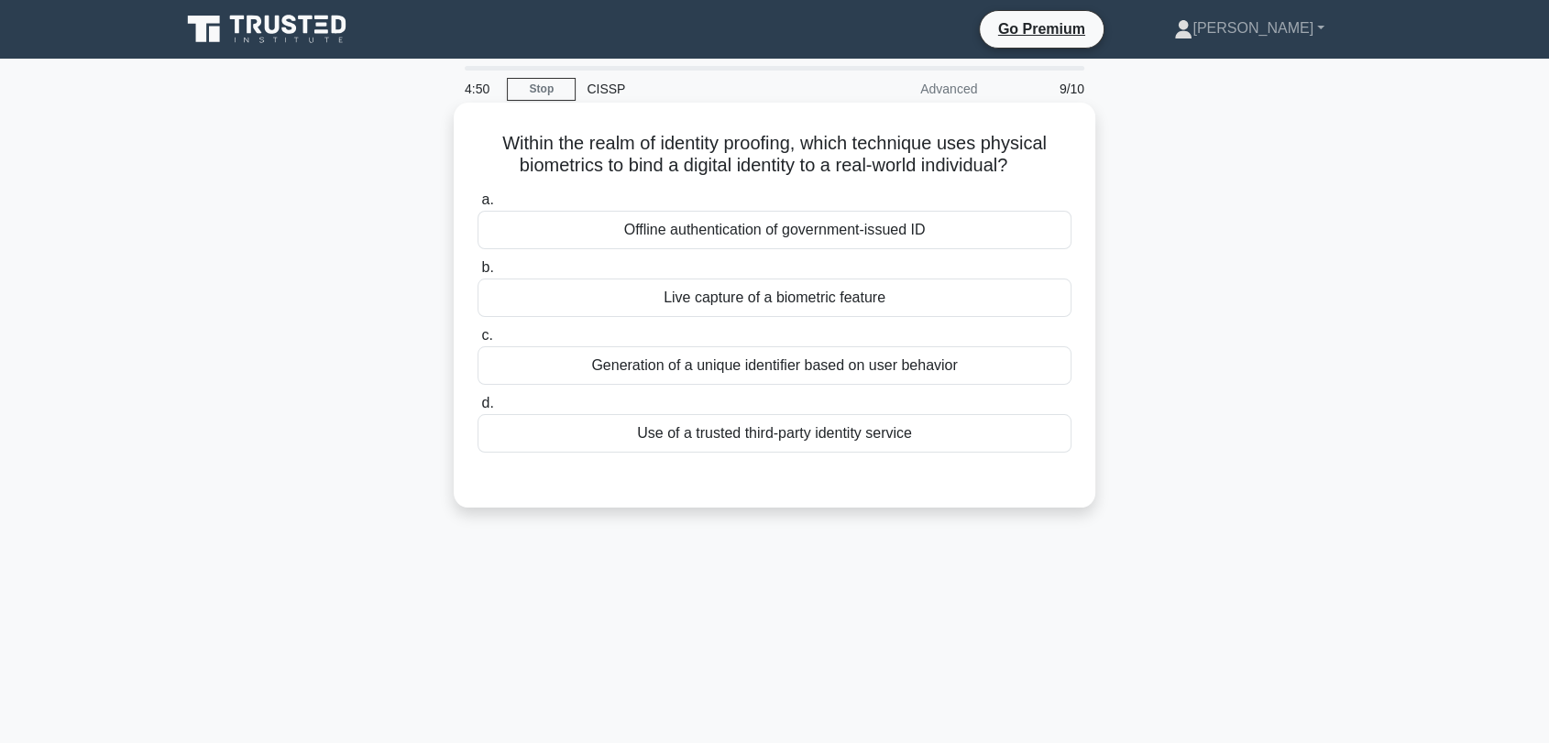
click at [894, 302] on div "Live capture of a biometric feature" at bounding box center [774, 298] width 594 height 38
click at [477, 274] on input "b. Live capture of a biometric feature" at bounding box center [477, 268] width 0 height 12
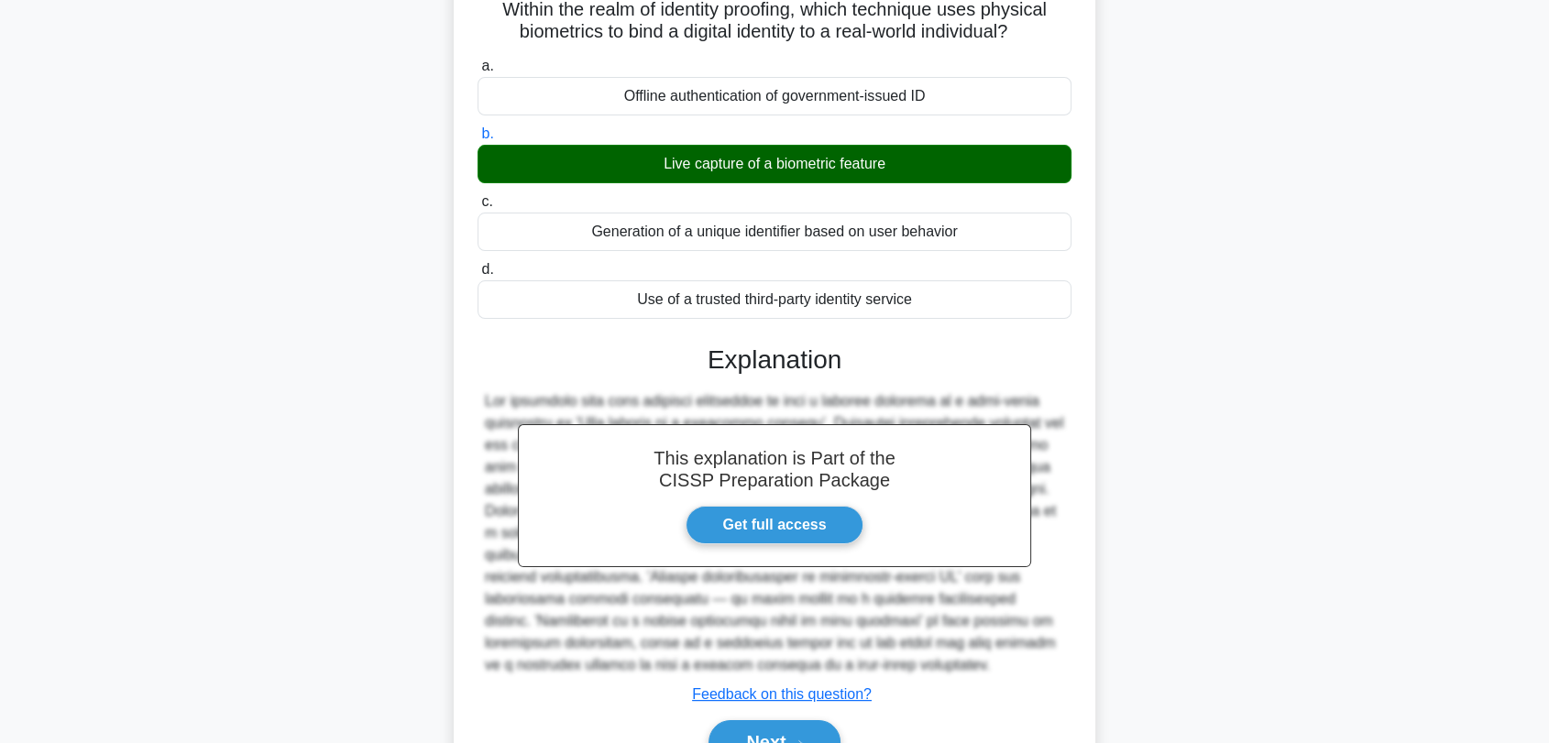
scroll to position [247, 0]
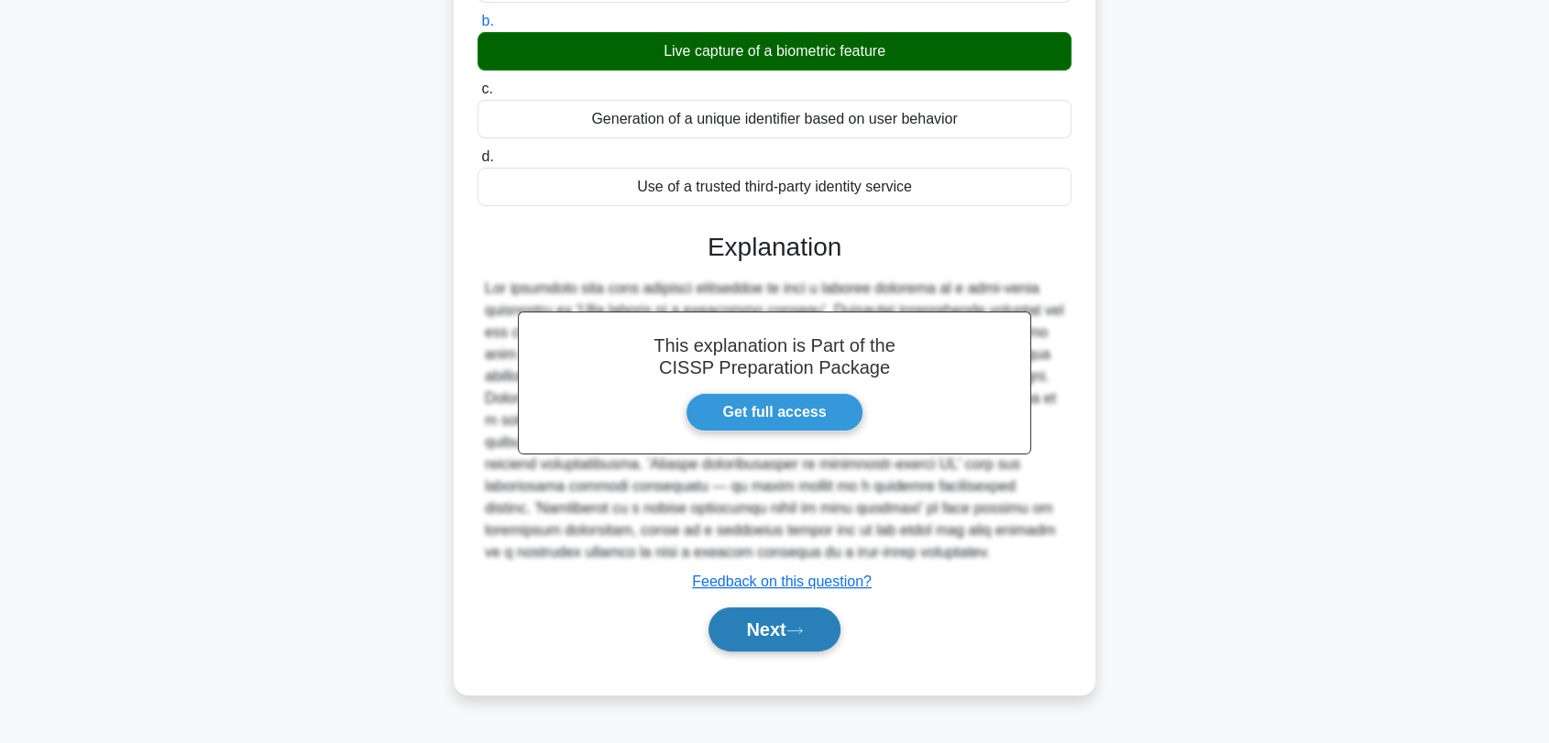
click at [831, 630] on button "Next" at bounding box center [773, 630] width 131 height 44
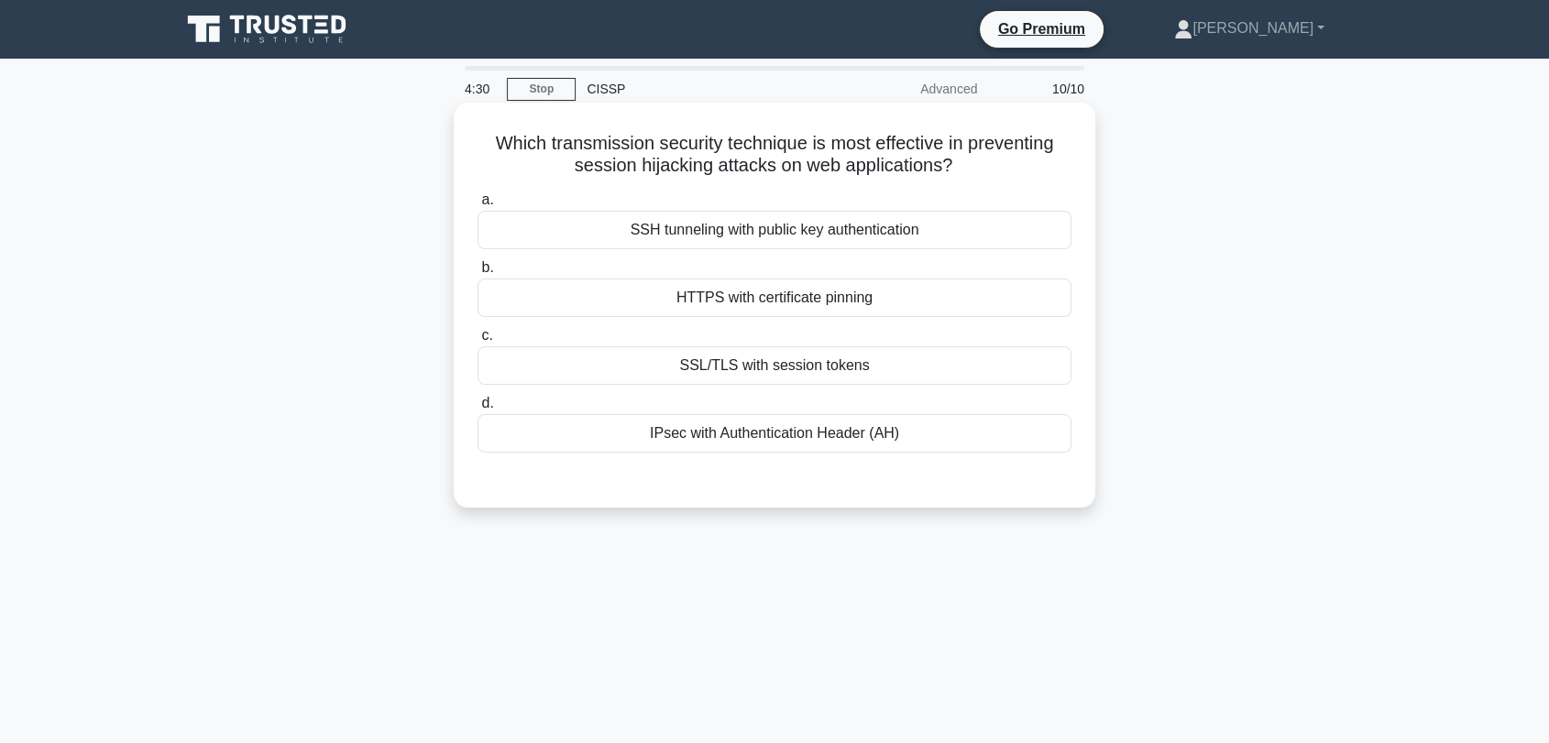
click at [899, 368] on div "SSL/TLS with session tokens" at bounding box center [774, 365] width 594 height 38
click at [477, 342] on input "c. SSL/TLS with session tokens" at bounding box center [477, 336] width 0 height 12
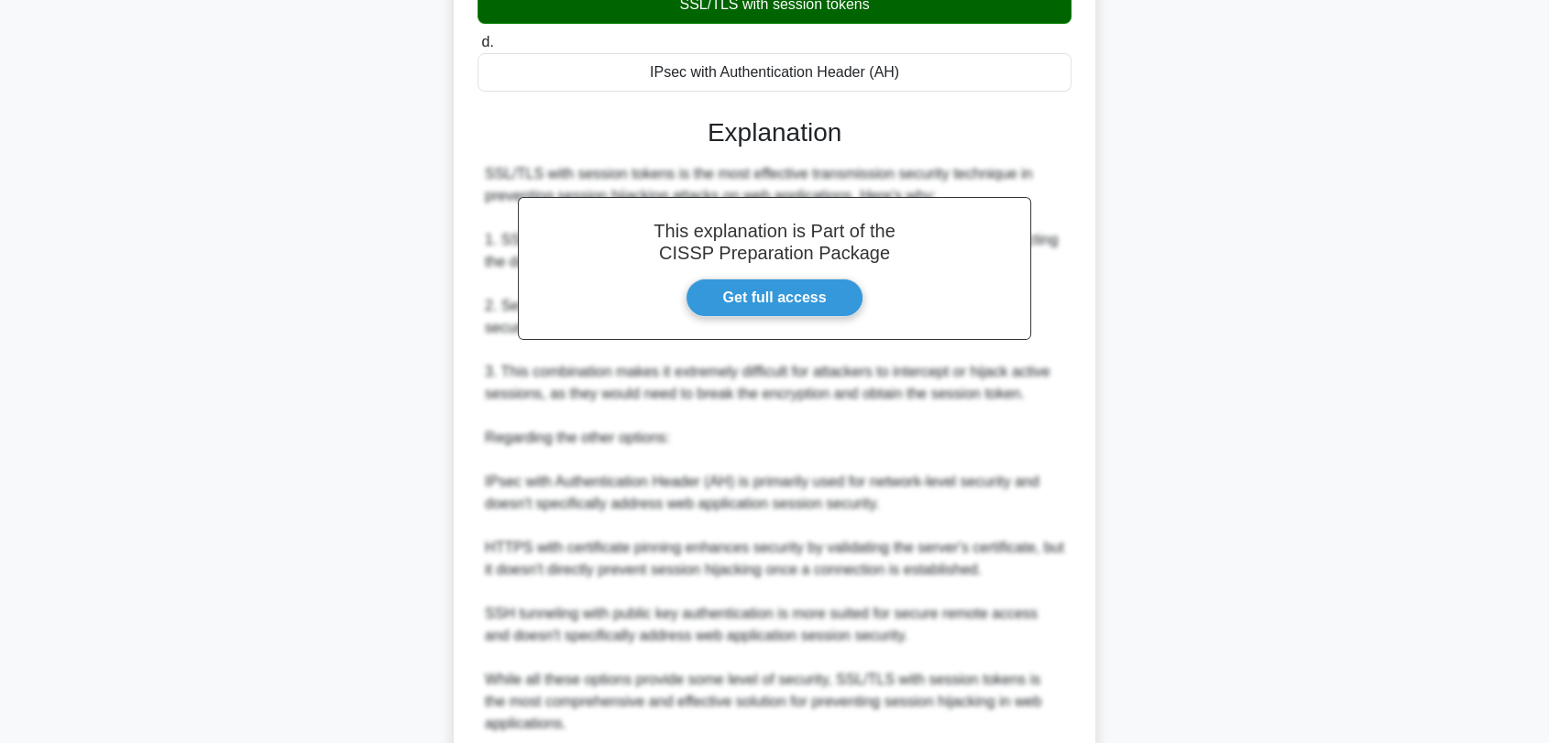
scroll to position [509, 0]
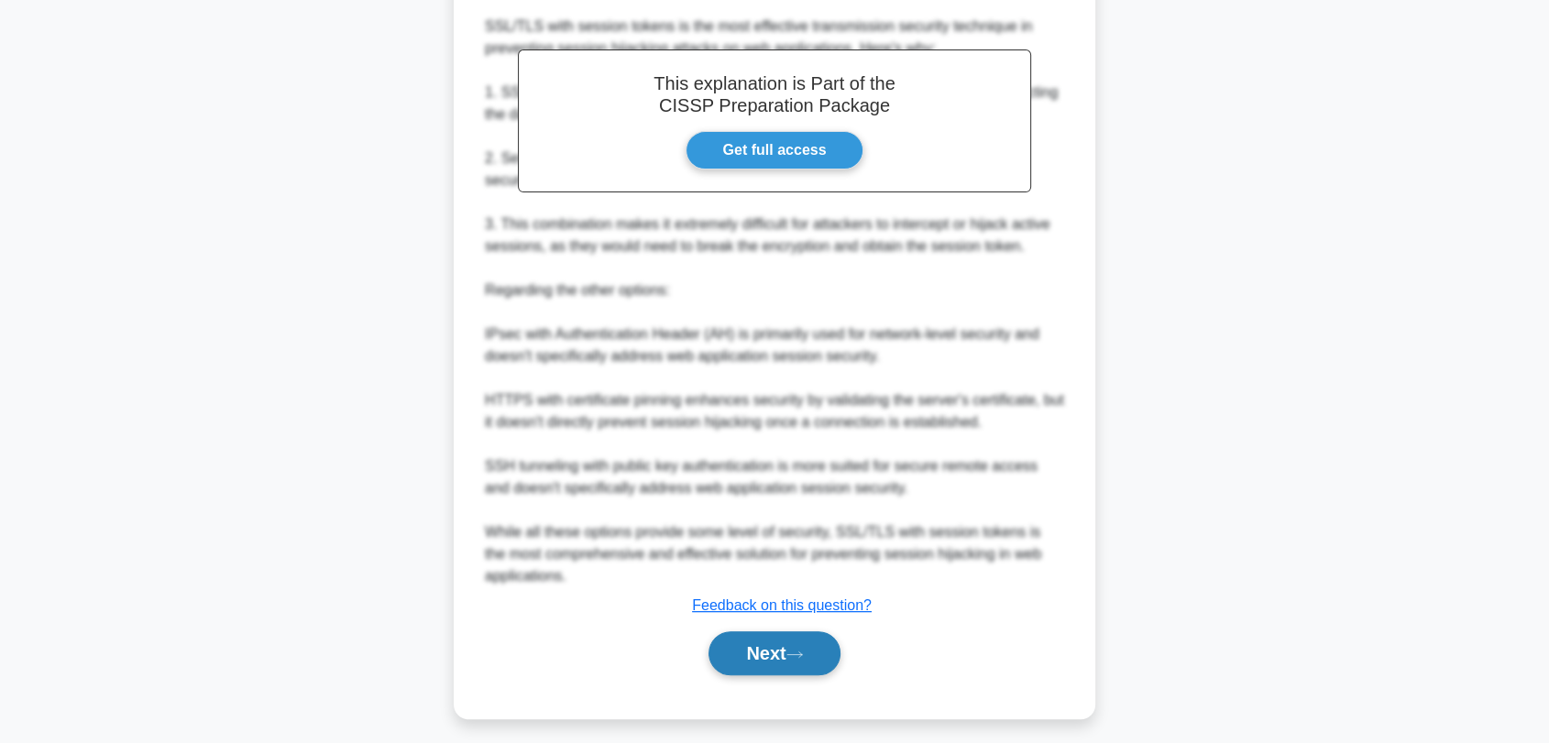
click at [792, 664] on button "Next" at bounding box center [773, 653] width 131 height 44
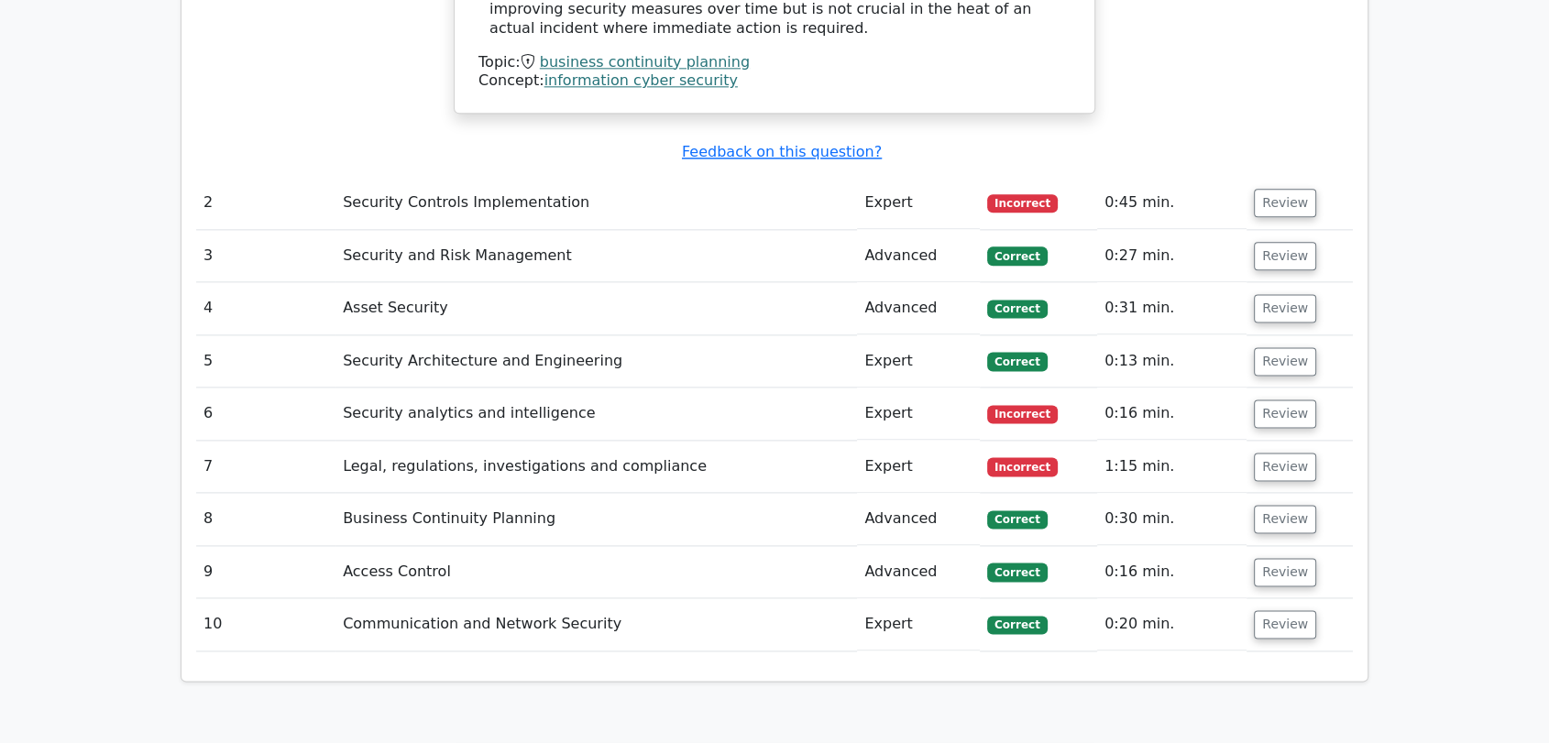
scroll to position [2443, 0]
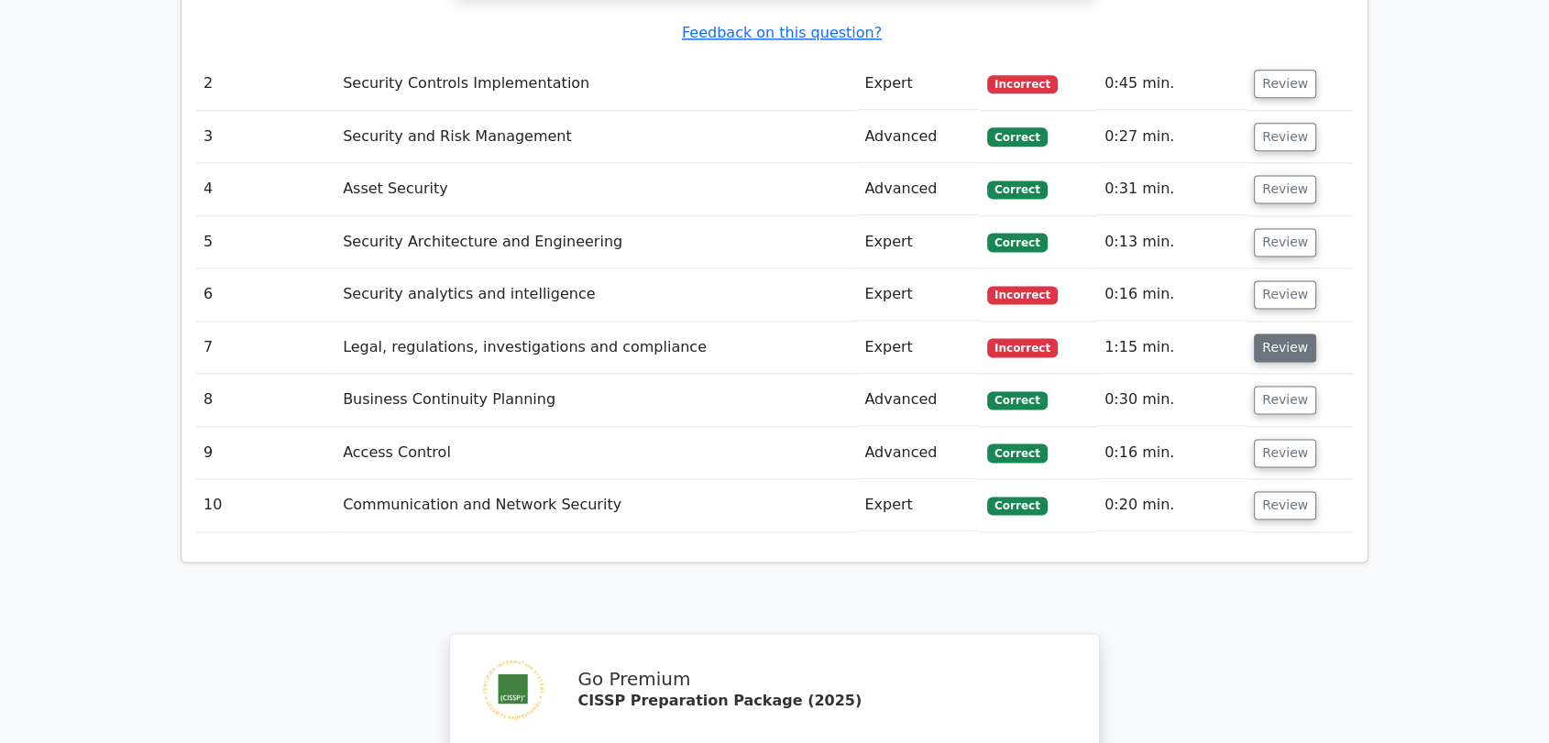
click at [1268, 334] on button "Review" at bounding box center [1285, 348] width 62 height 28
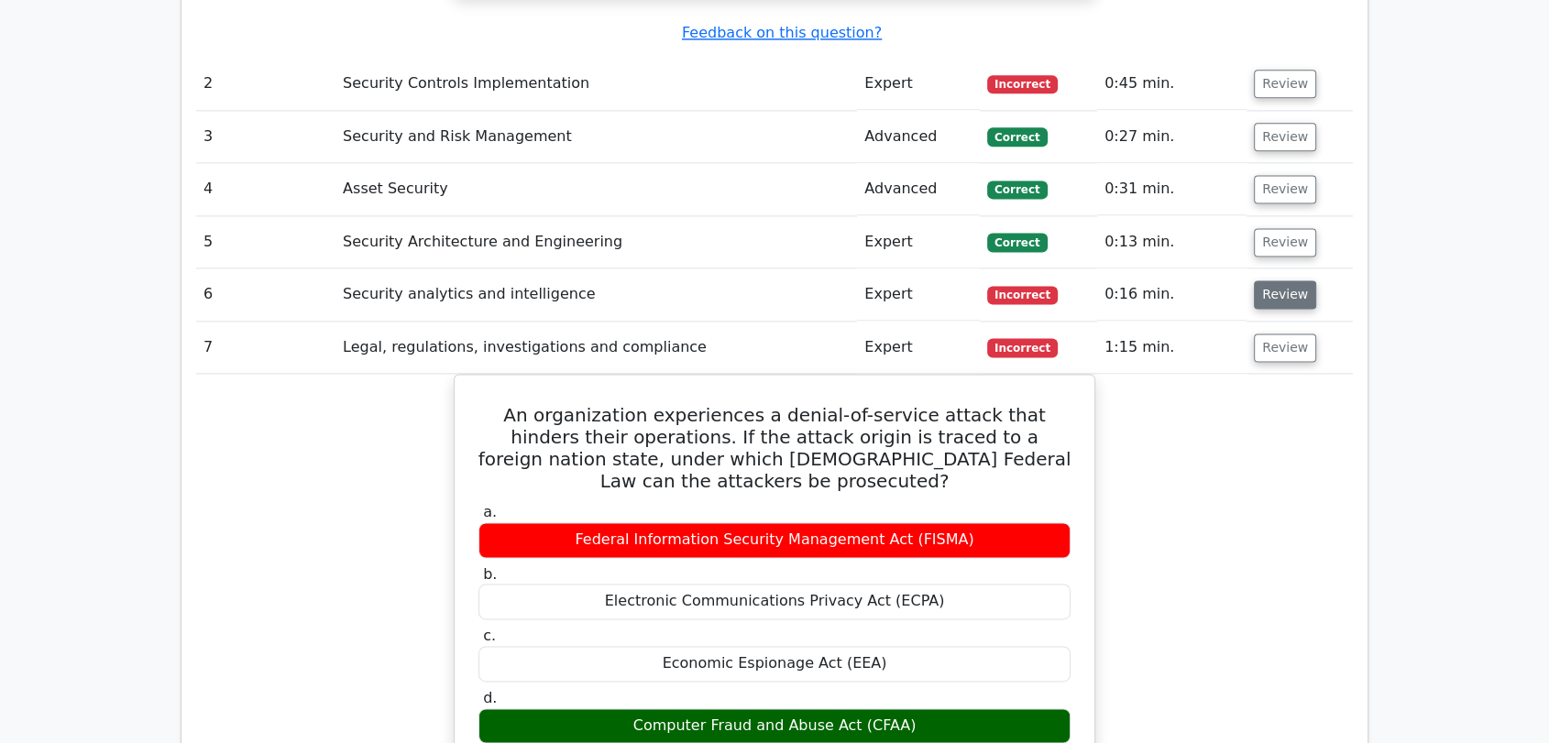
click at [1282, 280] on button "Review" at bounding box center [1285, 294] width 62 height 28
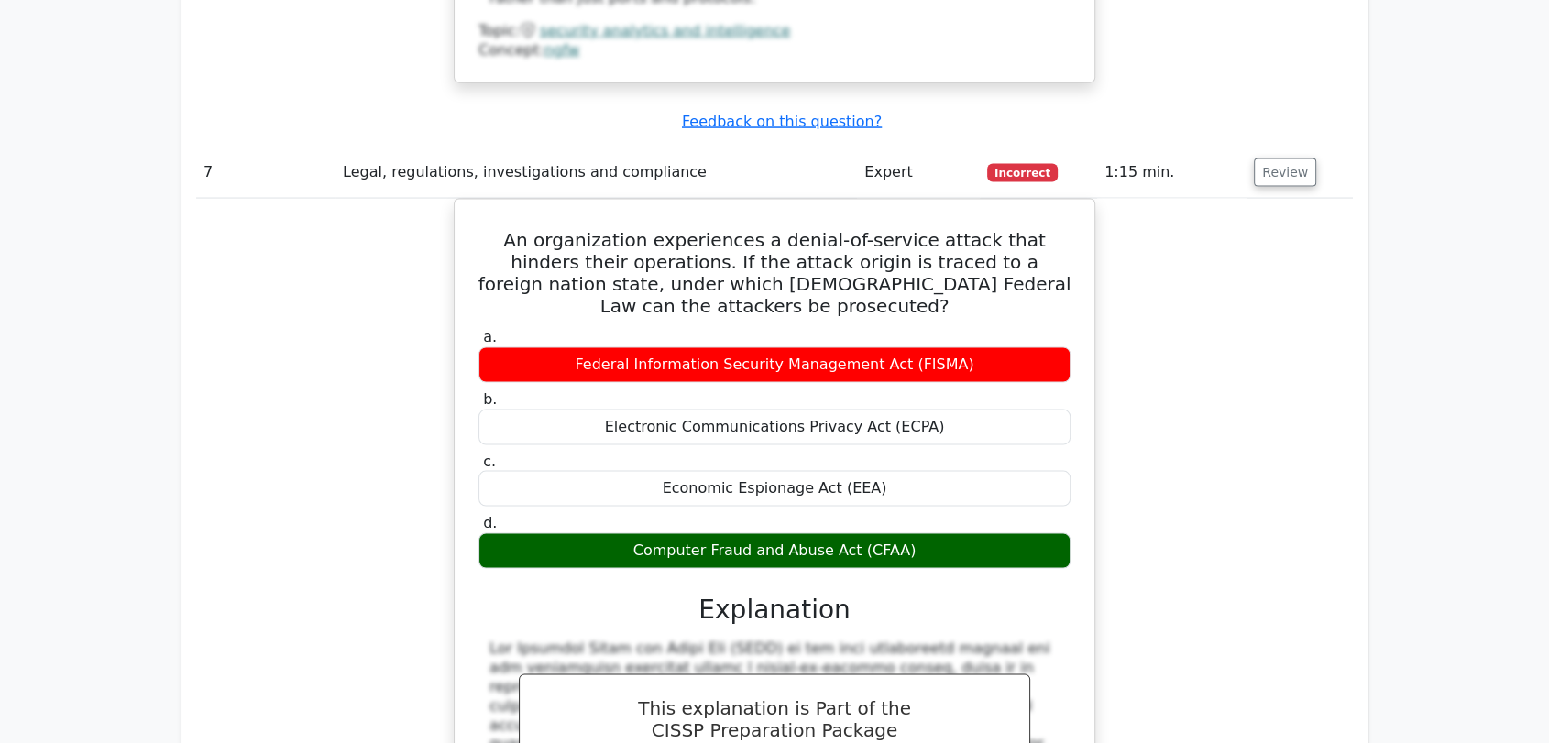
scroll to position [3563, 0]
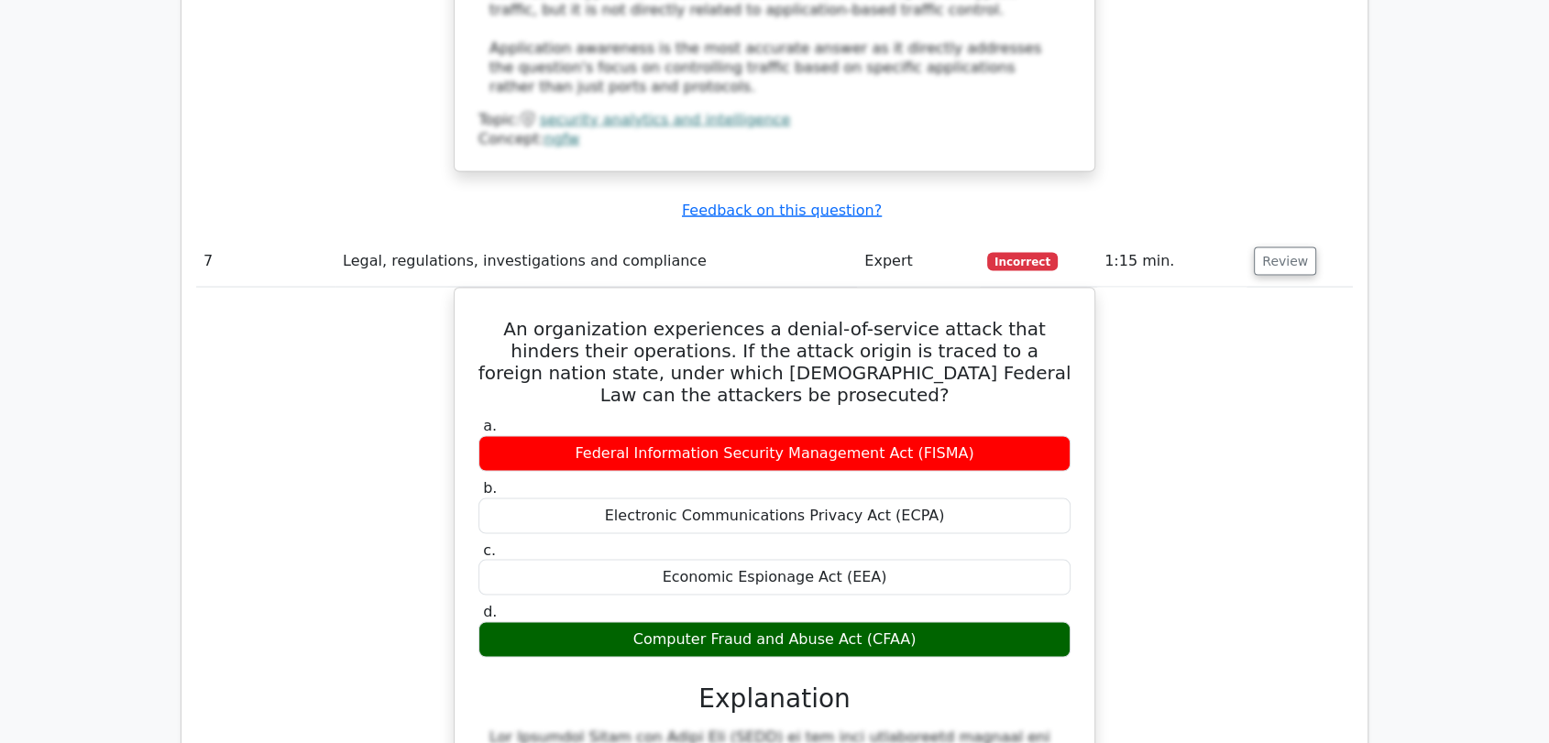
drag, startPoint x: 310, startPoint y: 306, endPoint x: 372, endPoint y: 286, distance: 65.5
click at [310, 306] on div "An organization experiences a denial-of-service attack that hinders their opera…" at bounding box center [774, 738] width 1157 height 901
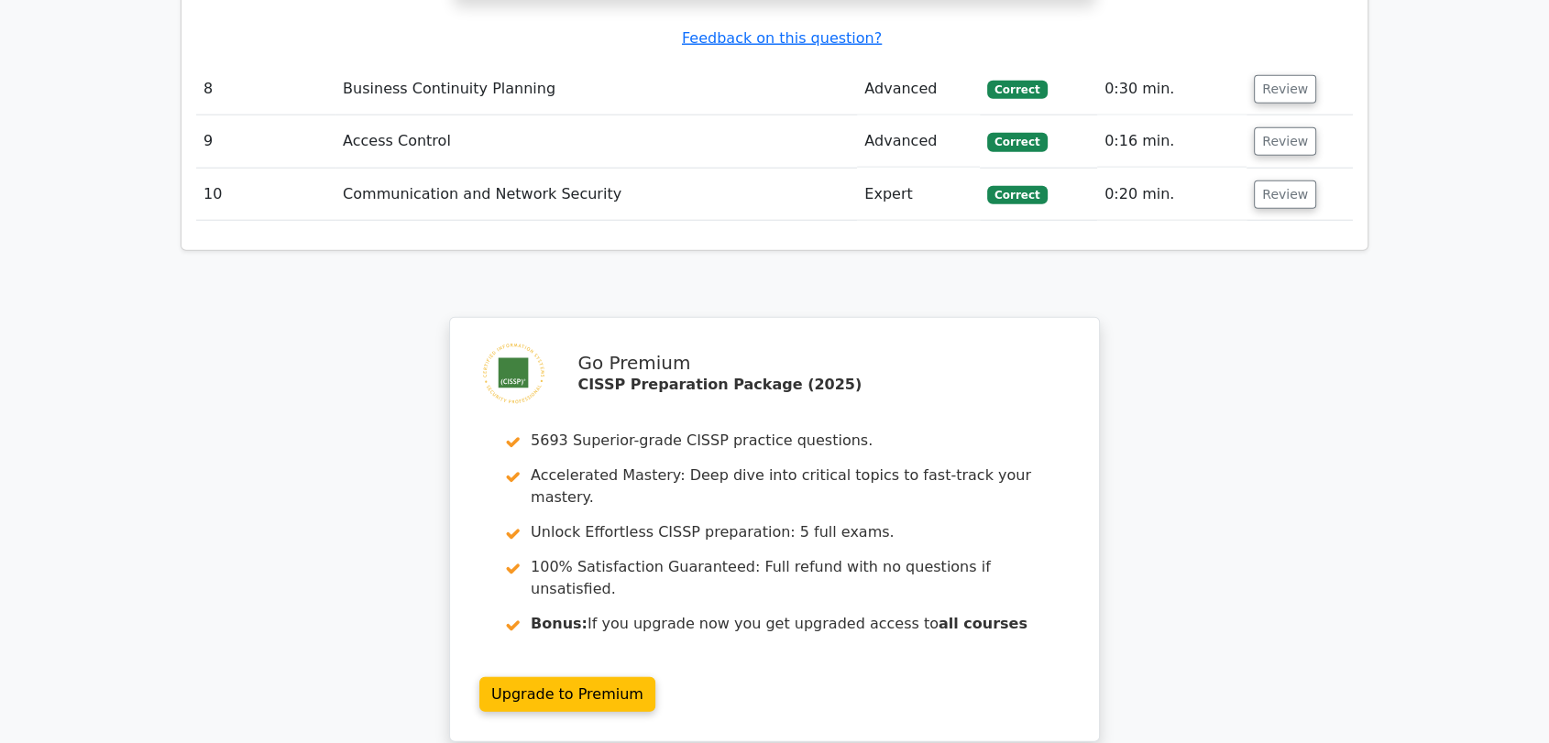
scroll to position [4824, 0]
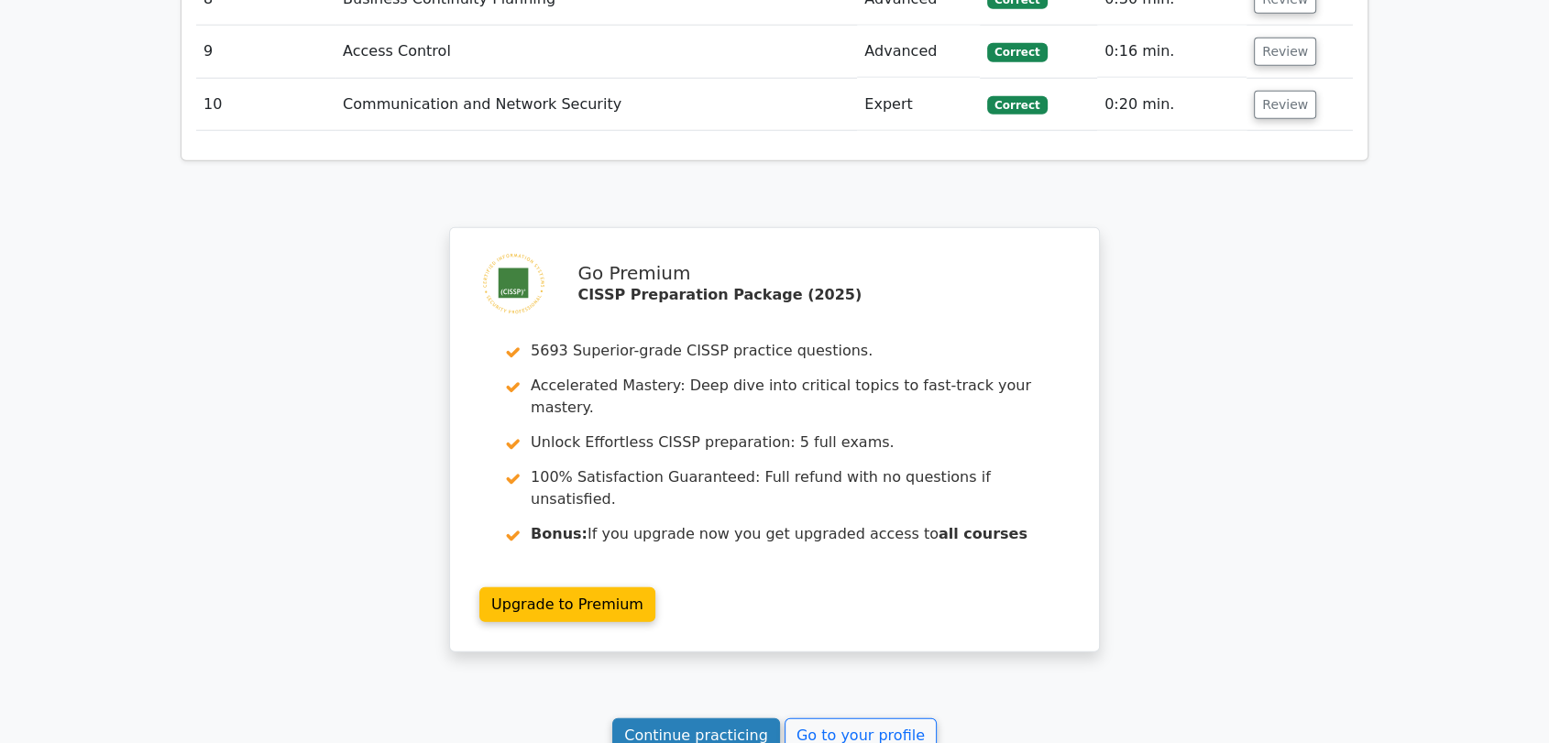
click at [690, 719] on link "Continue practicing" at bounding box center [696, 736] width 168 height 35
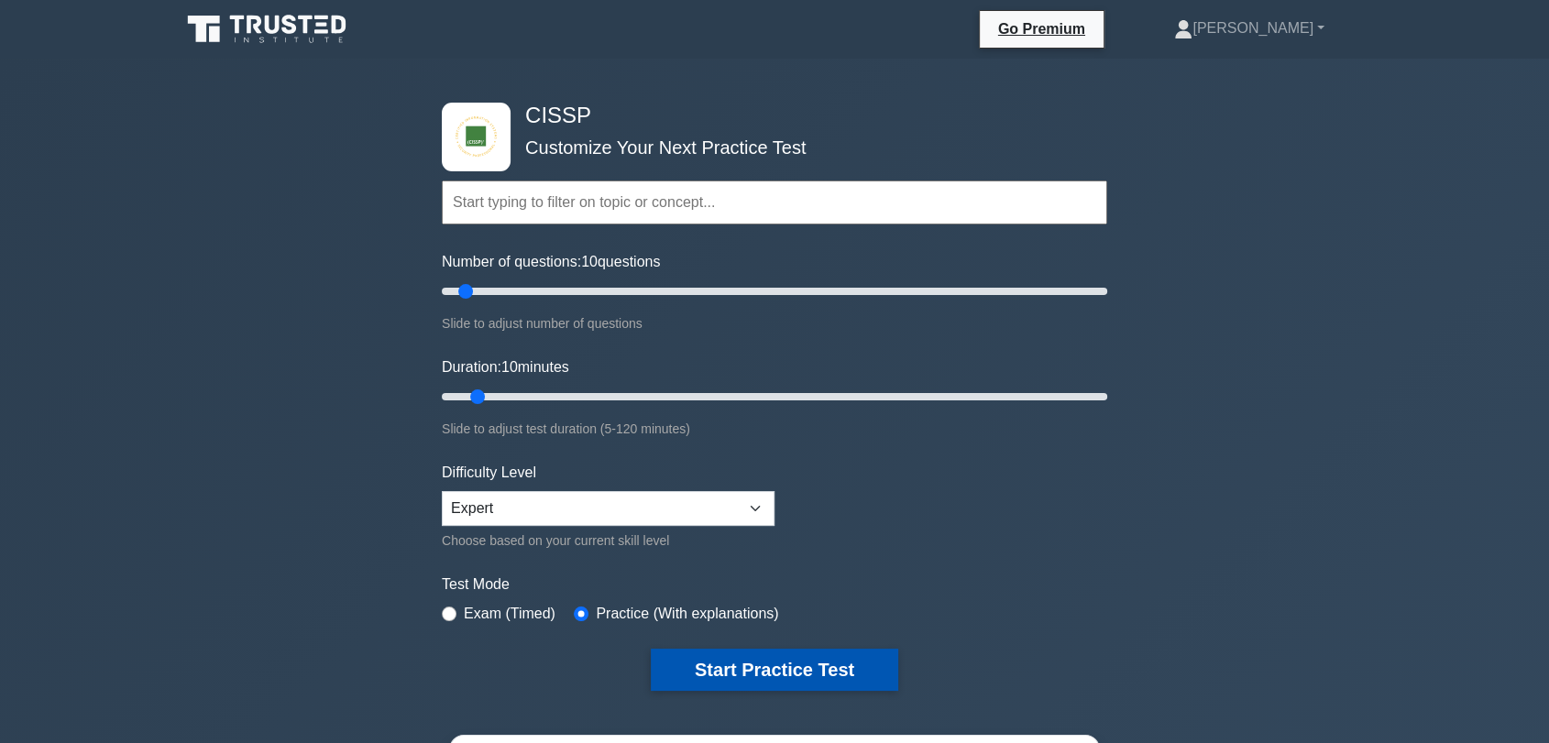
click at [801, 672] on button "Start Practice Test" at bounding box center [774, 670] width 247 height 42
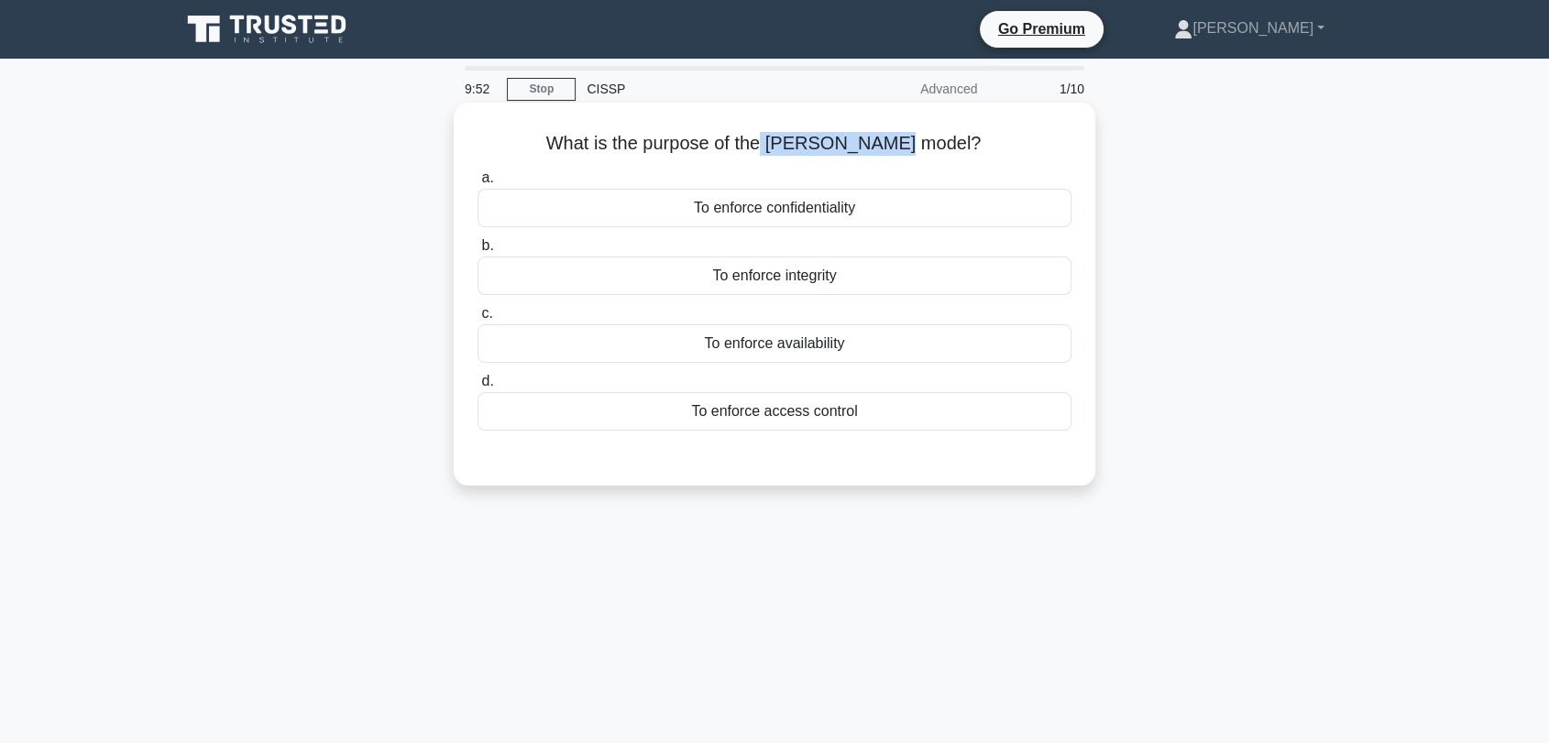
drag, startPoint x: 781, startPoint y: 142, endPoint x: 895, endPoint y: 139, distance: 114.6
click at [895, 139] on h5 "What is the purpose of the [PERSON_NAME] model? .spinner_0XTQ{transform-origin:…" at bounding box center [775, 144] width 598 height 24
click at [785, 215] on div "To enforce confidentiality" at bounding box center [774, 208] width 594 height 38
click at [477, 184] on input "a. To enforce confidentiality" at bounding box center [477, 178] width 0 height 12
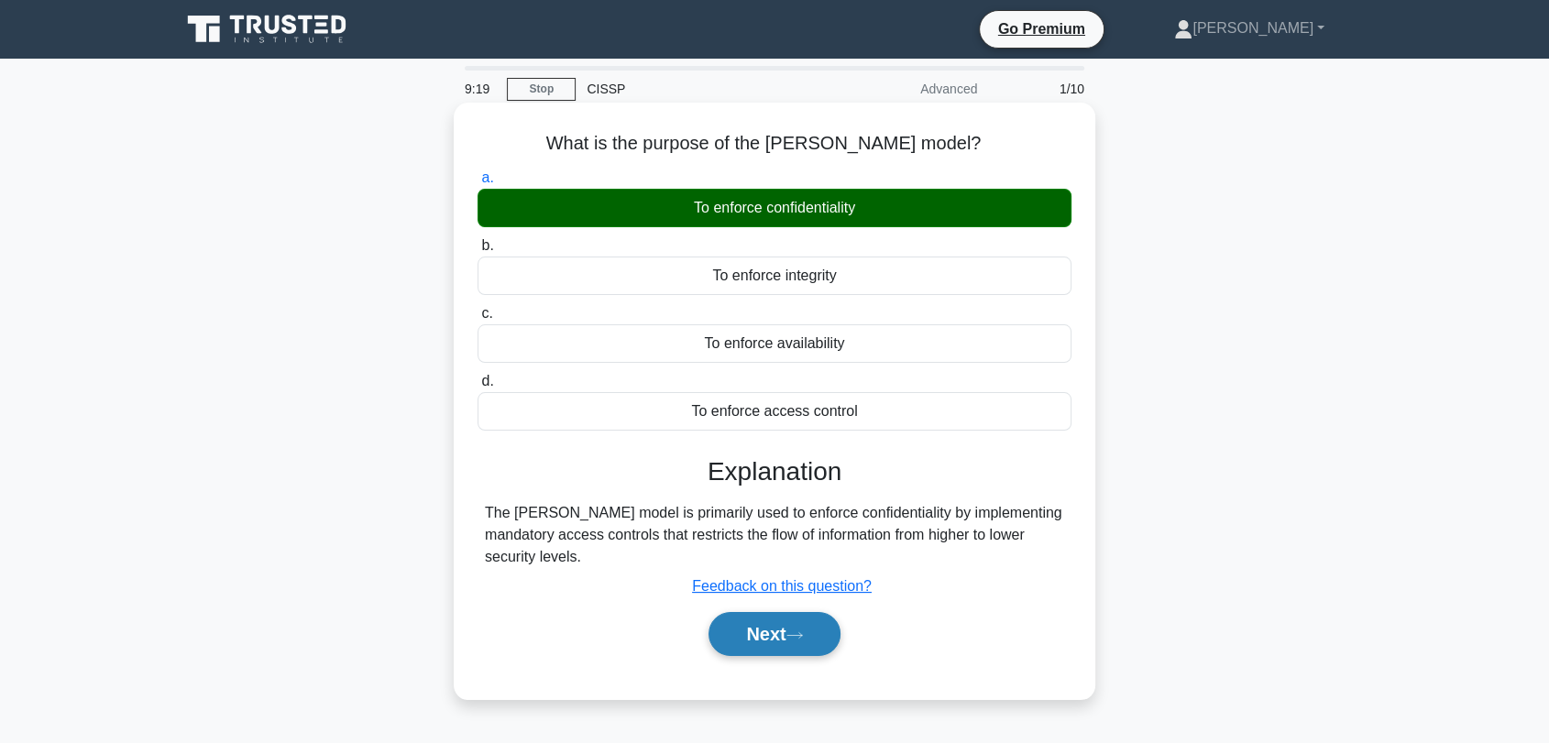
click at [785, 630] on button "Next" at bounding box center [773, 634] width 131 height 44
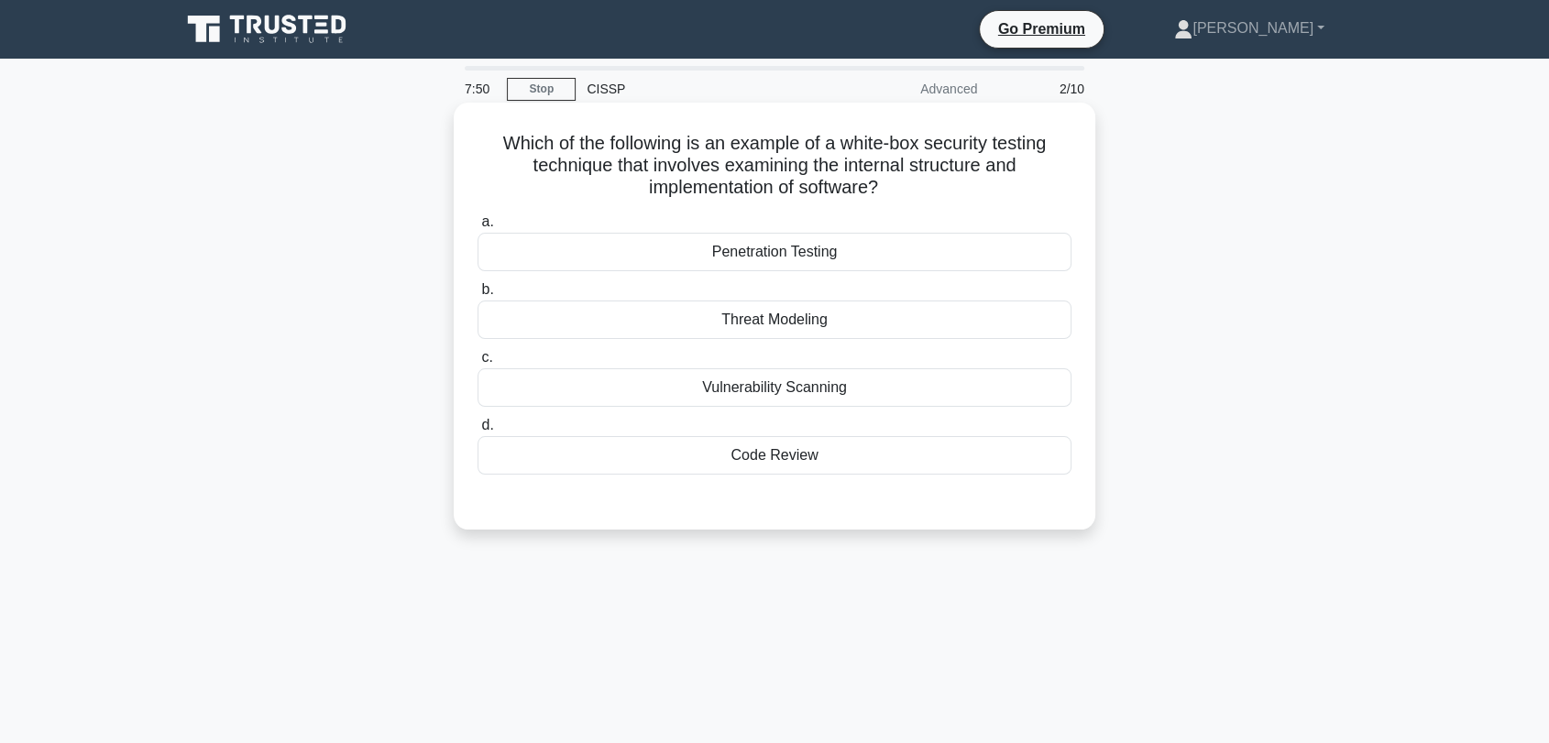
click at [792, 459] on div "Code Review" at bounding box center [774, 455] width 594 height 38
click at [756, 453] on div "Code Review" at bounding box center [774, 455] width 594 height 38
click at [477, 432] on input "d. Code Review" at bounding box center [477, 426] width 0 height 12
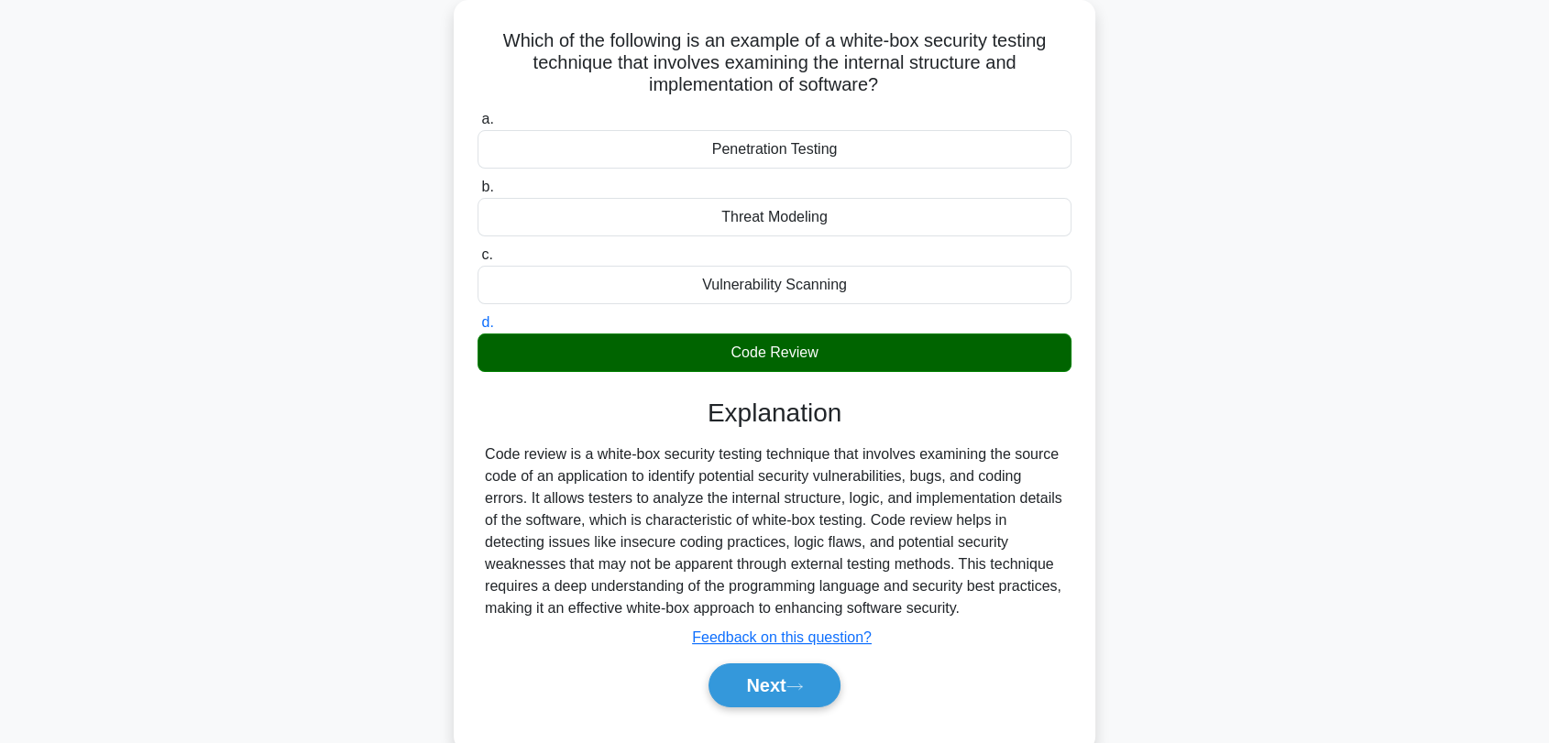
scroll to position [247, 0]
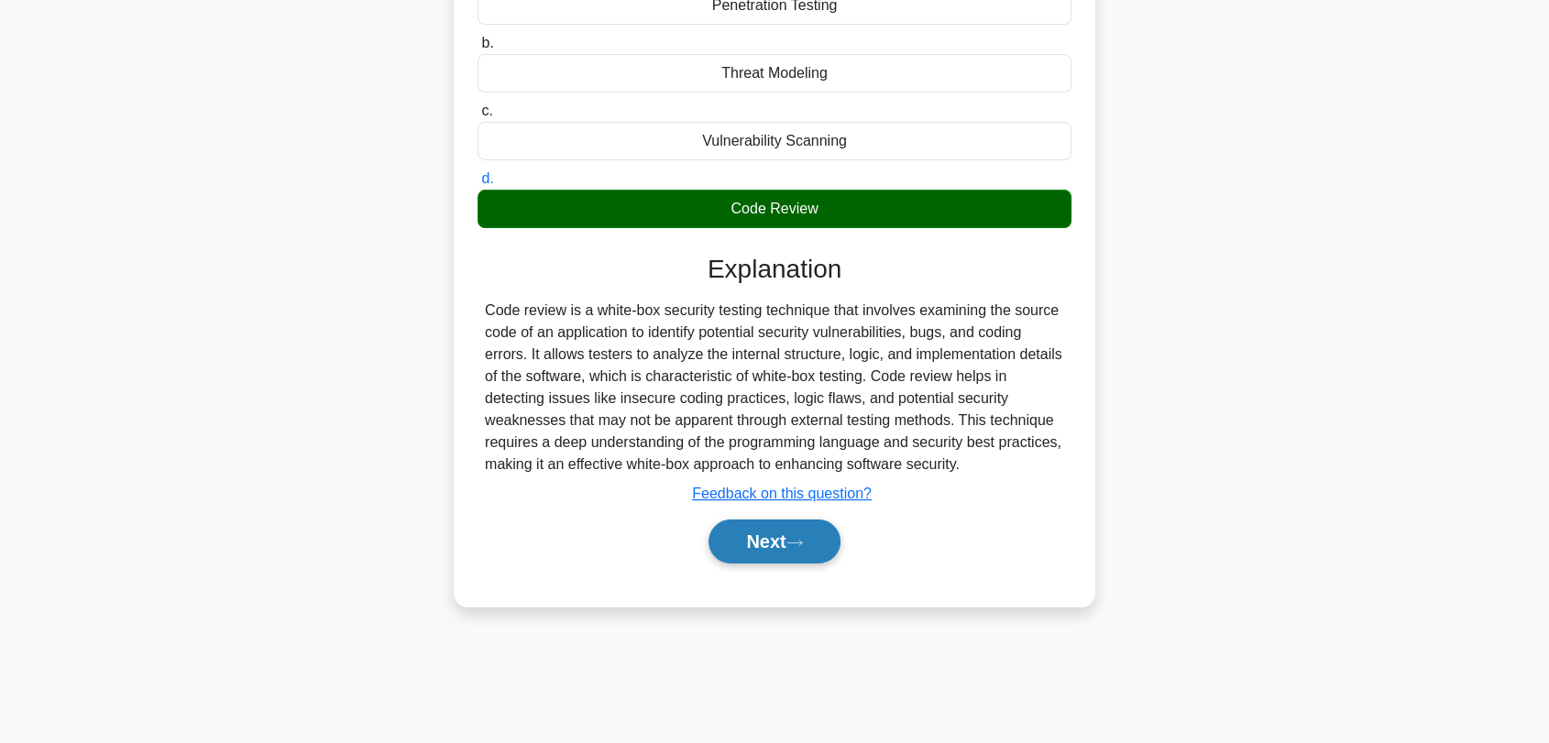
click at [789, 543] on button "Next" at bounding box center [773, 542] width 131 height 44
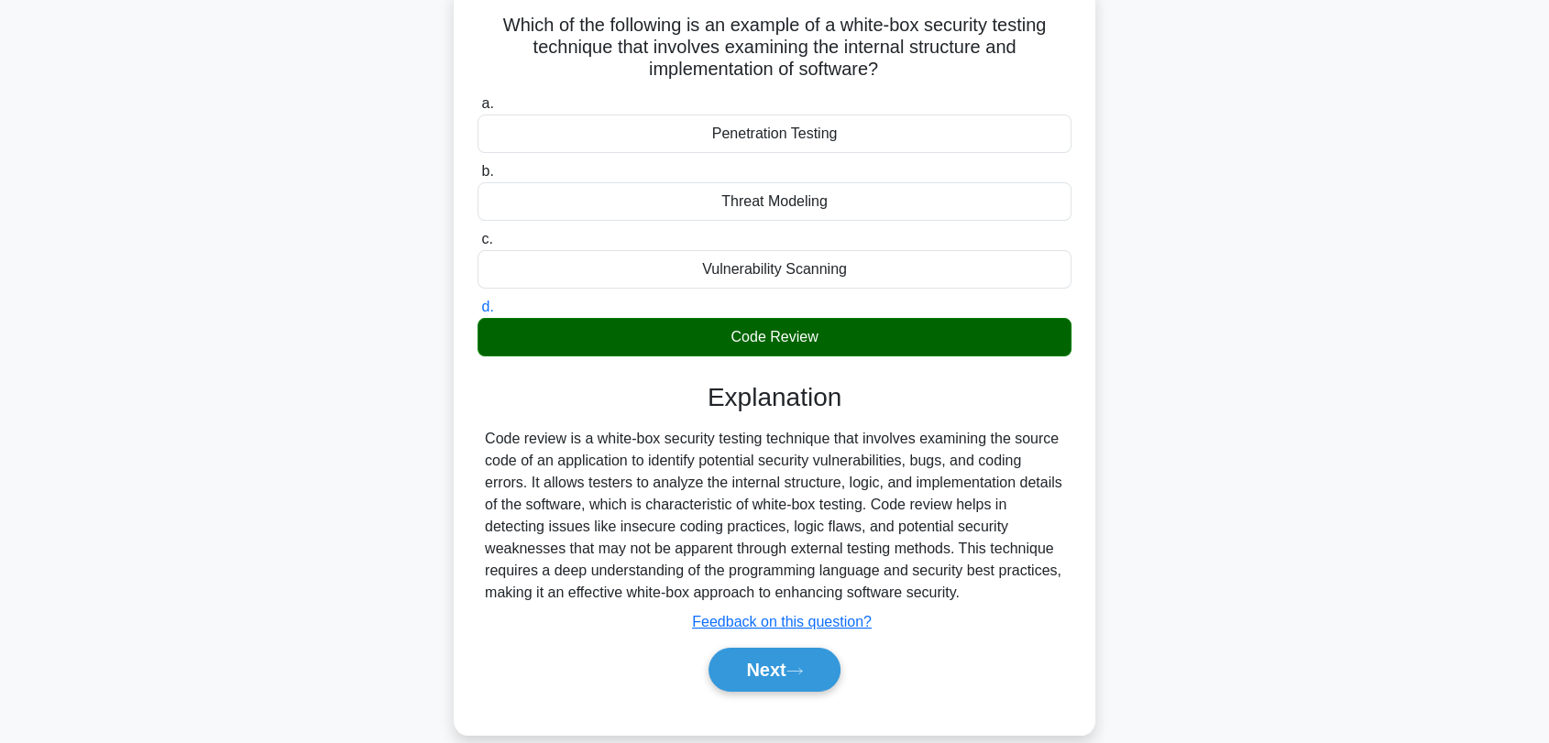
scroll to position [0, 0]
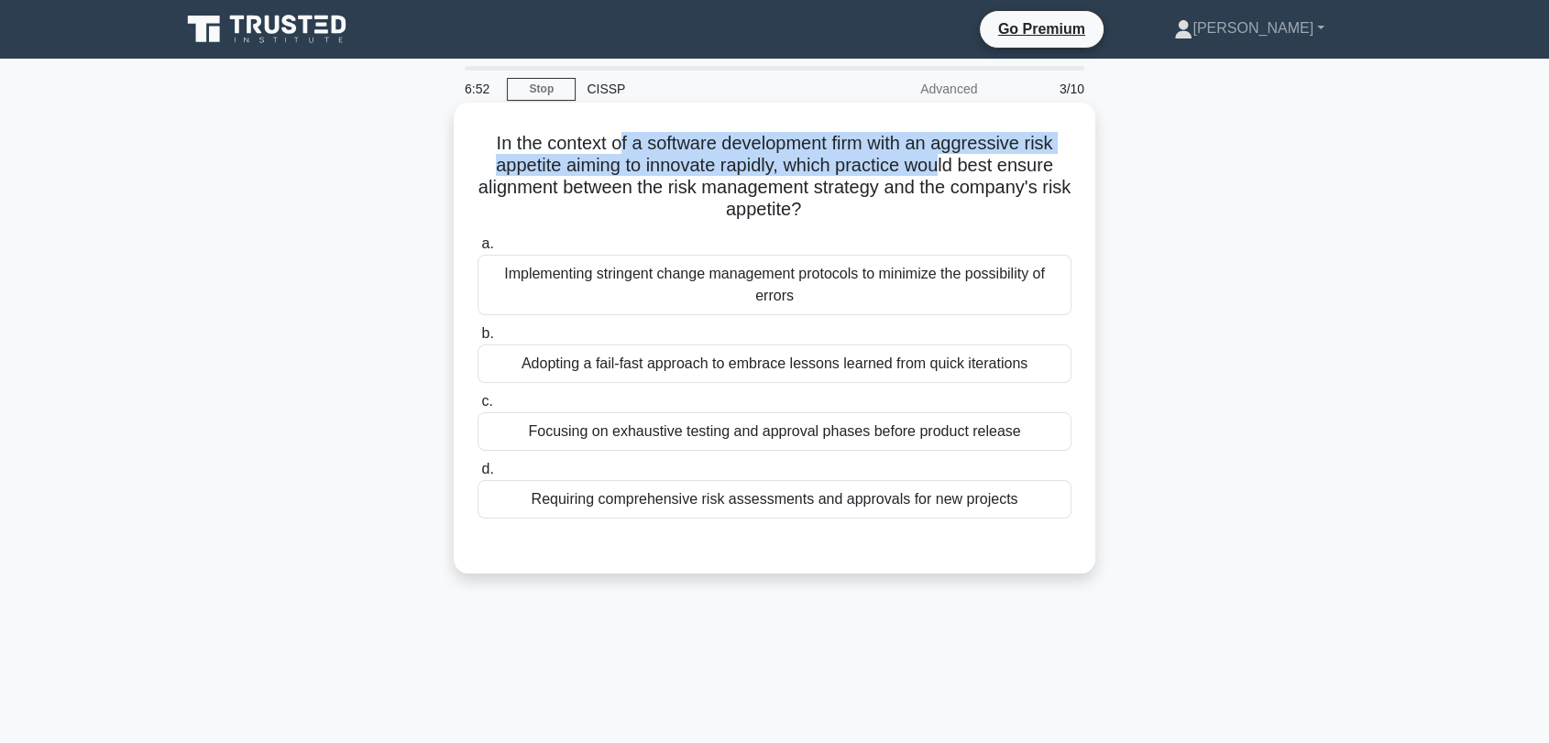
drag, startPoint x: 614, startPoint y: 151, endPoint x: 946, endPoint y: 156, distance: 331.8
click at [946, 156] on h5 "In the context of a software development firm with an aggressive risk appetite …" at bounding box center [775, 177] width 598 height 90
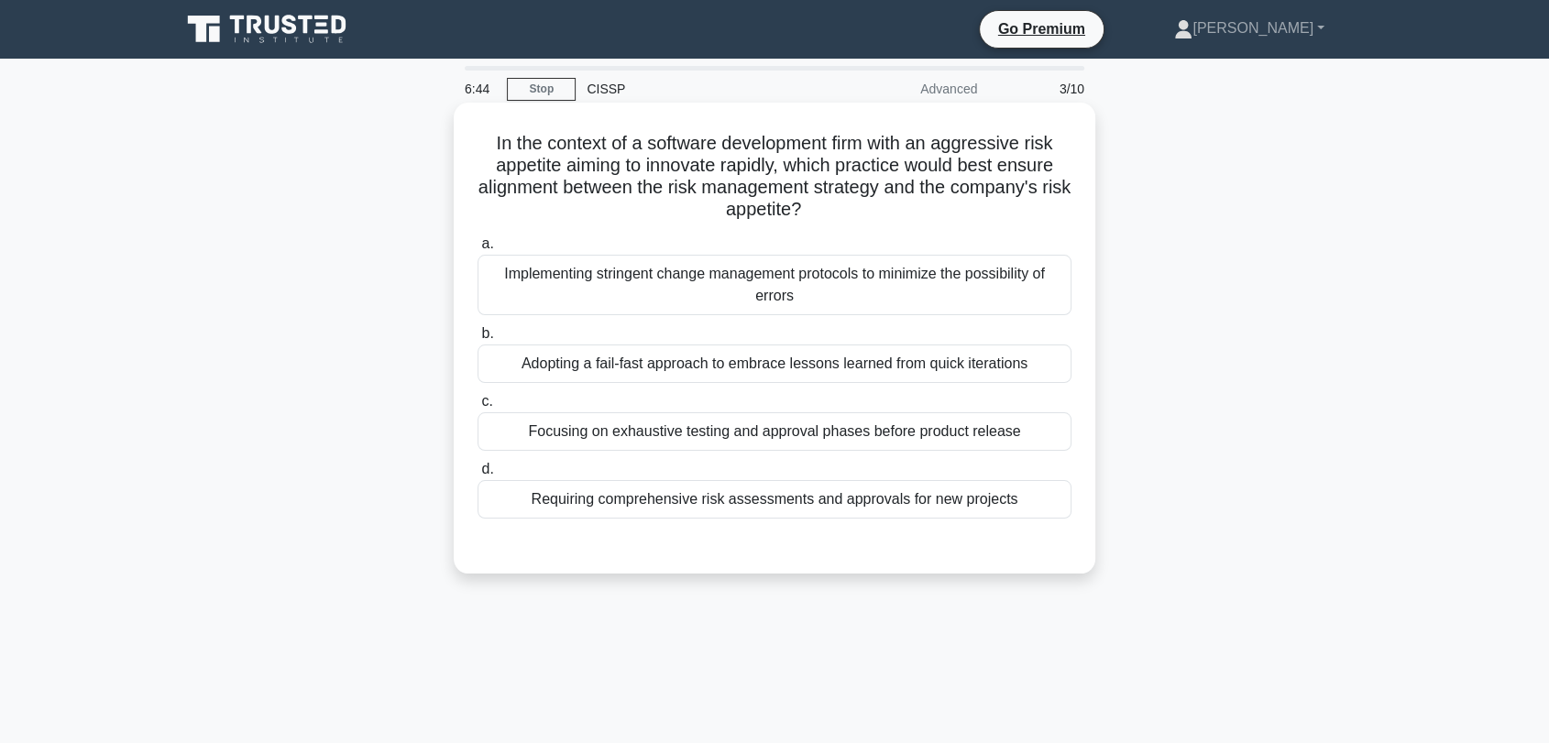
click at [647, 297] on div "Implementing stringent change management protocols to minimize the possibility …" at bounding box center [774, 285] width 594 height 60
click at [477, 250] on input "a. Implementing stringent change management protocols to minimize the possibili…" at bounding box center [477, 244] width 0 height 12
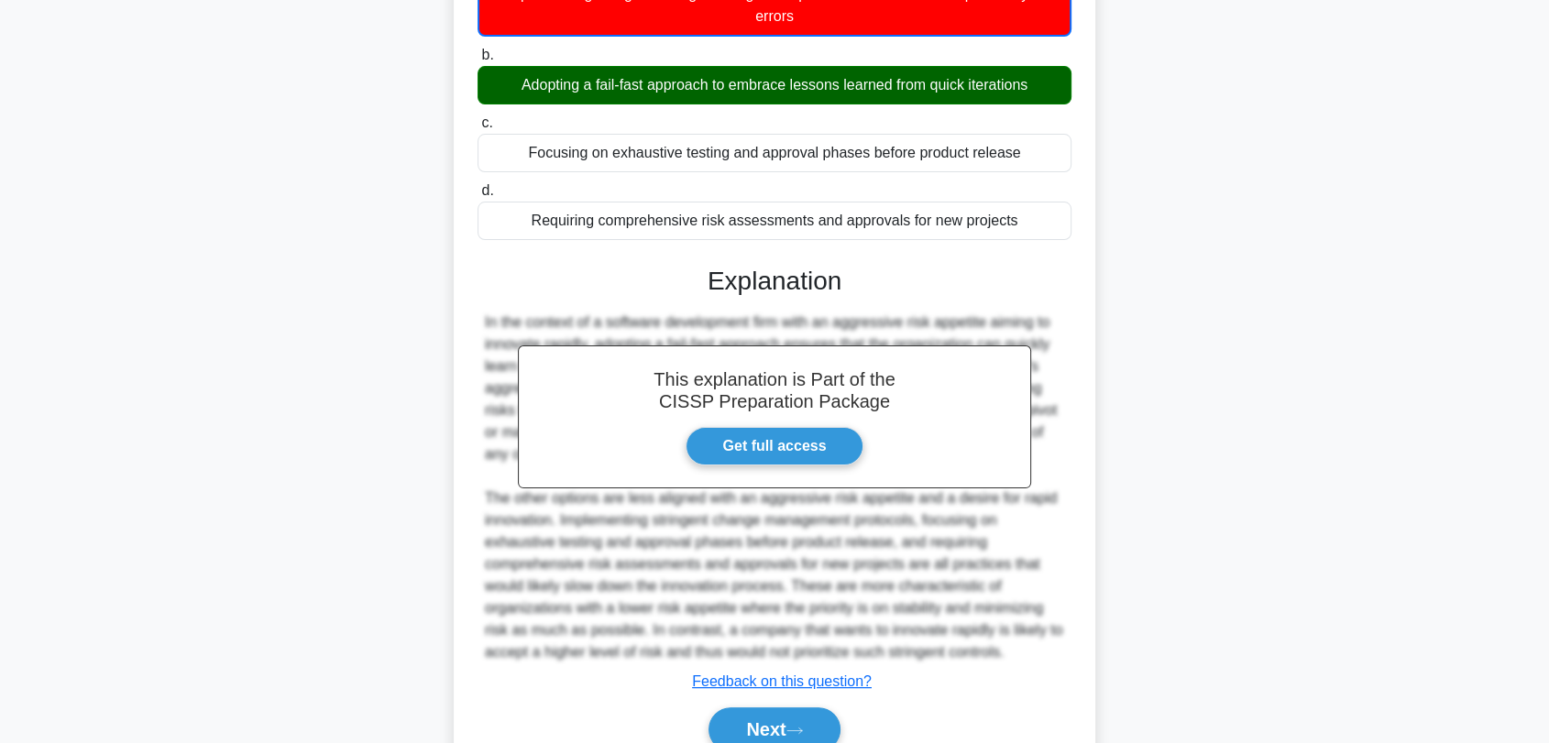
scroll to position [305, 0]
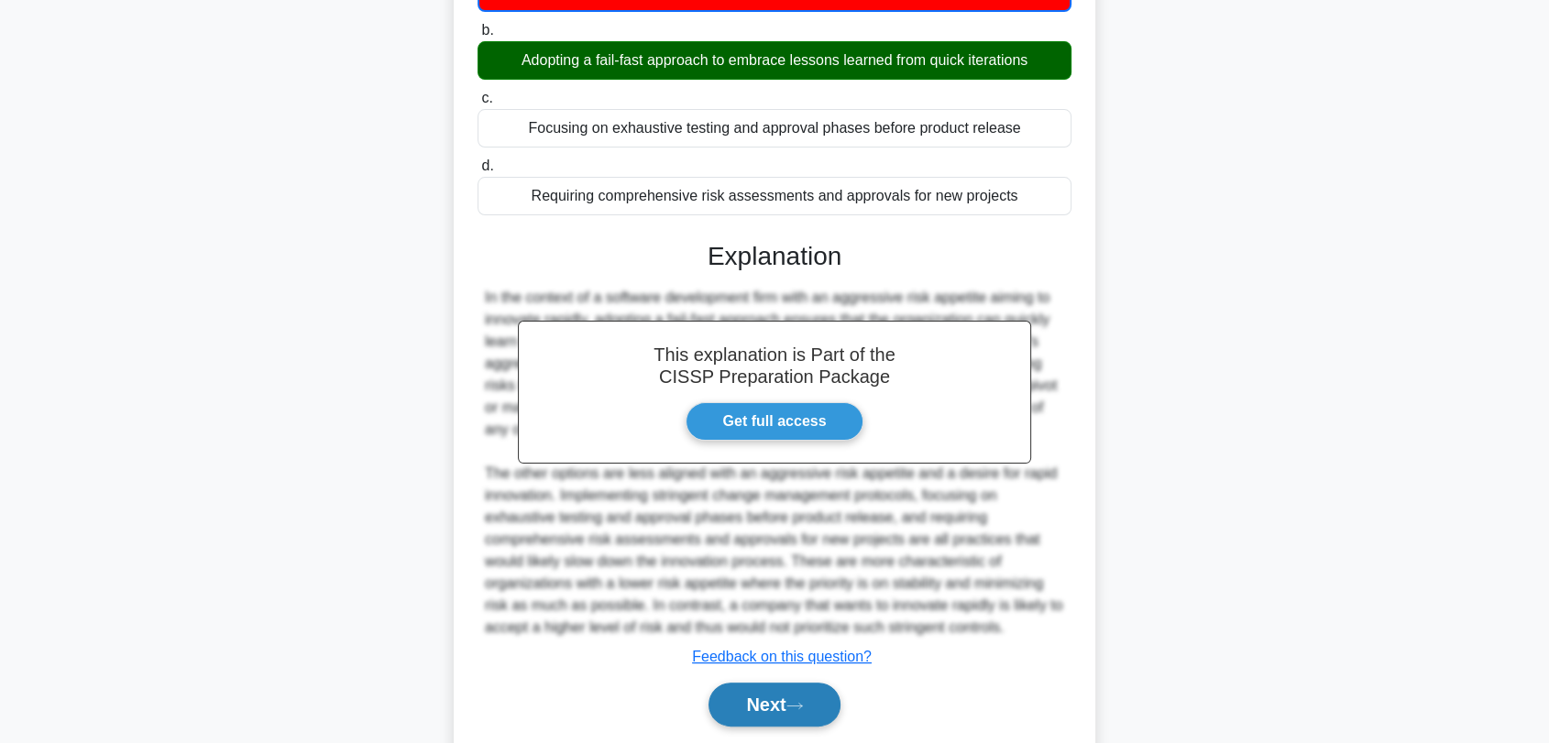
click at [761, 695] on button "Next" at bounding box center [773, 705] width 131 height 44
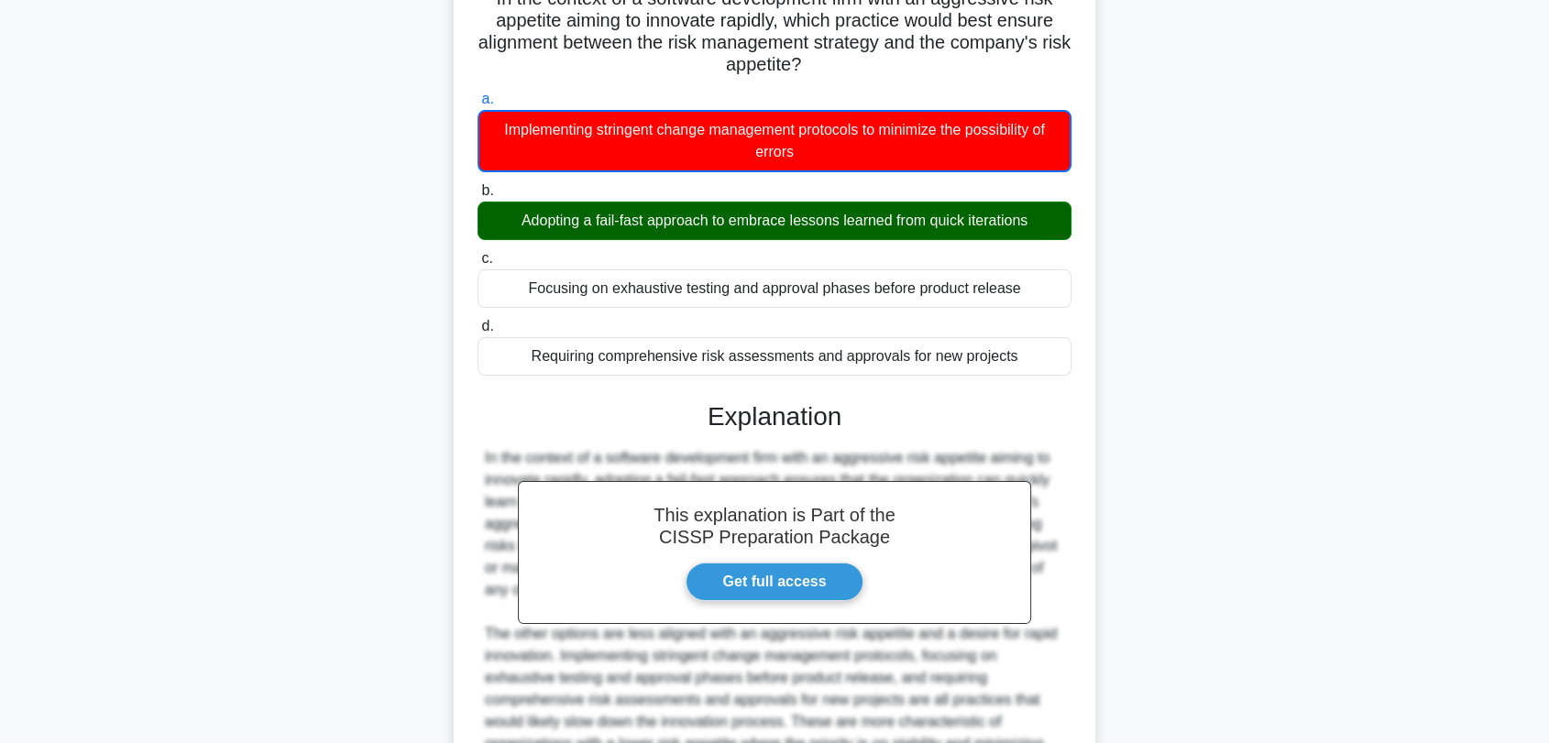
scroll to position [0, 0]
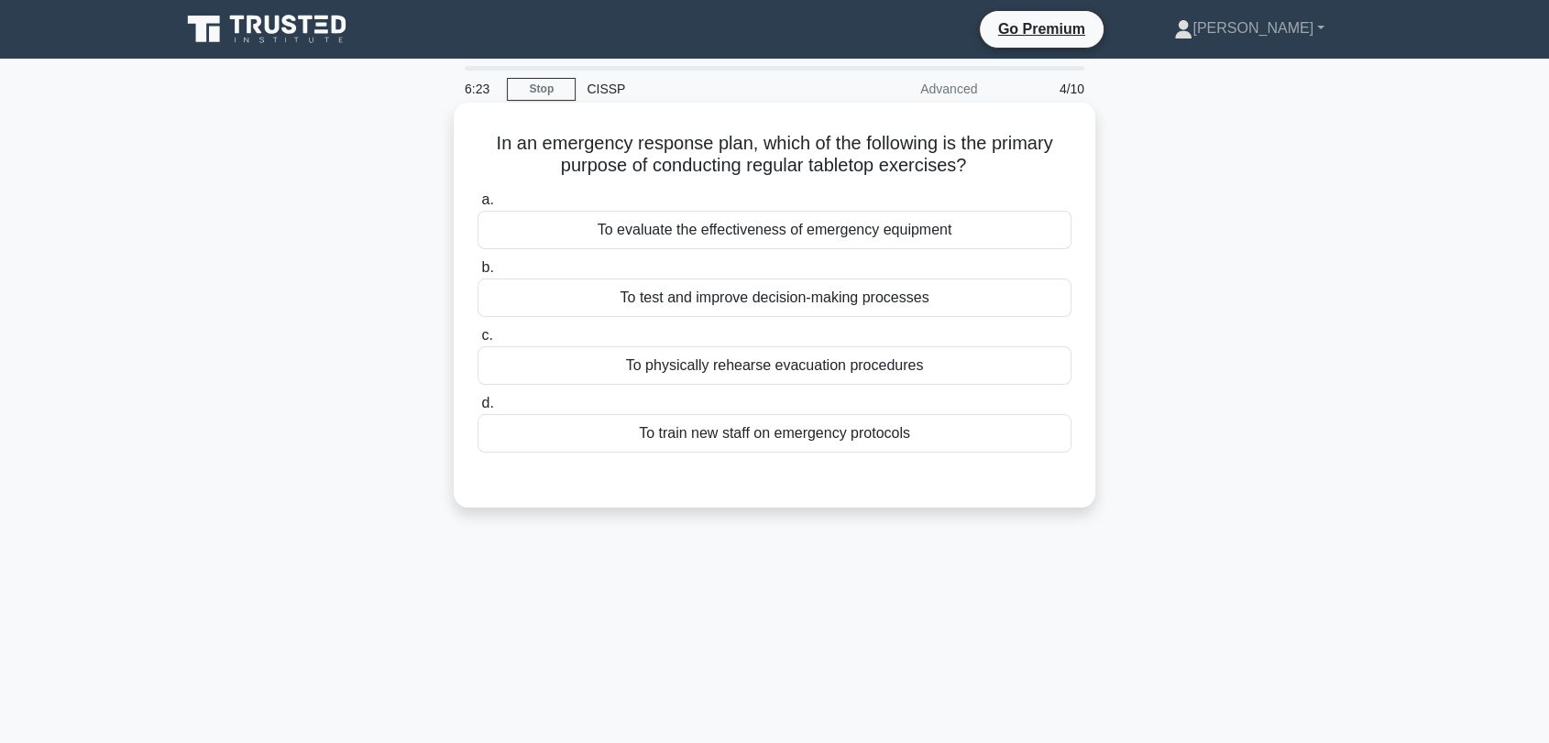
click at [792, 222] on div "To evaluate the effectiveness of emergency equipment" at bounding box center [774, 230] width 594 height 38
click at [477, 206] on input "a. To evaluate the effectiveness of emergency equipment" at bounding box center [477, 200] width 0 height 12
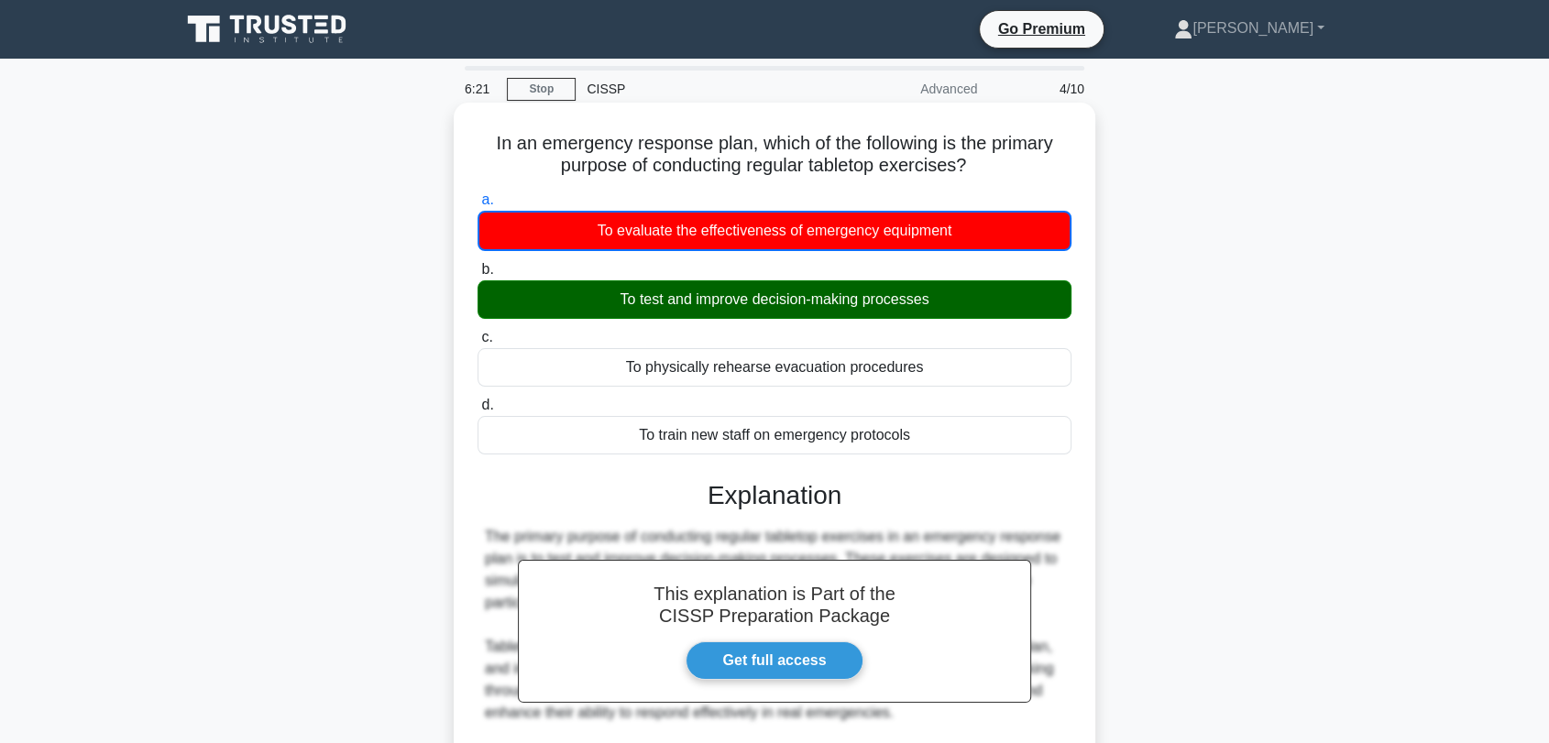
scroll to position [407, 0]
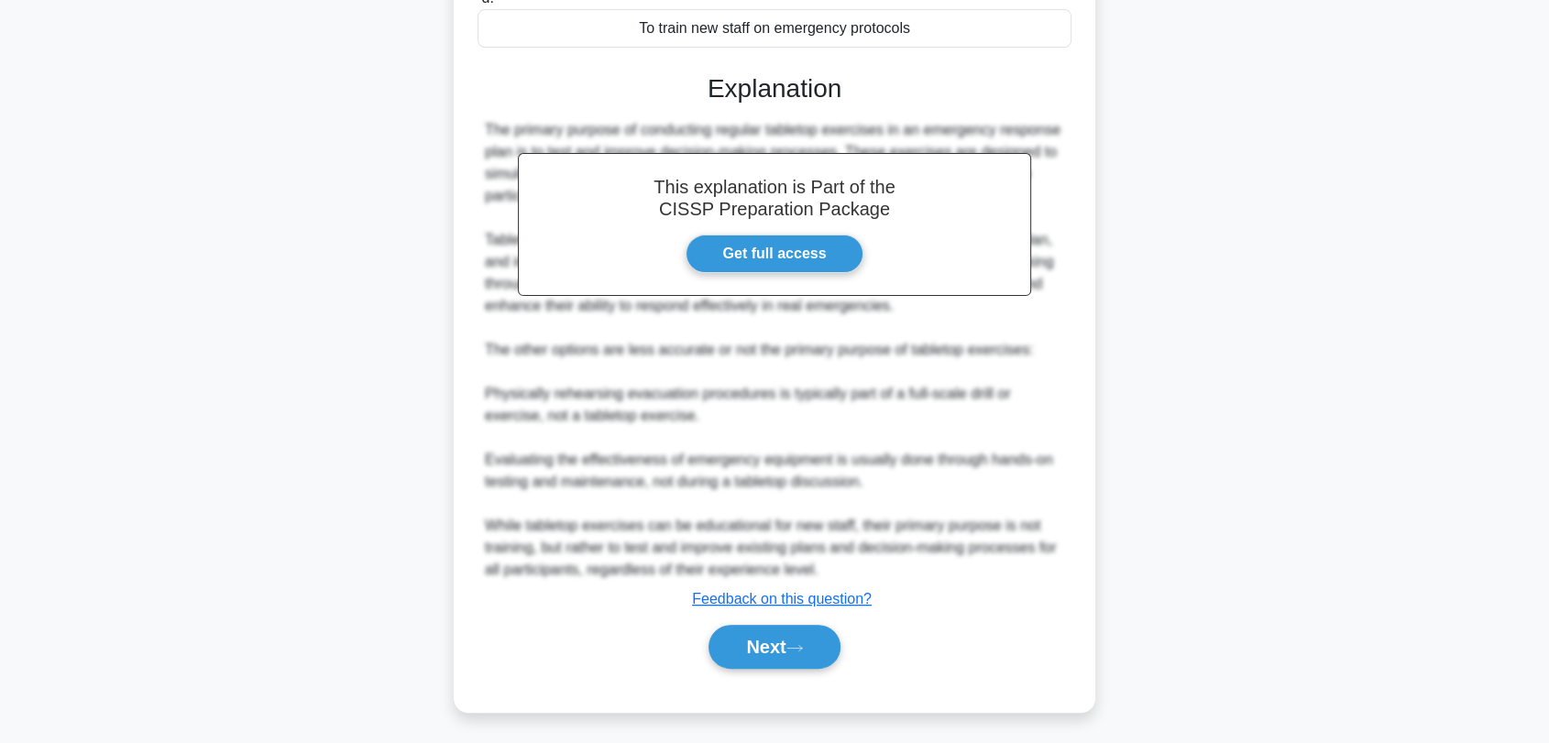
drag, startPoint x: 802, startPoint y: 642, endPoint x: 807, endPoint y: 618, distance: 25.2
click at [799, 643] on icon at bounding box center [794, 648] width 16 height 10
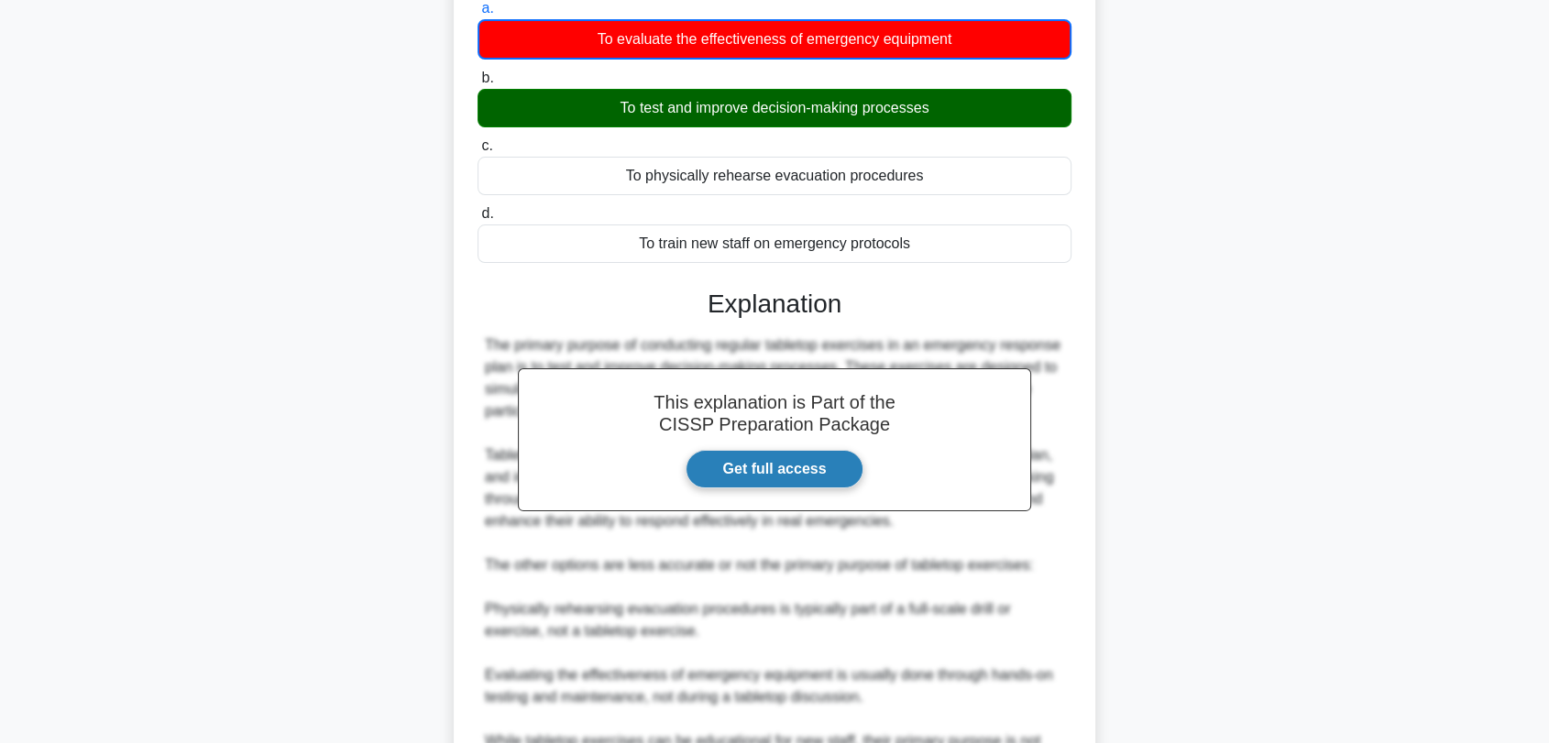
scroll to position [0, 0]
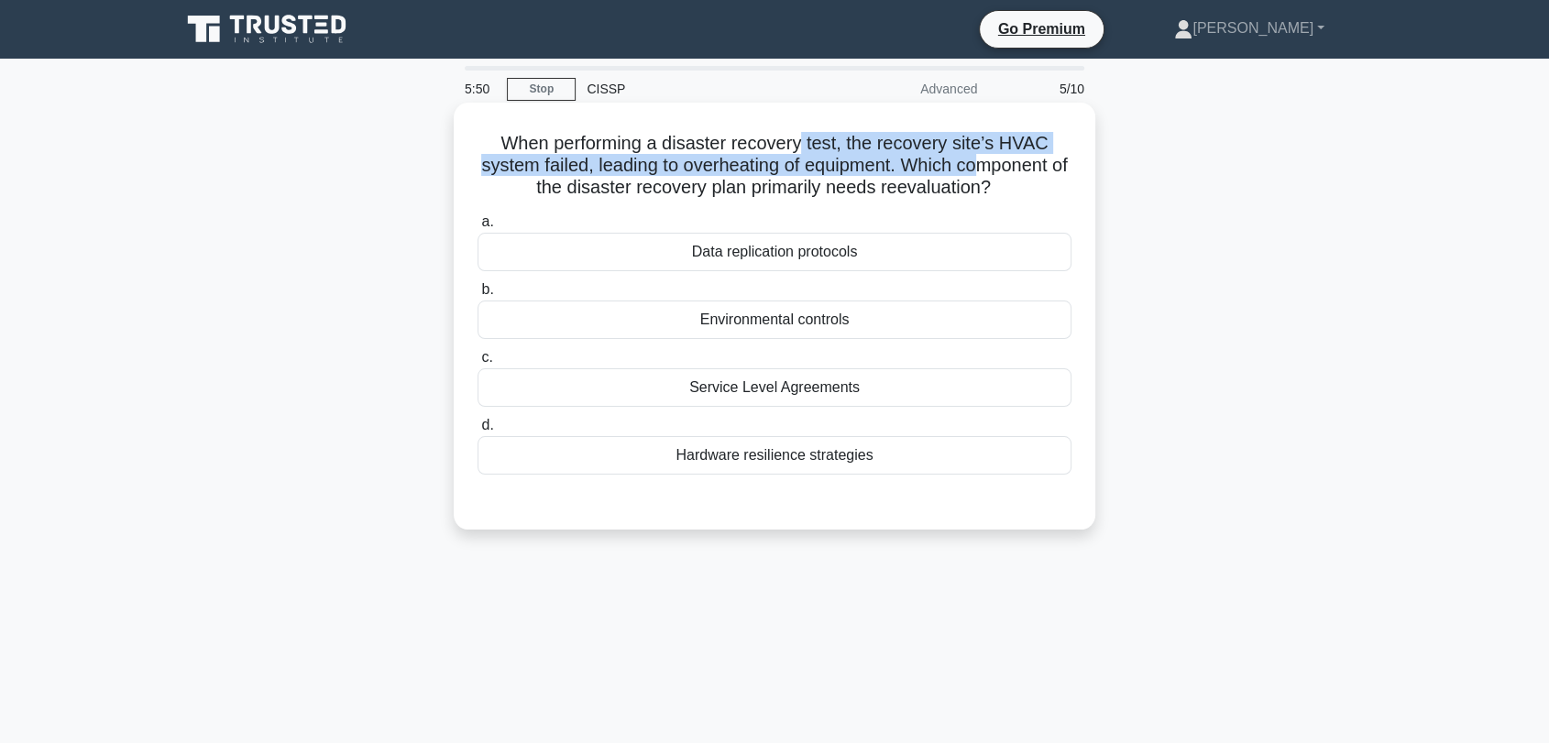
drag, startPoint x: 807, startPoint y: 144, endPoint x: 993, endPoint y: 168, distance: 187.6
click at [993, 168] on h5 "When performing a disaster recovery test, the recovery site’s HVAC system faile…" at bounding box center [775, 166] width 598 height 68
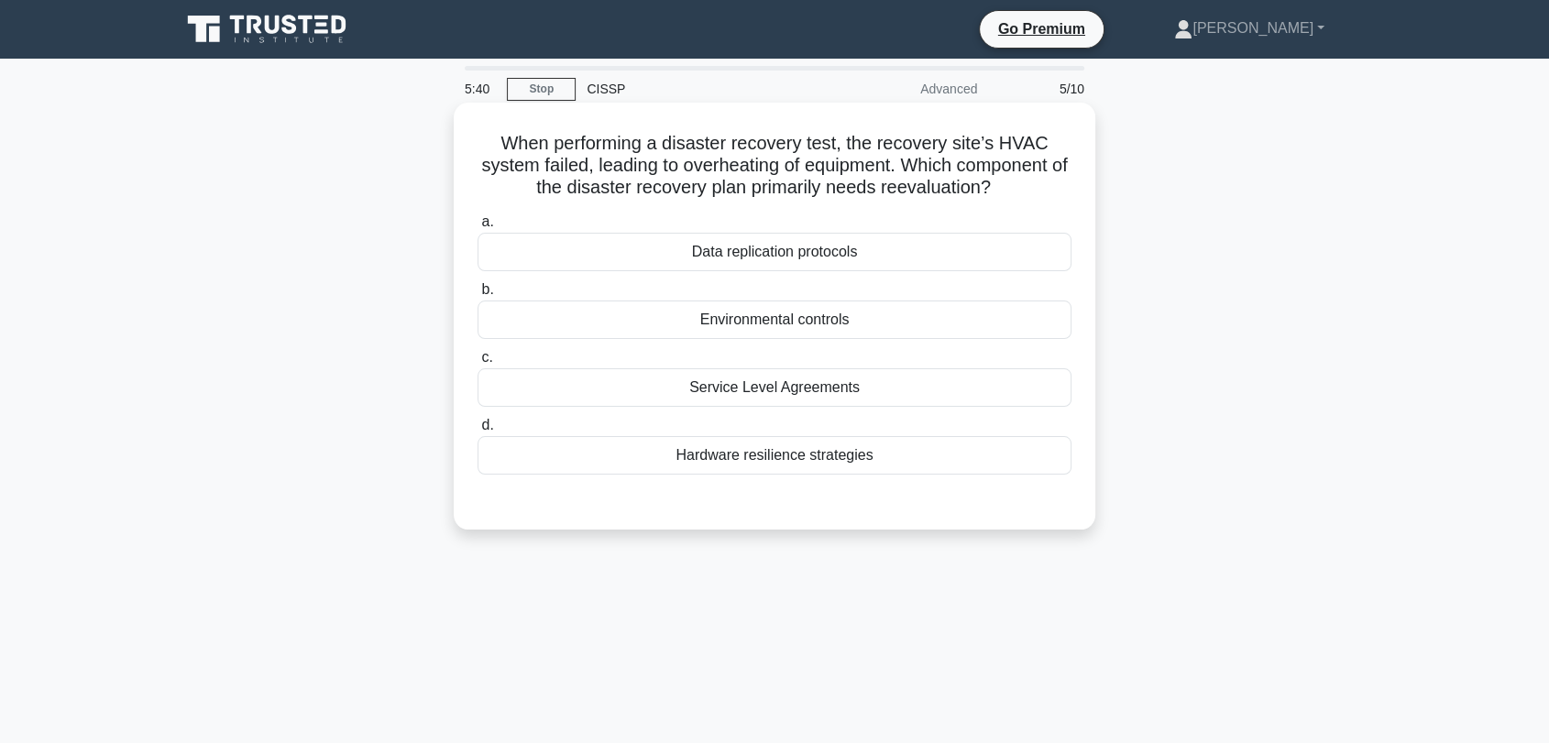
click at [807, 468] on div "Hardware resilience strategies" at bounding box center [774, 455] width 594 height 38
click at [477, 432] on input "d. Hardware resilience strategies" at bounding box center [477, 426] width 0 height 12
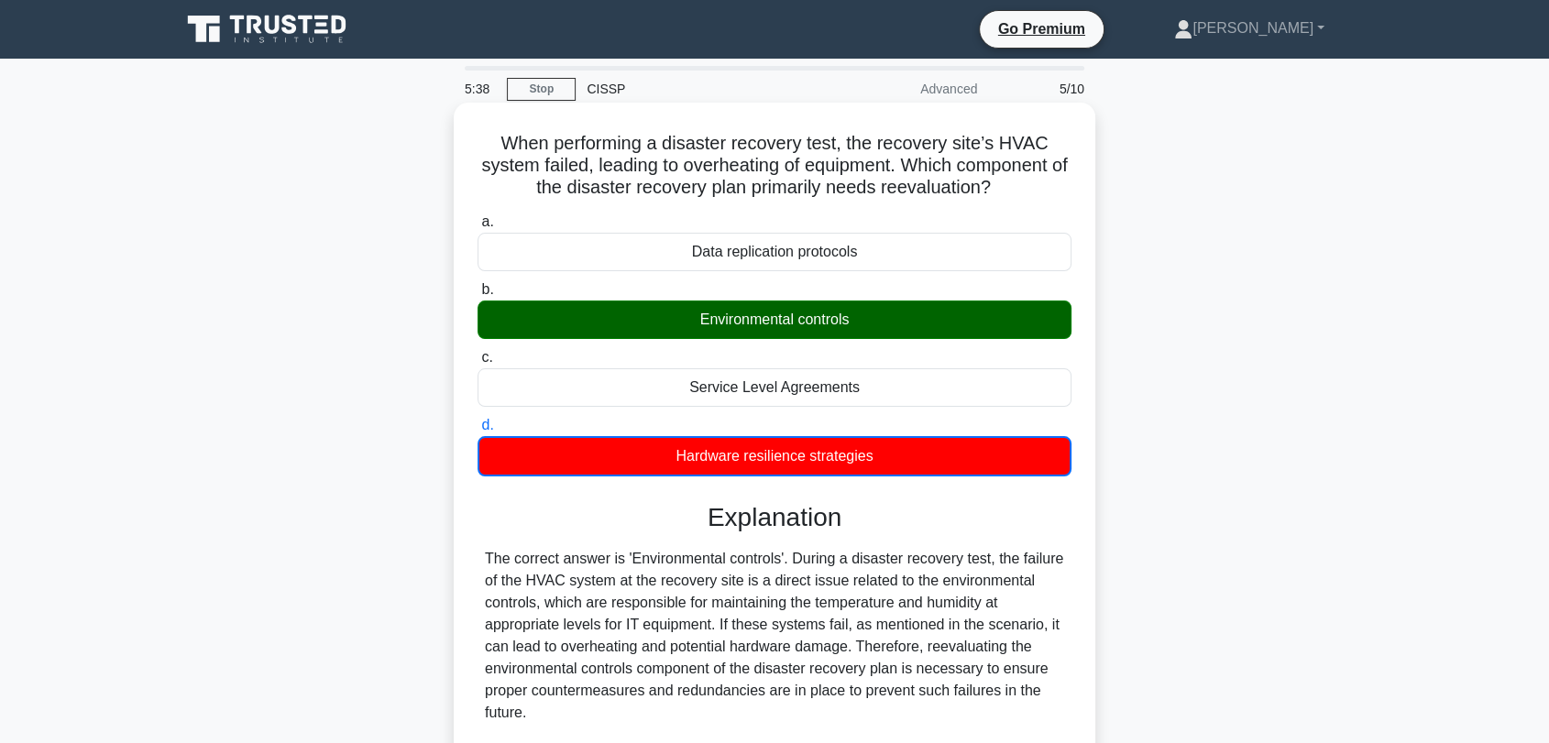
scroll to position [345, 0]
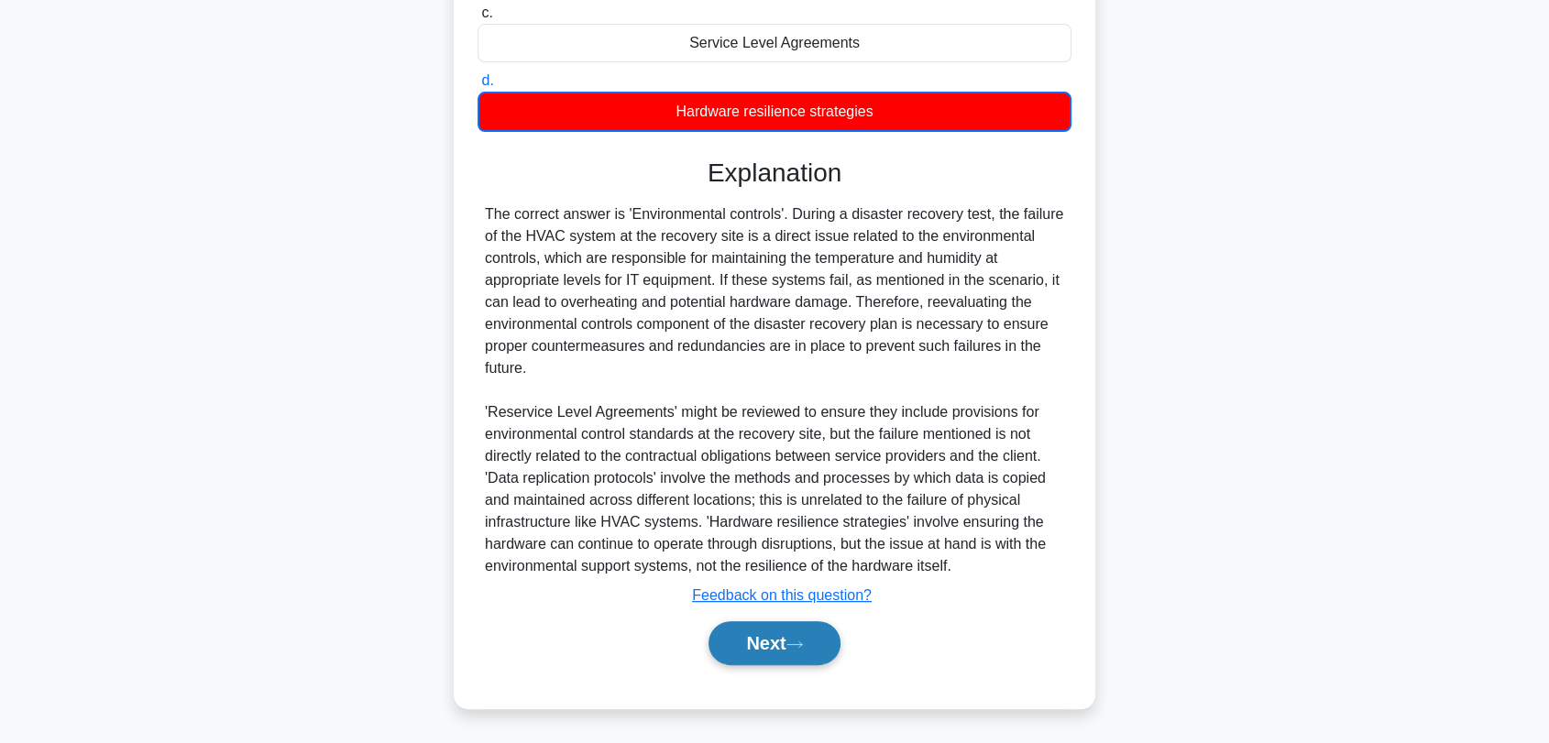
click at [739, 637] on button "Next" at bounding box center [773, 643] width 131 height 44
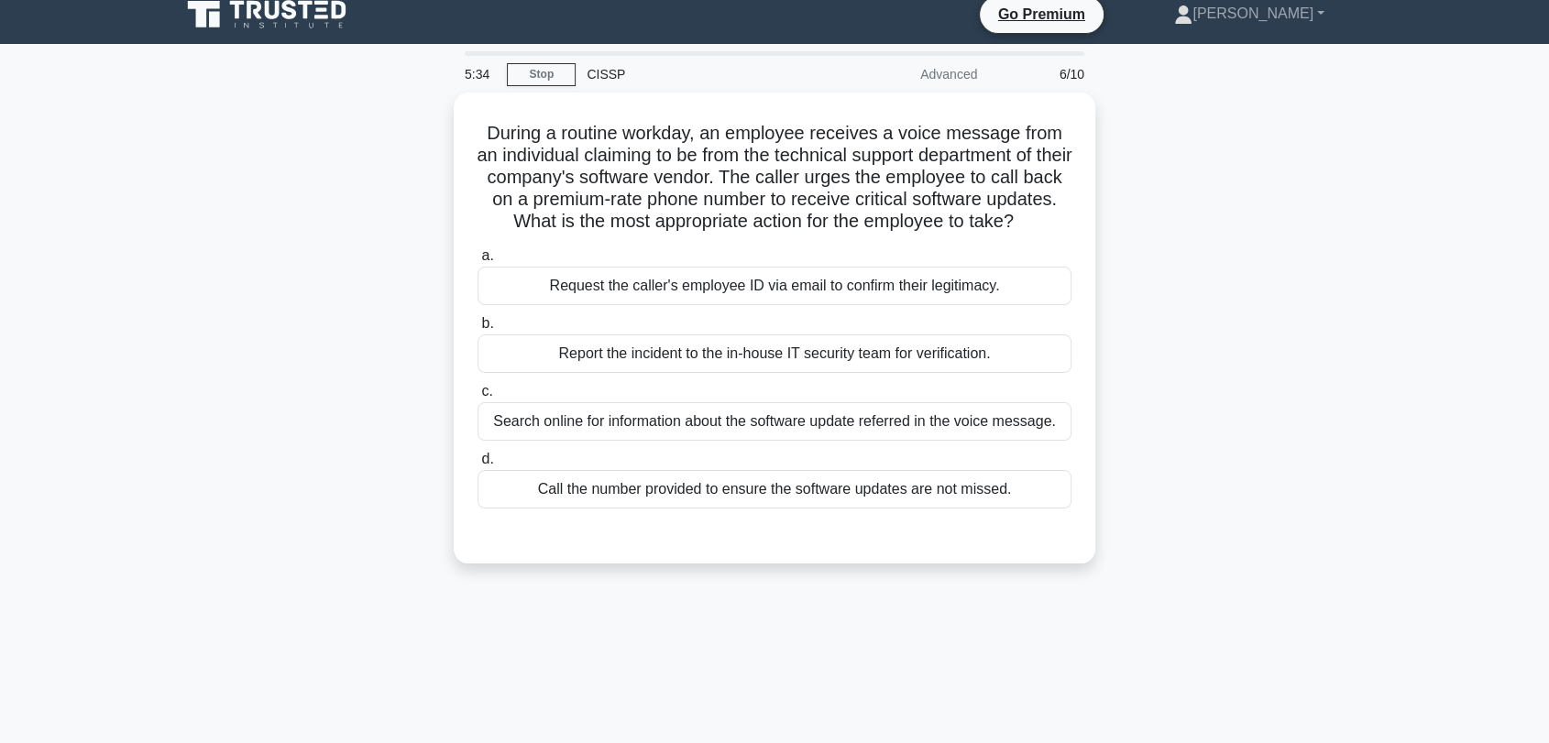
scroll to position [0, 0]
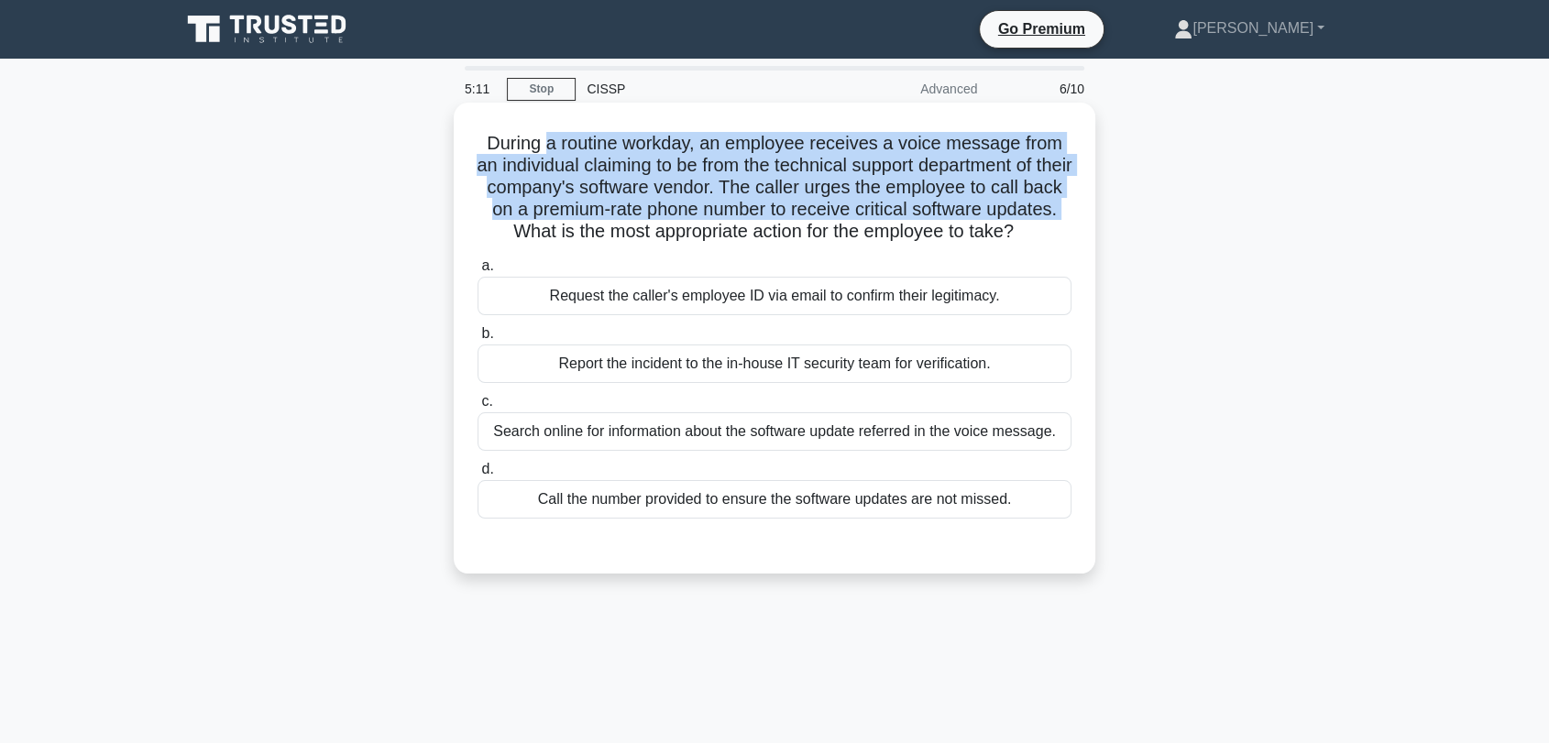
drag, startPoint x: 543, startPoint y: 146, endPoint x: 555, endPoint y: 225, distance: 80.6
click at [555, 225] on h5 "During a routine workday, an employee receives a voice message from an individu…" at bounding box center [775, 188] width 598 height 112
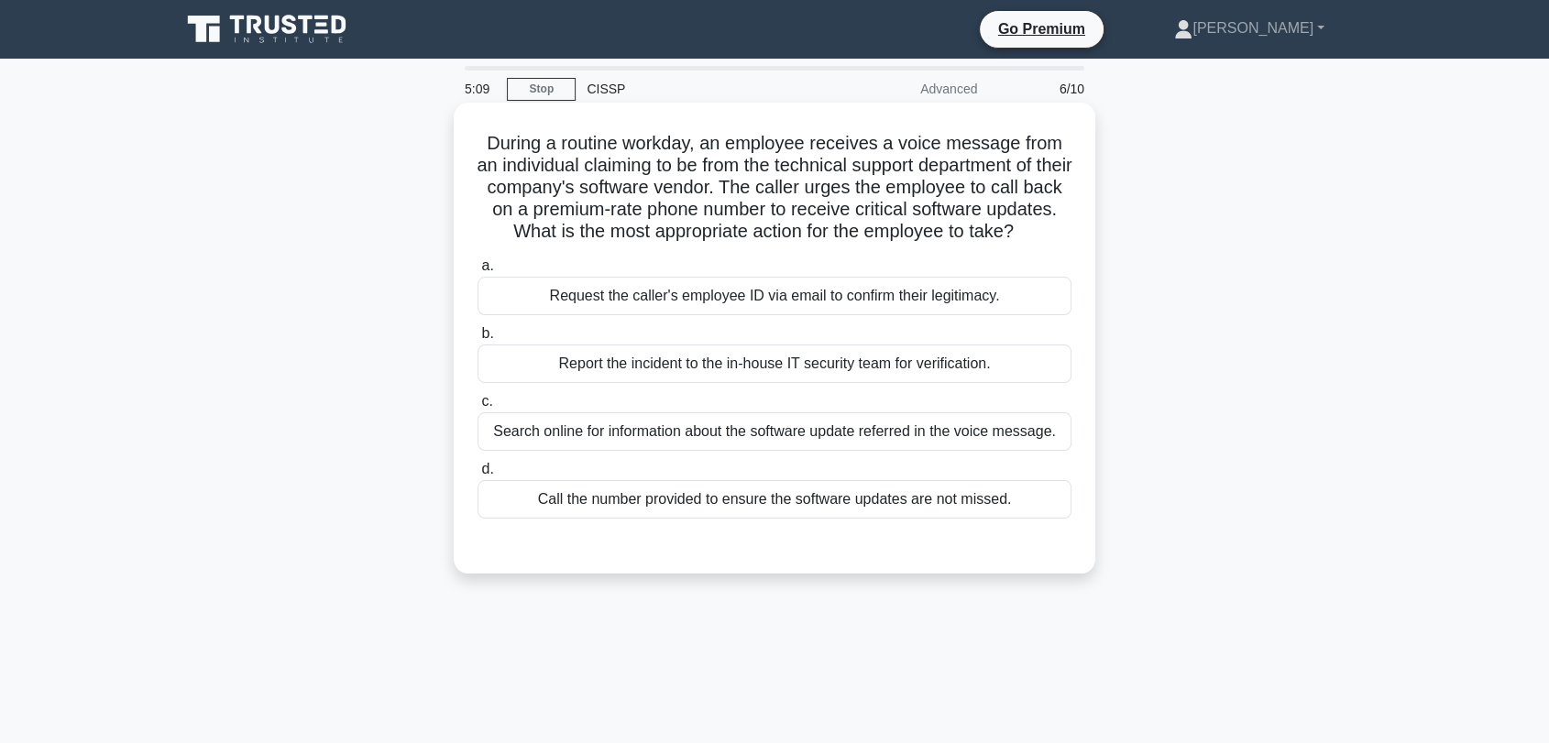
click at [654, 383] on div "Report the incident to the in-house IT security team for verification." at bounding box center [774, 364] width 594 height 38
click at [477, 340] on input "b. Report the incident to the in-house IT security team for verification." at bounding box center [477, 334] width 0 height 12
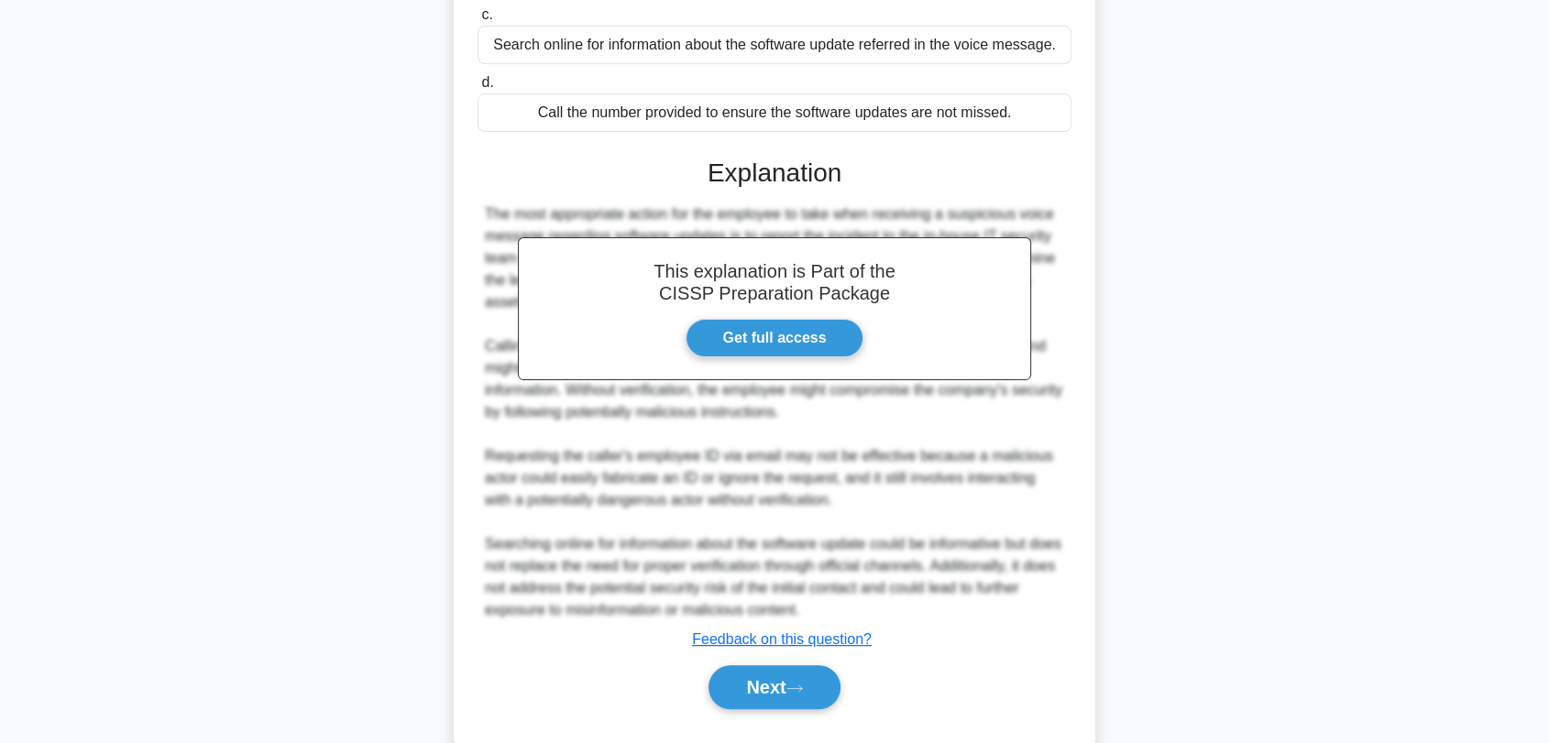
scroll to position [453, 0]
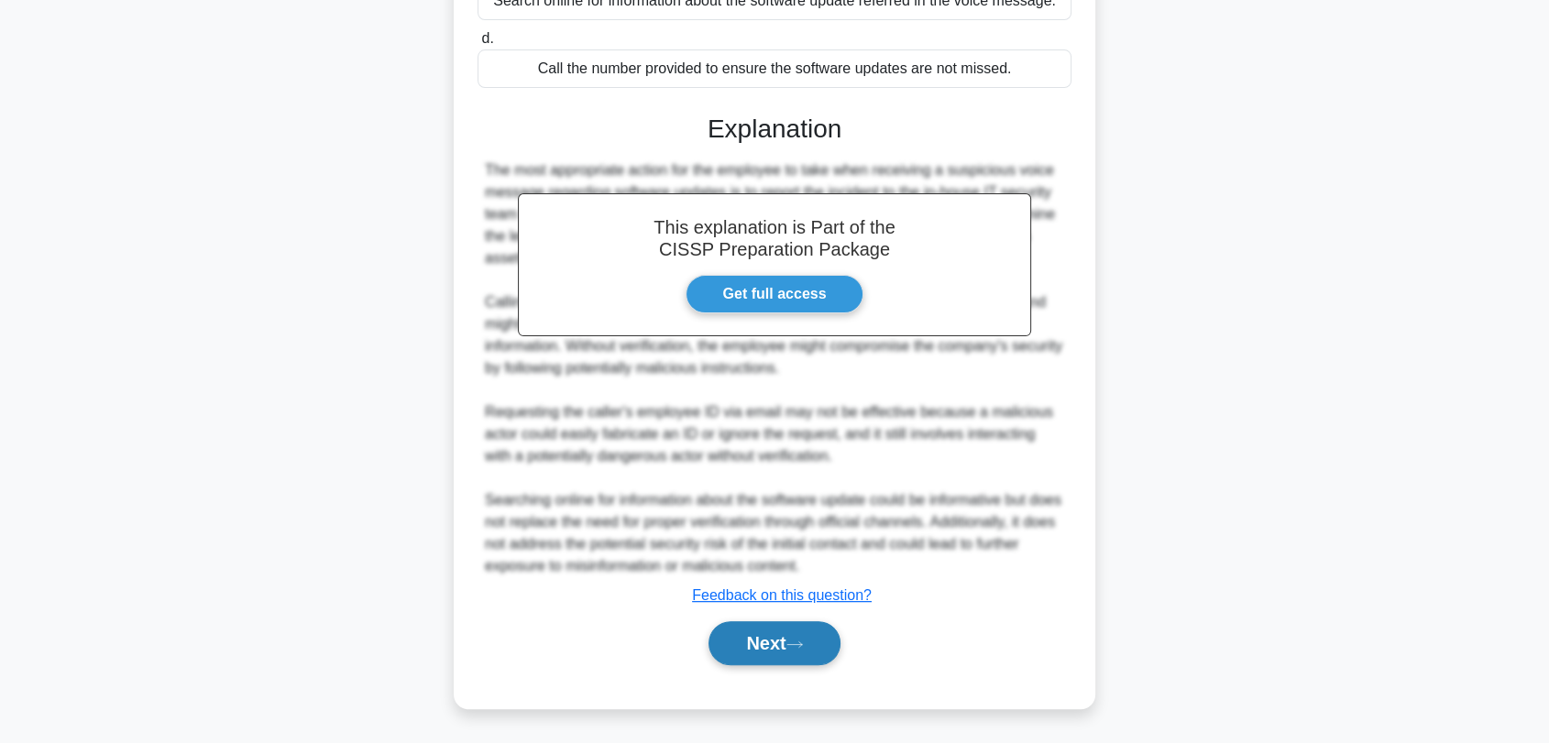
click at [802, 637] on button "Next" at bounding box center [773, 643] width 131 height 44
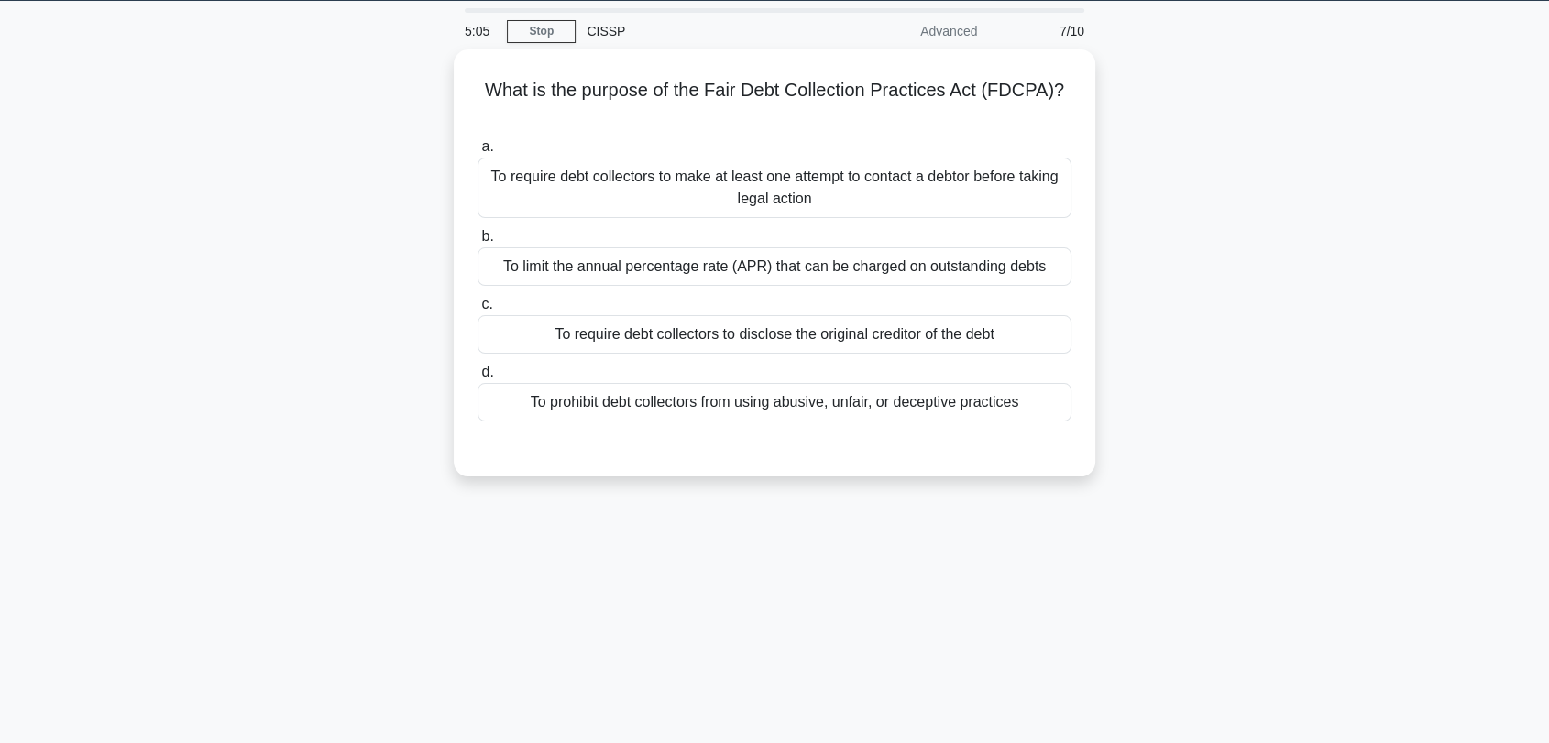
scroll to position [22, 0]
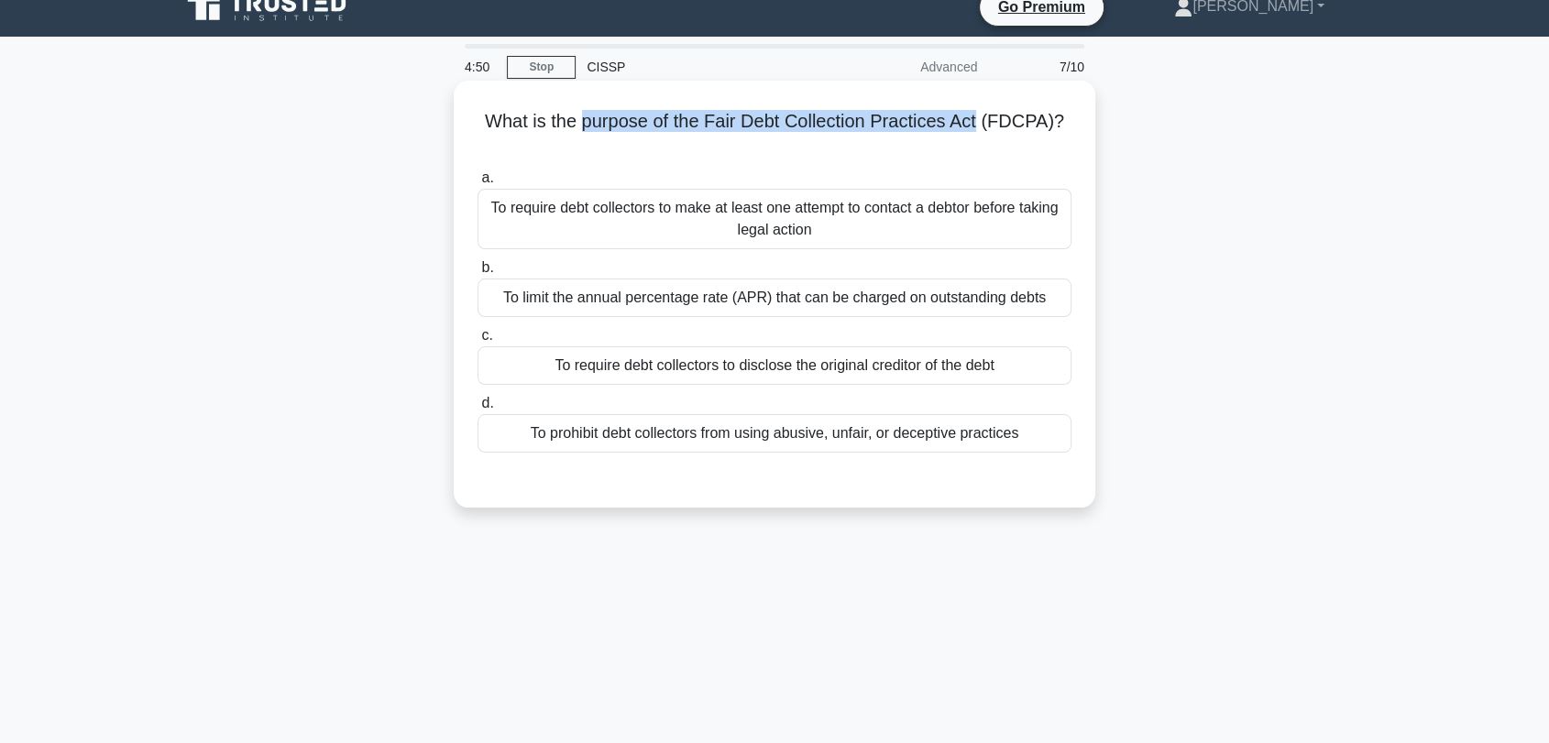
drag, startPoint x: 583, startPoint y: 119, endPoint x: 984, endPoint y: 110, distance: 401.5
click at [984, 110] on h5 "What is the purpose of the Fair Debt Collection Practices Act (FDCPA)? .spinner…" at bounding box center [775, 133] width 598 height 46
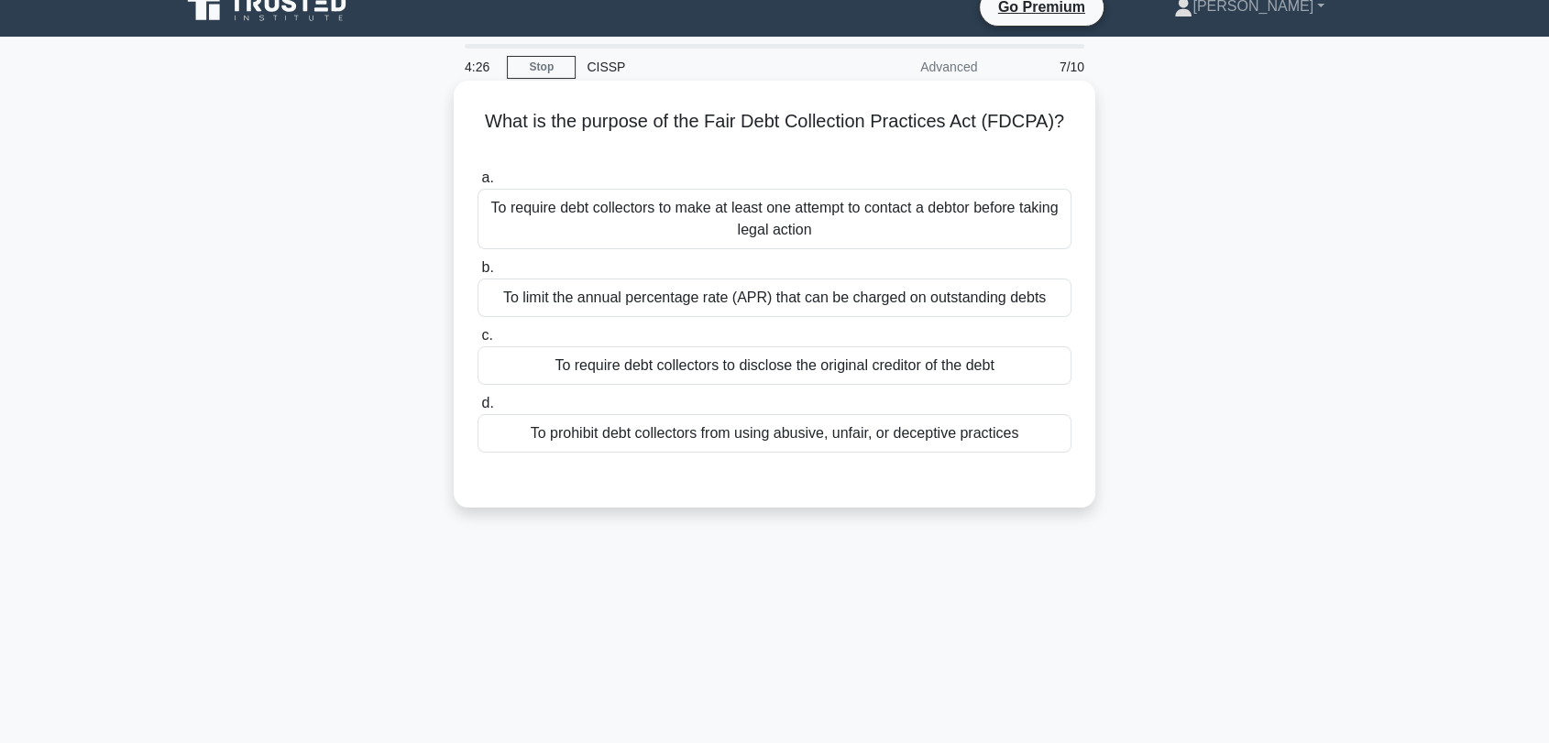
click at [703, 437] on div "To prohibit debt collectors from using abusive, unfair, or deceptive practices" at bounding box center [774, 433] width 594 height 38
click at [477, 410] on input "d. To prohibit debt collectors from using abusive, unfair, or deceptive practic…" at bounding box center [477, 404] width 0 height 12
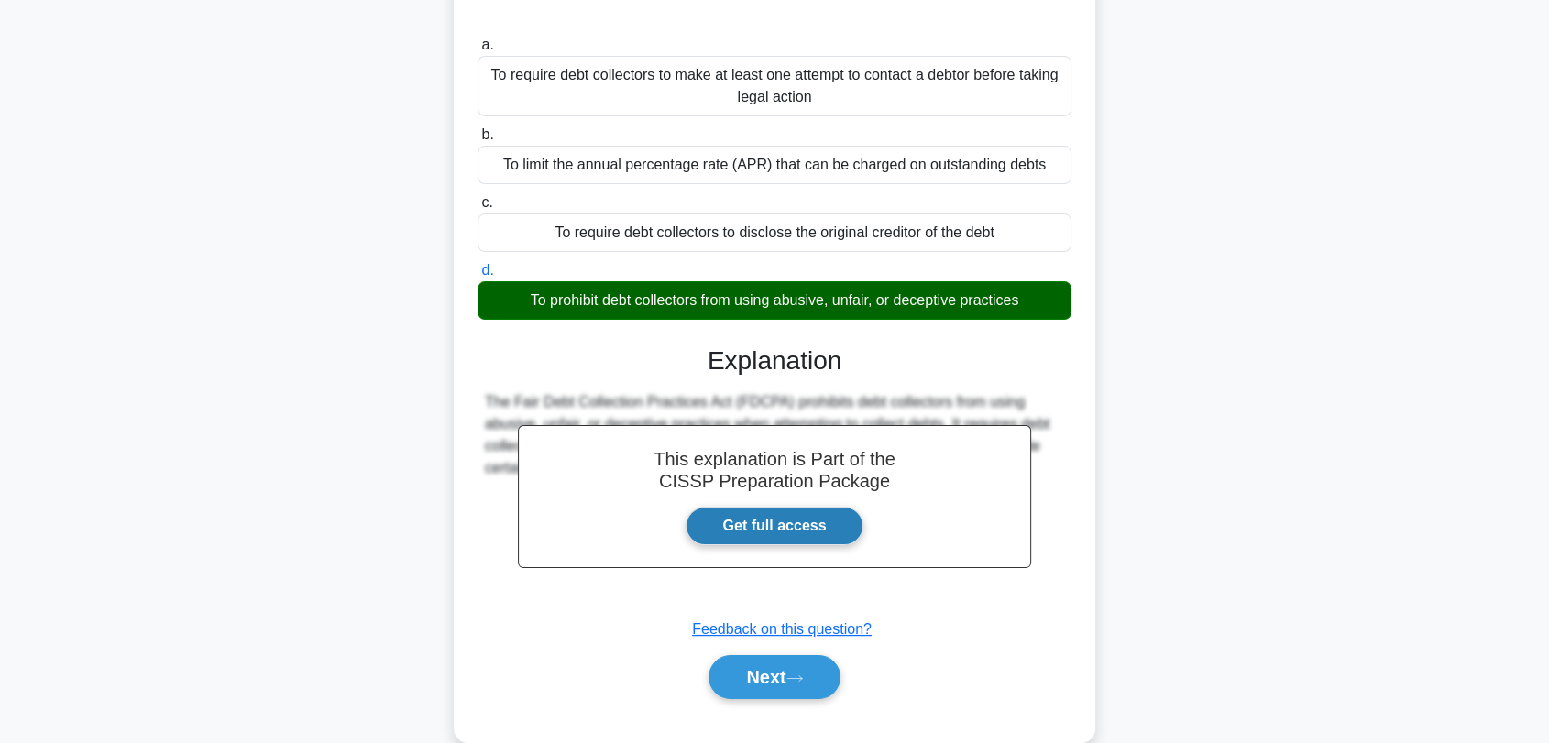
scroll to position [247, 0]
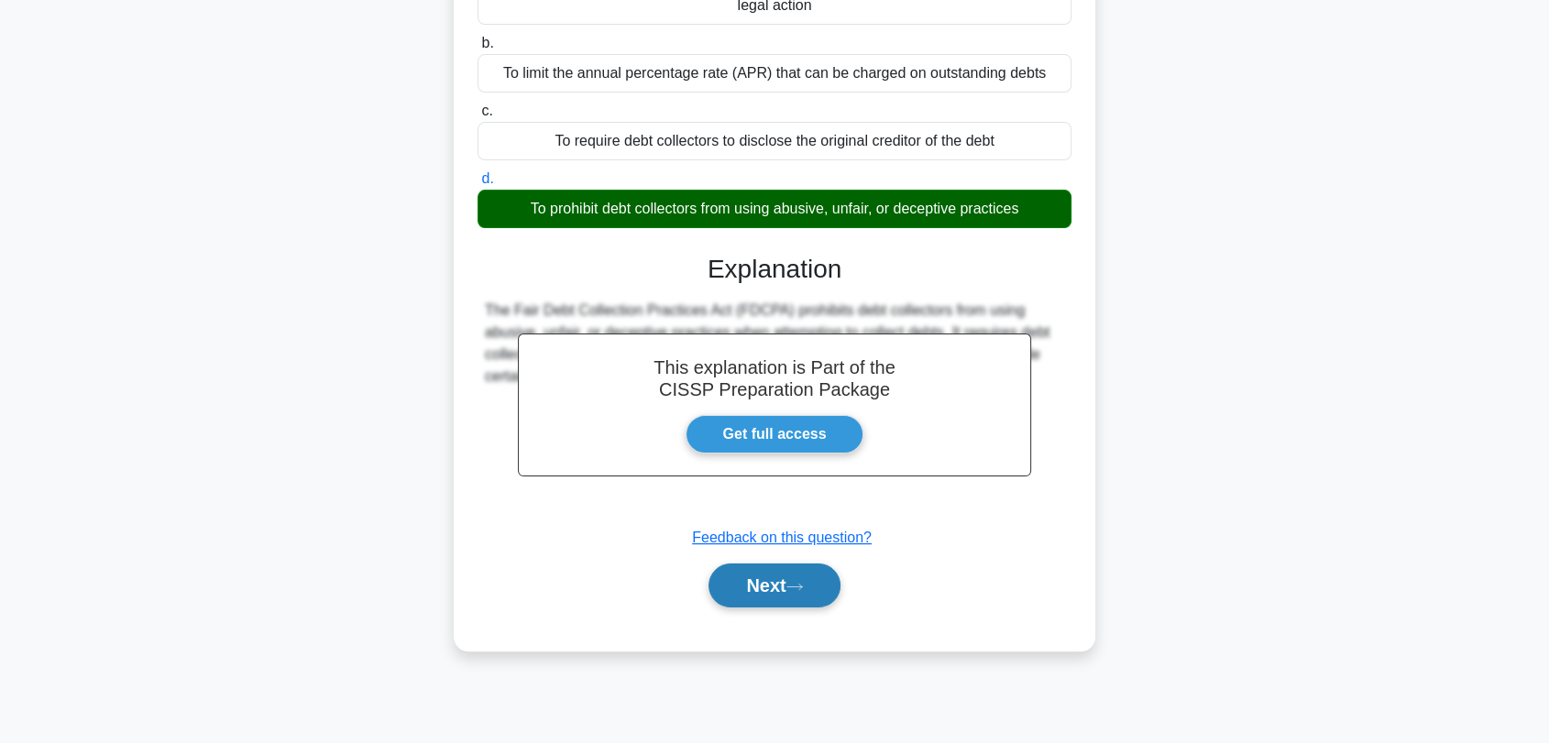
click at [792, 595] on button "Next" at bounding box center [773, 586] width 131 height 44
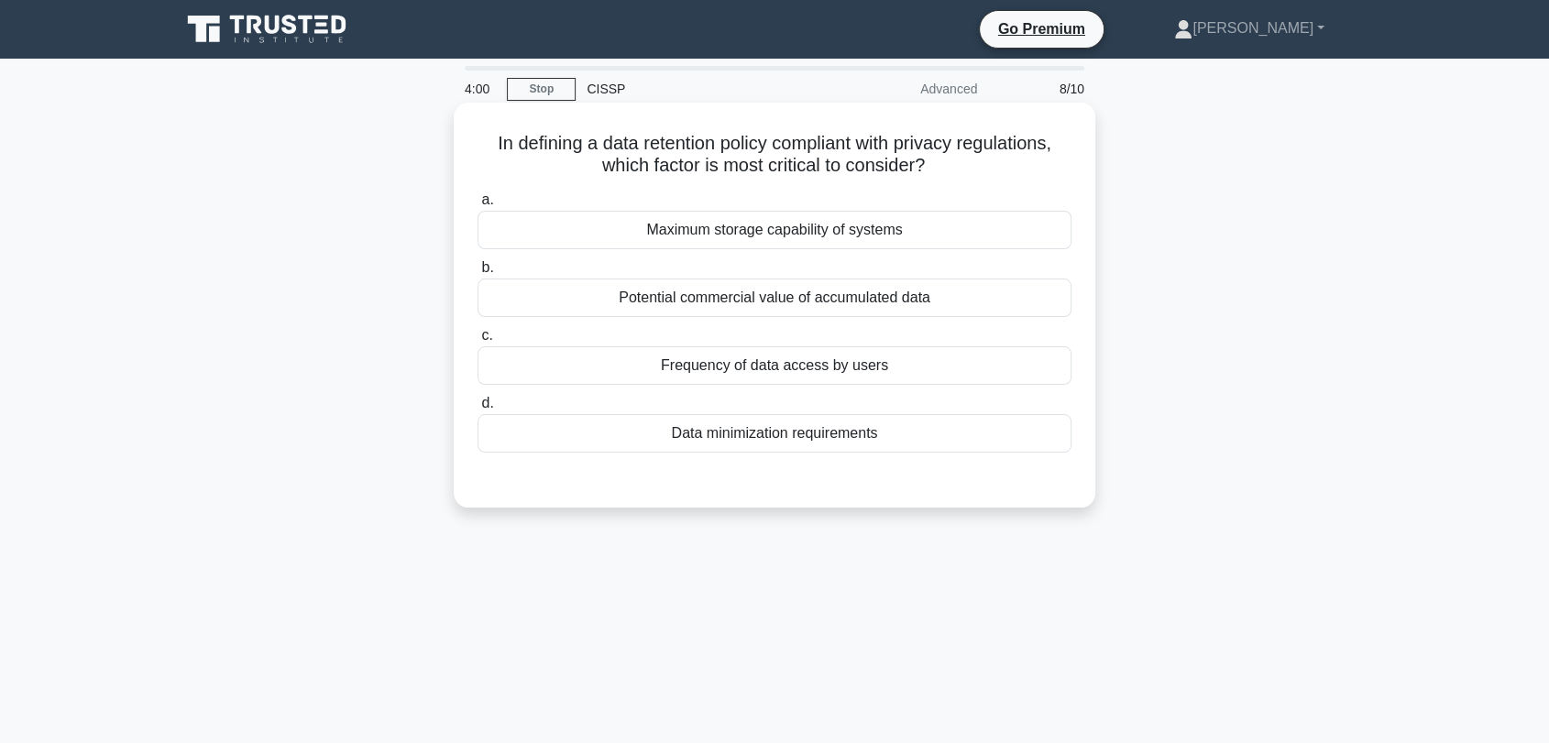
click at [821, 442] on div "Data minimization requirements" at bounding box center [774, 433] width 594 height 38
click at [477, 410] on input "d. Data minimization requirements" at bounding box center [477, 404] width 0 height 12
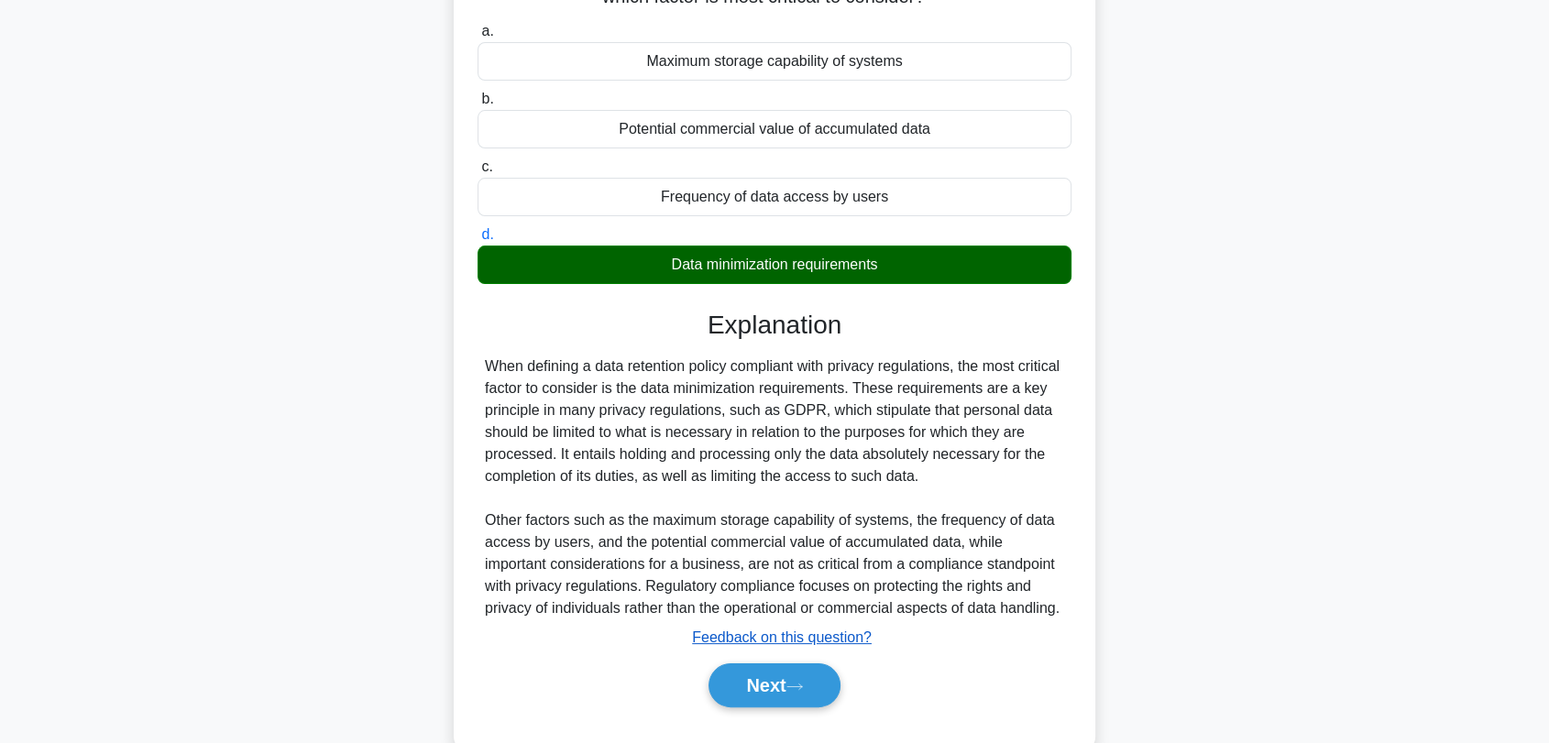
scroll to position [247, 0]
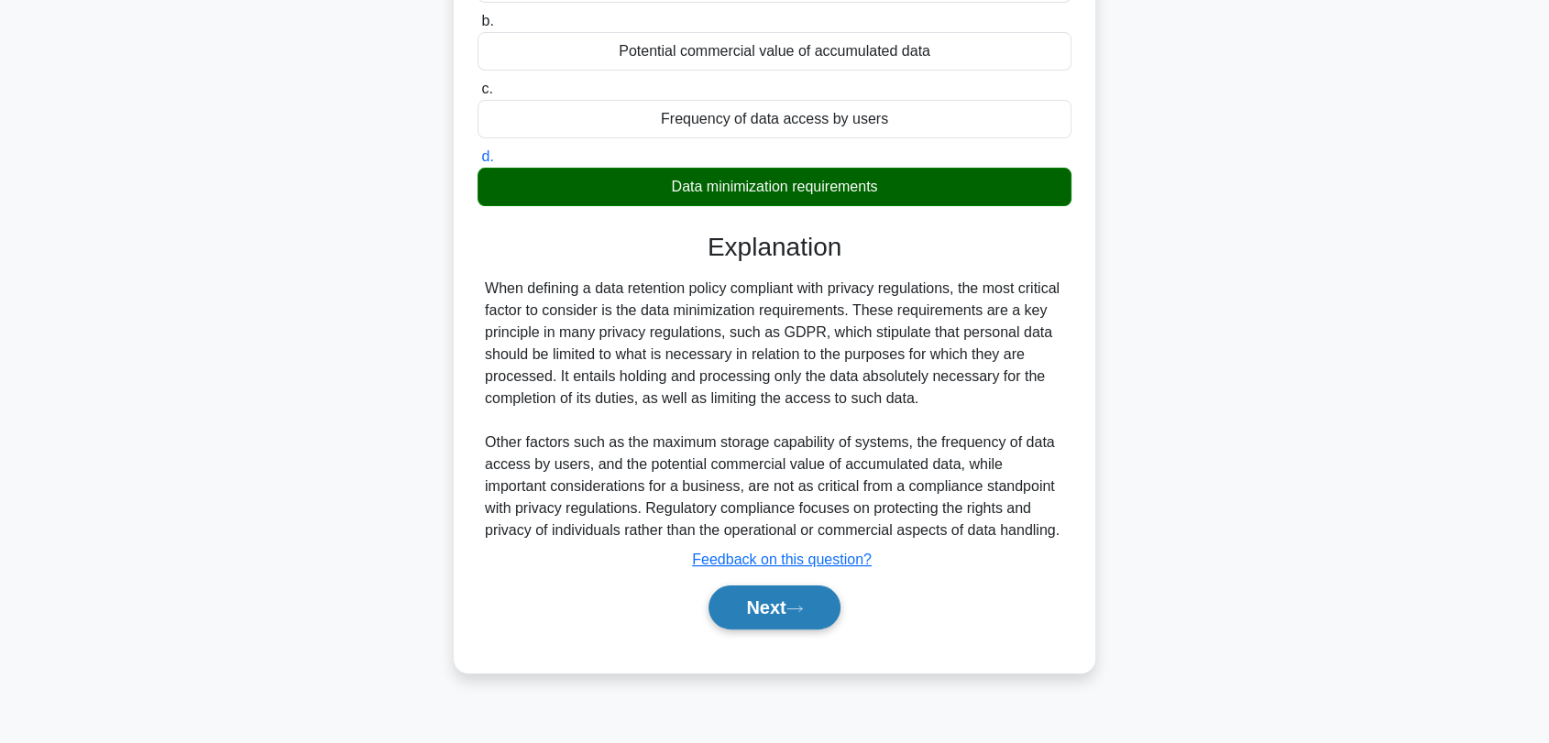
click at [791, 598] on button "Next" at bounding box center [773, 608] width 131 height 44
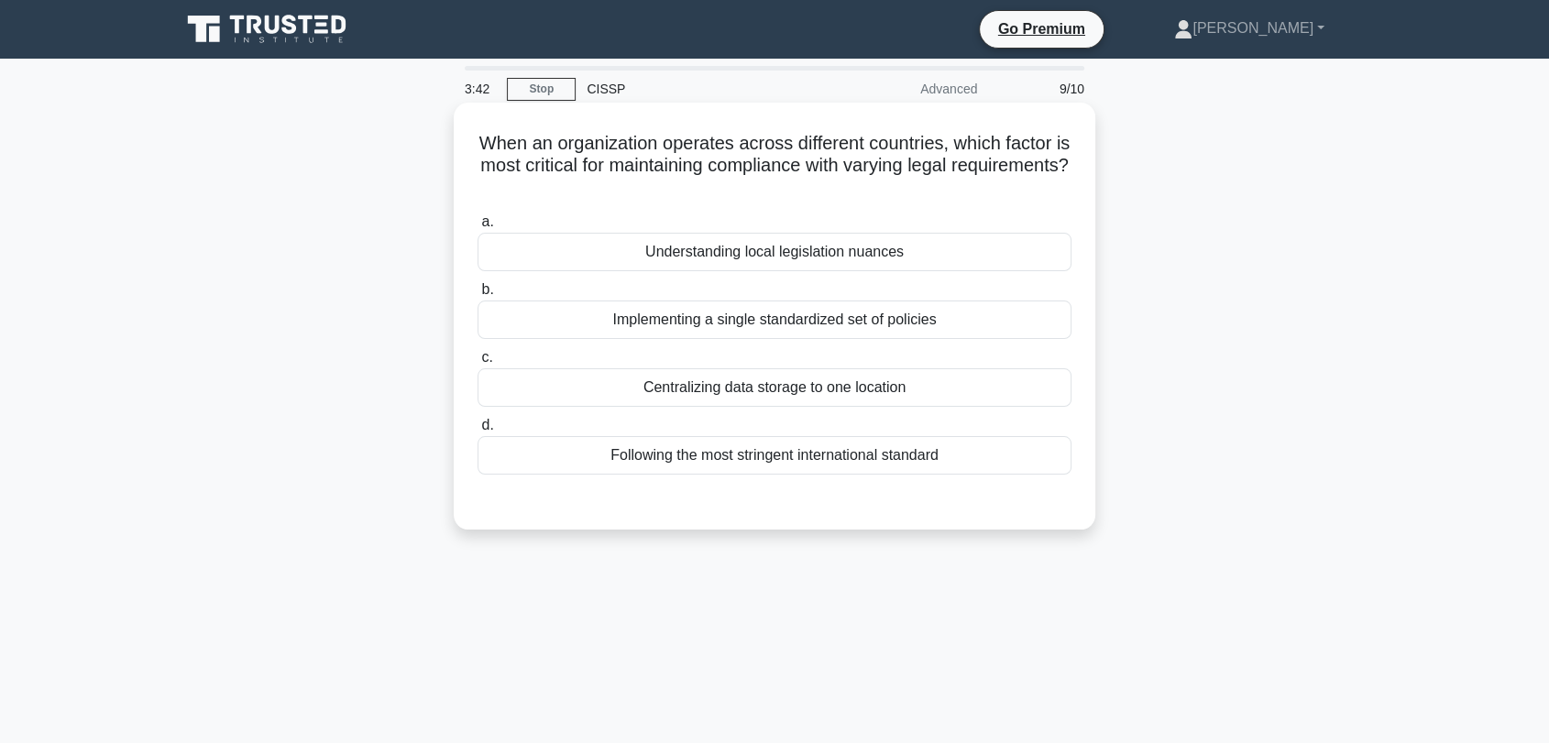
click at [818, 254] on div "Understanding local legislation nuances" at bounding box center [774, 252] width 594 height 38
click at [477, 228] on input "a. Understanding local legislation nuances" at bounding box center [477, 222] width 0 height 12
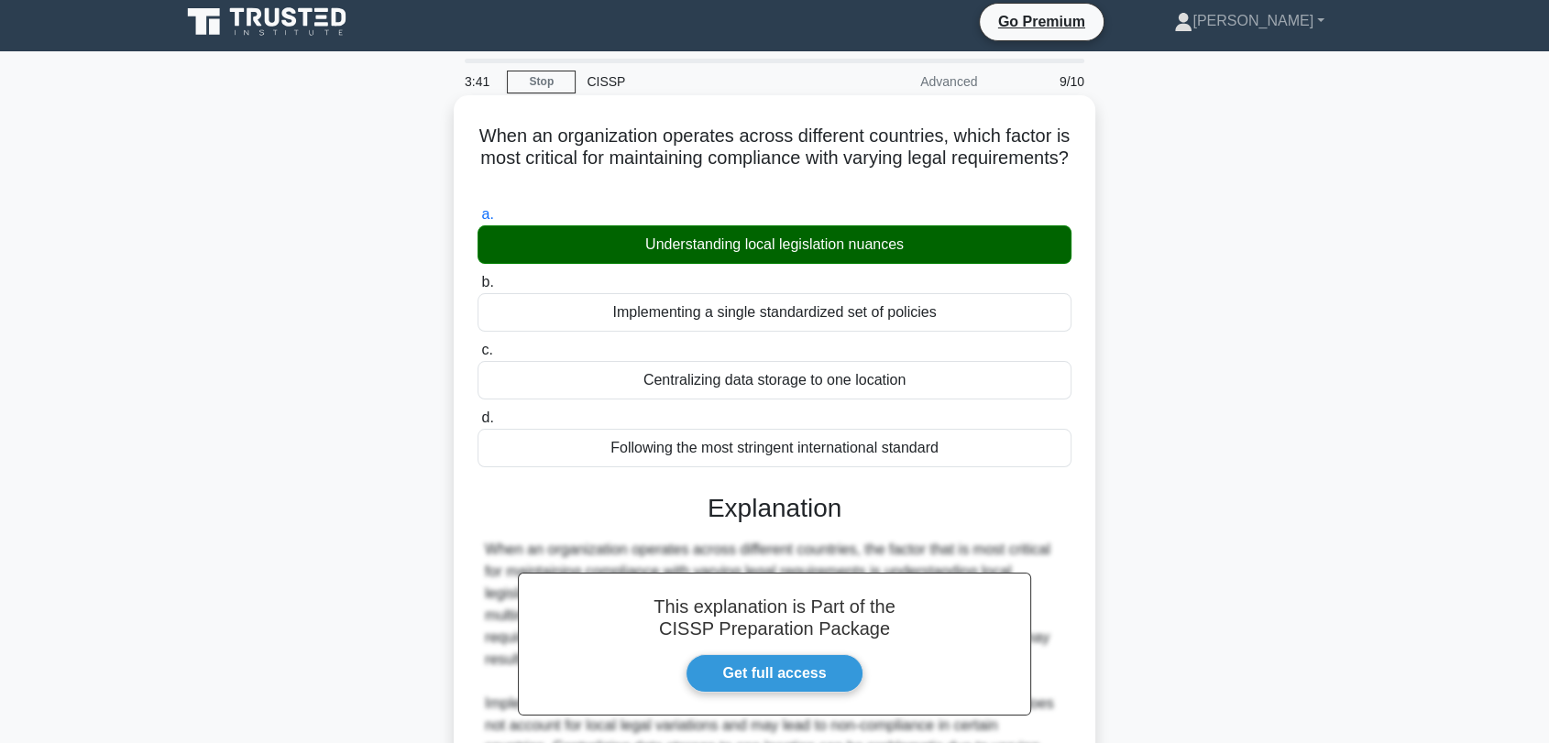
scroll to position [277, 0]
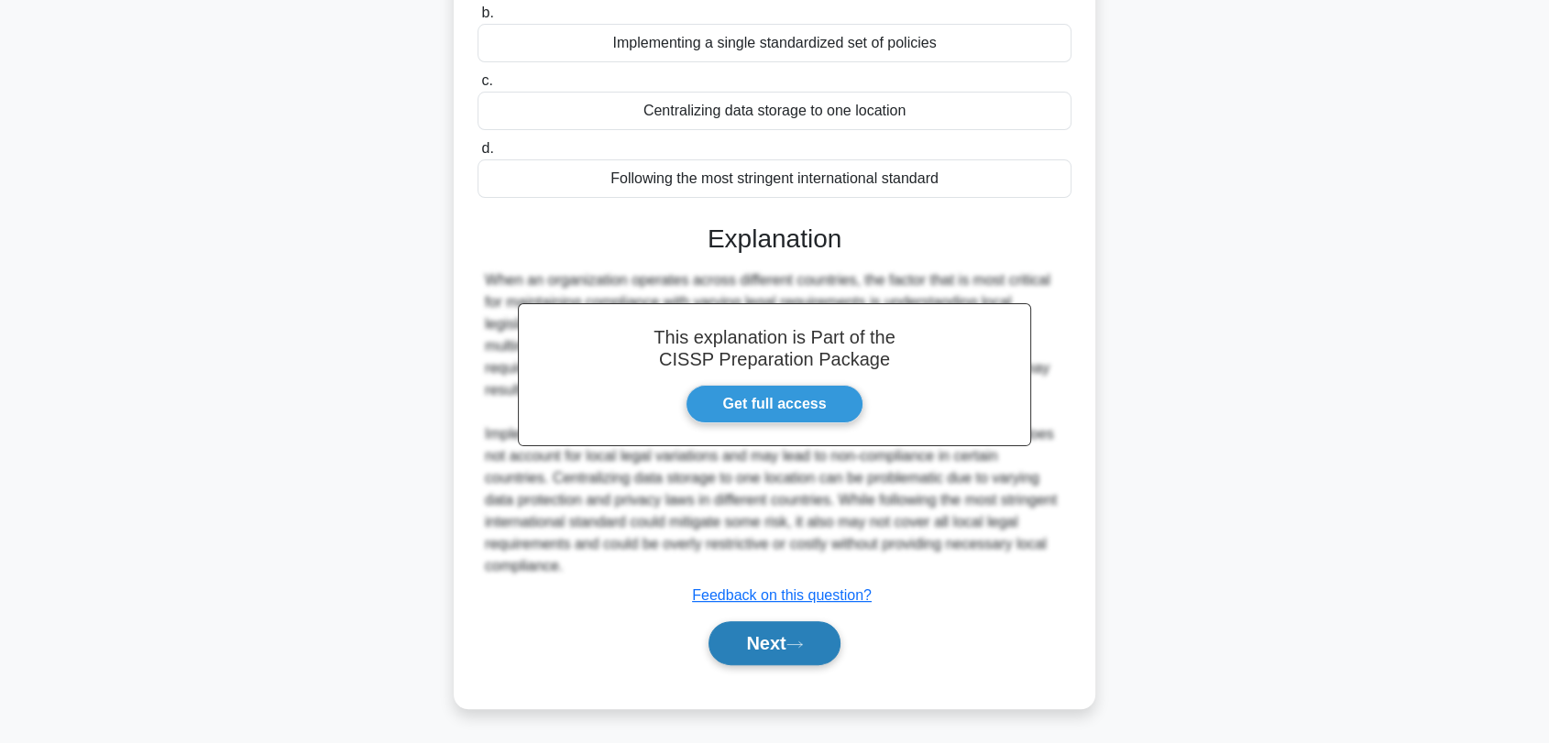
click at [781, 655] on button "Next" at bounding box center [773, 643] width 131 height 44
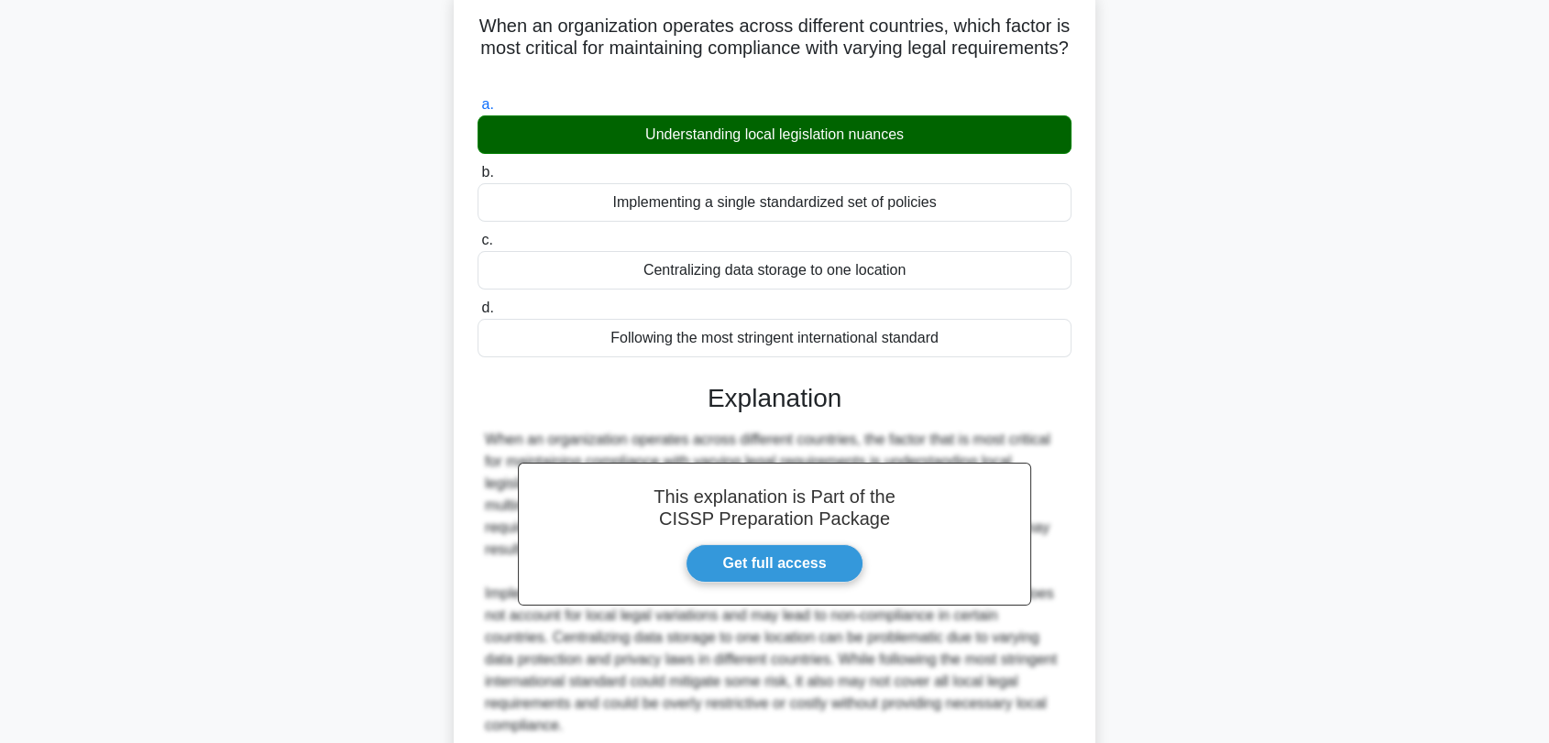
scroll to position [0, 0]
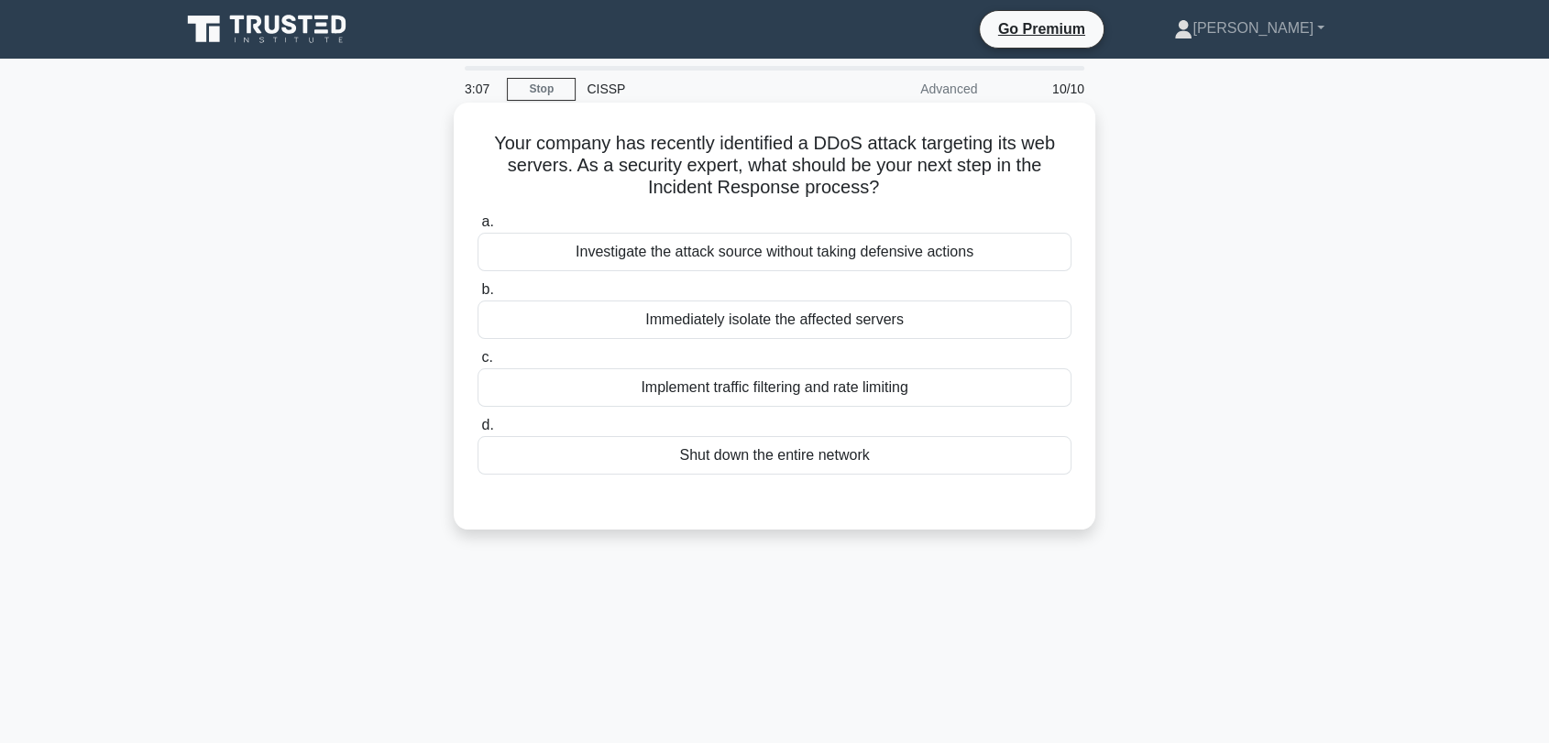
drag, startPoint x: 615, startPoint y: 135, endPoint x: 904, endPoint y: 199, distance: 295.7
click at [904, 199] on h5 "Your company has recently identified a DDoS attack targeting its web servers. A…" at bounding box center [775, 166] width 598 height 68
click at [785, 384] on div "Implement traffic filtering and rate limiting" at bounding box center [774, 387] width 594 height 38
click at [477, 364] on input "c. Implement traffic filtering and rate limiting" at bounding box center [477, 358] width 0 height 12
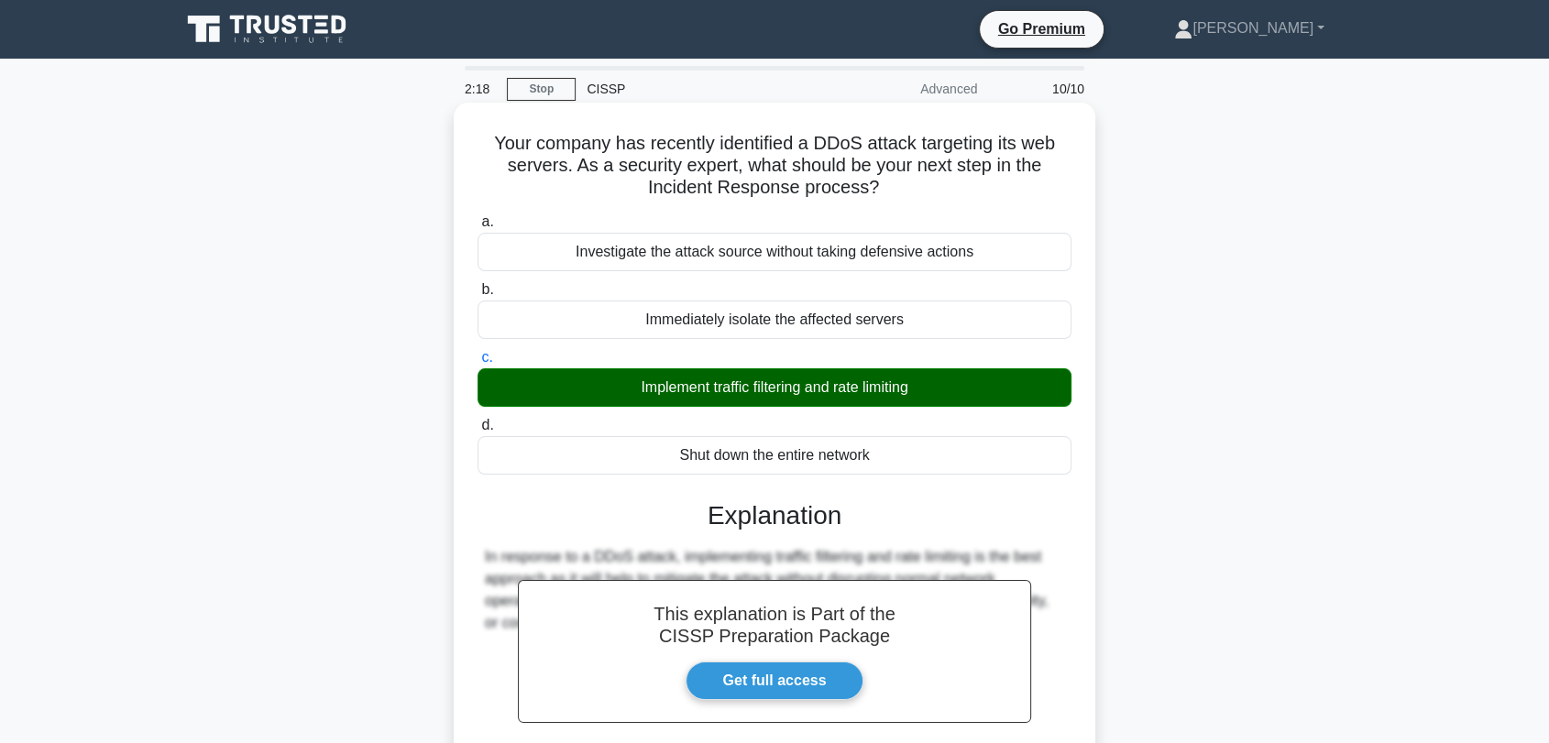
scroll to position [247, 0]
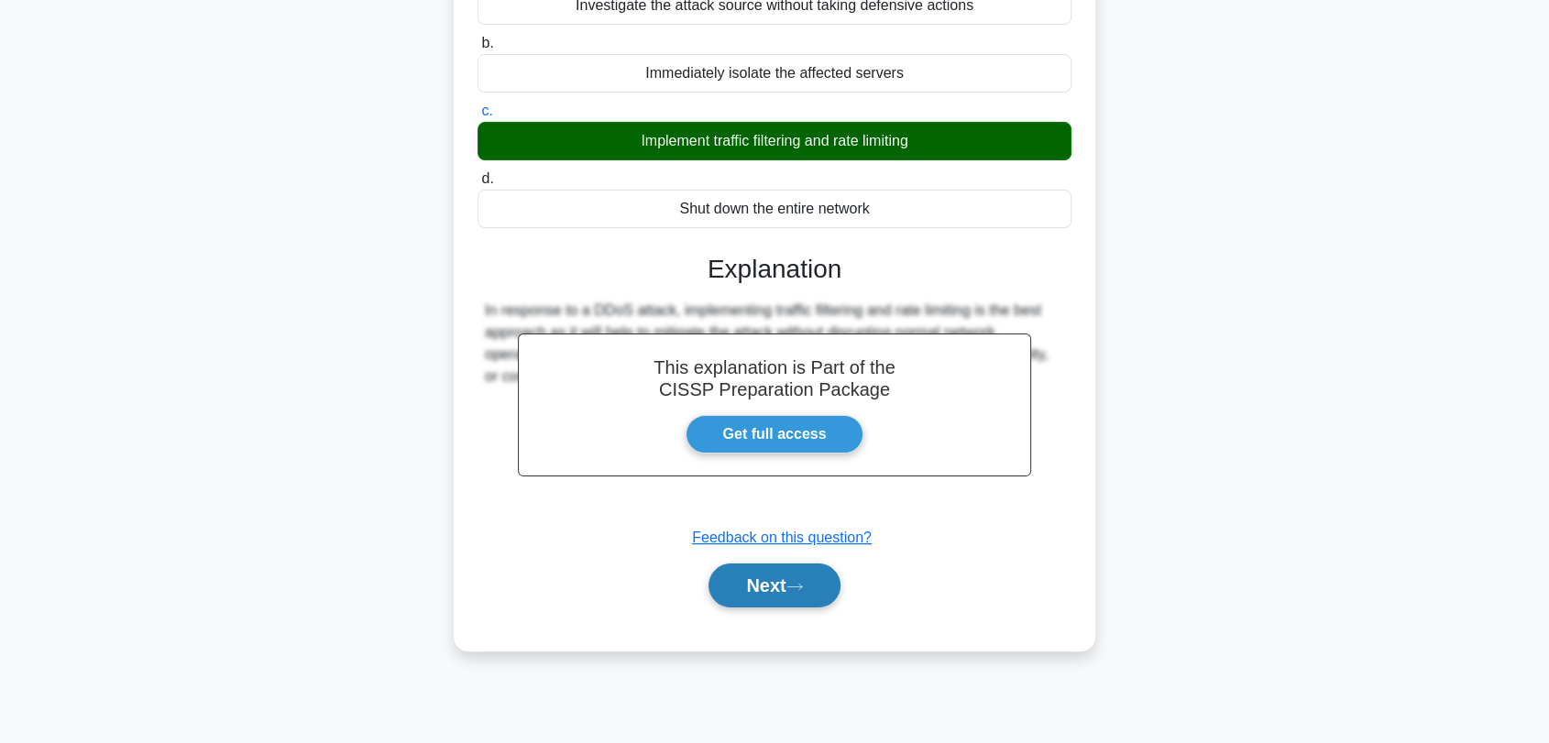
click at [779, 596] on button "Next" at bounding box center [773, 586] width 131 height 44
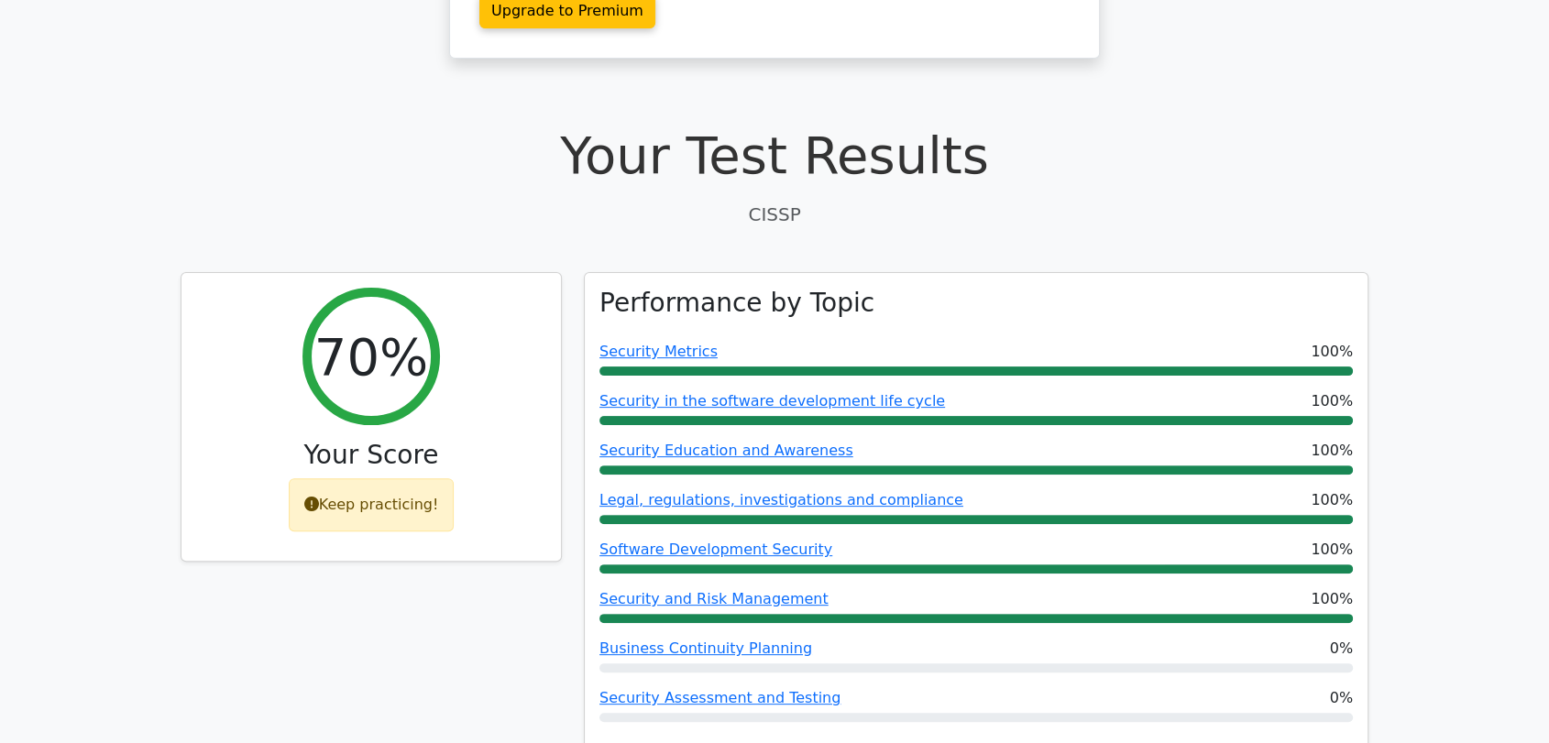
scroll to position [610, 0]
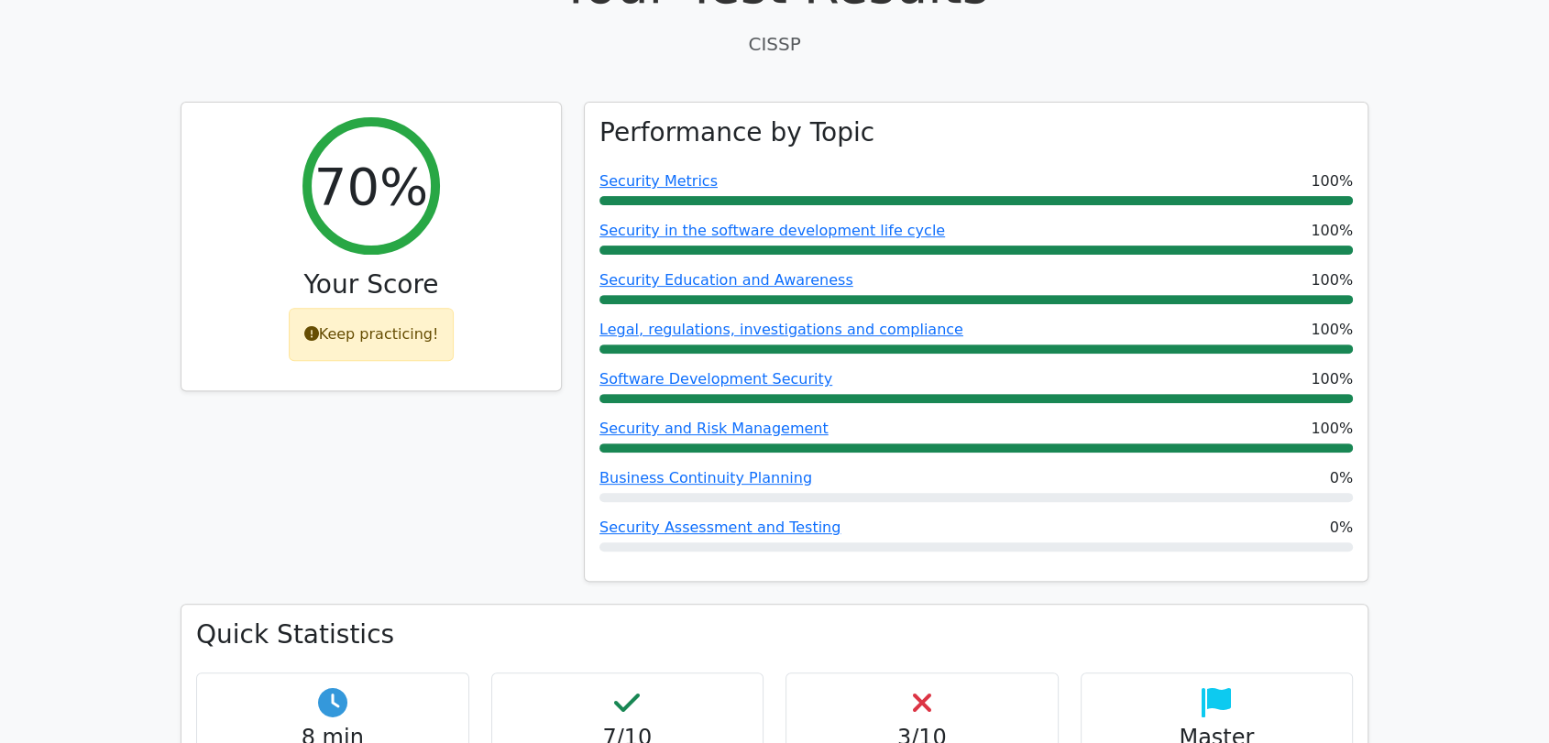
click at [331, 407] on div "70% Your Score Keep practicing!" at bounding box center [371, 353] width 403 height 502
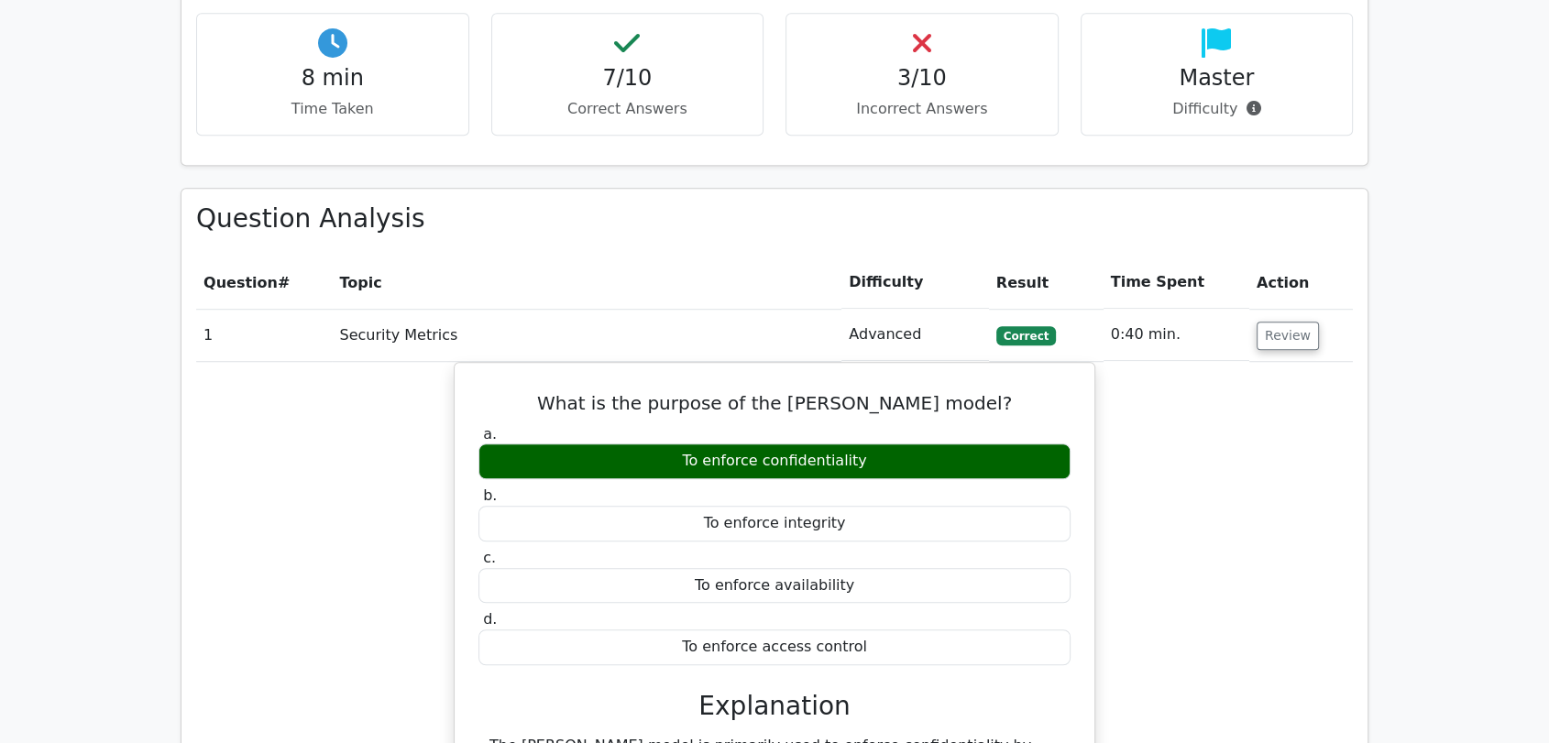
scroll to position [1425, 0]
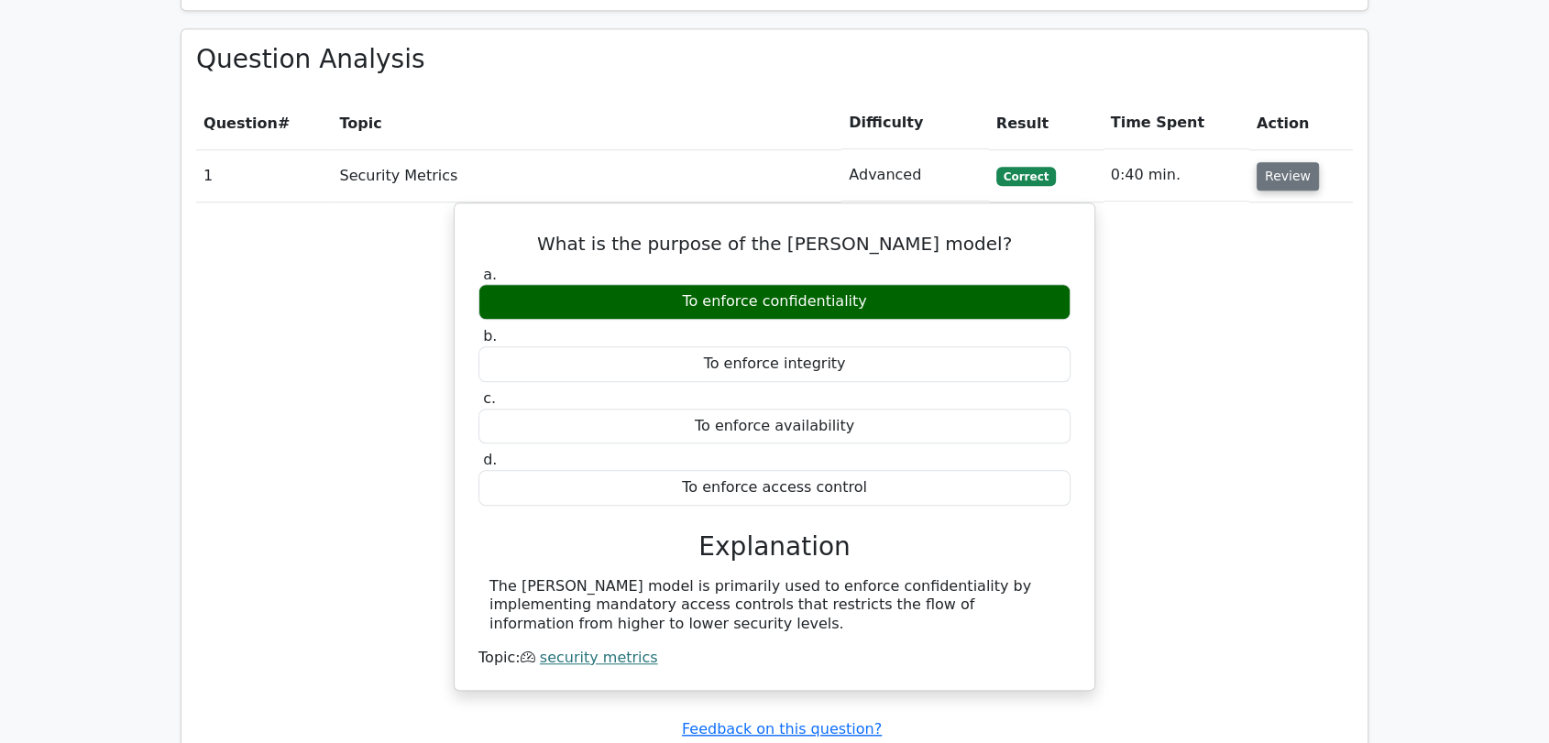
click at [1297, 162] on button "Review" at bounding box center [1287, 176] width 62 height 28
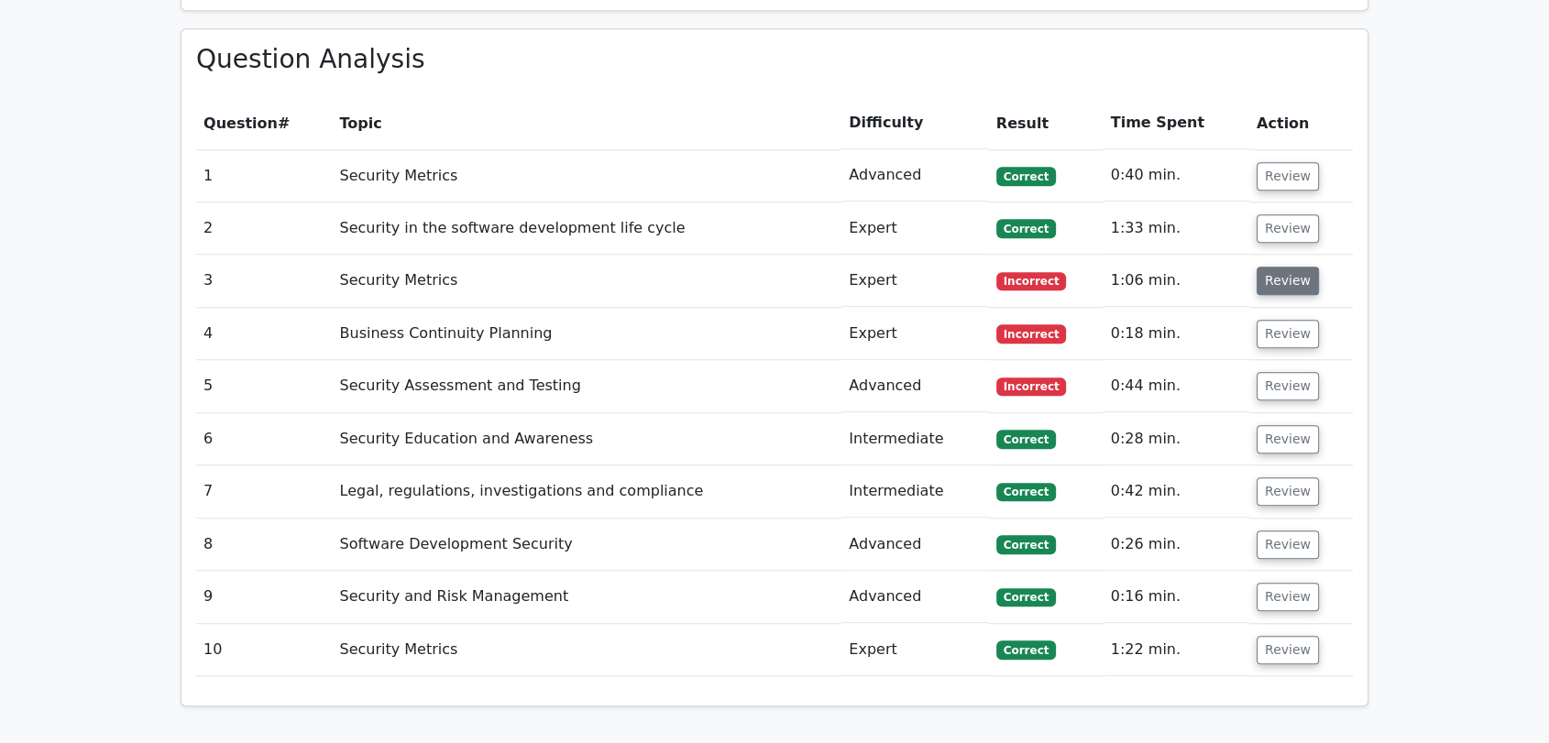
click at [1287, 267] on button "Review" at bounding box center [1287, 281] width 62 height 28
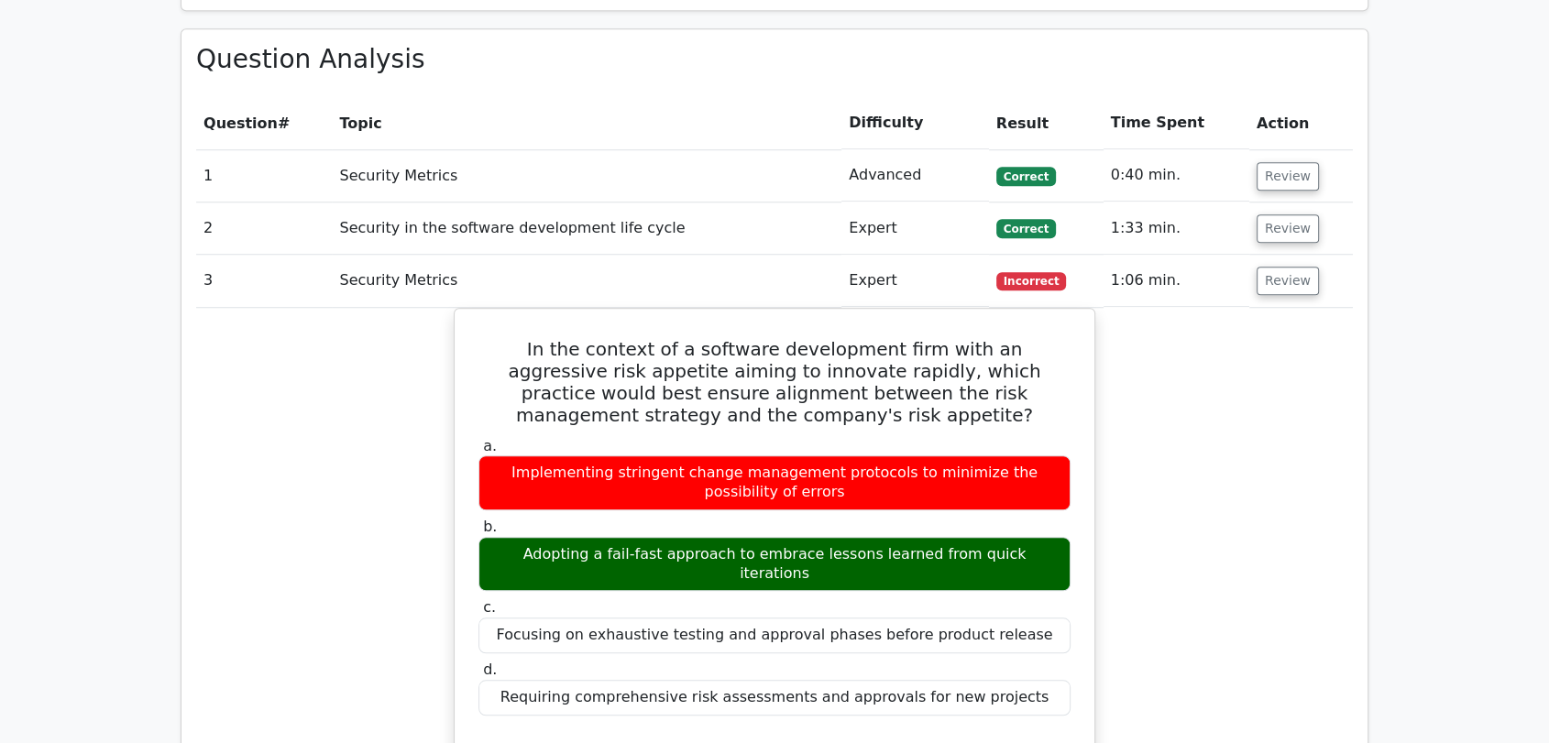
drag, startPoint x: 316, startPoint y: 394, endPoint x: 374, endPoint y: 350, distance: 72.6
click at [1293, 267] on button "Review" at bounding box center [1287, 281] width 62 height 28
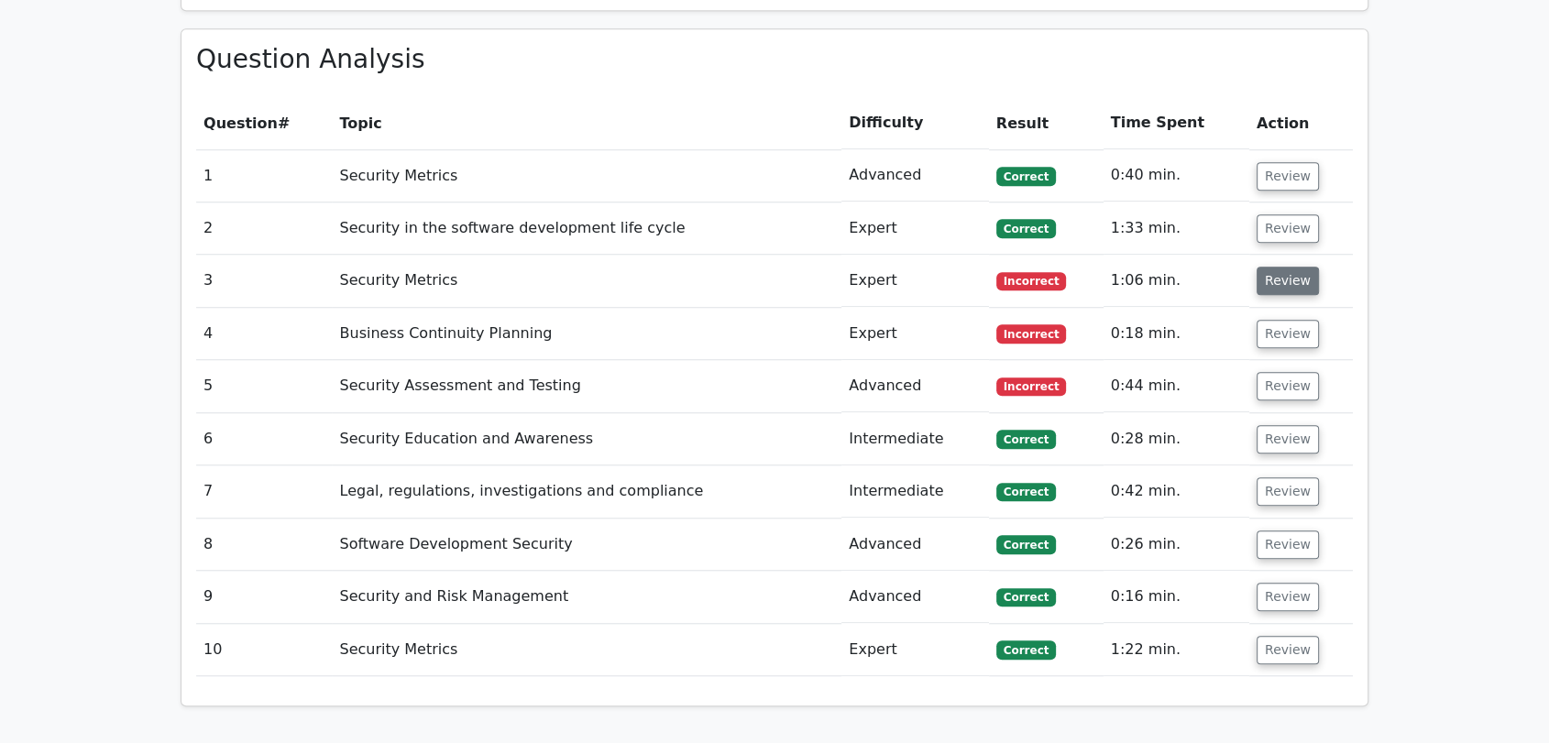
click at [1276, 267] on button "Review" at bounding box center [1287, 281] width 62 height 28
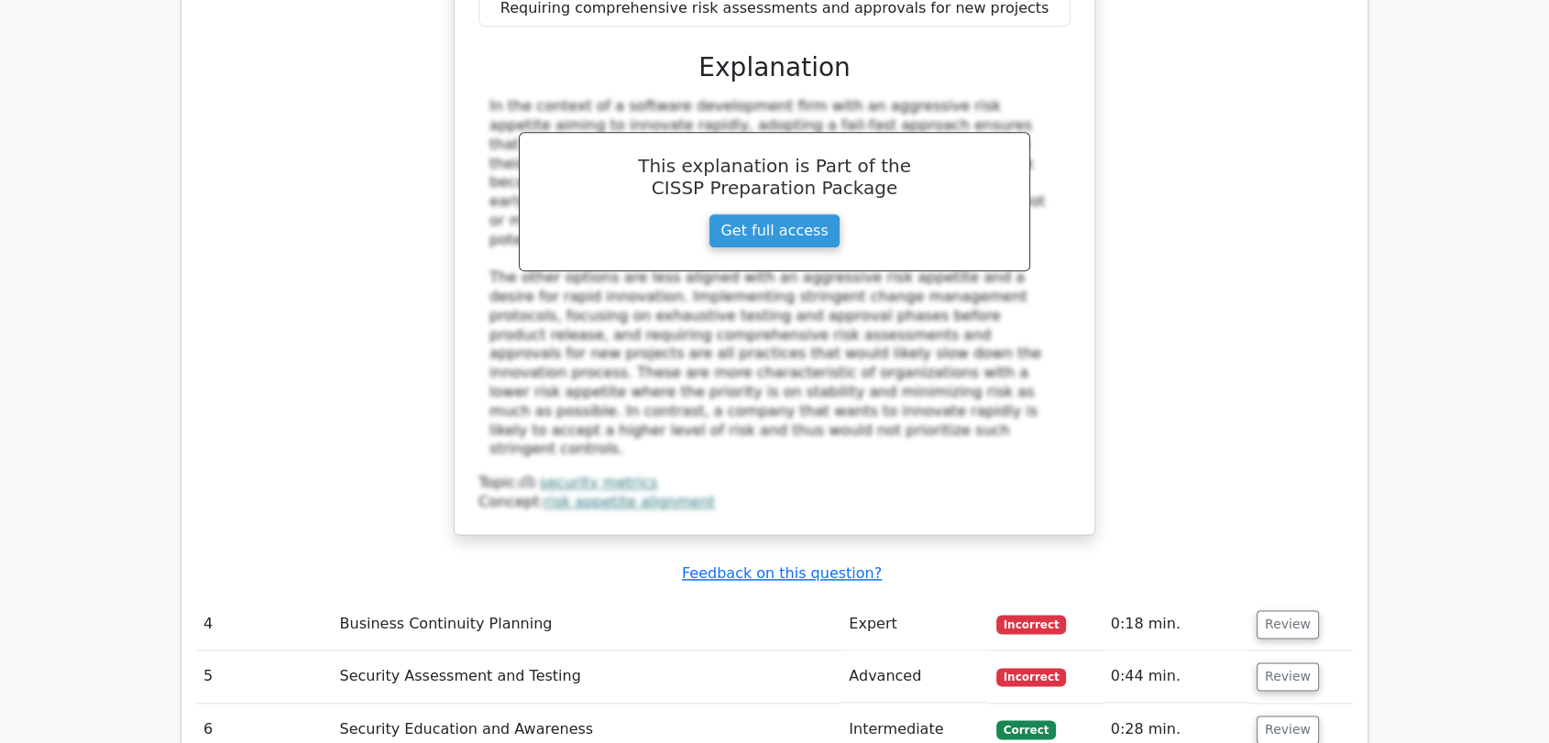
scroll to position [2240, 0]
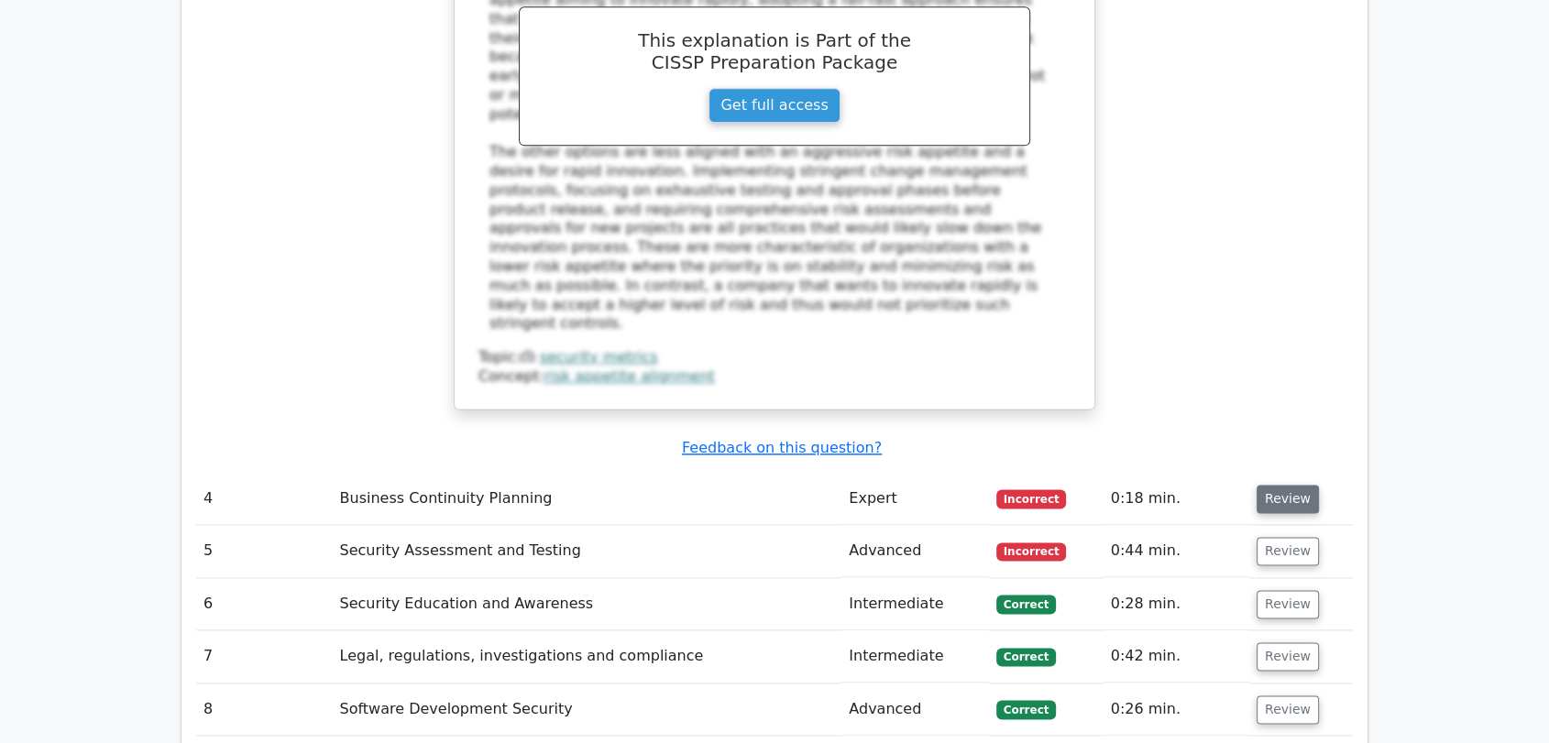
click at [1286, 485] on button "Review" at bounding box center [1287, 499] width 62 height 28
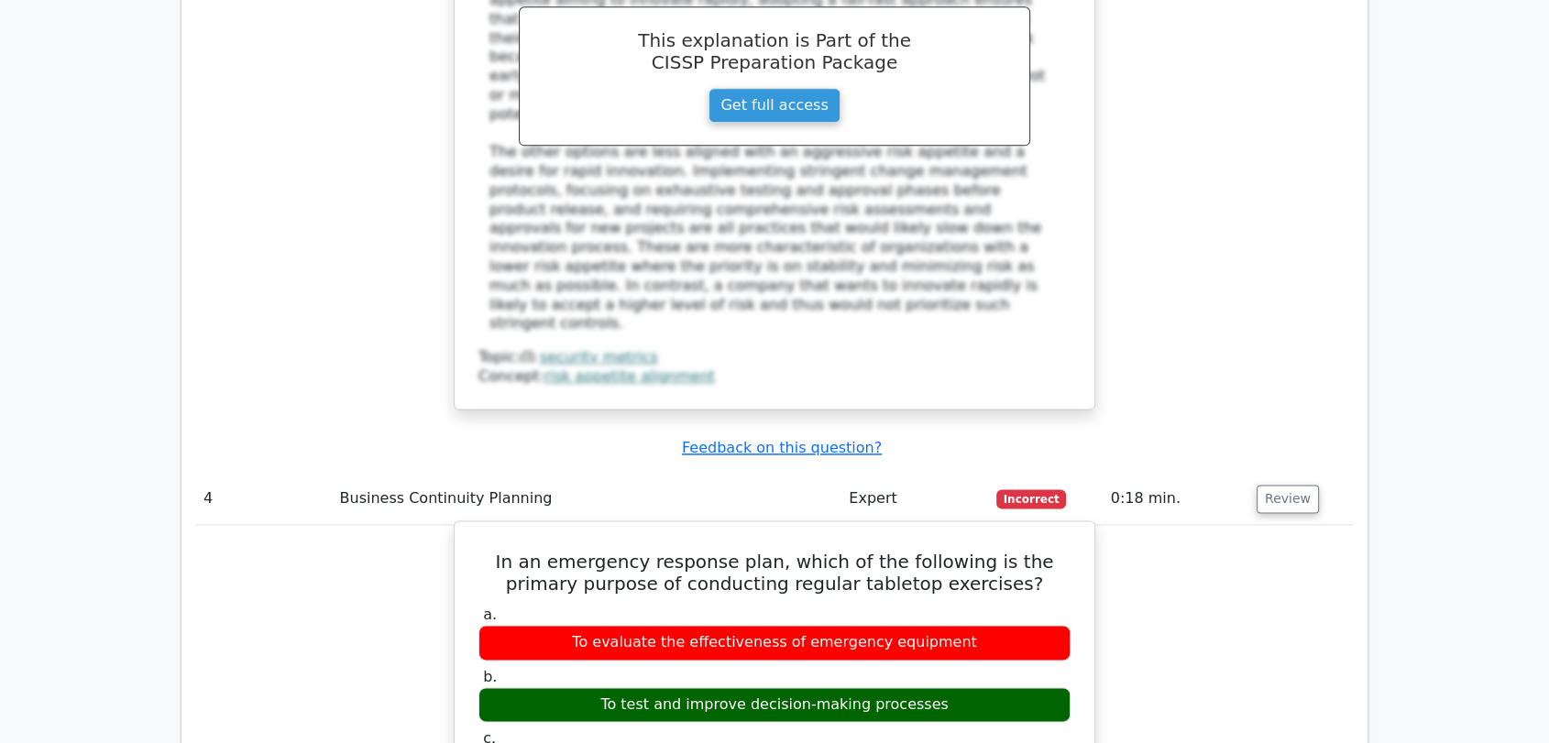
scroll to position [2342, 0]
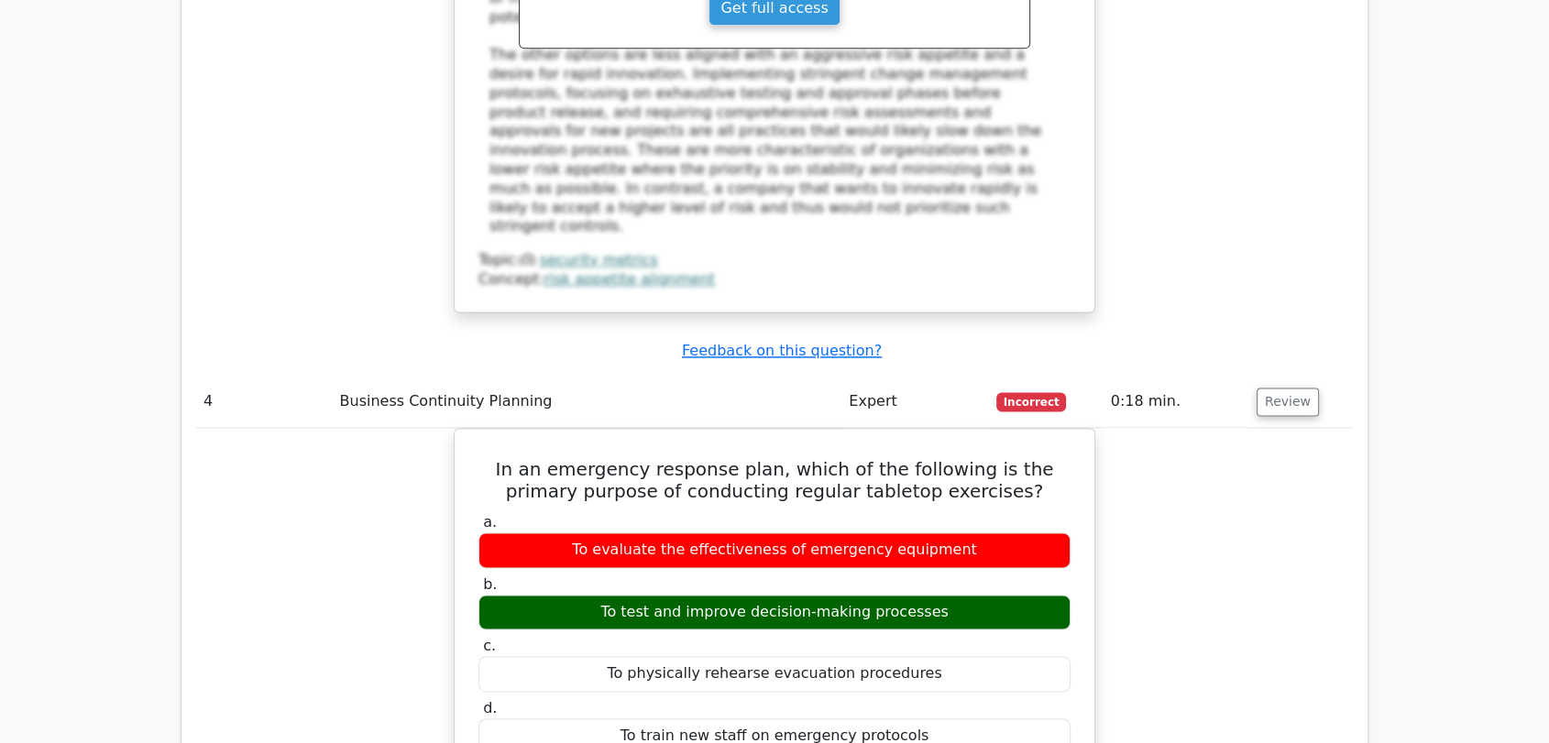
click at [1501, 443] on main "Go Premium CISSP Preparation Package (2025) 5693 Superior-grade CISSP practice …" at bounding box center [774, 69] width 1549 height 4705
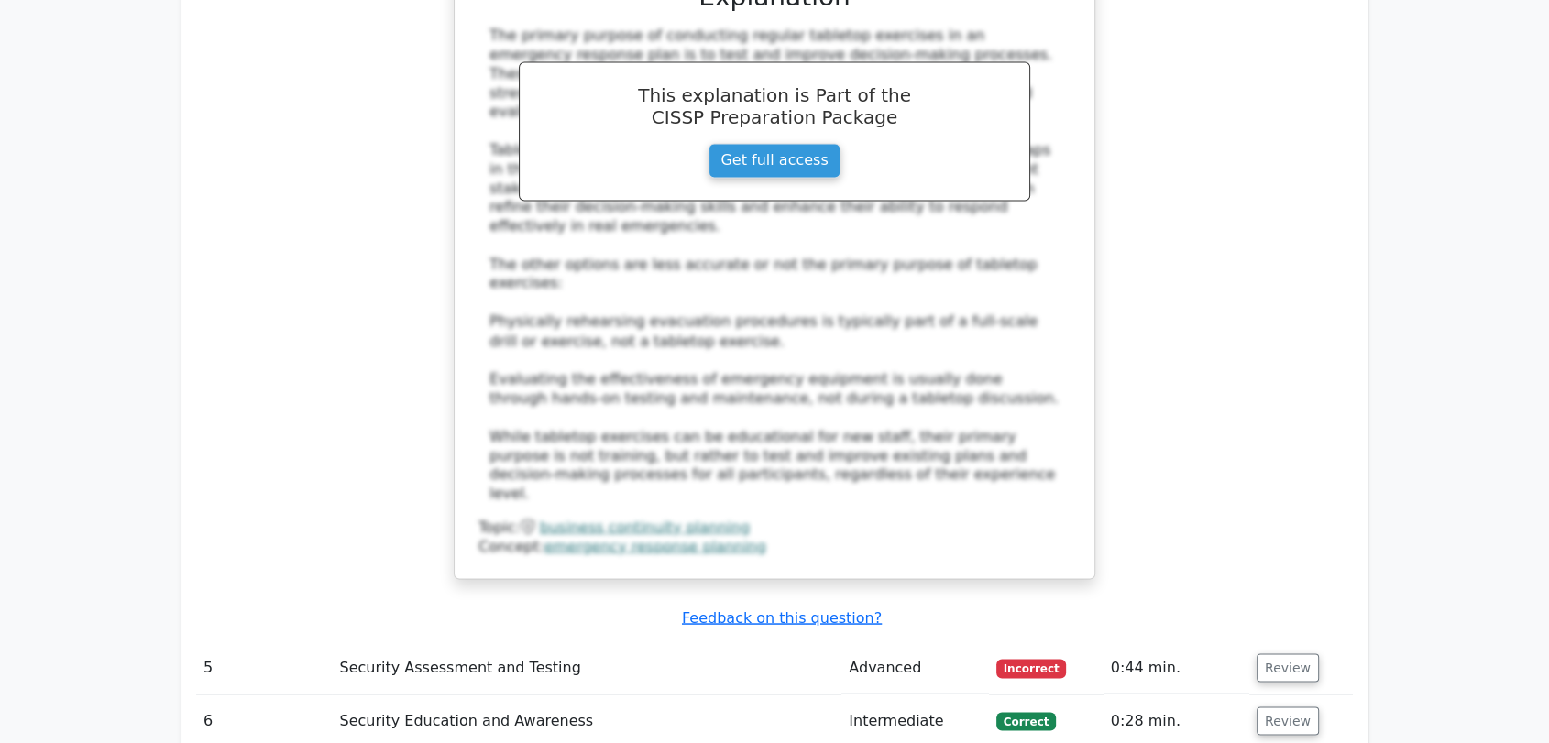
scroll to position [3258, 0]
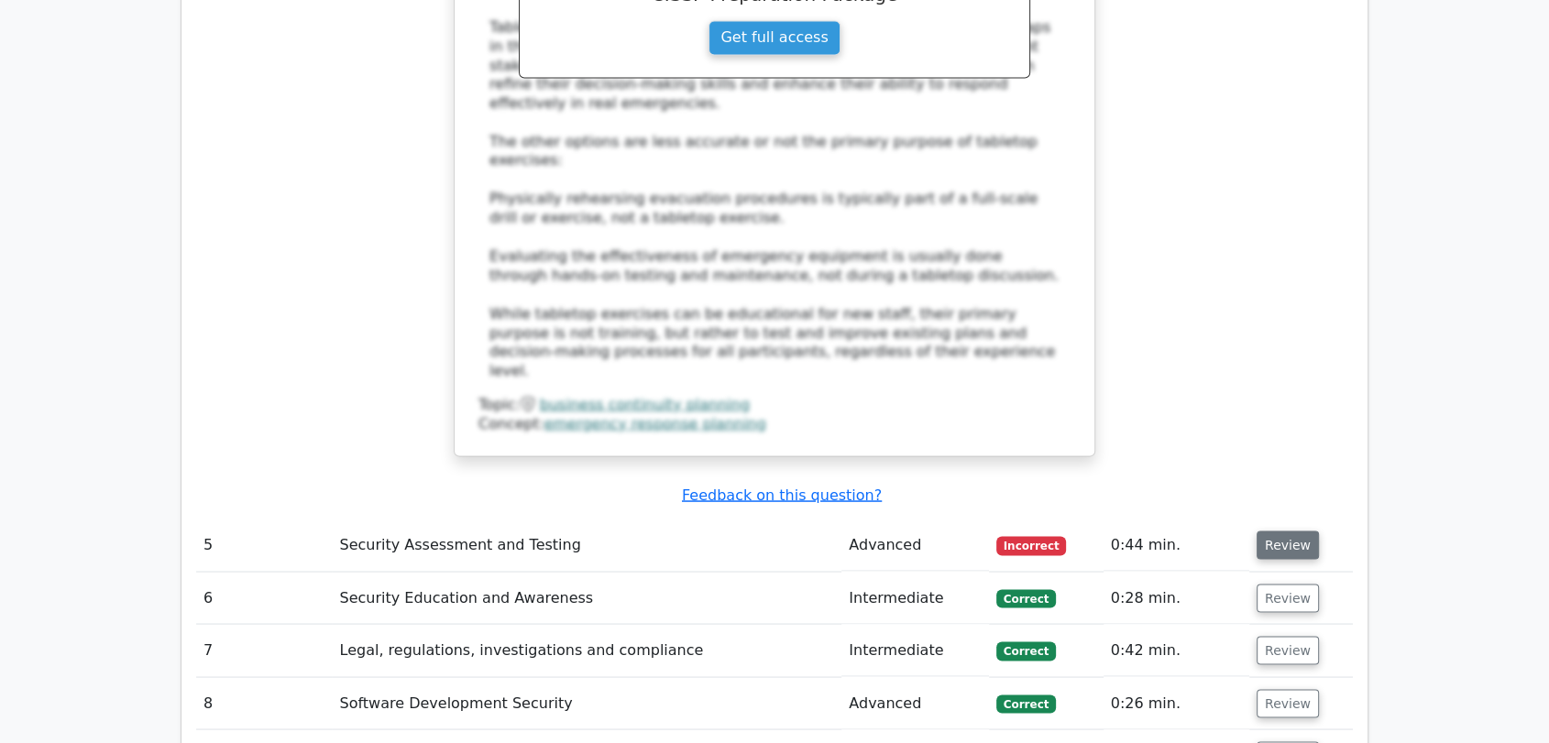
click at [1283, 531] on button "Review" at bounding box center [1287, 545] width 62 height 28
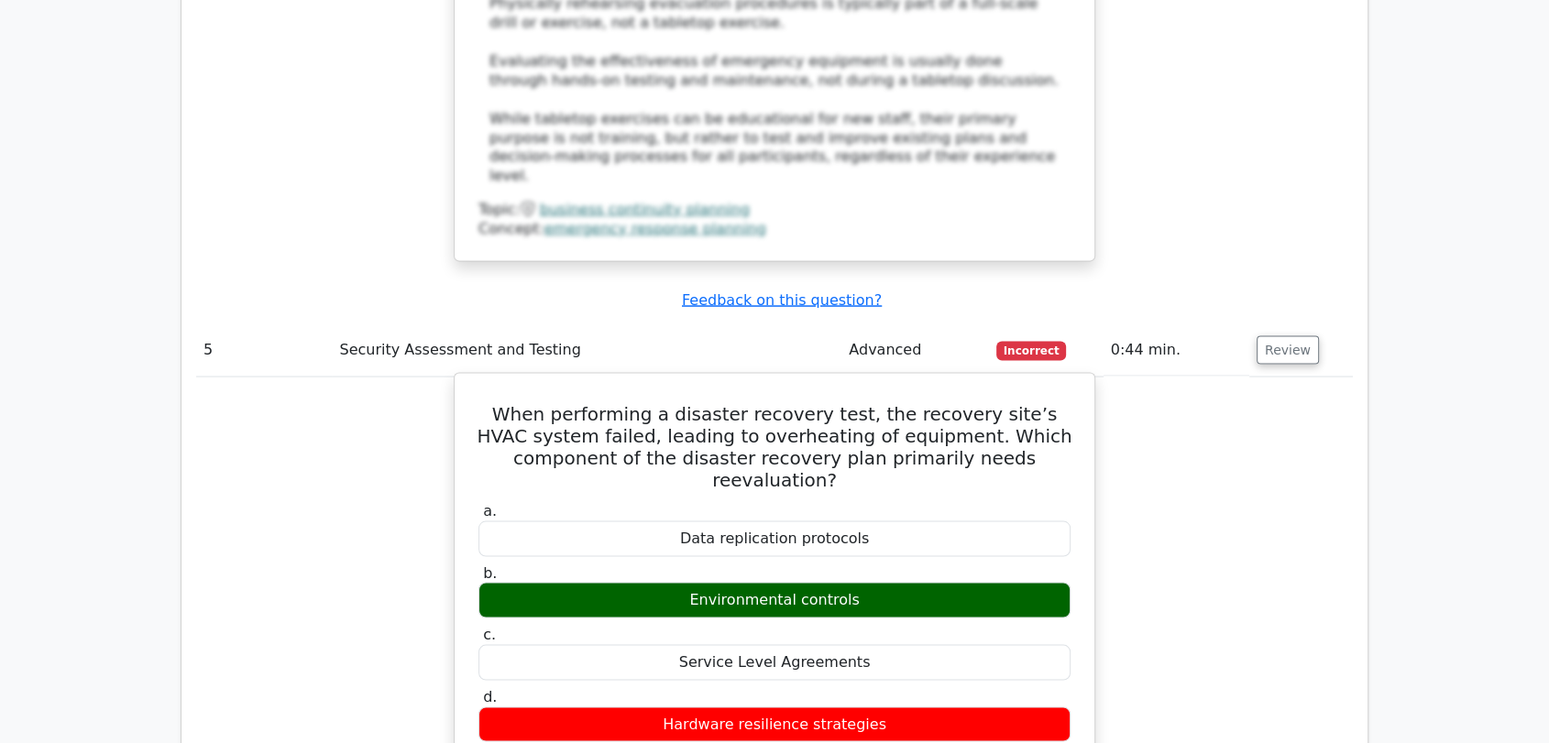
scroll to position [3462, 0]
